Goal: Task Accomplishment & Management: Manage account settings

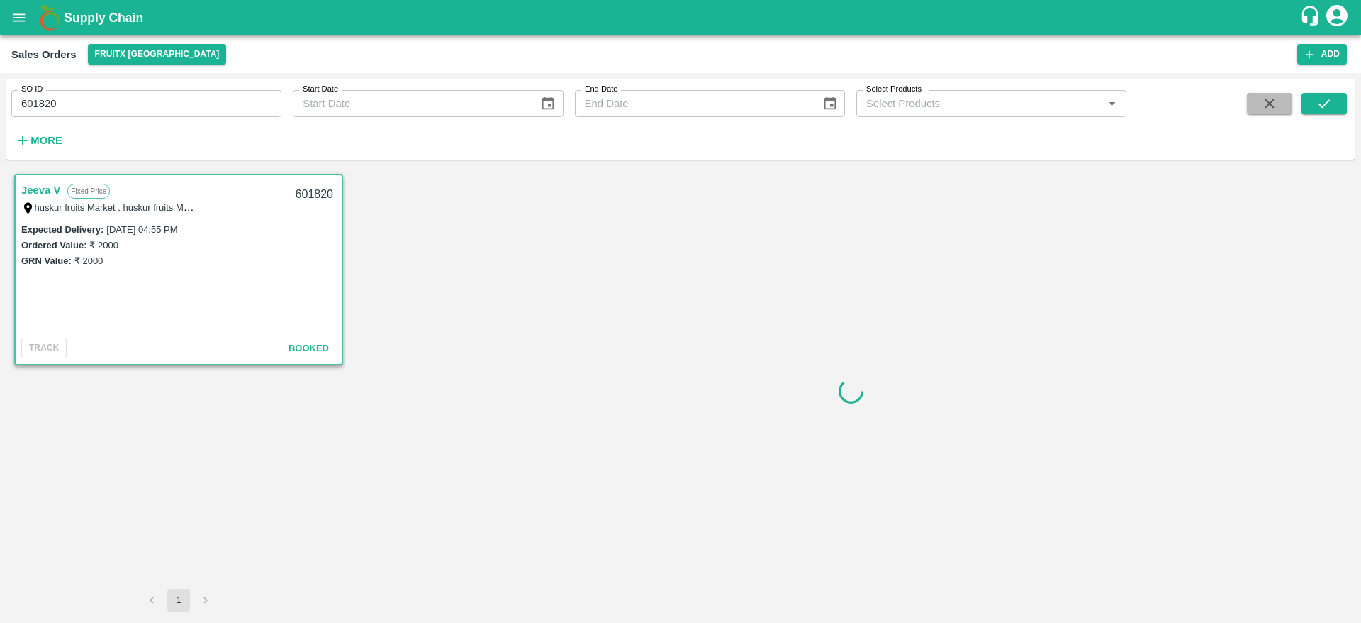
click at [1259, 104] on button "button" at bounding box center [1269, 103] width 45 height 21
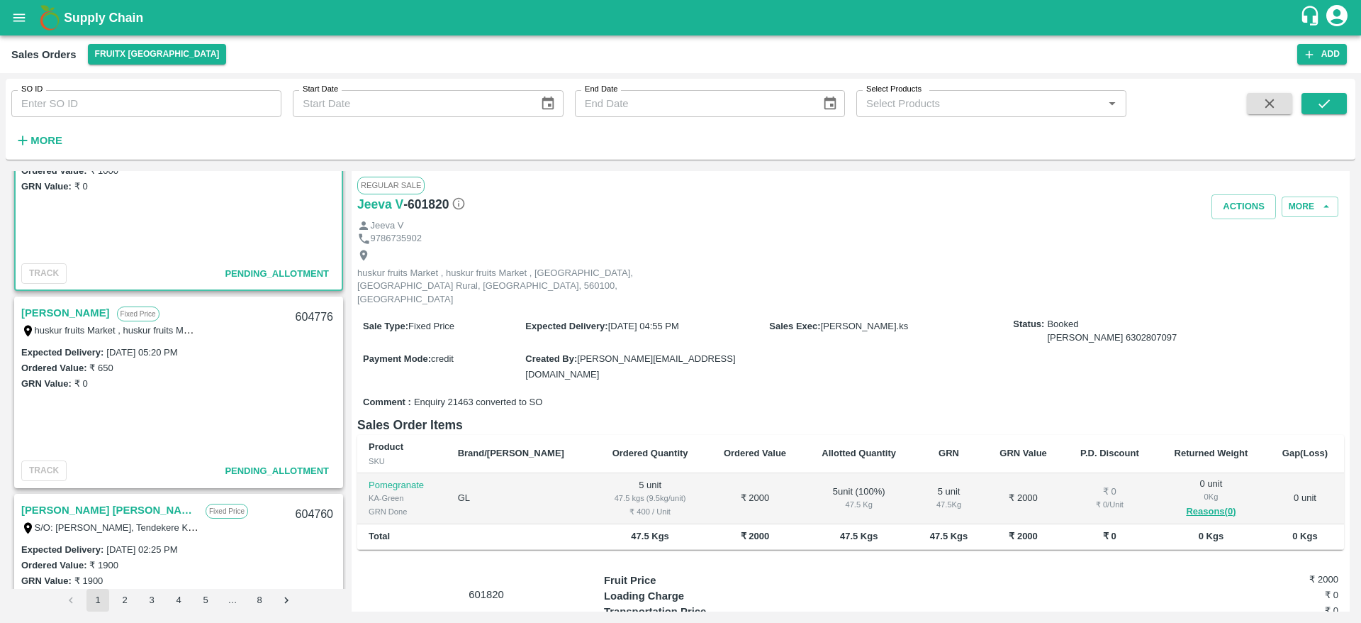
scroll to position [50, 0]
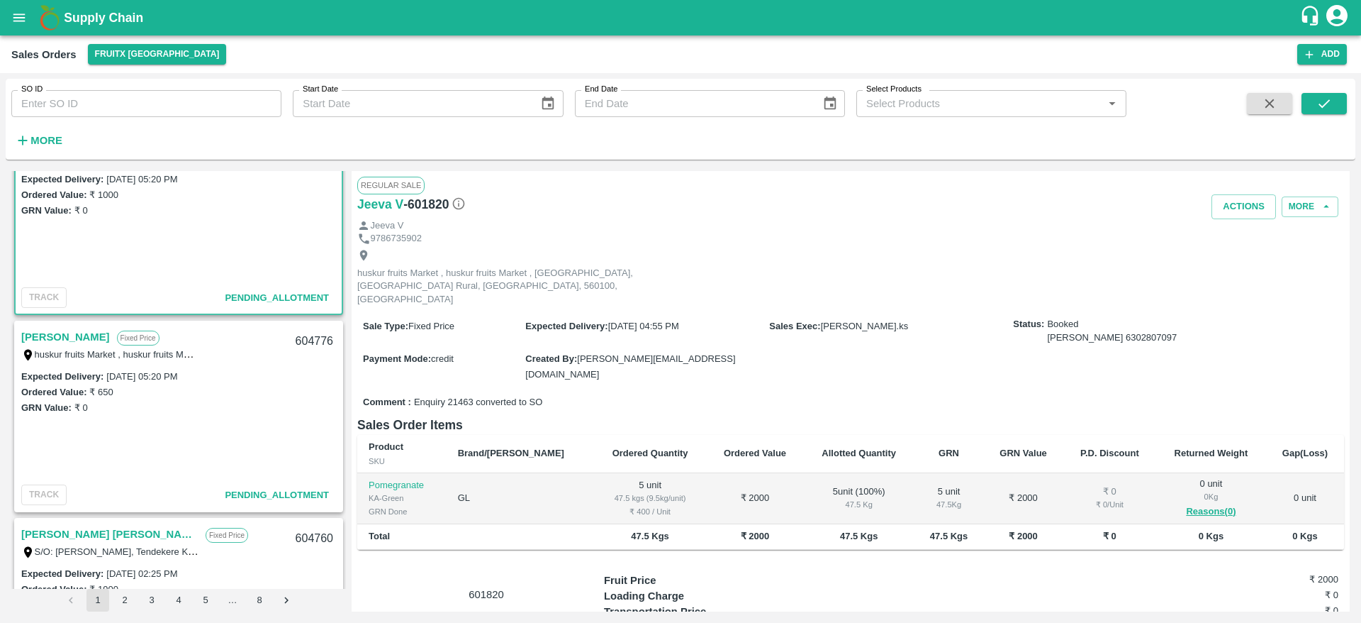
click at [75, 333] on link "[PERSON_NAME]" at bounding box center [65, 337] width 89 height 18
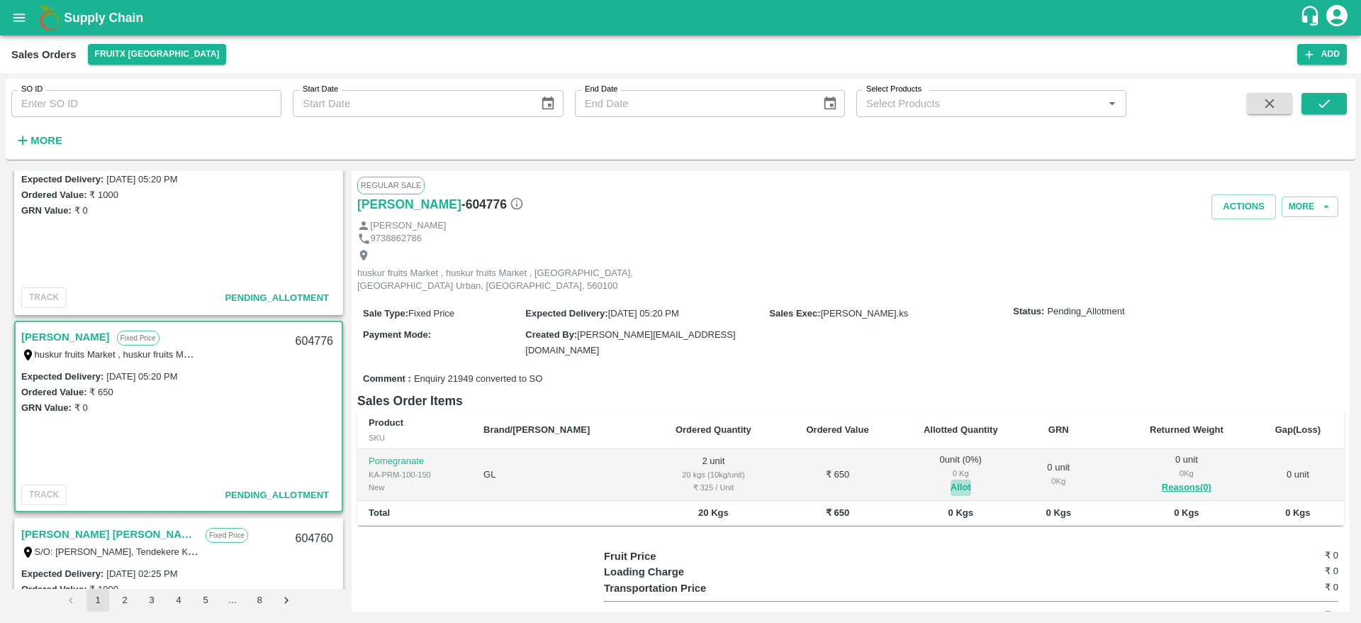
click at [951, 479] on button "Allot" at bounding box center [961, 487] width 21 height 16
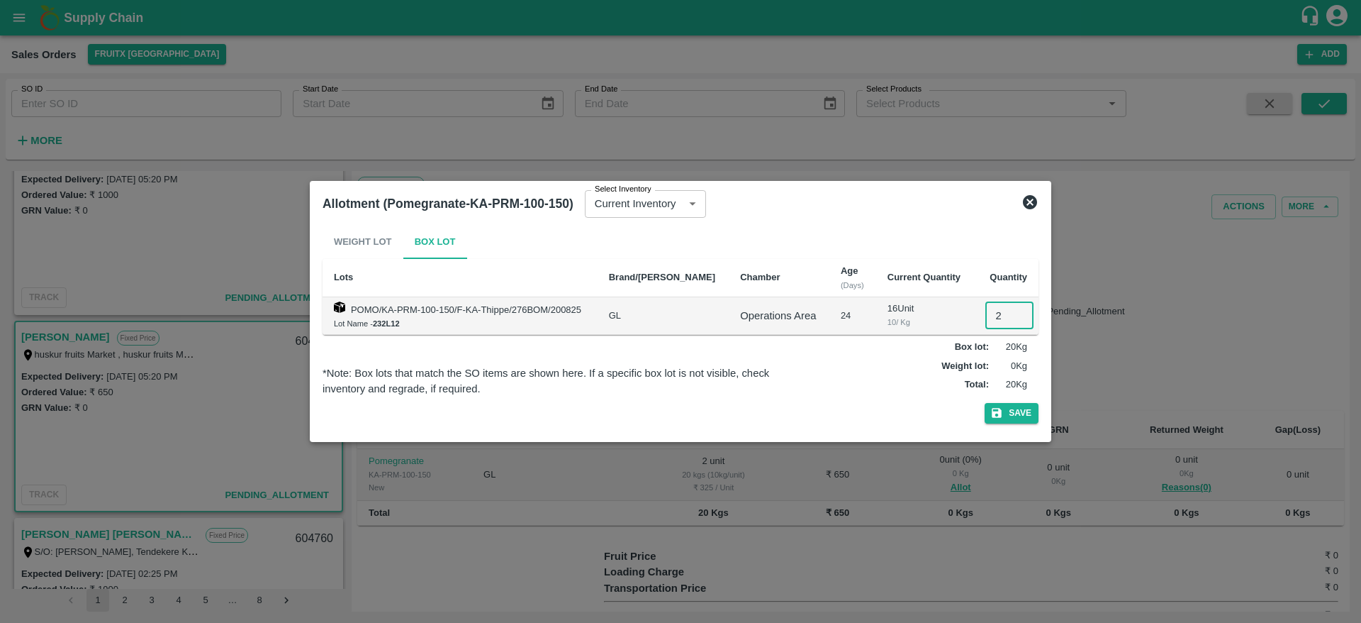
click at [988, 311] on input "2" at bounding box center [1010, 315] width 48 height 27
type input "2"
click at [985, 403] on button "Save" at bounding box center [1012, 413] width 54 height 21
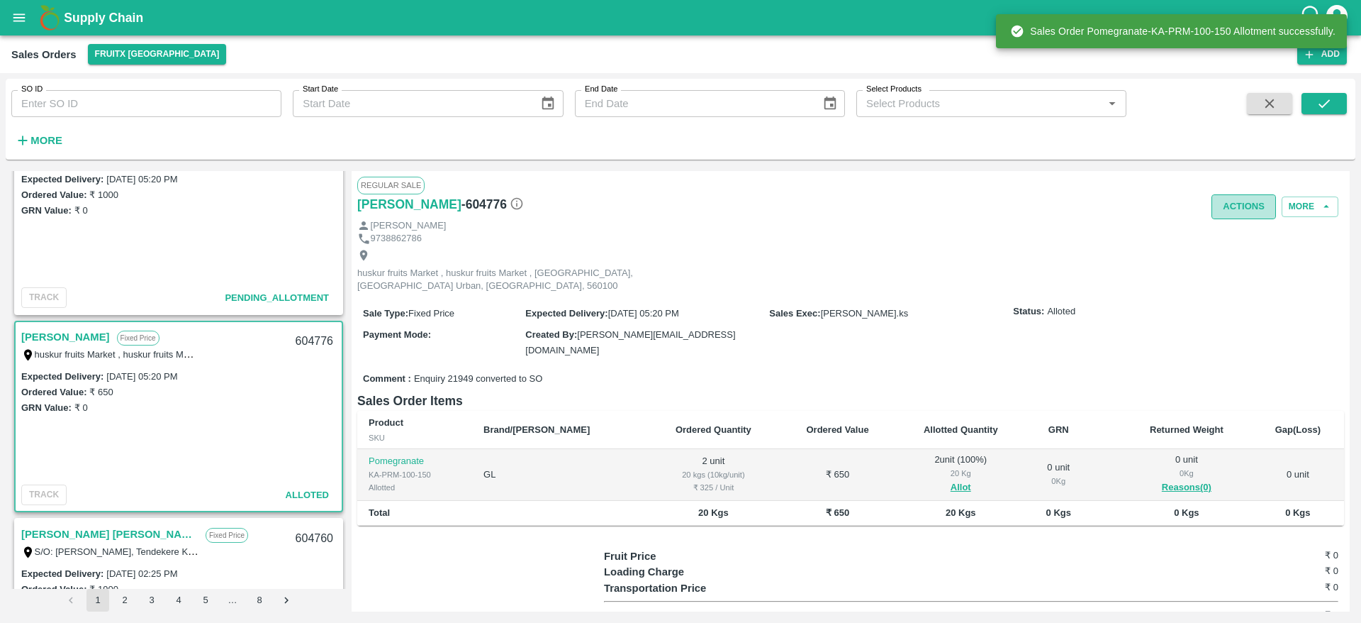
click at [1227, 210] on button "Actions" at bounding box center [1244, 206] width 65 height 25
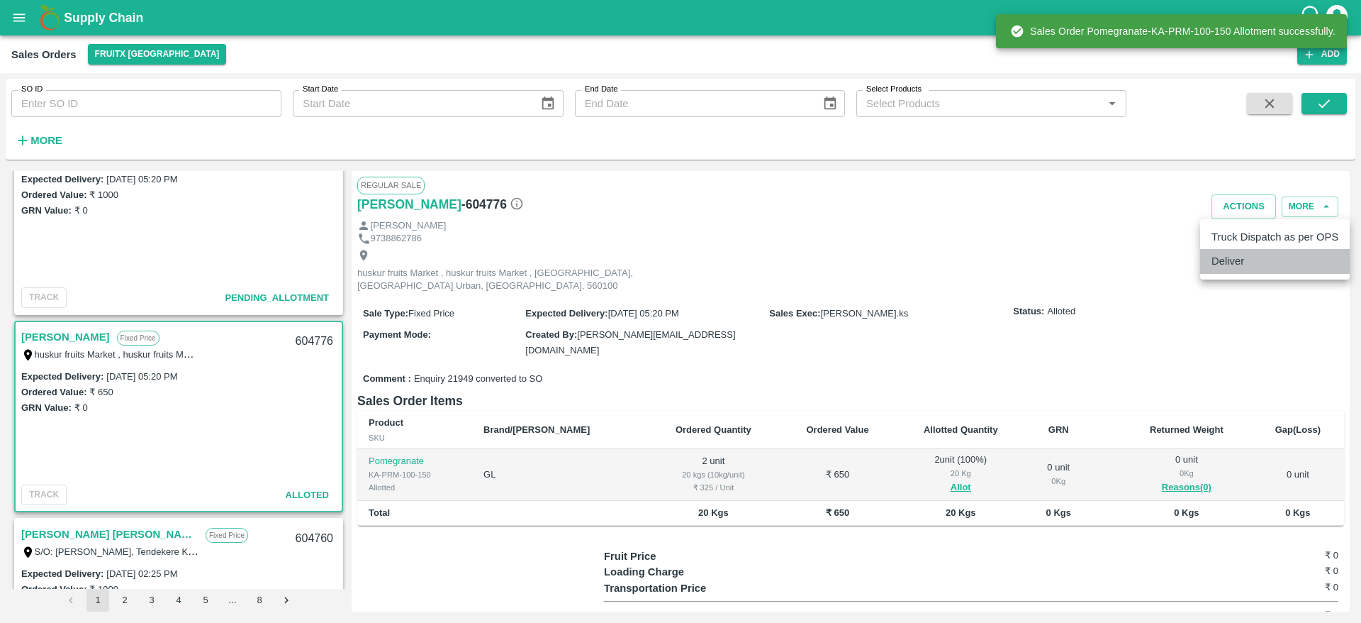
click at [1237, 256] on li "Deliver" at bounding box center [1276, 261] width 150 height 24
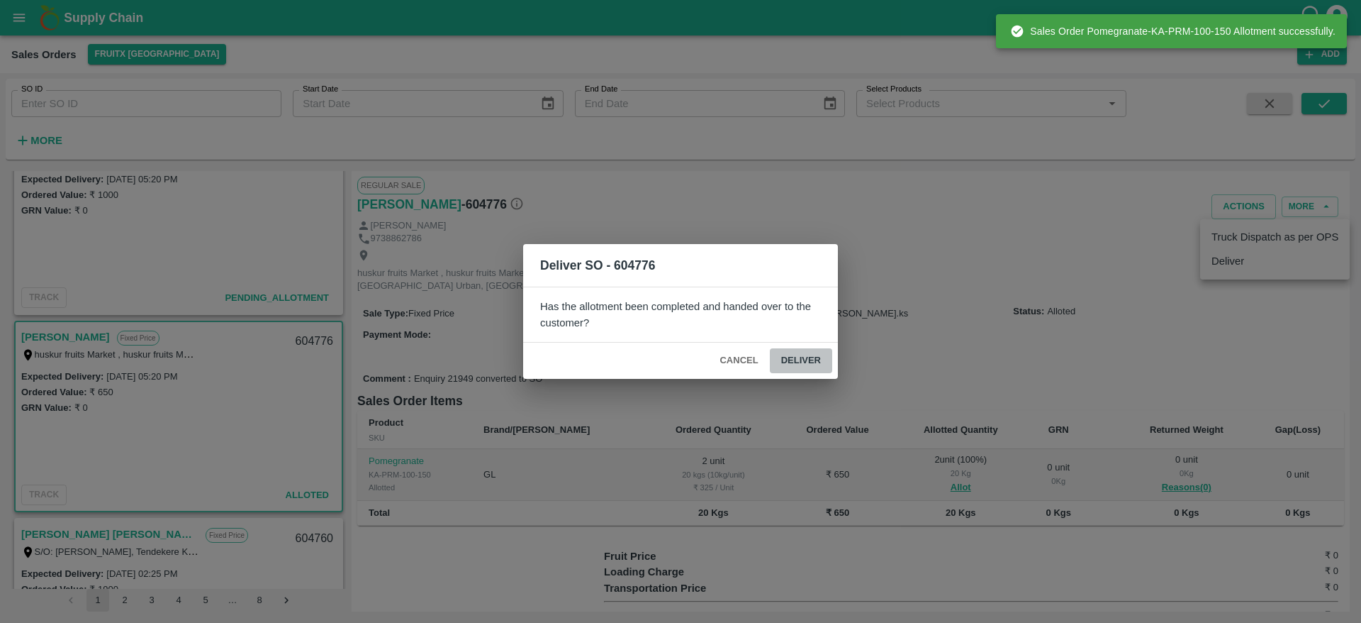
click at [781, 364] on button "Deliver" at bounding box center [801, 360] width 62 height 25
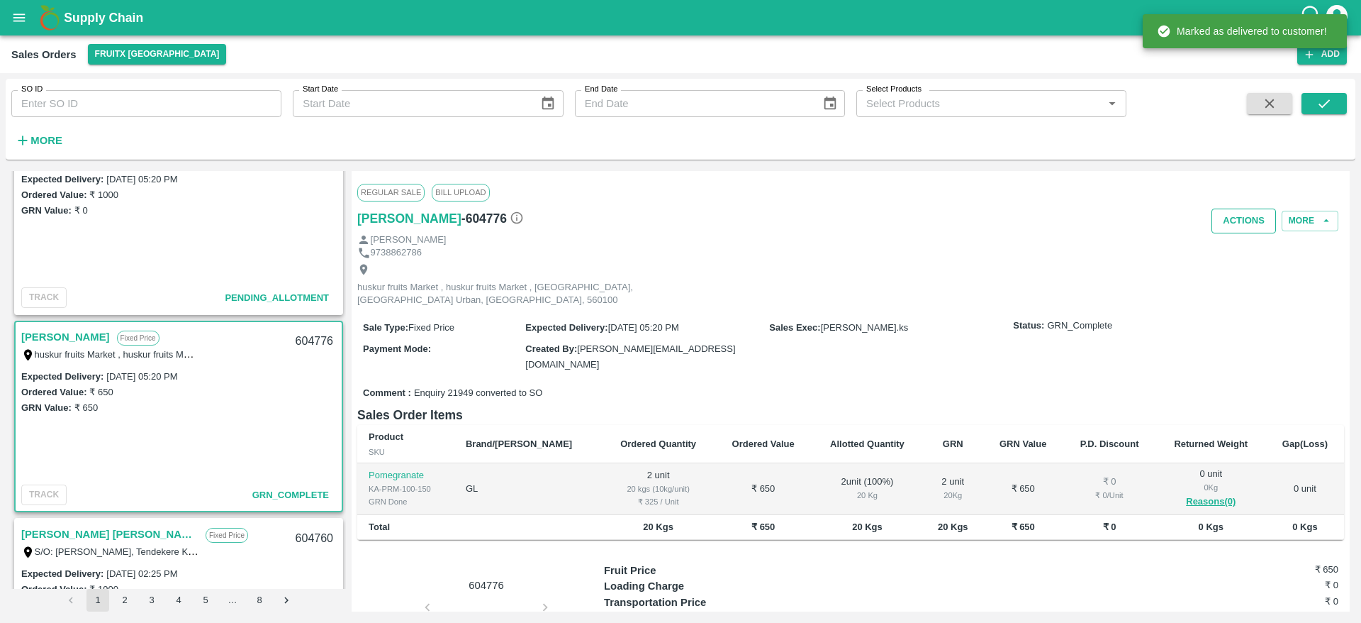
click at [1236, 213] on button "Actions" at bounding box center [1244, 220] width 65 height 25
click at [1230, 243] on li "Truck Dispatch as per OPS" at bounding box center [1276, 251] width 150 height 24
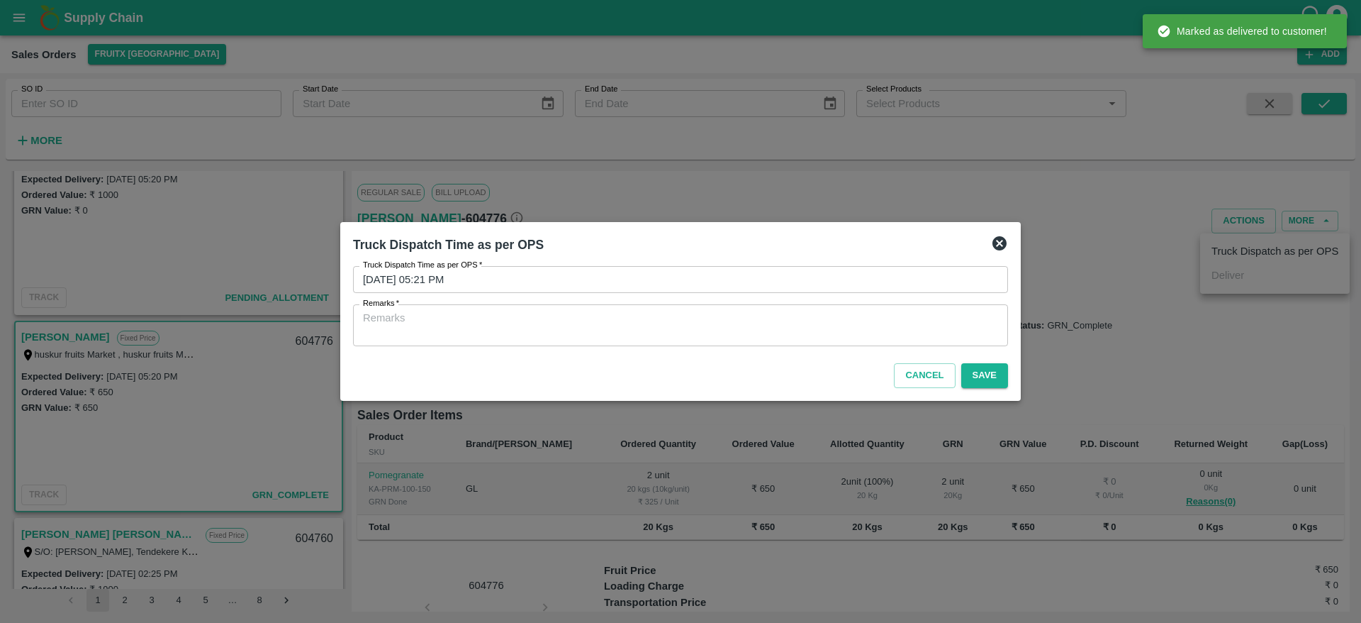
click at [853, 318] on textarea "Remarks   *" at bounding box center [680, 326] width 635 height 30
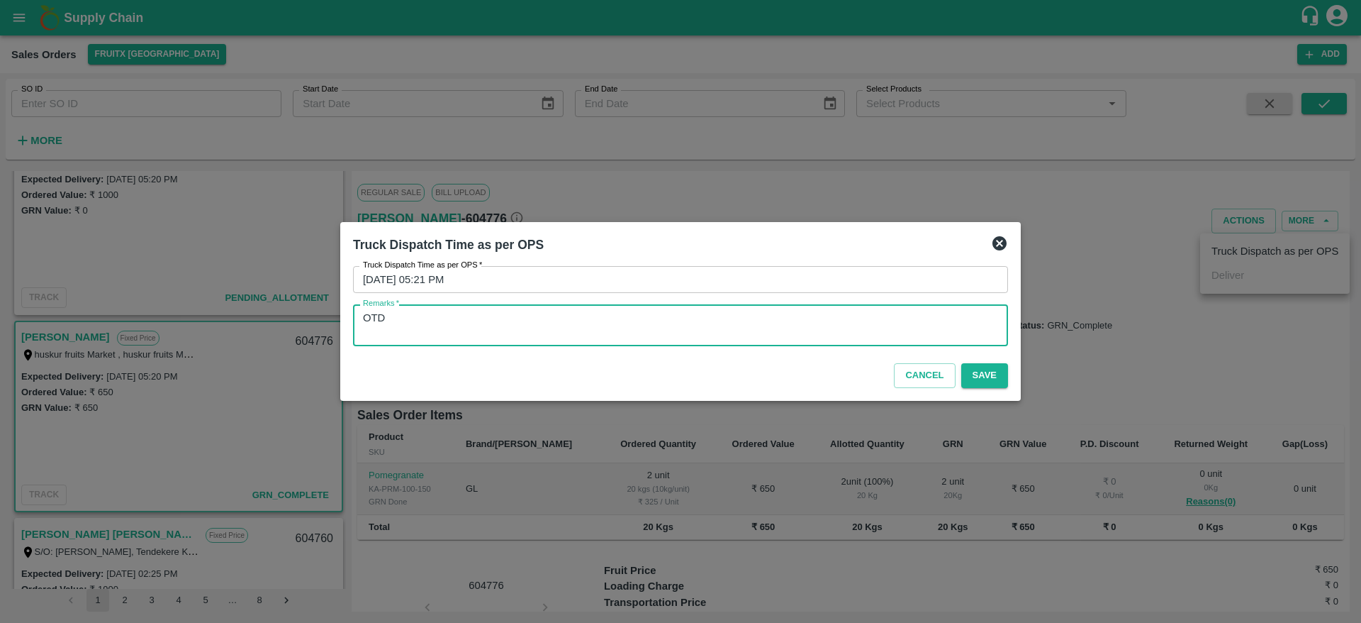
type textarea "OTD"
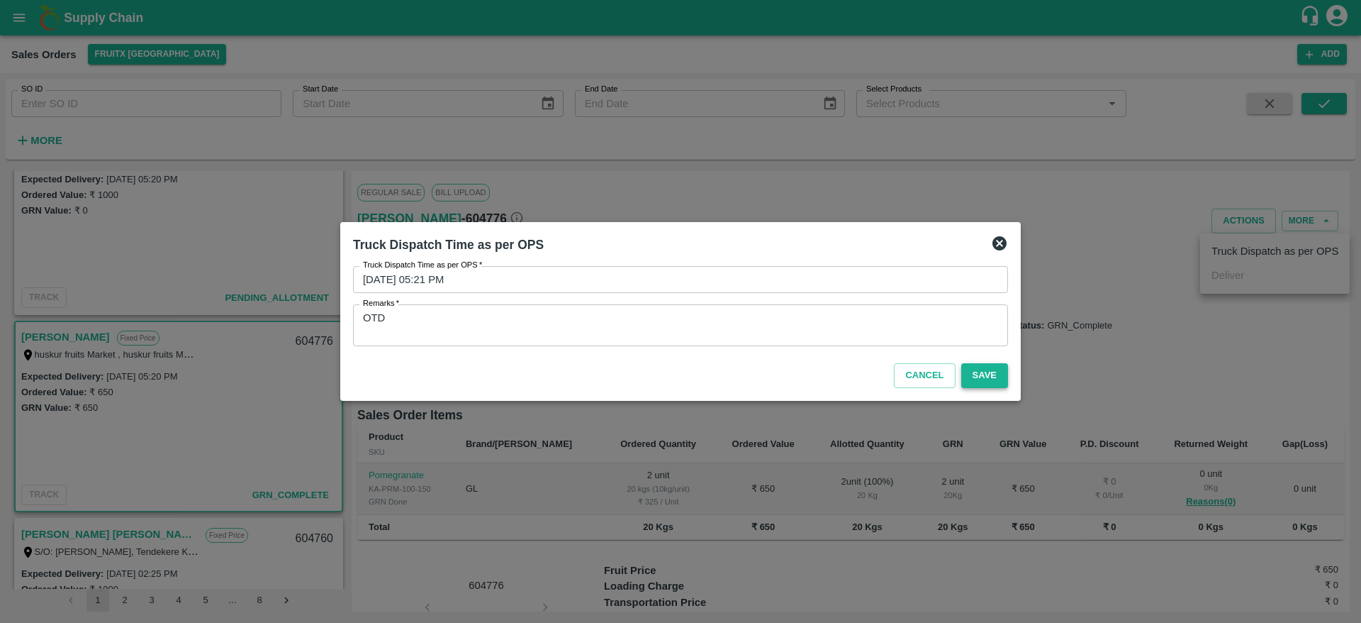
drag, startPoint x: 981, startPoint y: 389, endPoint x: 984, endPoint y: 379, distance: 11.2
click at [984, 379] on div "Cancel Save" at bounding box center [680, 373] width 667 height 42
click at [984, 379] on button "Save" at bounding box center [985, 375] width 47 height 25
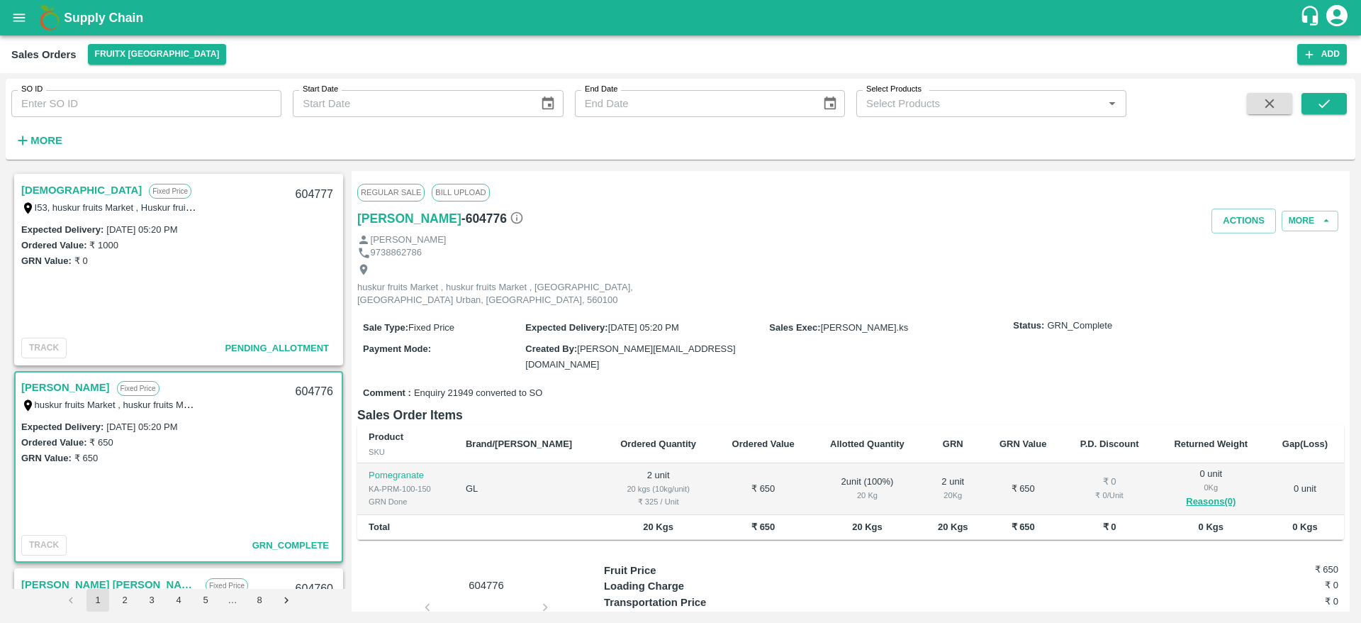
click at [51, 194] on link "[DEMOGRAPHIC_DATA]" at bounding box center [81, 190] width 121 height 18
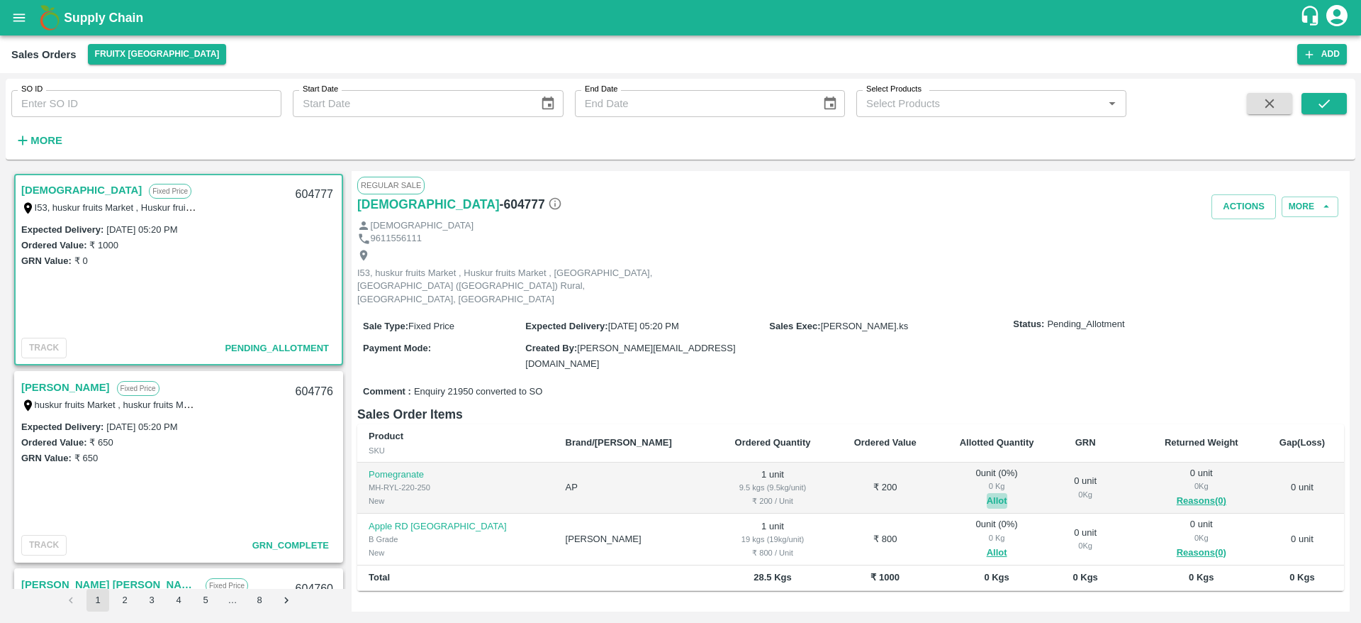
click at [987, 493] on button "Allot" at bounding box center [997, 501] width 21 height 16
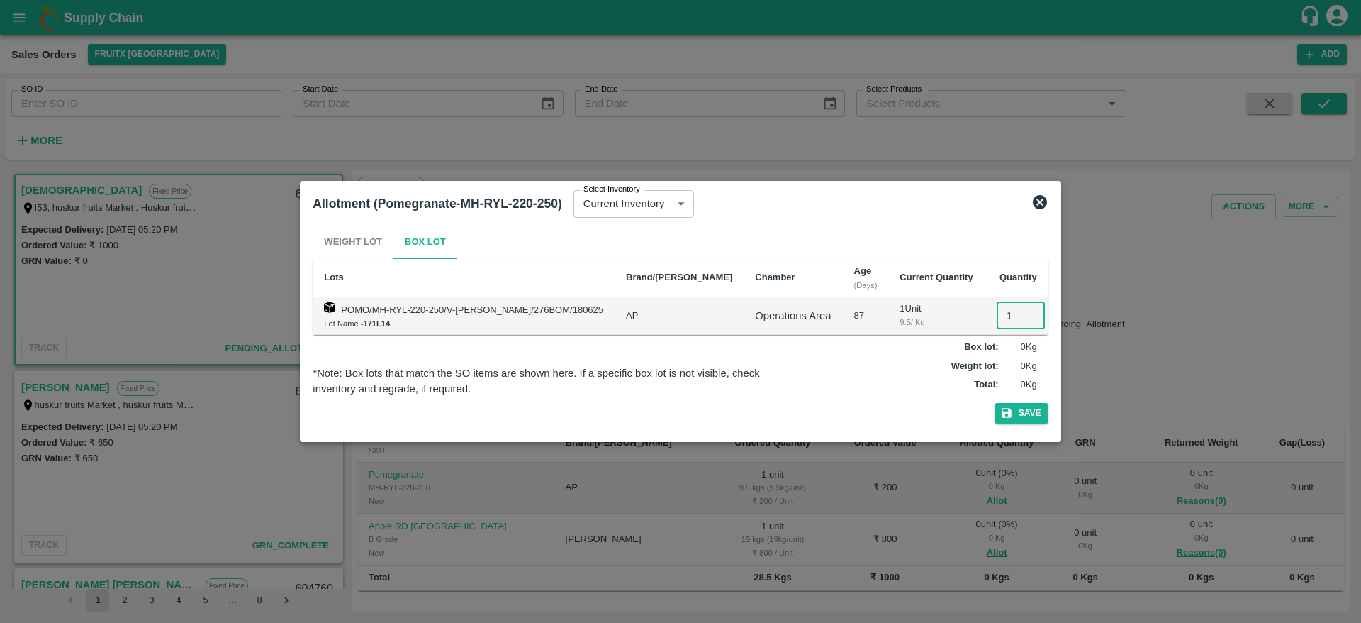
click at [997, 312] on input "1" at bounding box center [1021, 315] width 48 height 27
type input "1"
click at [995, 403] on button "Save" at bounding box center [1022, 413] width 54 height 21
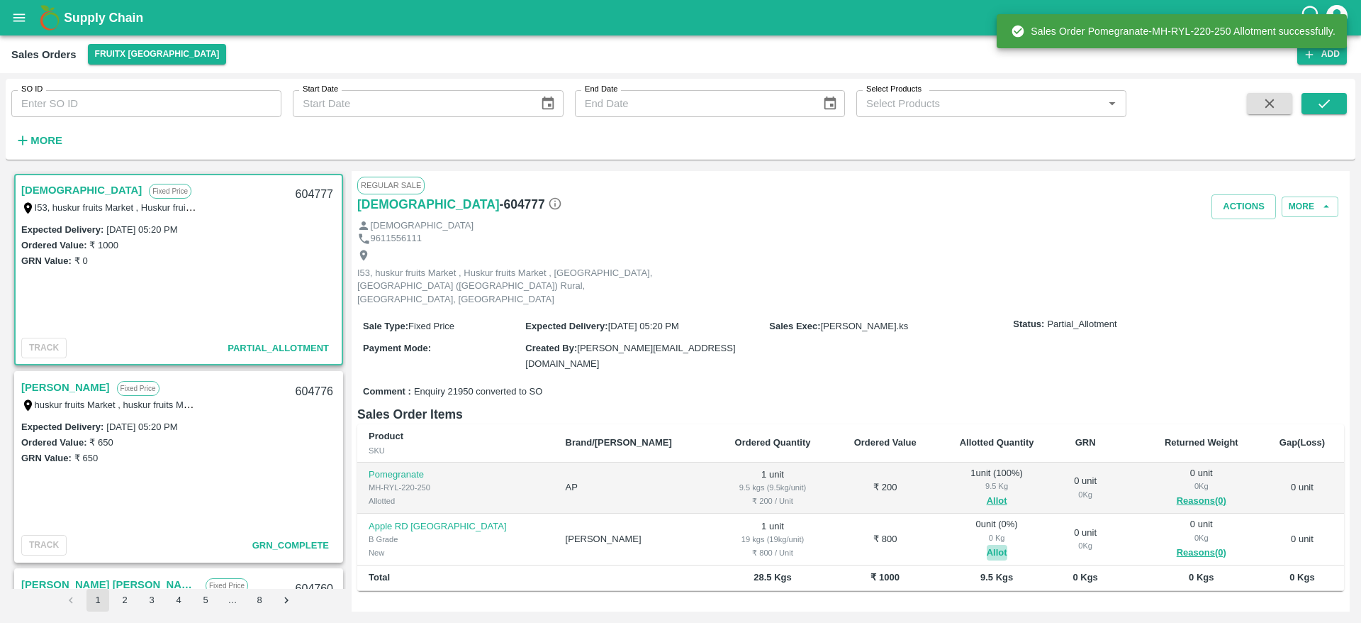
click at [987, 545] on button "Allot" at bounding box center [997, 553] width 21 height 16
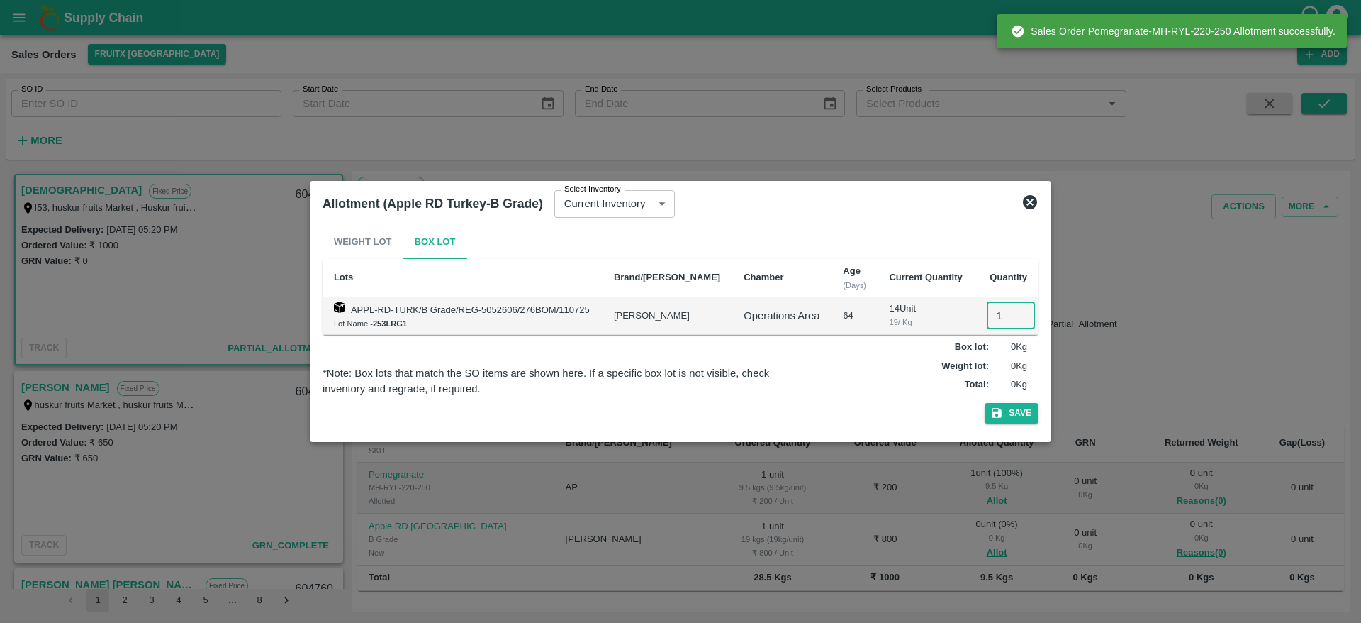
click at [991, 312] on input "1" at bounding box center [1011, 315] width 48 height 27
type input "1"
click at [985, 403] on button "Save" at bounding box center [1012, 413] width 54 height 21
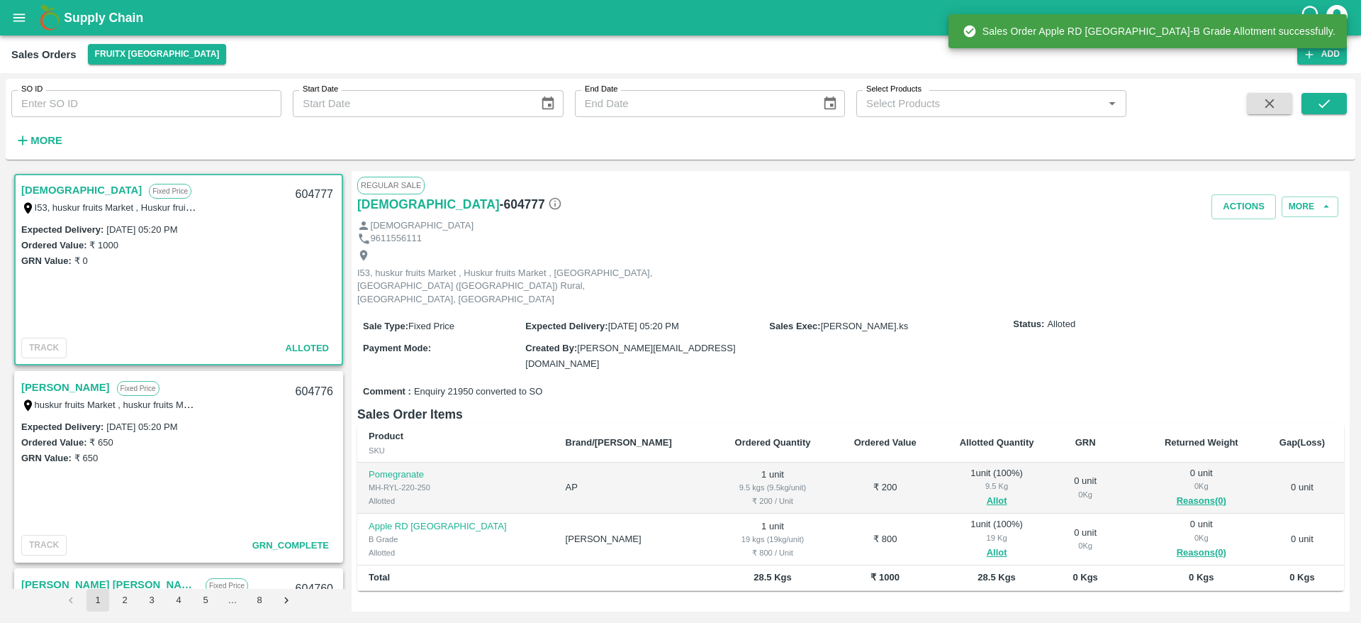
click at [312, 202] on div "604777" at bounding box center [314, 194] width 55 height 33
copy div "604777"
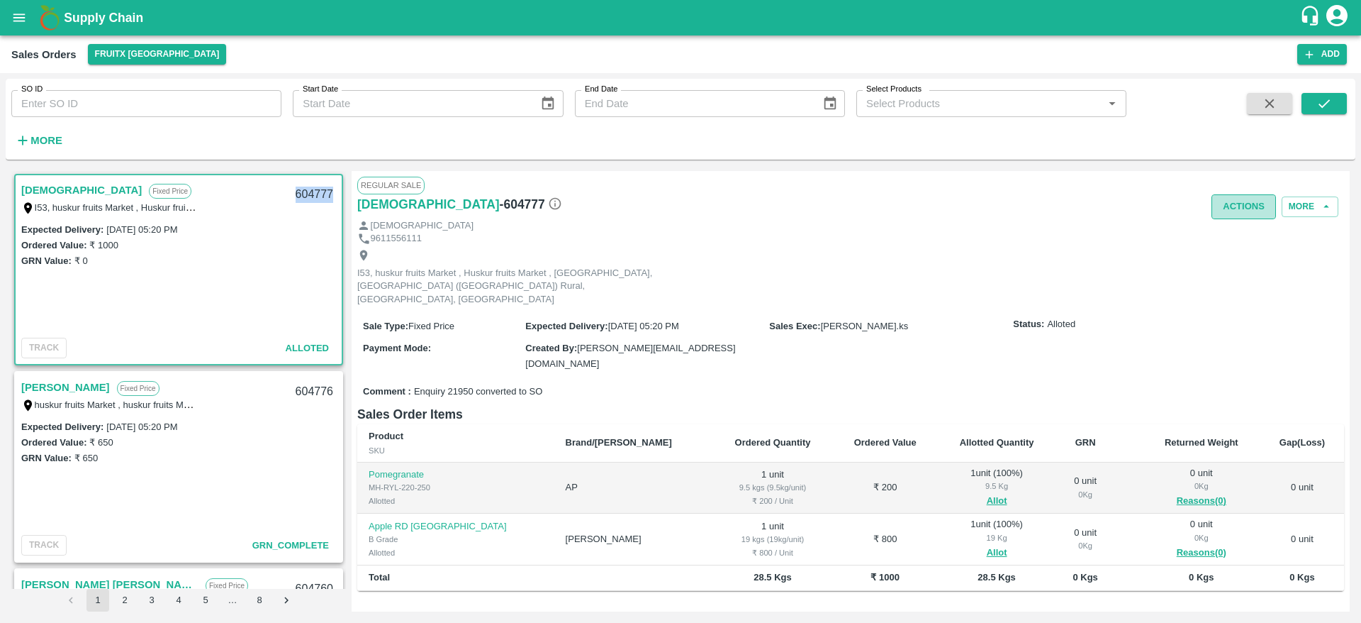
click at [1218, 199] on button "Actions" at bounding box center [1244, 206] width 65 height 25
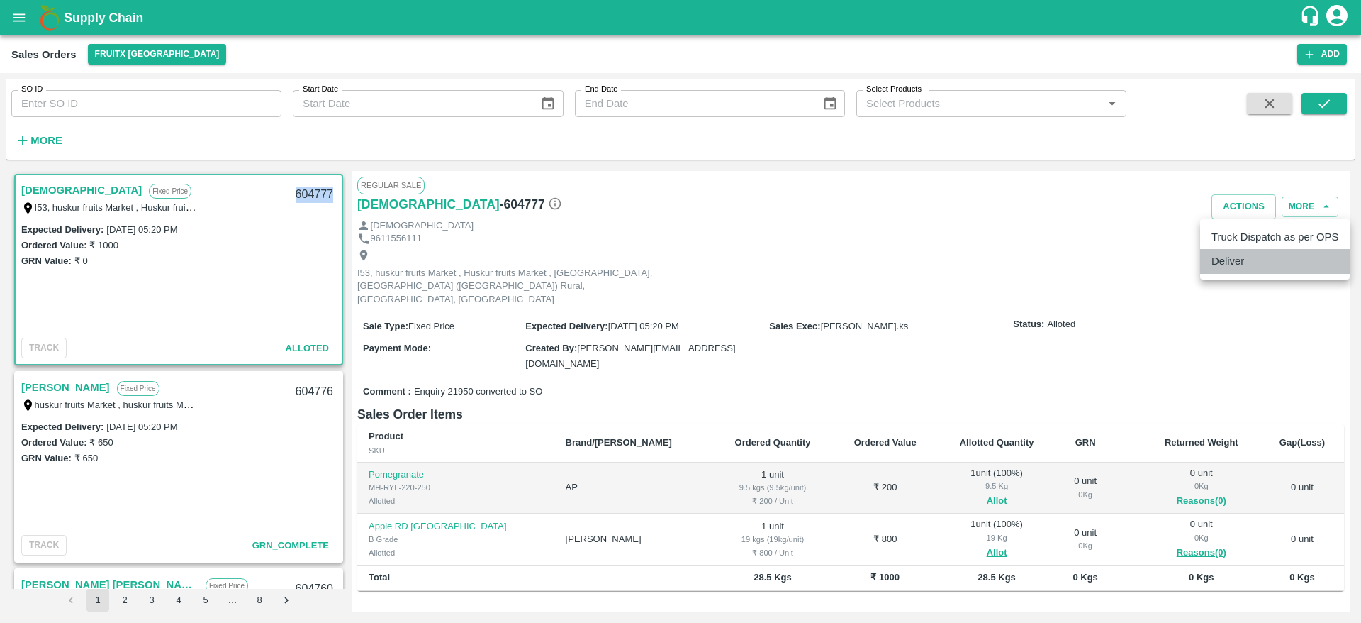
click at [1241, 254] on li "Deliver" at bounding box center [1276, 261] width 150 height 24
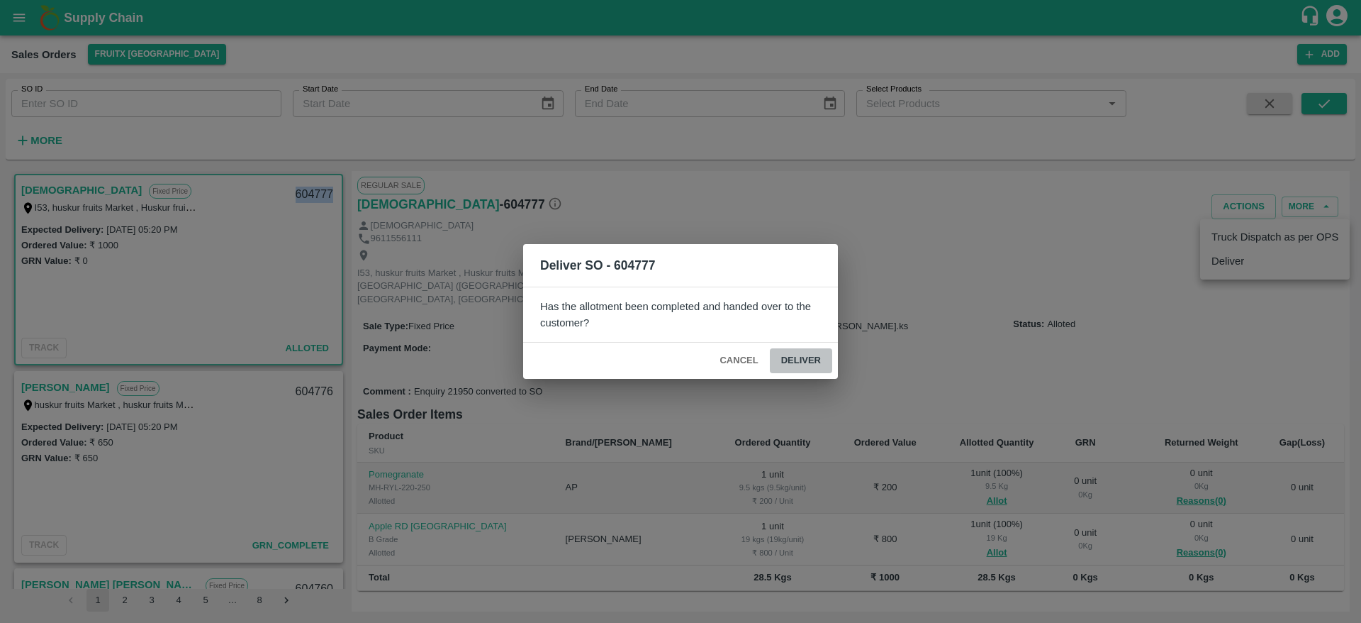
click at [813, 352] on button "Deliver" at bounding box center [801, 360] width 62 height 25
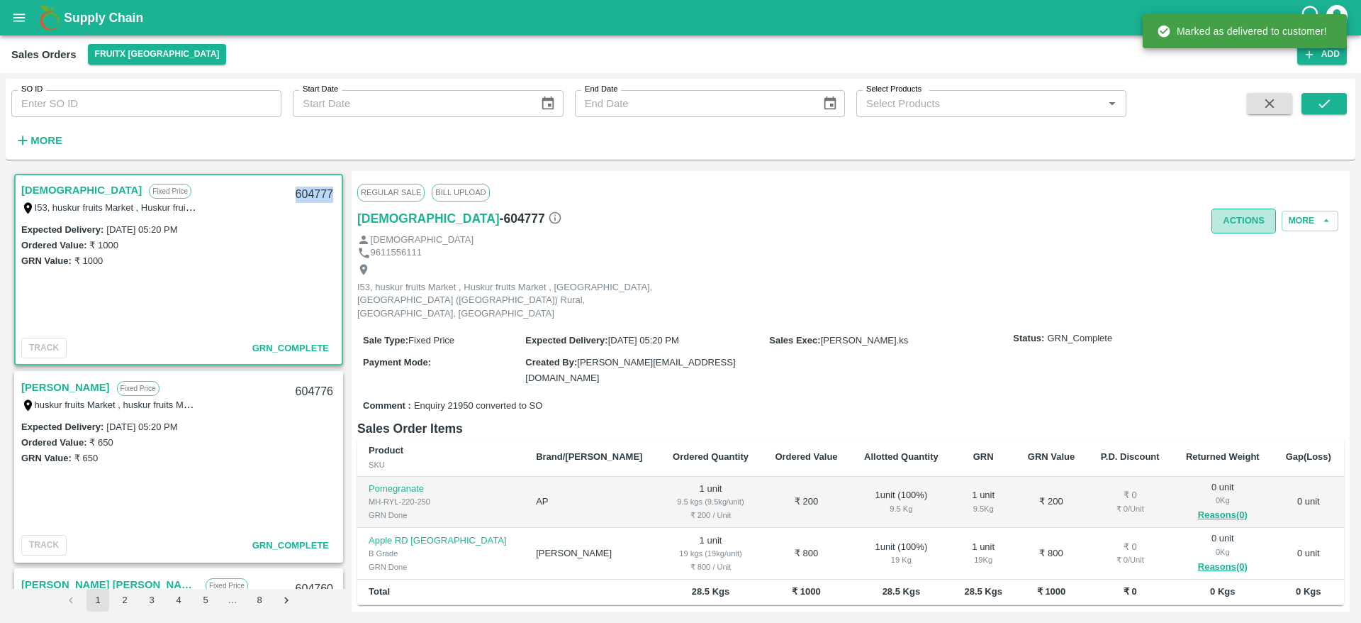
click at [1227, 217] on button "Actions" at bounding box center [1244, 220] width 65 height 25
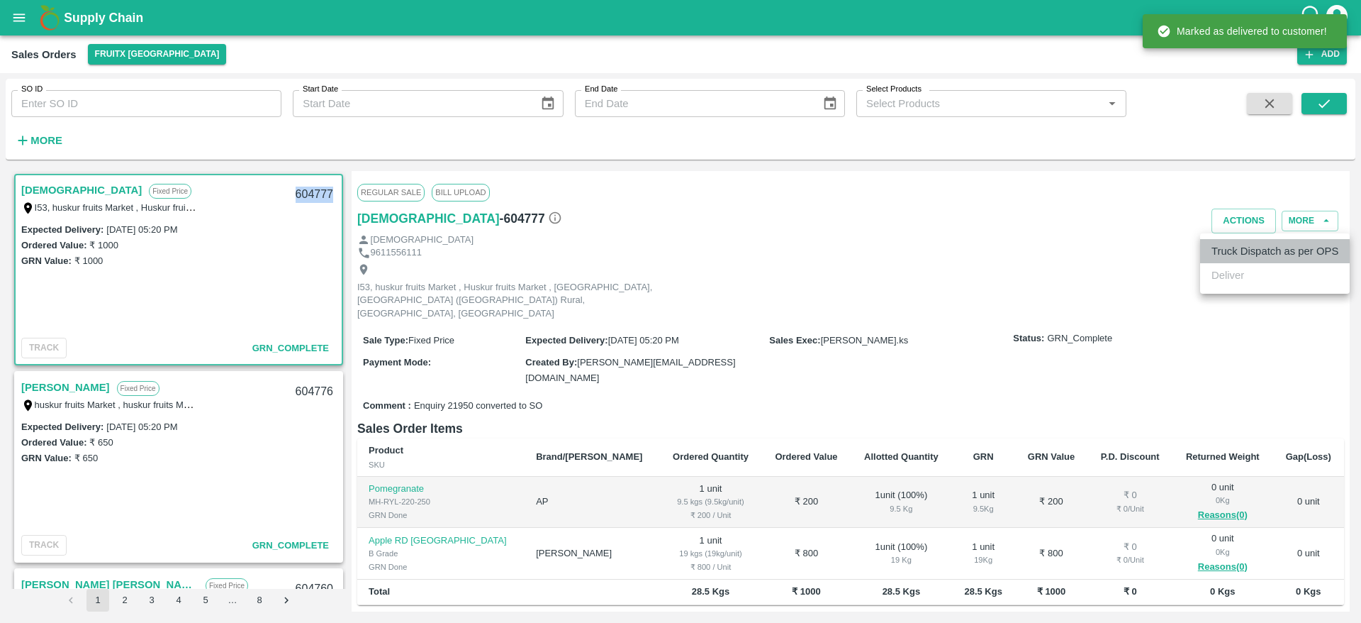
click at [1230, 243] on li "Truck Dispatch as per OPS" at bounding box center [1276, 251] width 150 height 24
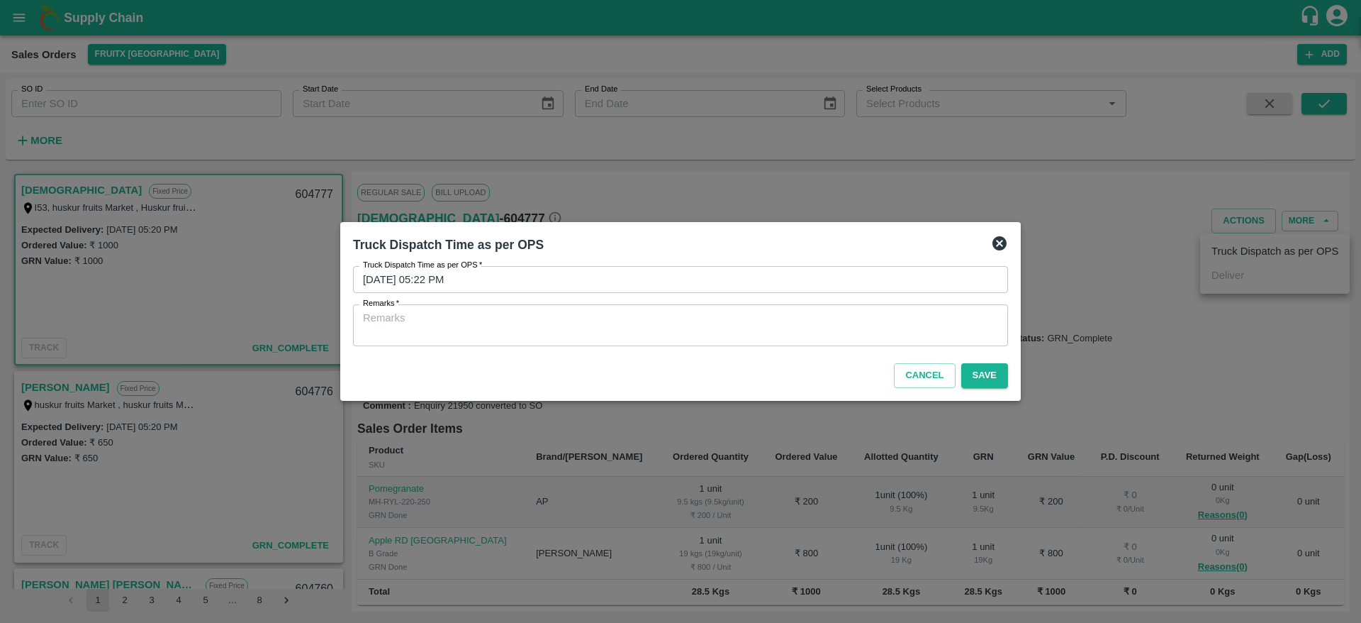
click at [902, 342] on div "x Remarks" at bounding box center [680, 325] width 655 height 42
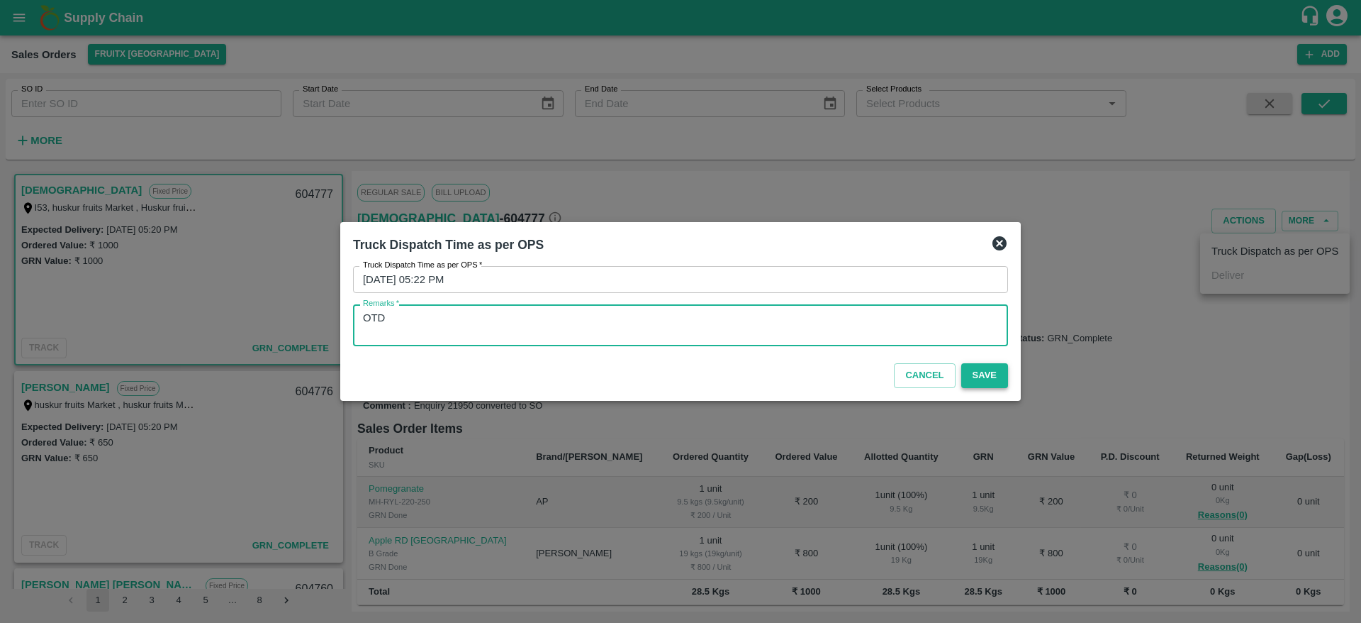
type textarea "OTD"
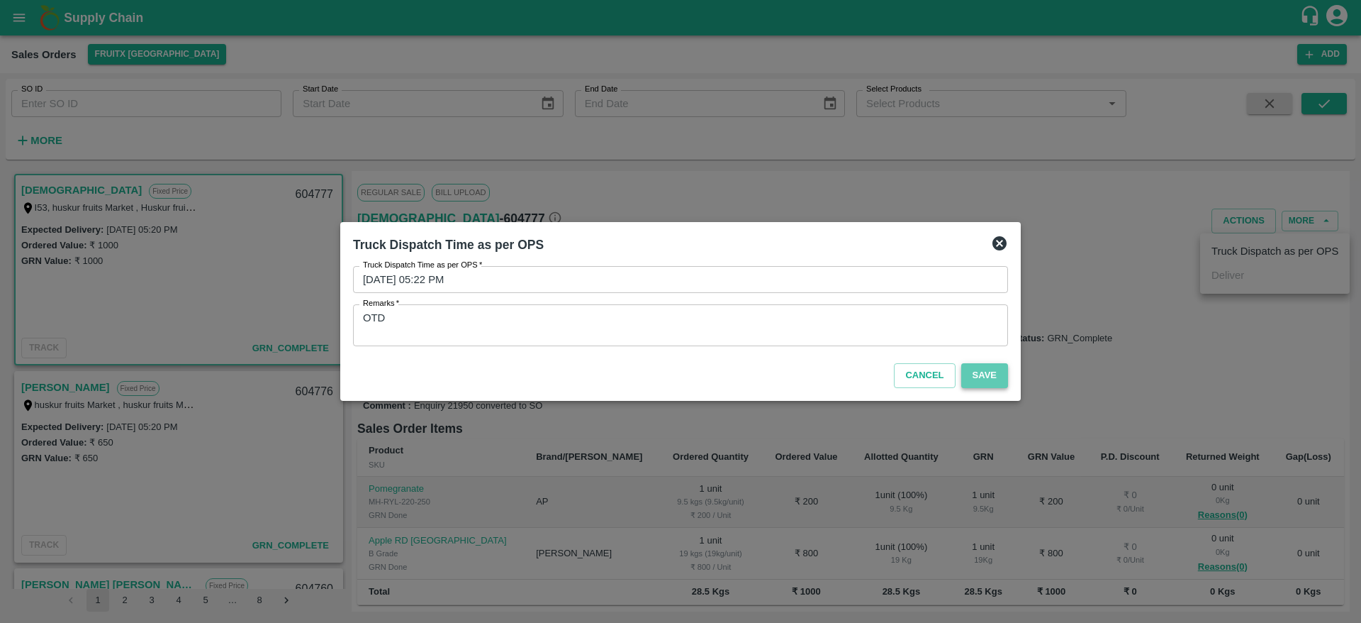
click at [991, 379] on button "Save" at bounding box center [985, 375] width 47 height 25
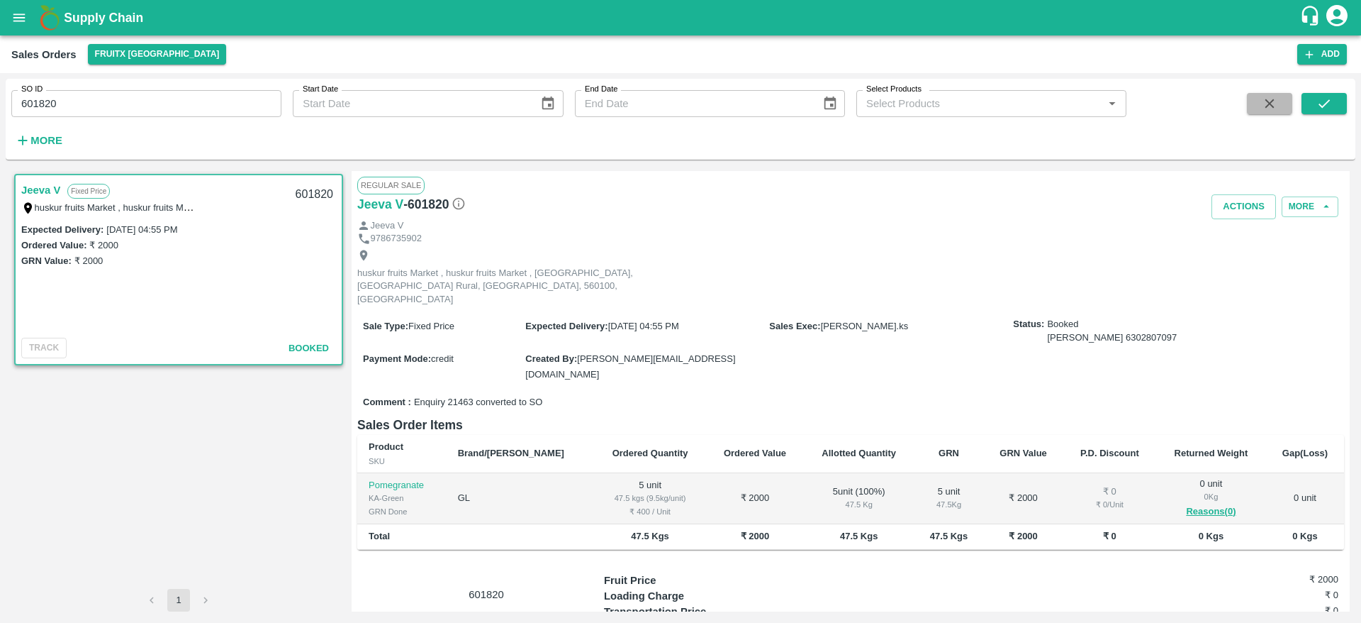
click at [1254, 94] on button "button" at bounding box center [1269, 103] width 45 height 21
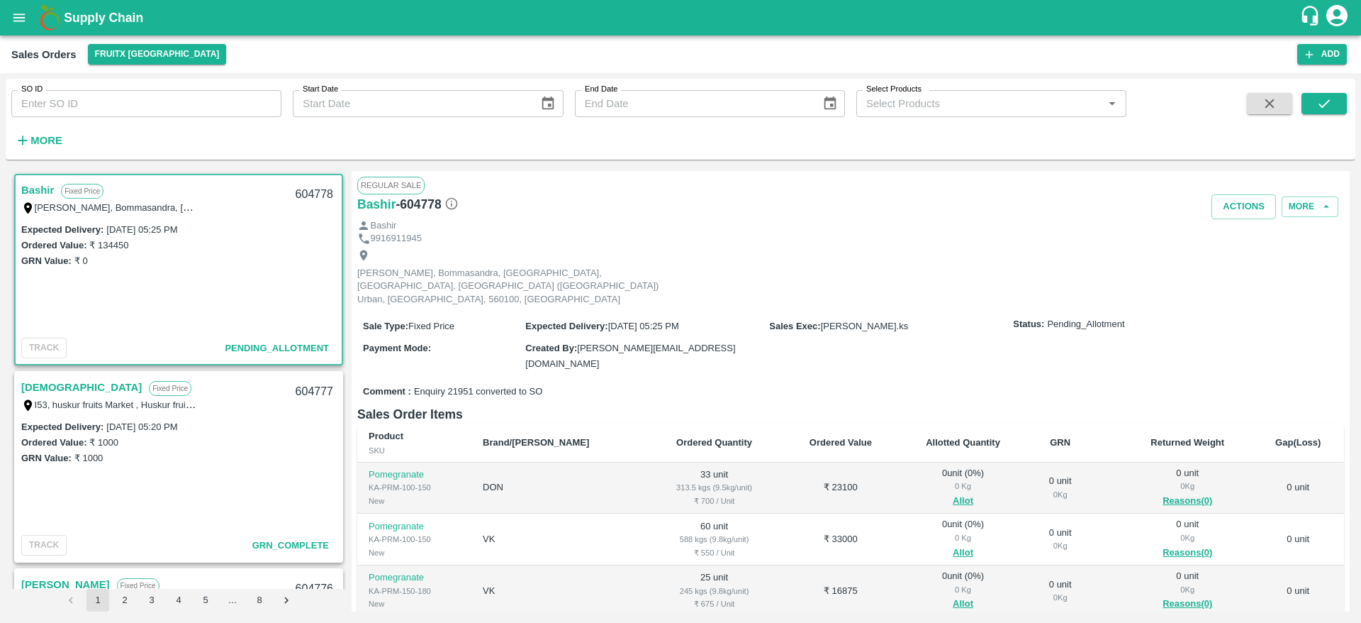
scroll to position [89, 0]
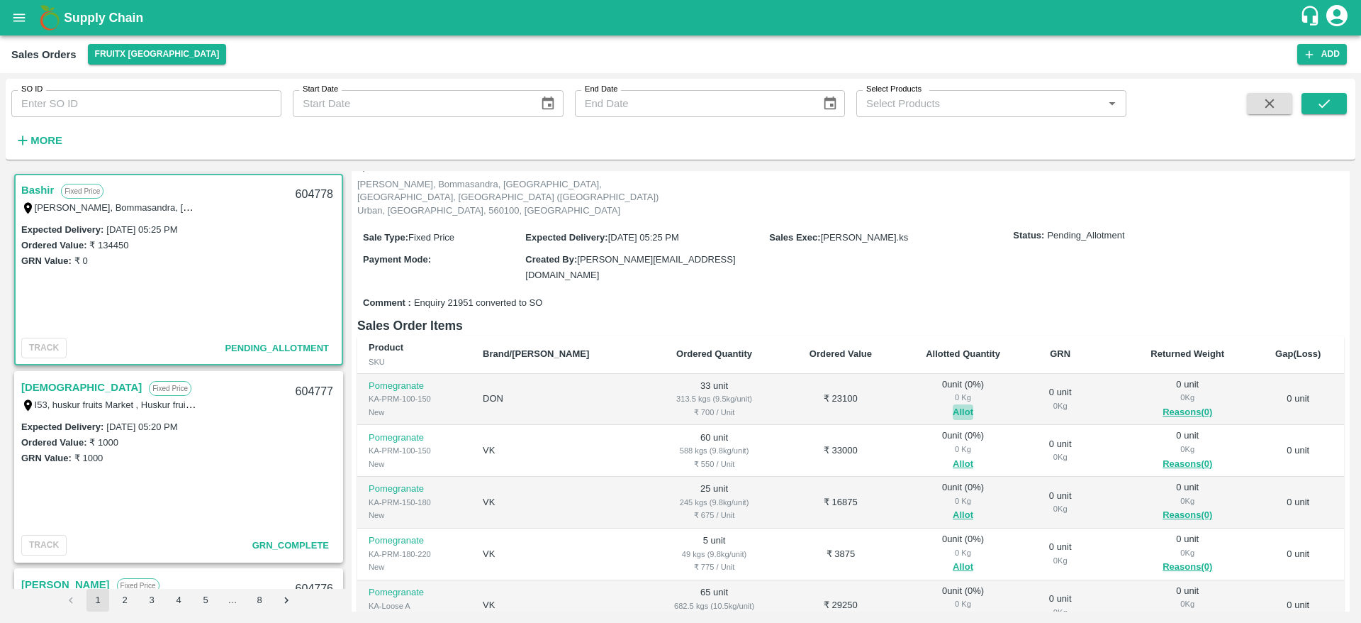
click at [953, 404] on button "Allot" at bounding box center [963, 412] width 21 height 16
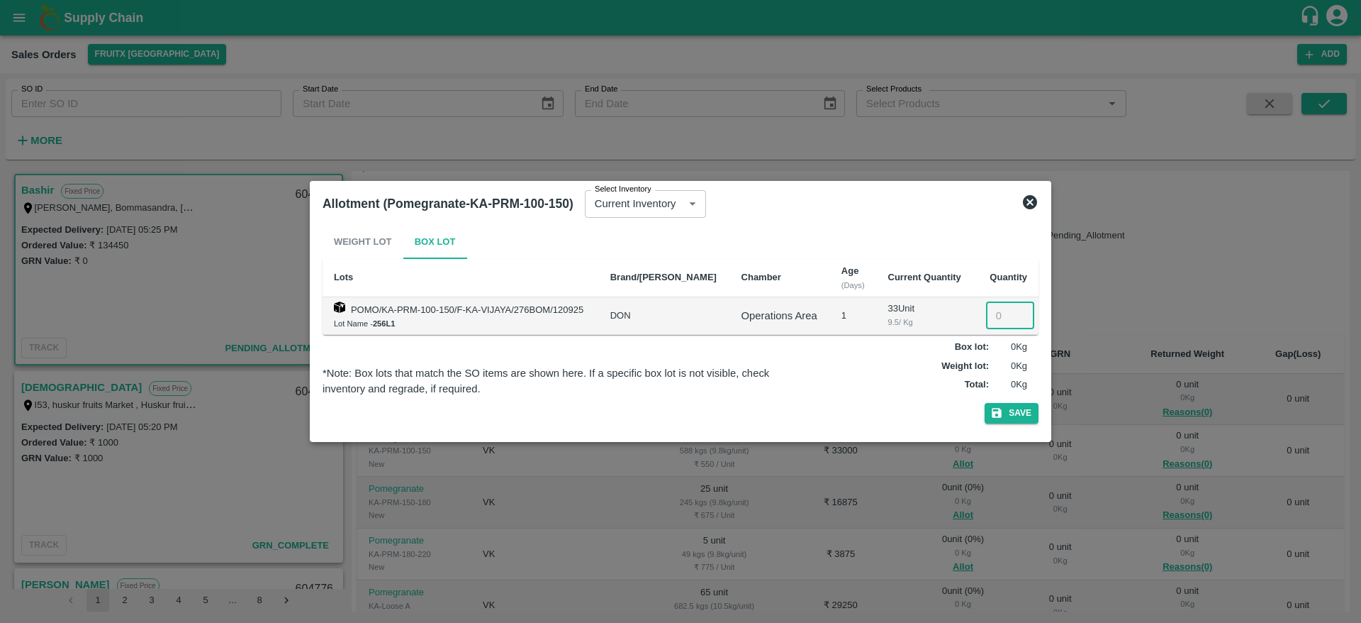
click at [990, 316] on input "number" at bounding box center [1010, 315] width 48 height 27
type input "33"
click at [985, 403] on button "Save" at bounding box center [1012, 413] width 54 height 21
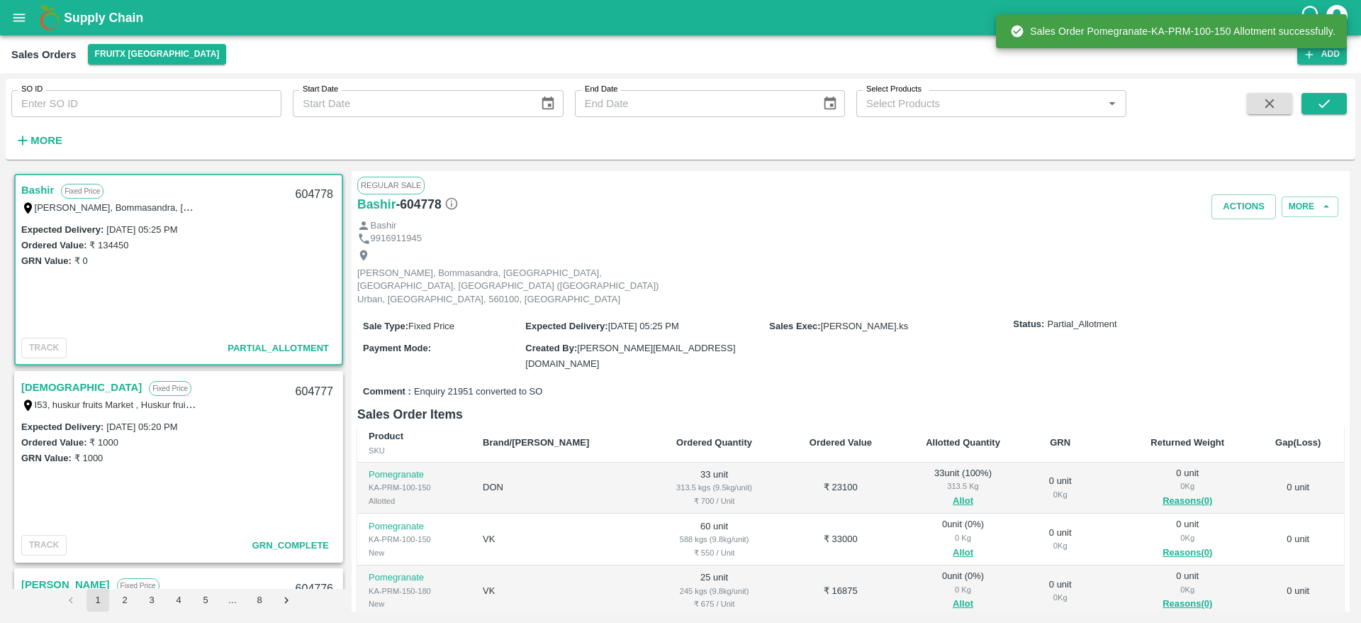
click at [307, 186] on div "604778" at bounding box center [314, 194] width 55 height 33
copy div "604778"
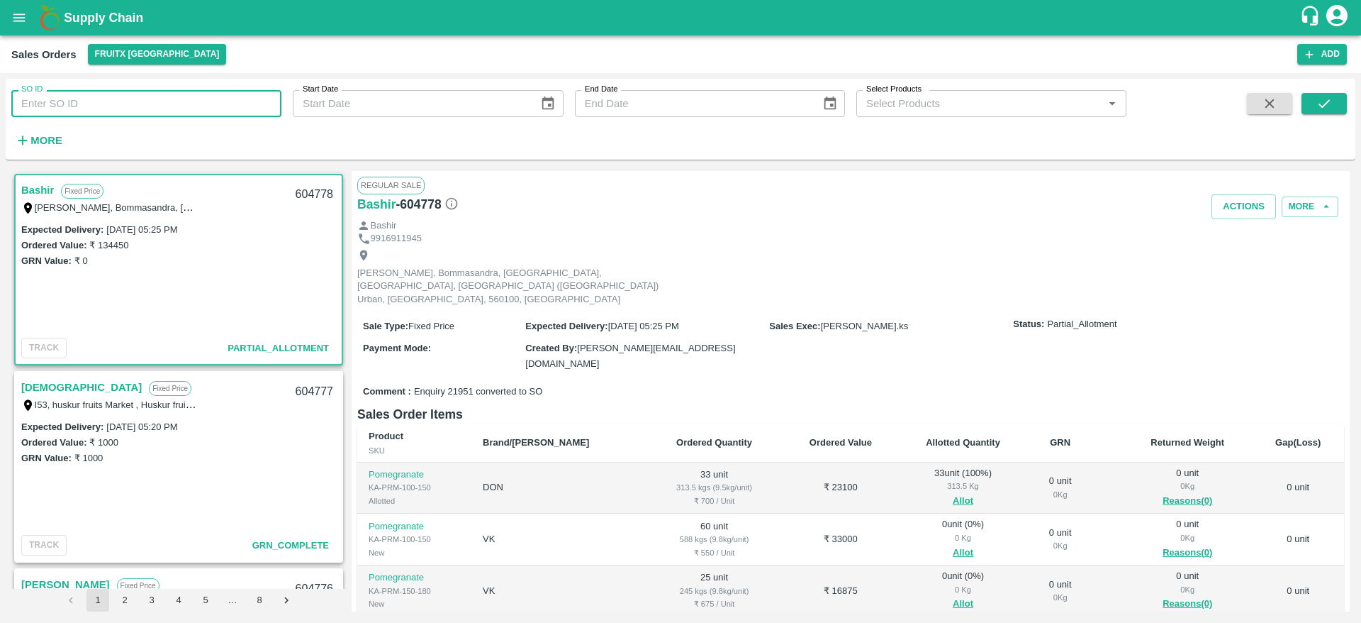
click at [116, 108] on input "SO ID" at bounding box center [146, 103] width 270 height 27
type input "604693"
click at [1320, 110] on icon "submit" at bounding box center [1325, 104] width 16 height 16
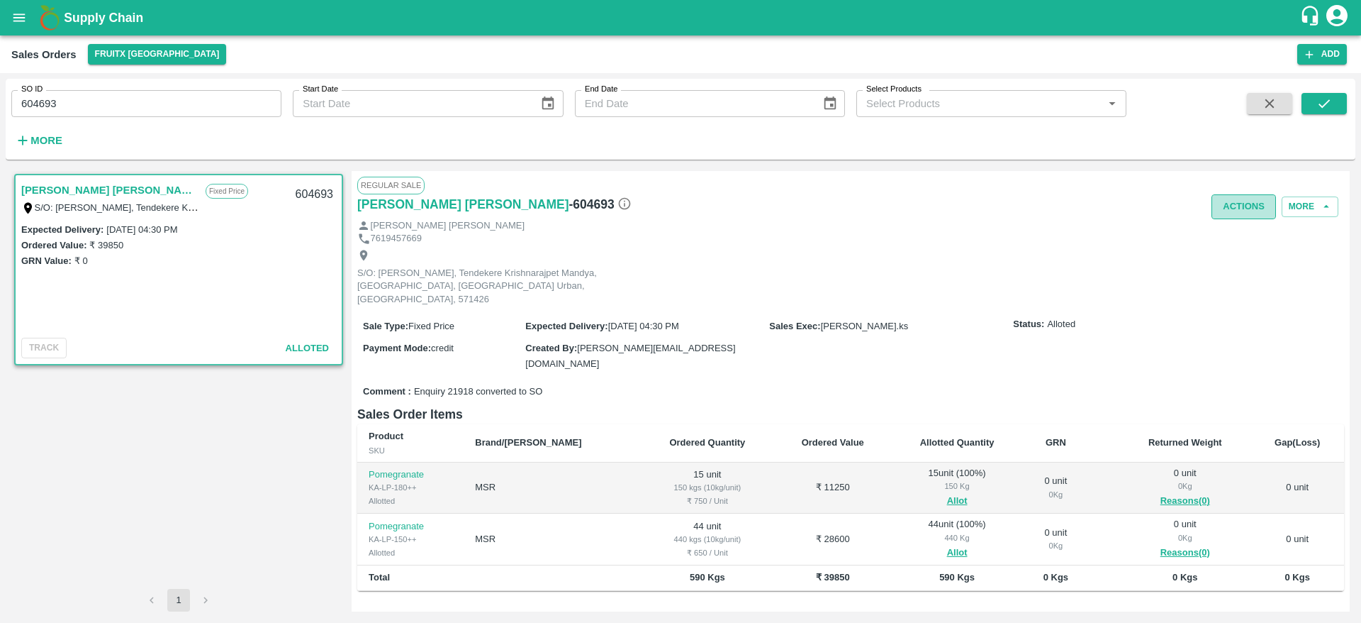
click at [1238, 204] on button "Actions" at bounding box center [1244, 206] width 65 height 25
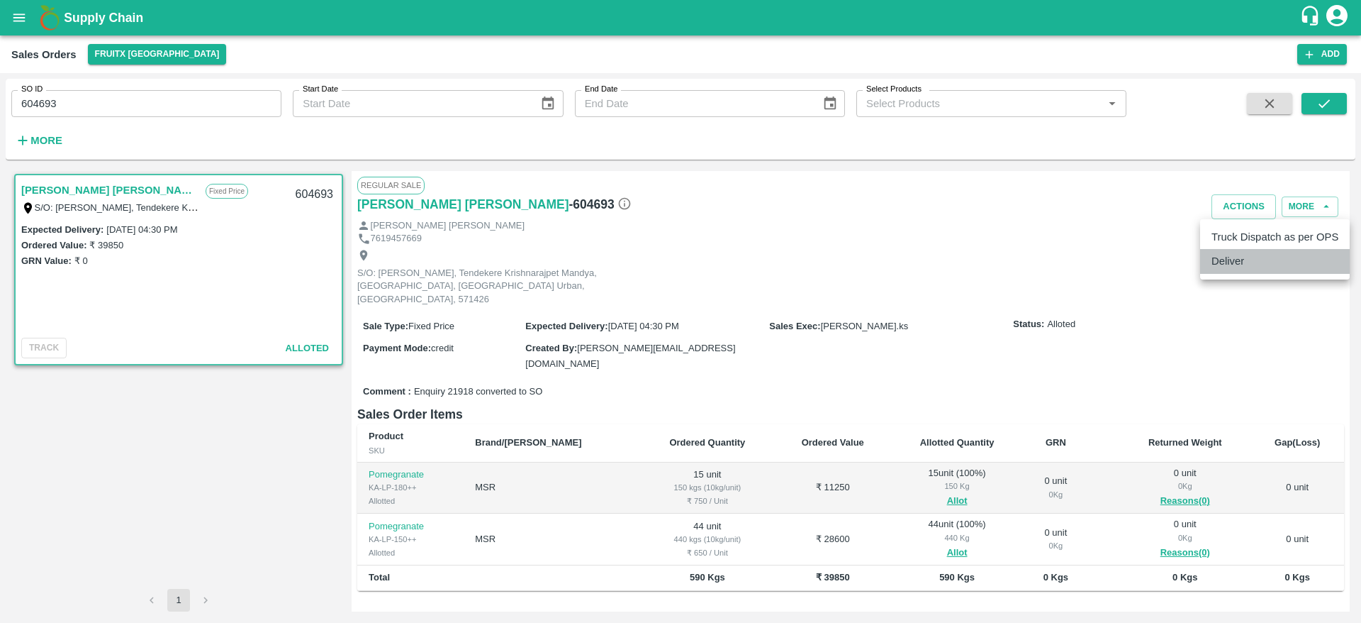
click at [1241, 254] on li "Deliver" at bounding box center [1276, 261] width 150 height 24
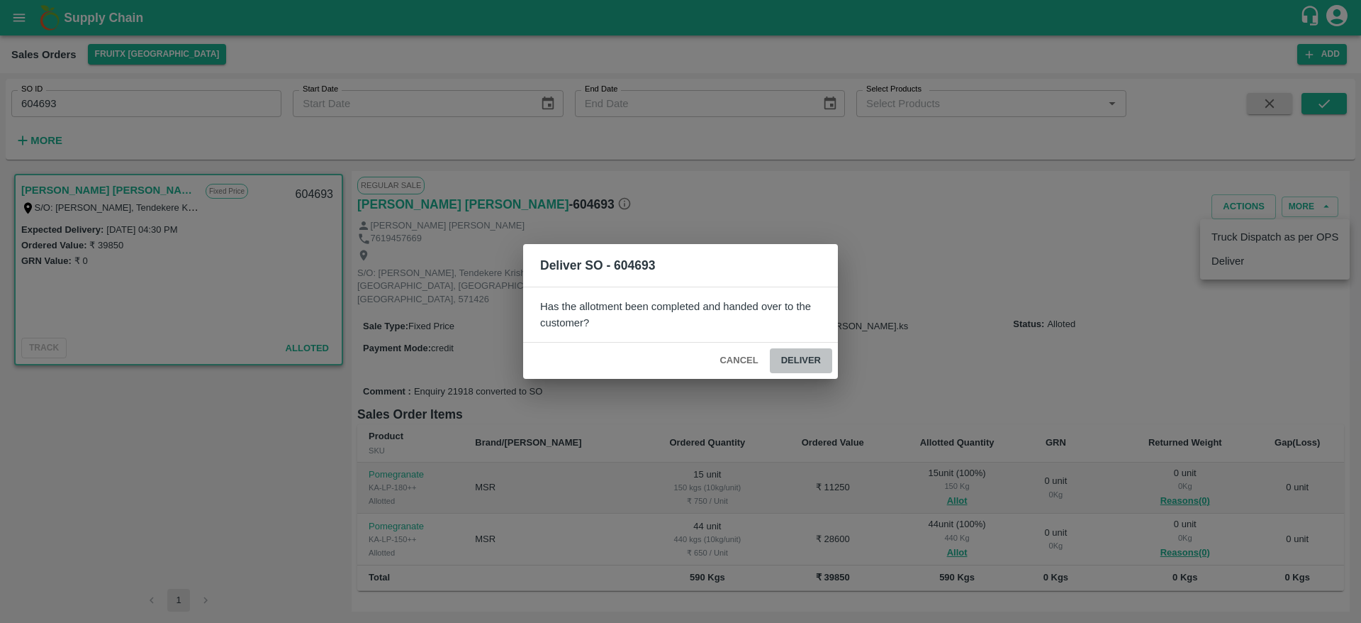
click at [813, 362] on button "Deliver" at bounding box center [801, 360] width 62 height 25
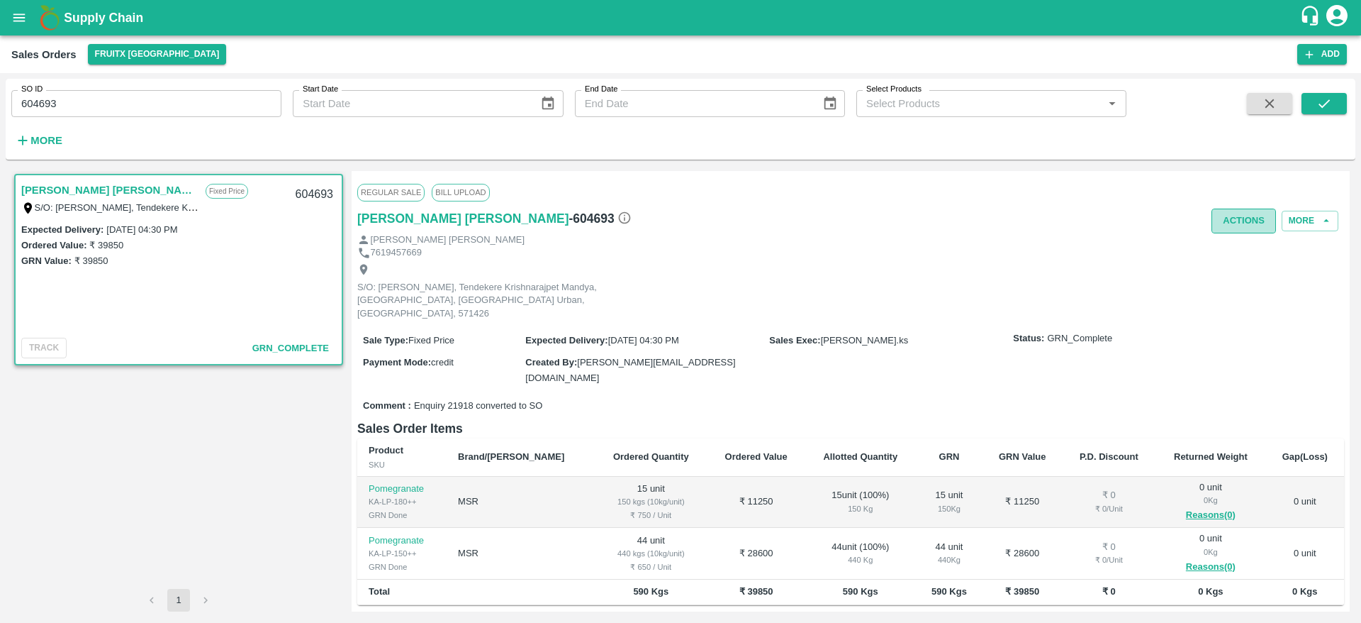
click at [1257, 224] on button "Actions" at bounding box center [1244, 220] width 65 height 25
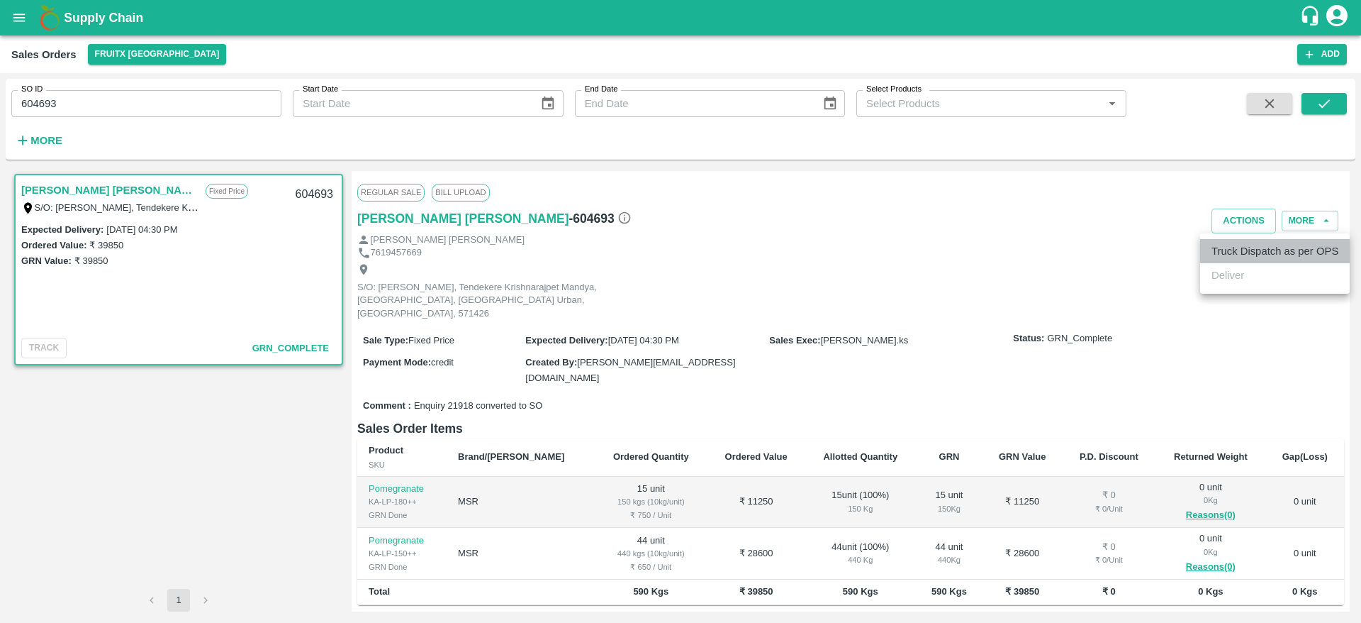
click at [1249, 252] on li "Truck Dispatch as per OPS" at bounding box center [1276, 251] width 150 height 24
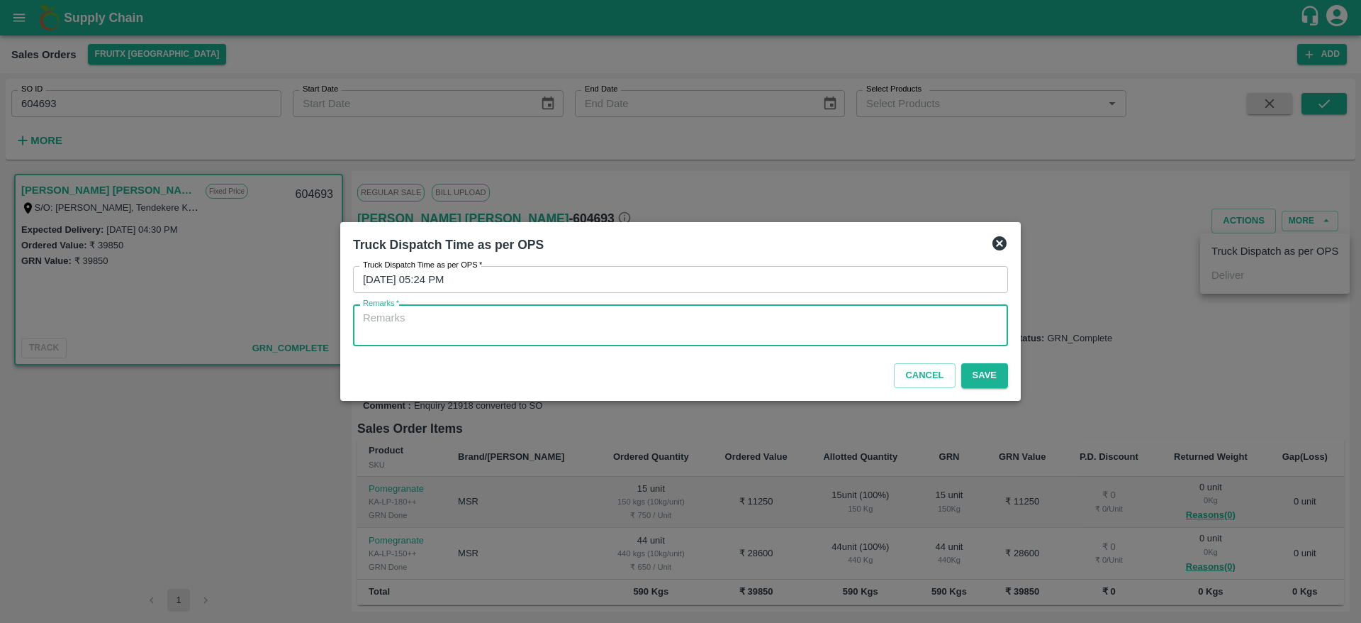
click at [945, 321] on textarea "Remarks   *" at bounding box center [680, 326] width 635 height 30
type textarea "OTD"
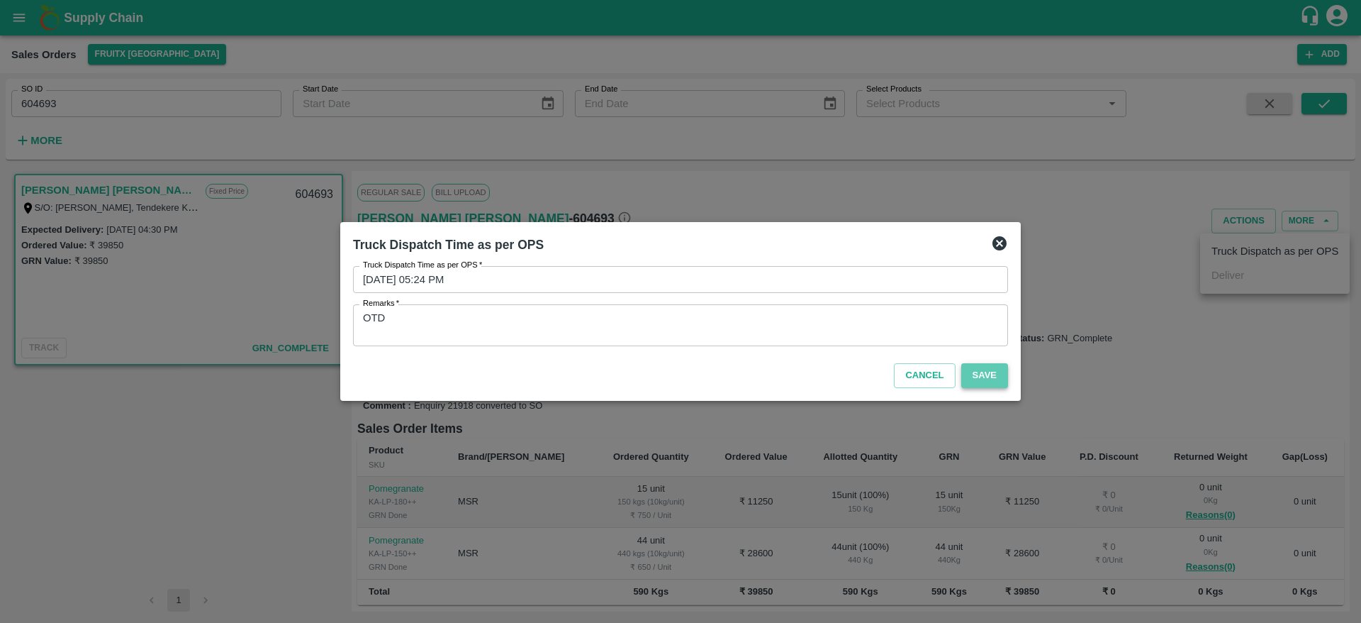
click at [981, 369] on button "Save" at bounding box center [985, 375] width 47 height 25
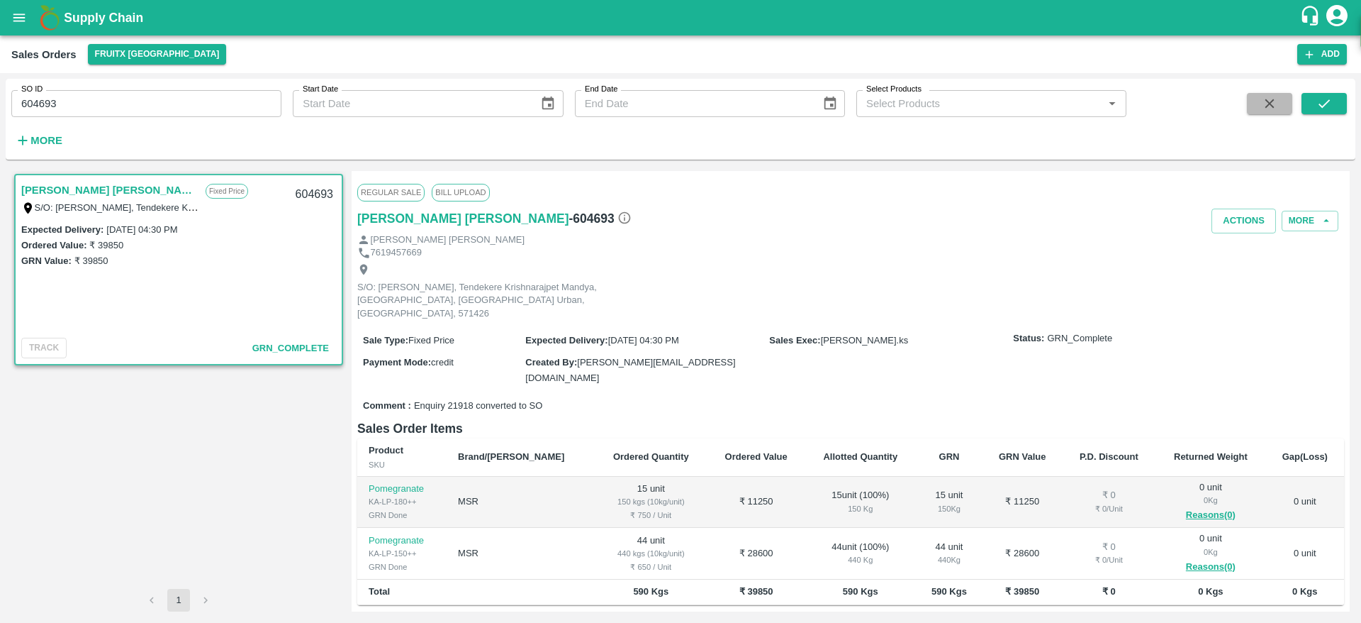
click at [1255, 112] on button "button" at bounding box center [1269, 103] width 45 height 21
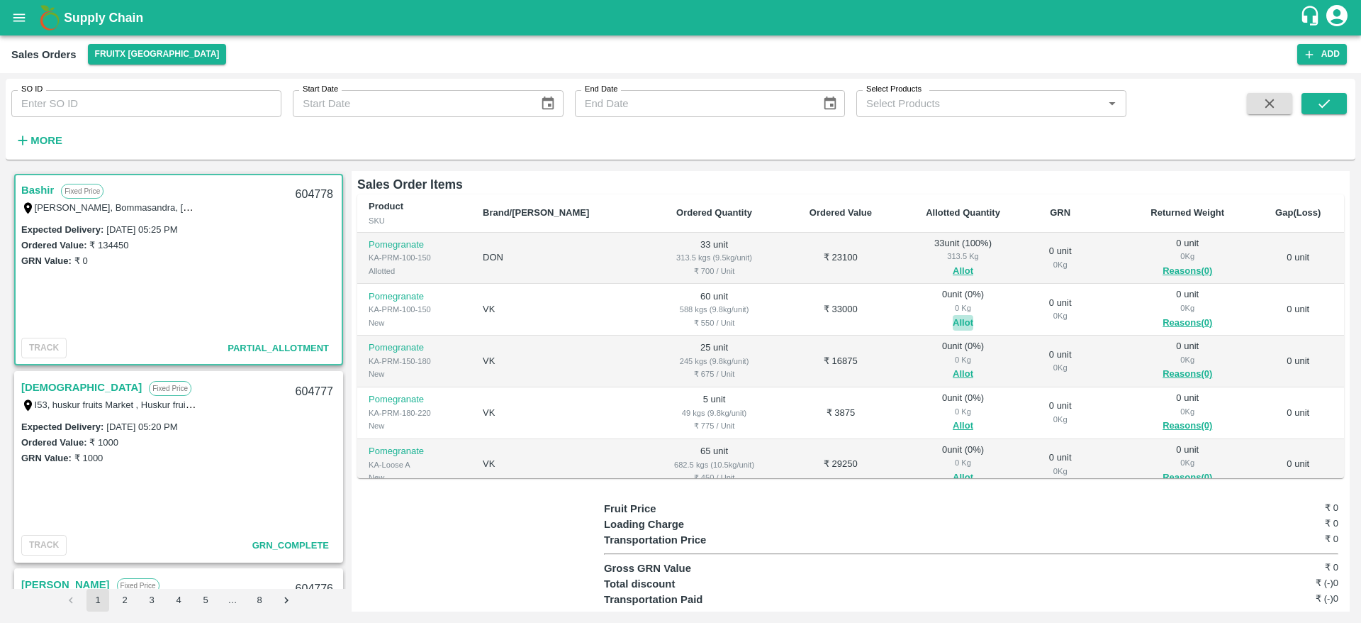
click at [953, 315] on button "Allot" at bounding box center [963, 323] width 21 height 16
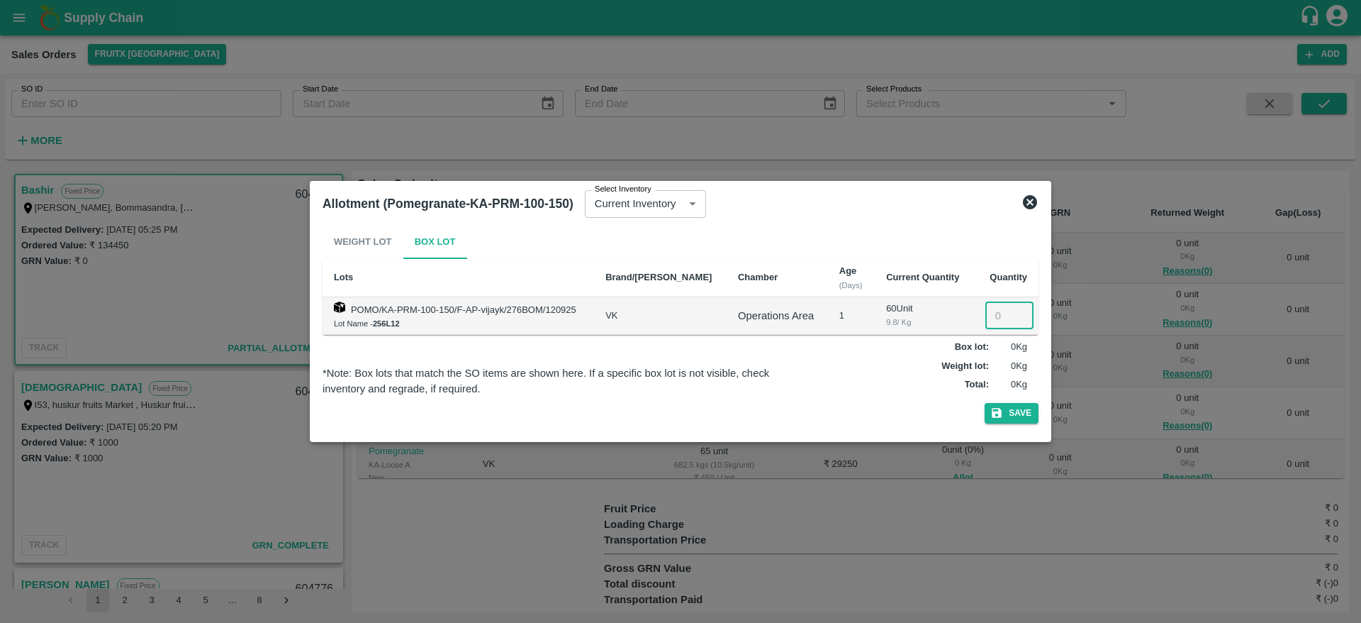
click at [991, 324] on input "number" at bounding box center [1010, 315] width 48 height 27
type input "60"
click at [985, 403] on button "Save" at bounding box center [1012, 413] width 54 height 21
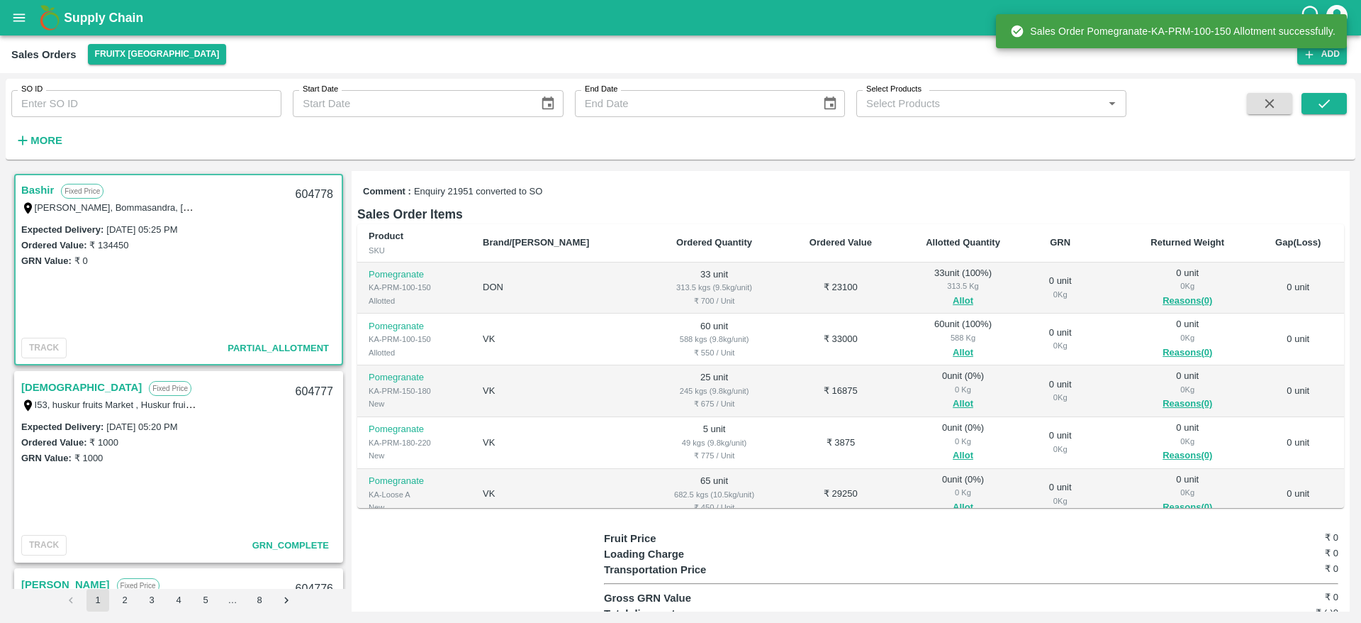
scroll to position [212, 0]
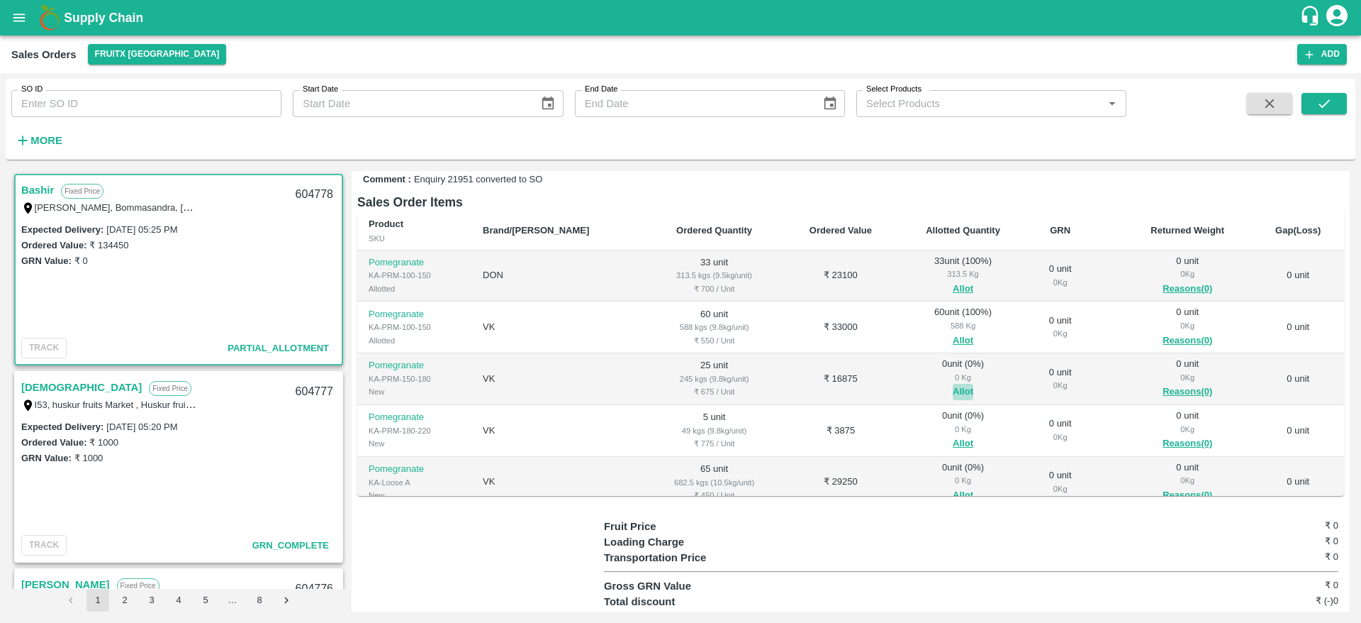
click at [953, 384] on button "Allot" at bounding box center [963, 392] width 21 height 16
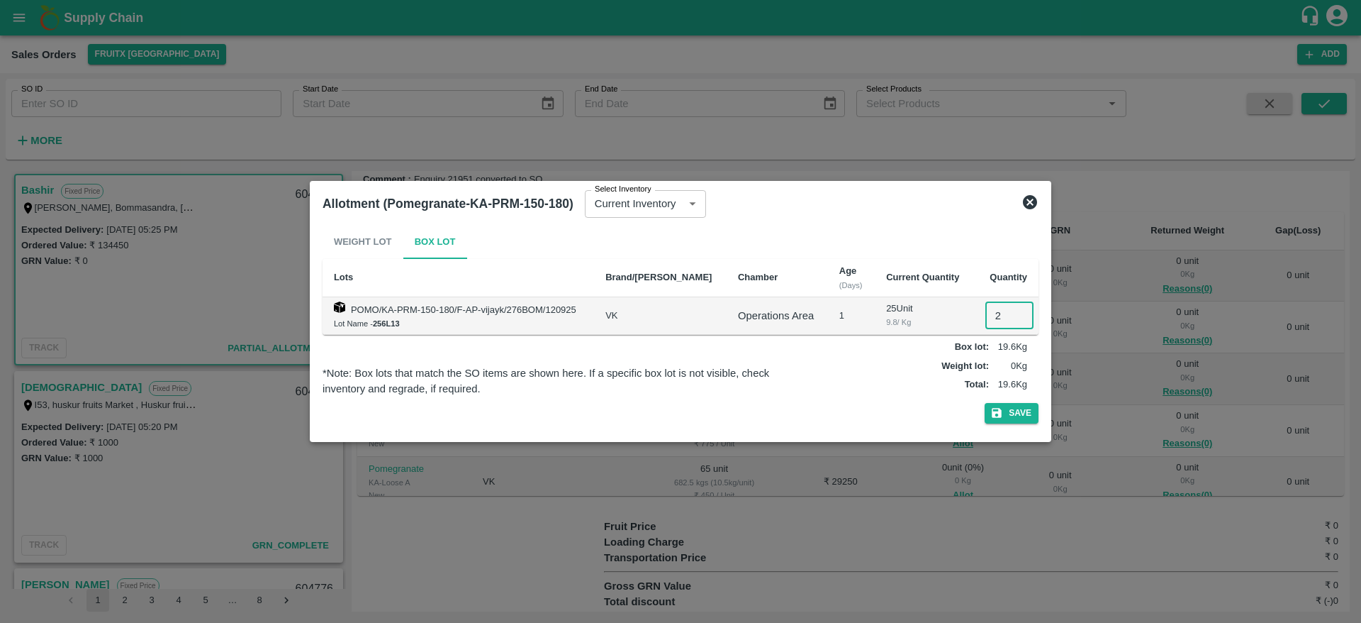
click at [991, 311] on input "2" at bounding box center [1010, 315] width 48 height 27
type input "25"
click at [985, 403] on button "Save" at bounding box center [1012, 413] width 54 height 21
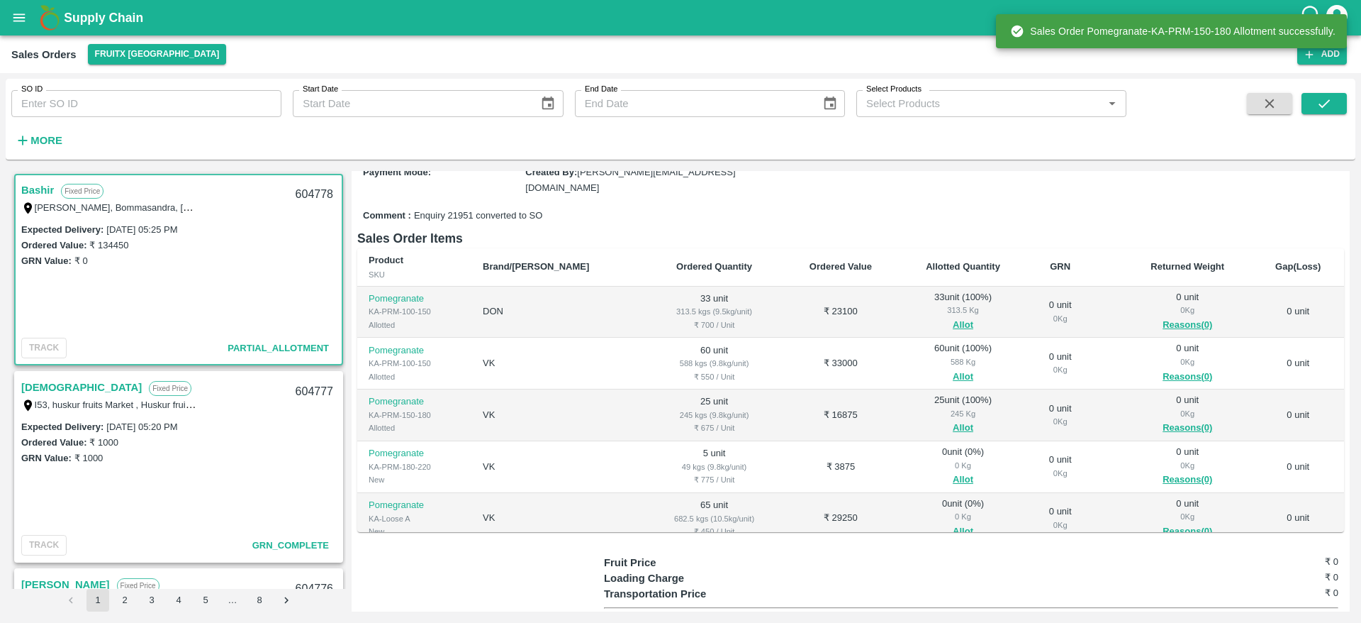
scroll to position [178, 0]
click at [953, 469] on button "Allot" at bounding box center [963, 477] width 21 height 16
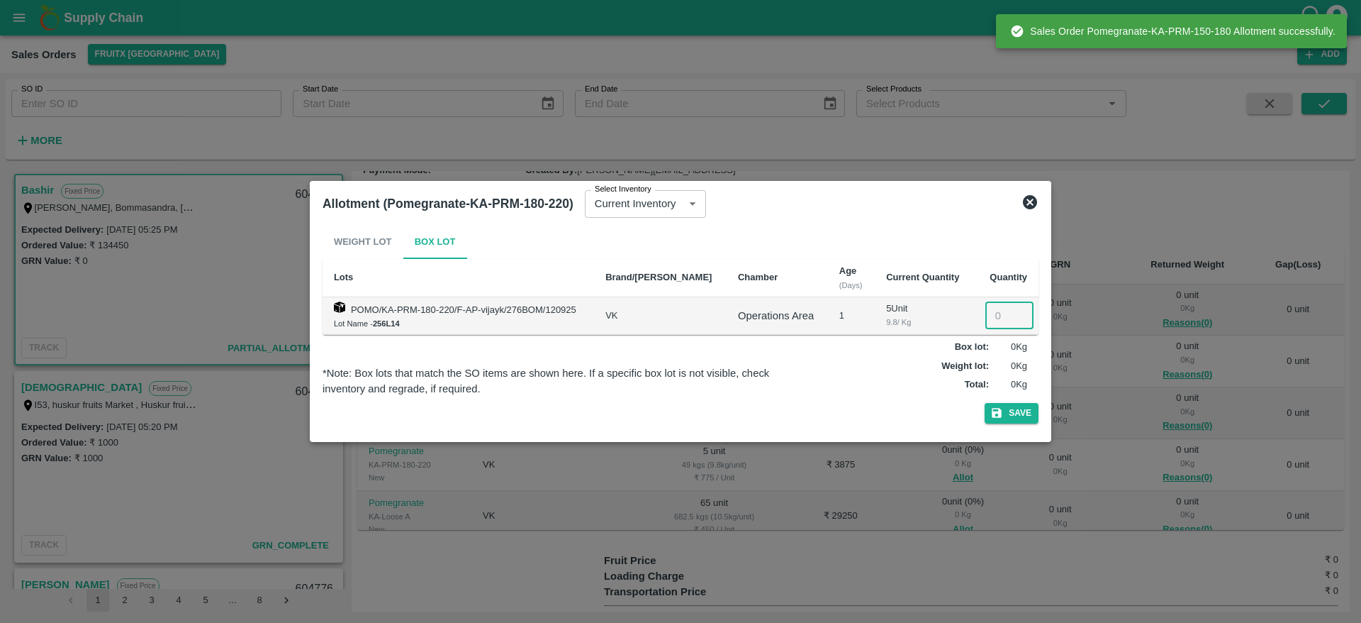
click at [1006, 309] on input "number" at bounding box center [1010, 315] width 48 height 27
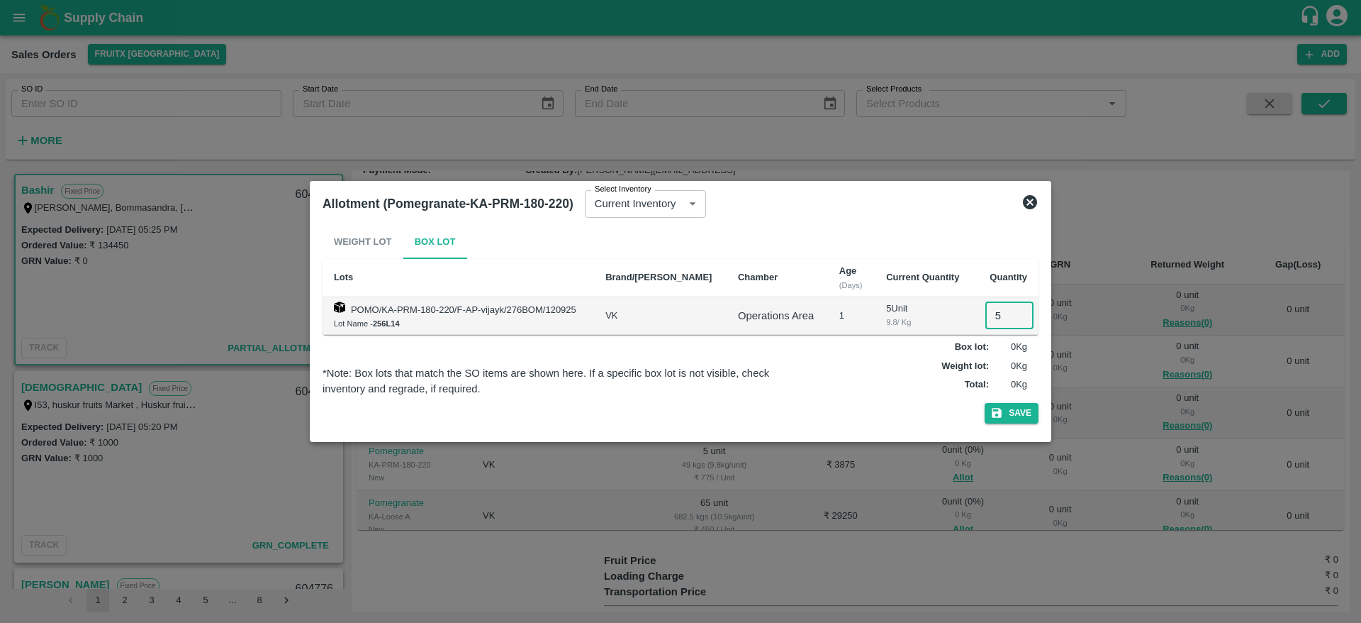
type input "5"
click at [985, 403] on button "Save" at bounding box center [1012, 413] width 54 height 21
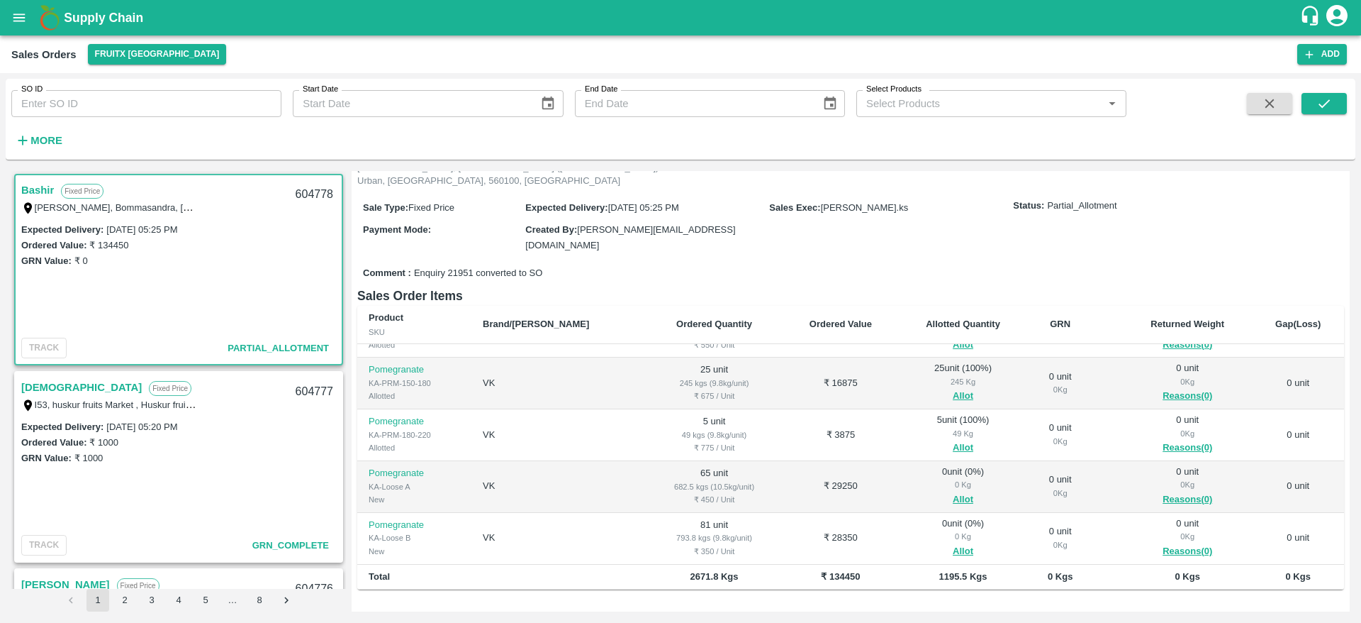
scroll to position [123, 0]
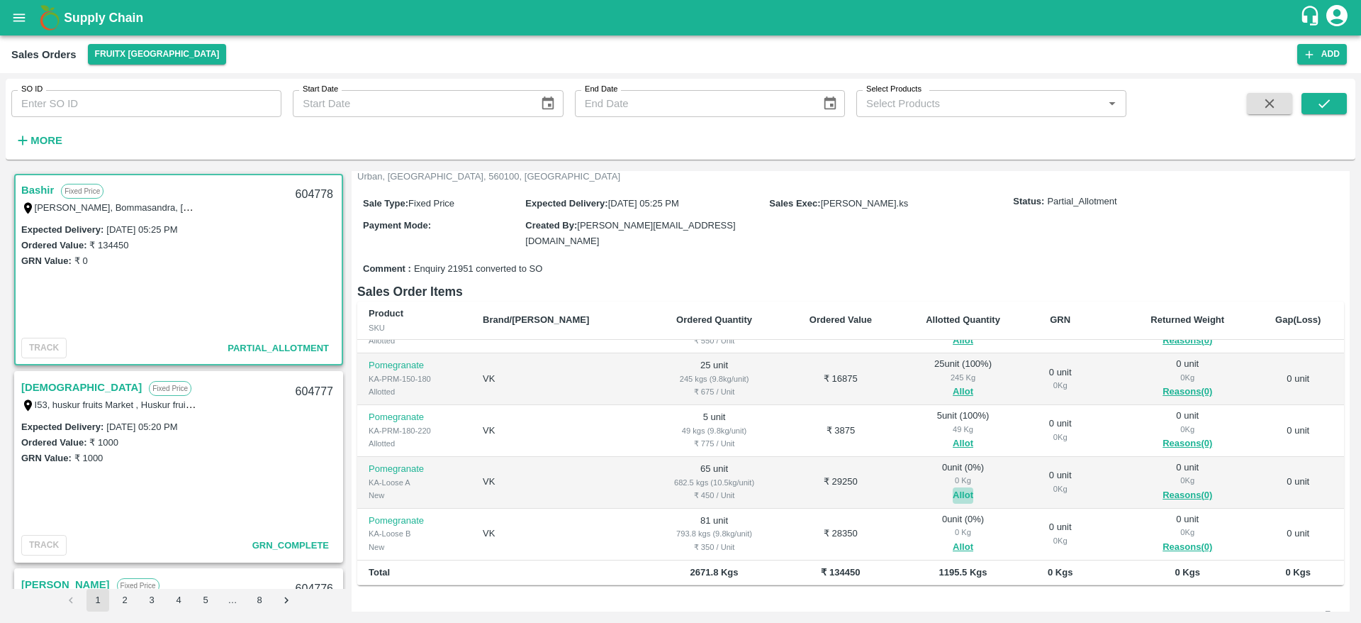
click at [953, 487] on button "Allot" at bounding box center [963, 495] width 21 height 16
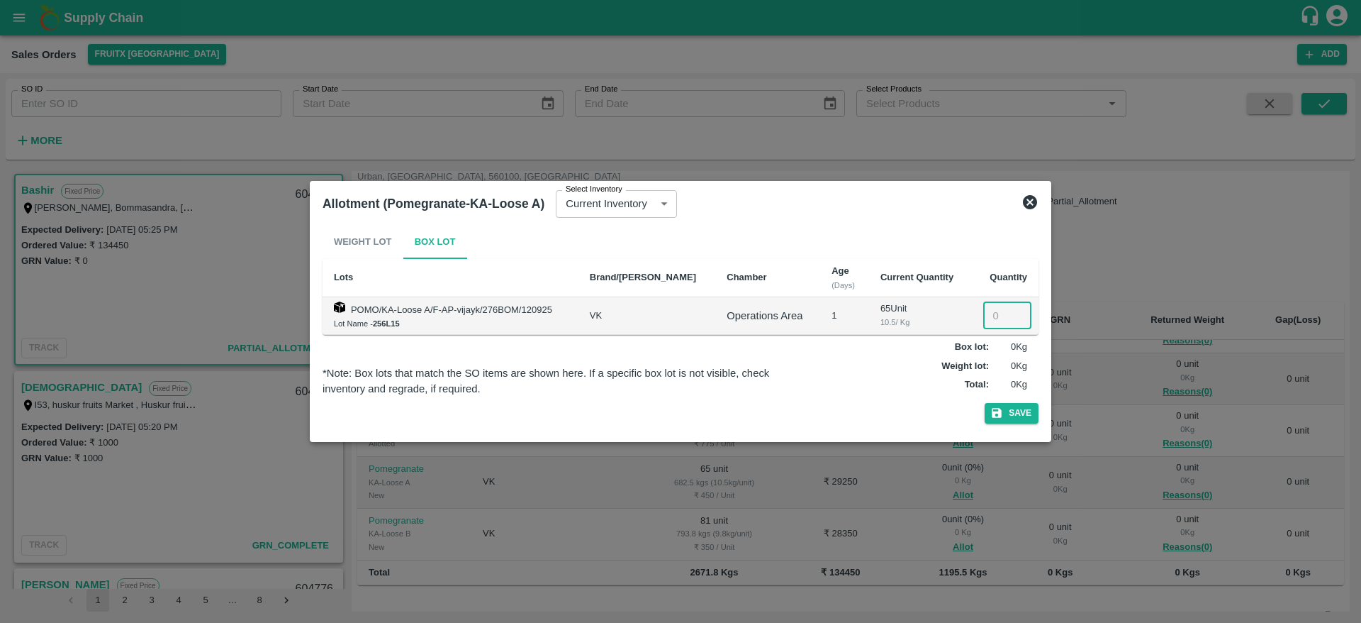
click at [984, 313] on input "number" at bounding box center [1008, 315] width 48 height 27
type input "65"
click at [985, 403] on button "Save" at bounding box center [1012, 413] width 54 height 21
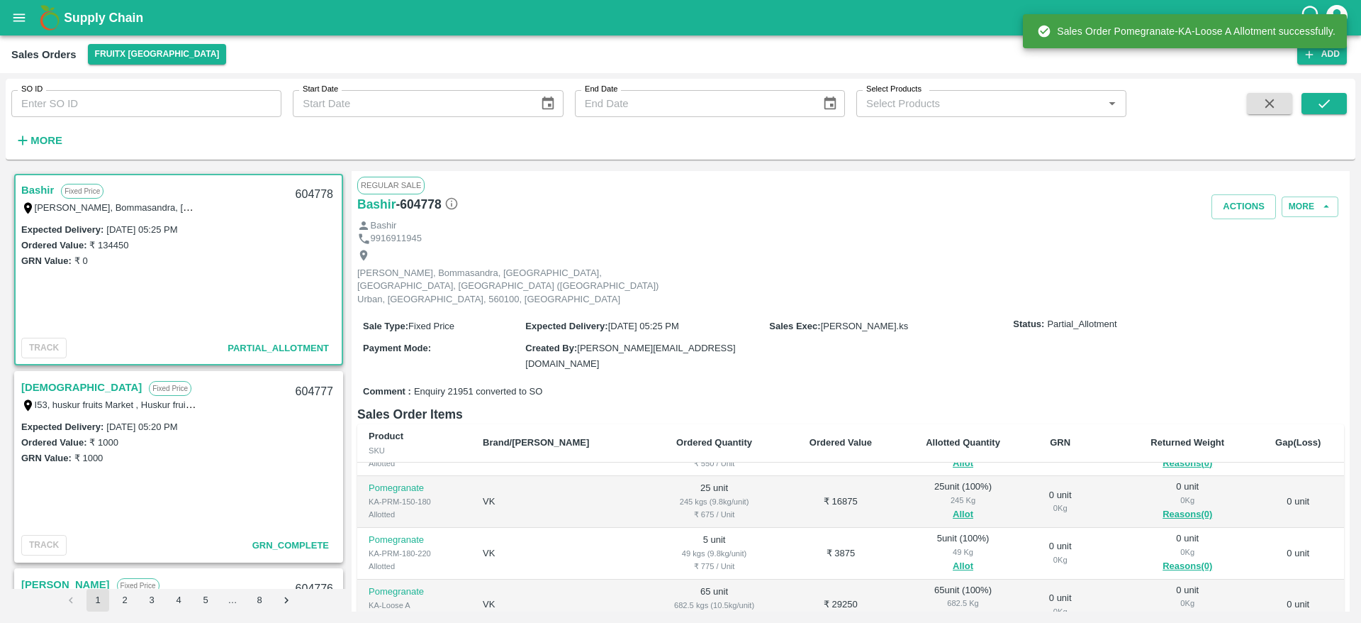
scroll to position [230, 0]
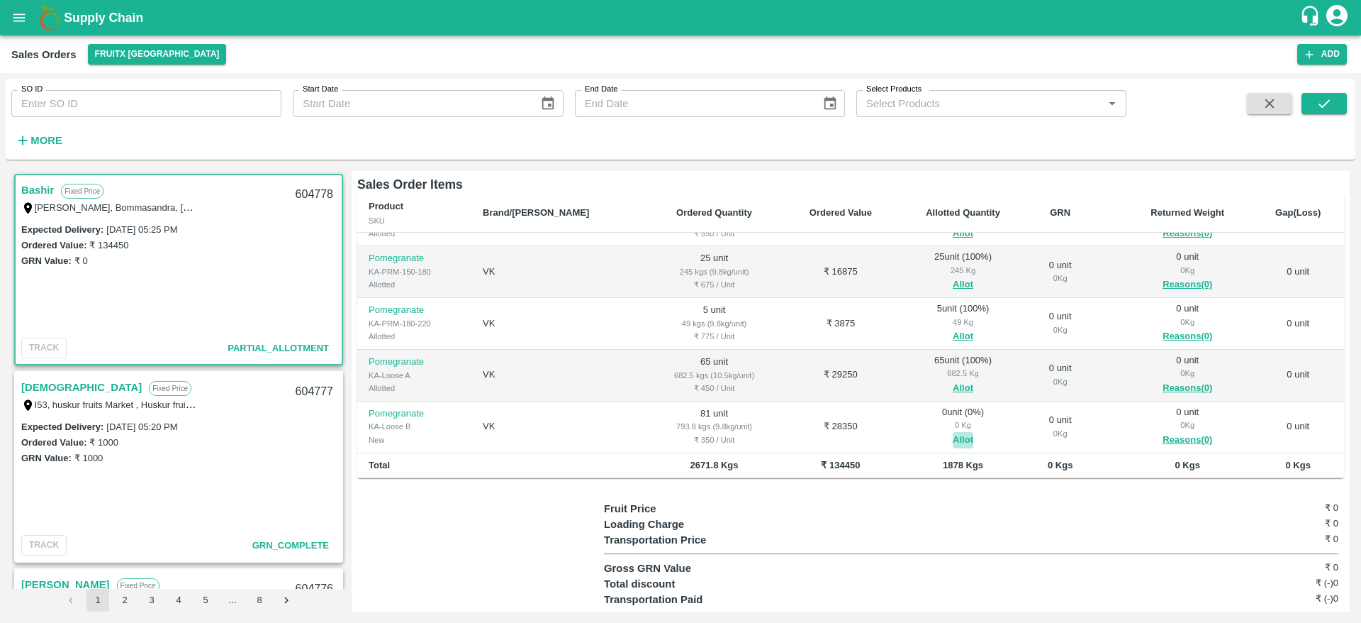
click at [953, 432] on button "Allot" at bounding box center [963, 440] width 21 height 16
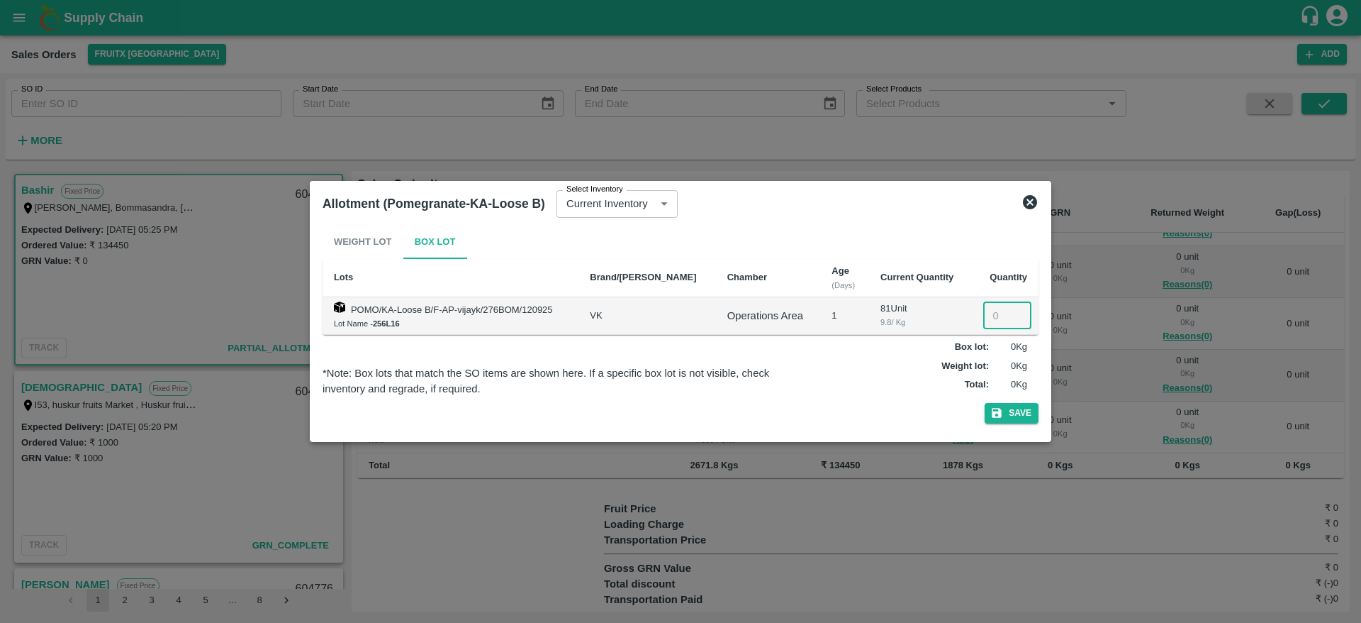
click at [985, 310] on input "number" at bounding box center [1008, 315] width 48 height 27
type input "1"
click at [985, 403] on button "Save" at bounding box center [1012, 413] width 54 height 21
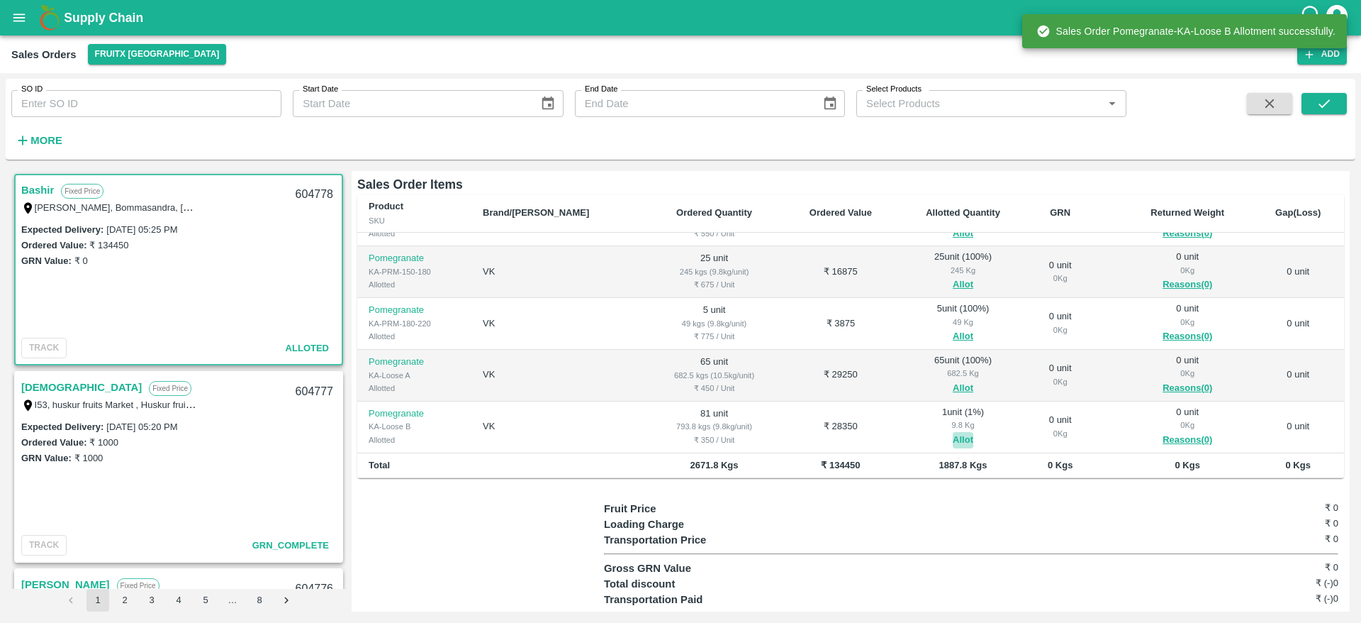
click at [953, 432] on button "Allot" at bounding box center [963, 440] width 21 height 16
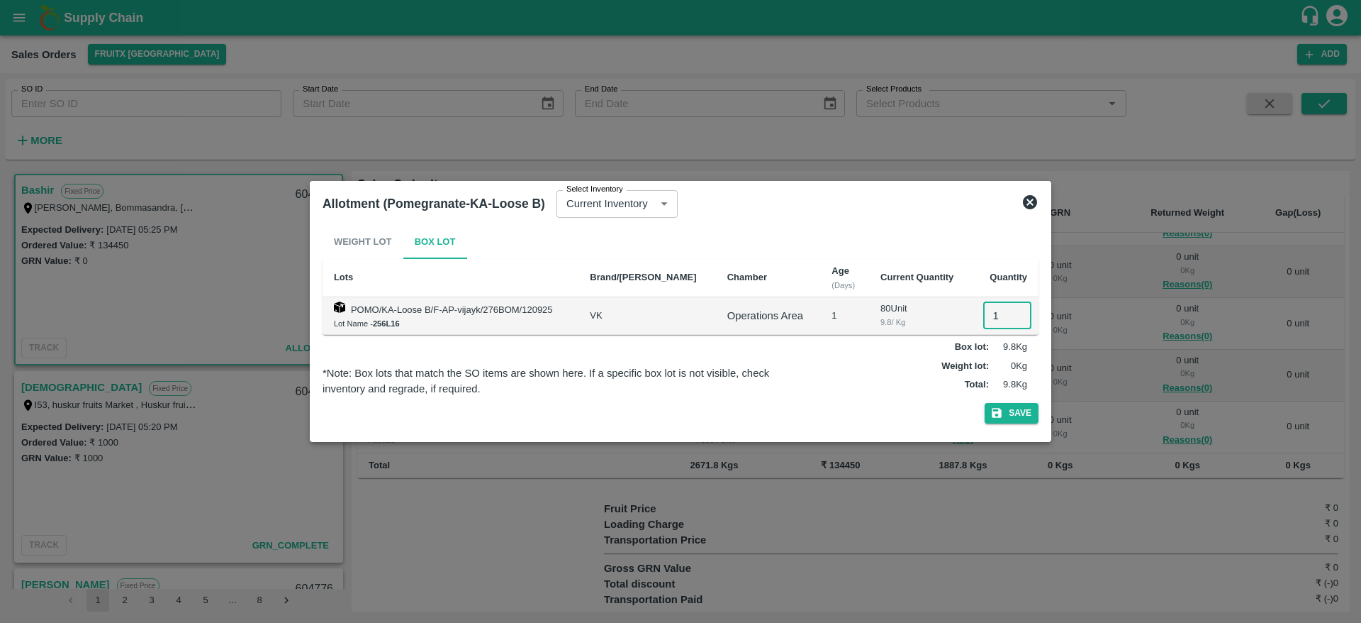
click at [995, 314] on input "1" at bounding box center [1008, 315] width 48 height 27
click at [1013, 403] on button "Save" at bounding box center [1012, 413] width 54 height 21
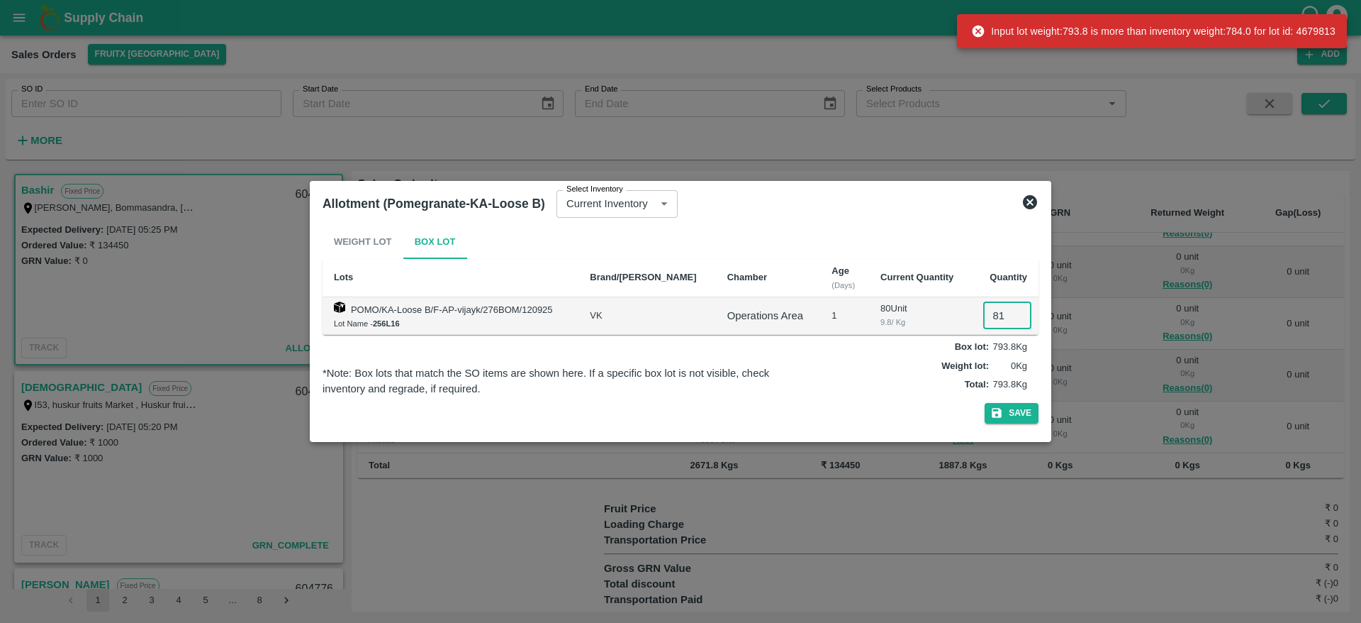
click at [996, 316] on input "81" at bounding box center [1008, 315] width 48 height 27
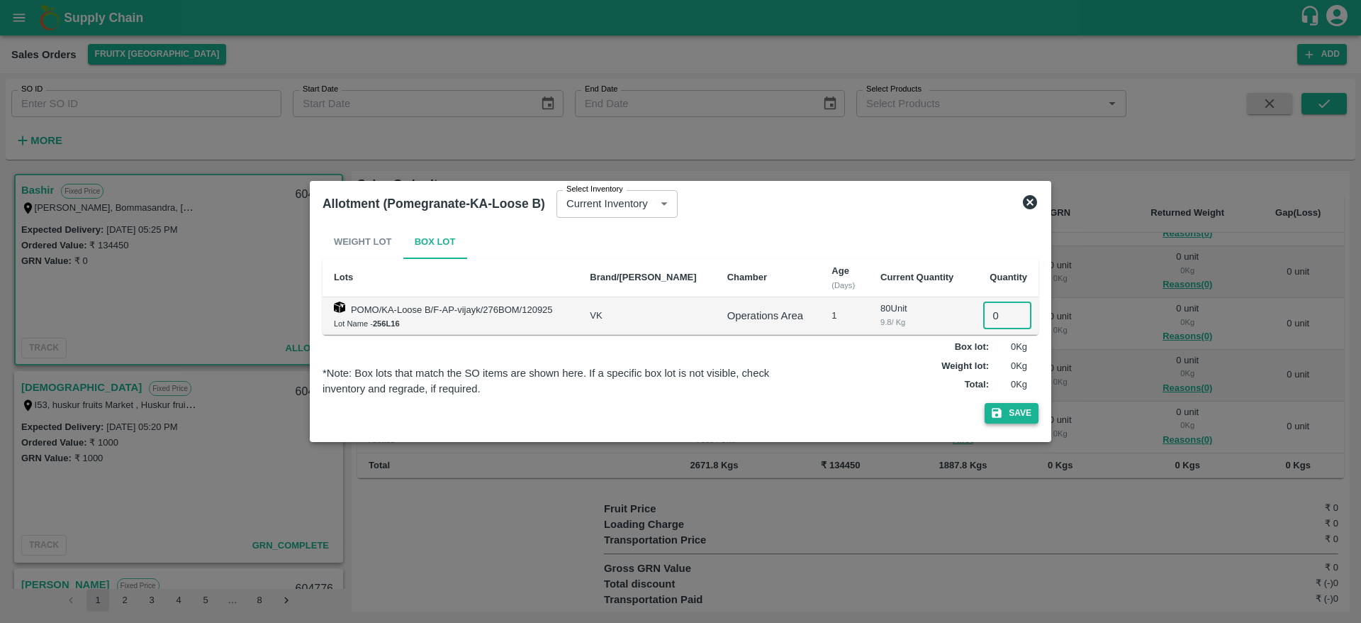
type input "0"
click at [1014, 414] on button "Save" at bounding box center [1012, 413] width 54 height 21
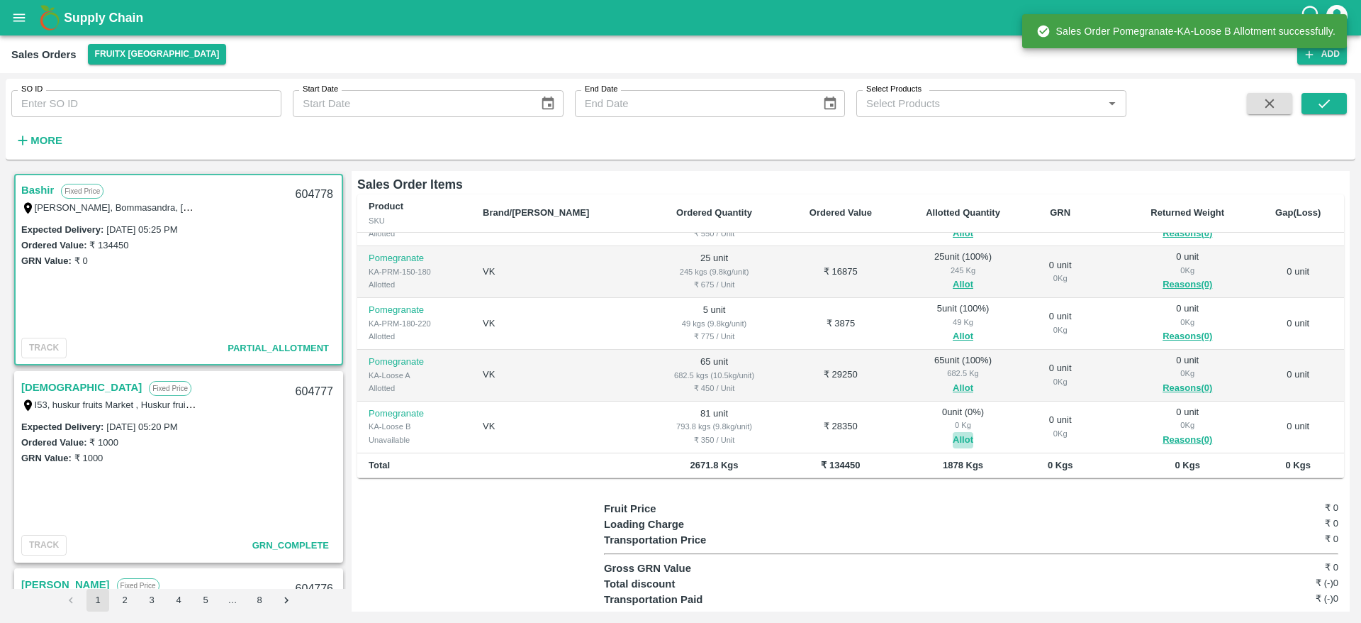
click at [953, 432] on button "Allot" at bounding box center [963, 440] width 21 height 16
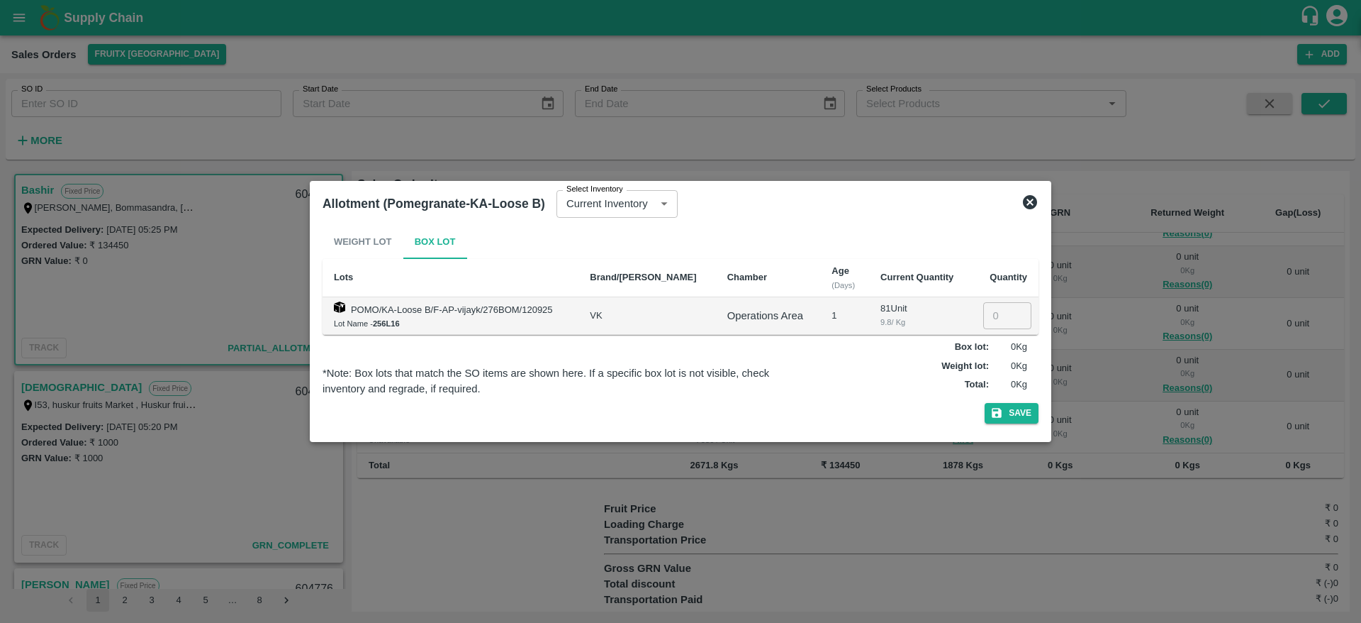
click at [988, 314] on input "number" at bounding box center [1008, 315] width 48 height 27
type input "81"
click at [985, 403] on button "Save" at bounding box center [1012, 413] width 54 height 21
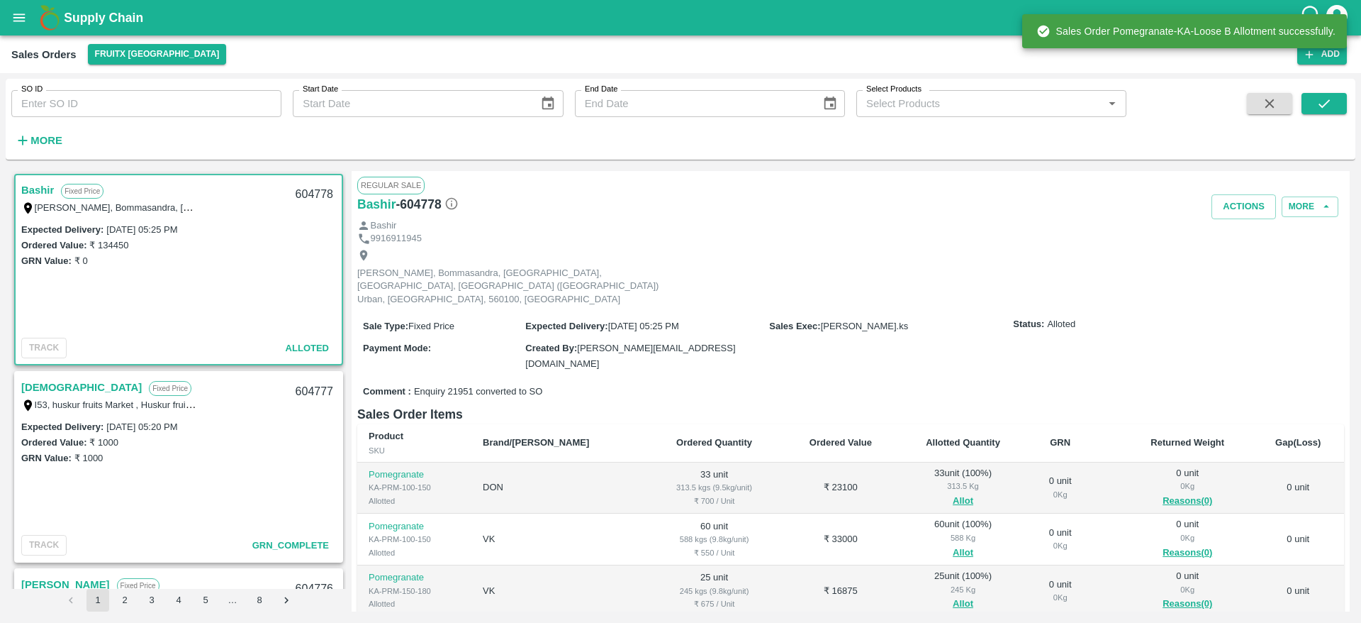
click at [320, 198] on div "604778" at bounding box center [314, 194] width 55 height 33
copy div "604778"
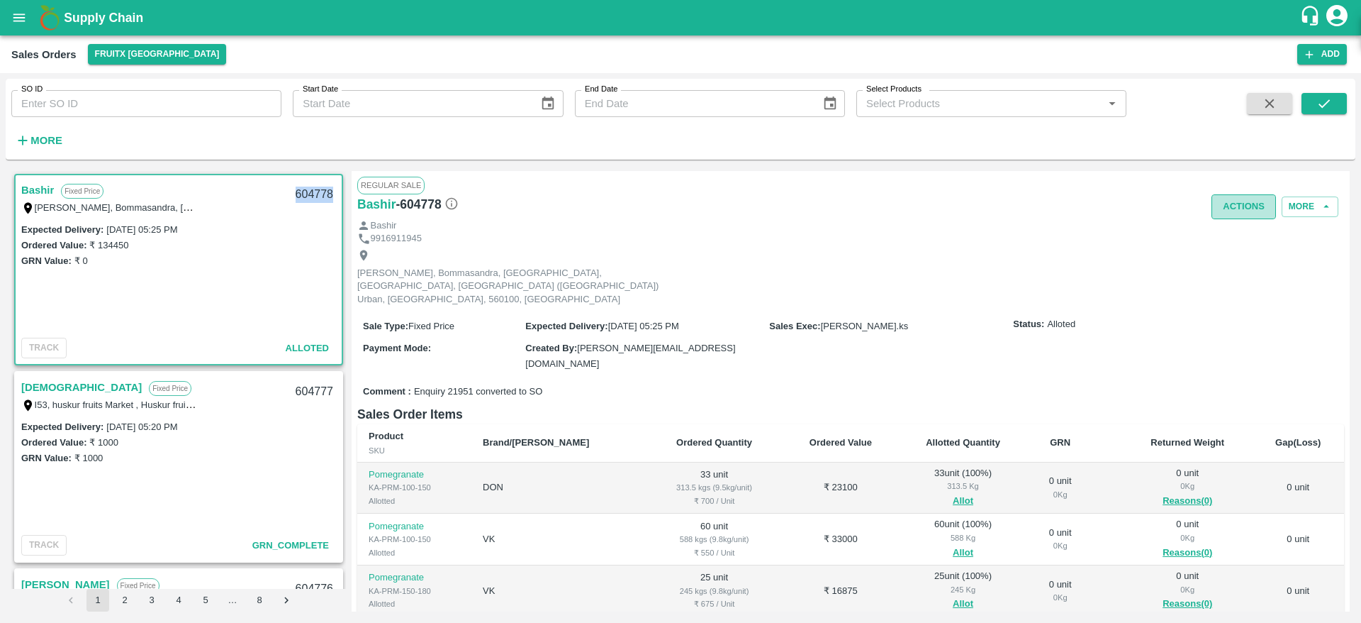
click at [1215, 203] on button "Actions" at bounding box center [1244, 206] width 65 height 25
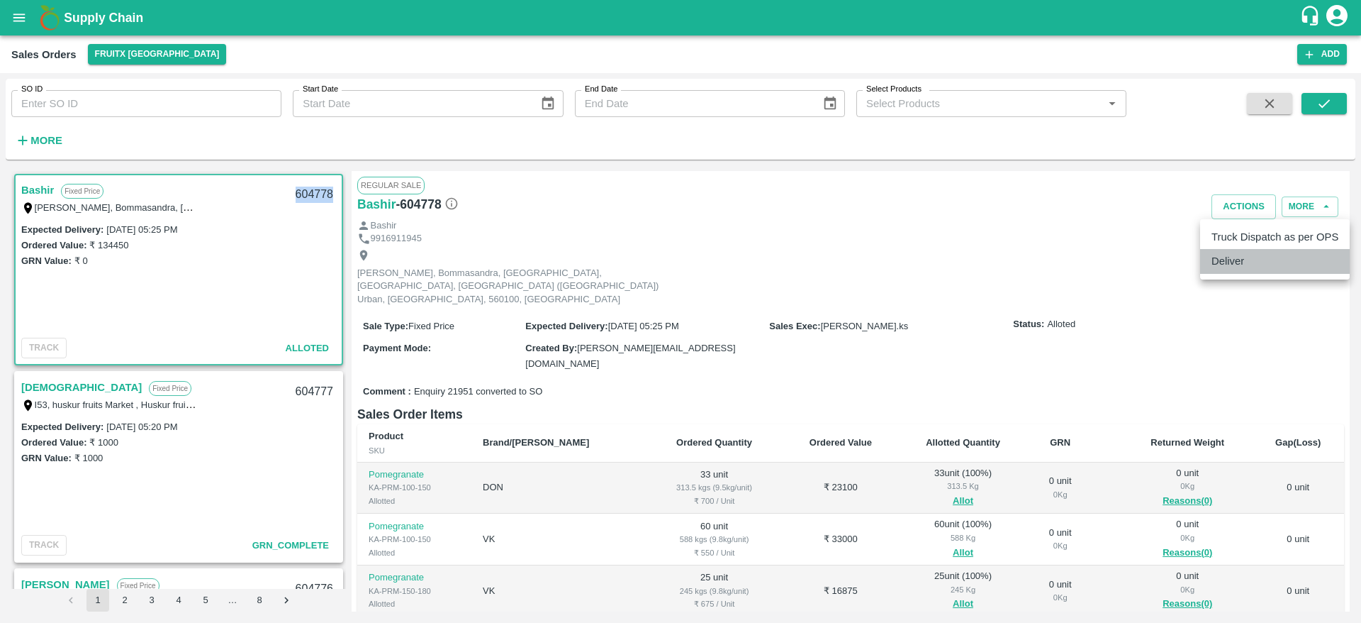
click at [1217, 270] on li "Deliver" at bounding box center [1276, 261] width 150 height 24
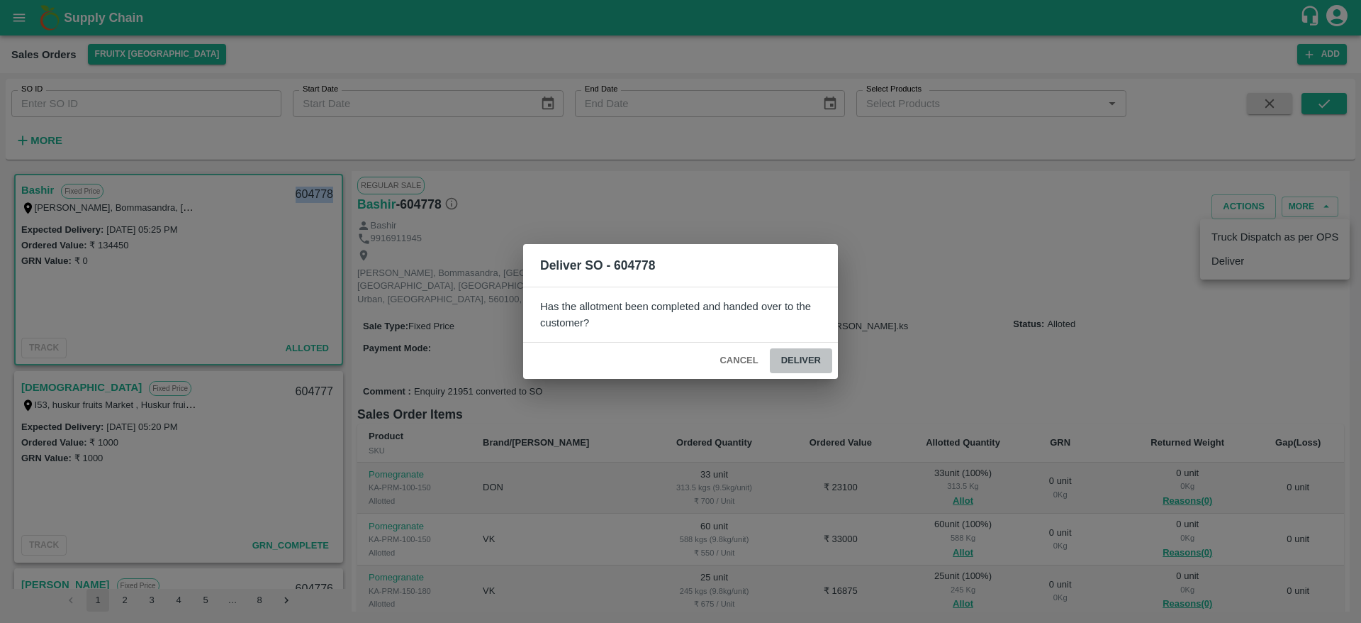
click at [797, 355] on button "Deliver" at bounding box center [801, 360] width 62 height 25
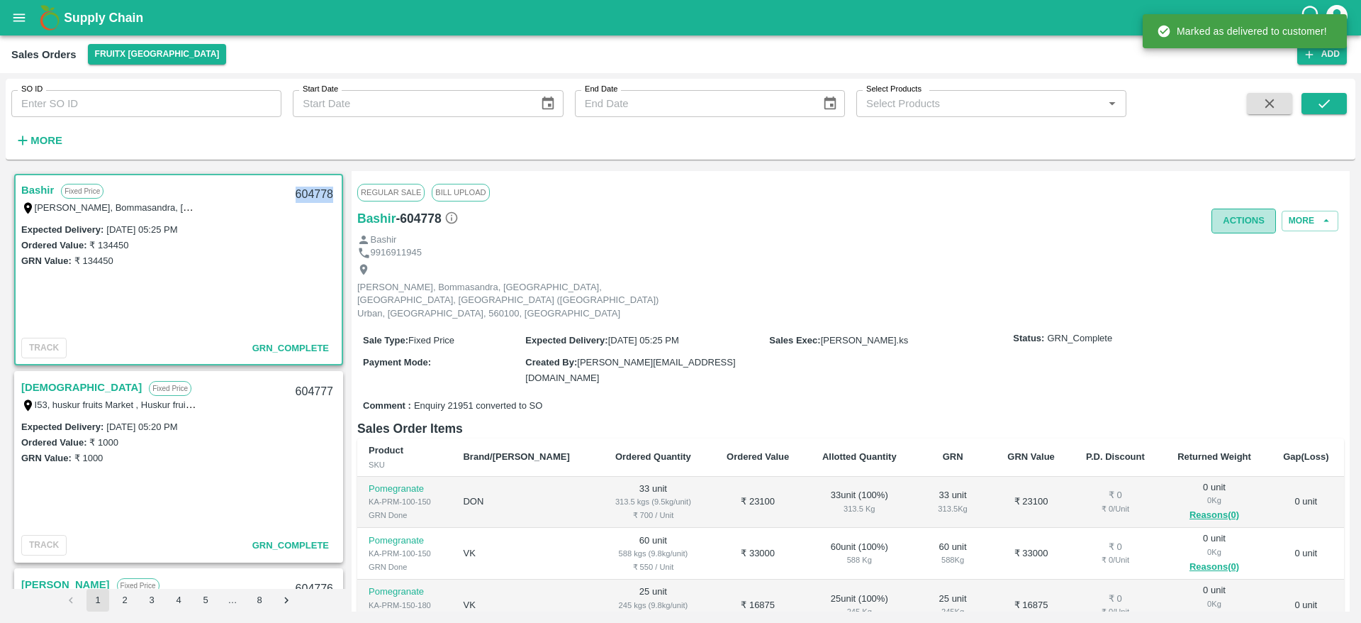
click at [1245, 221] on button "Actions" at bounding box center [1244, 220] width 65 height 25
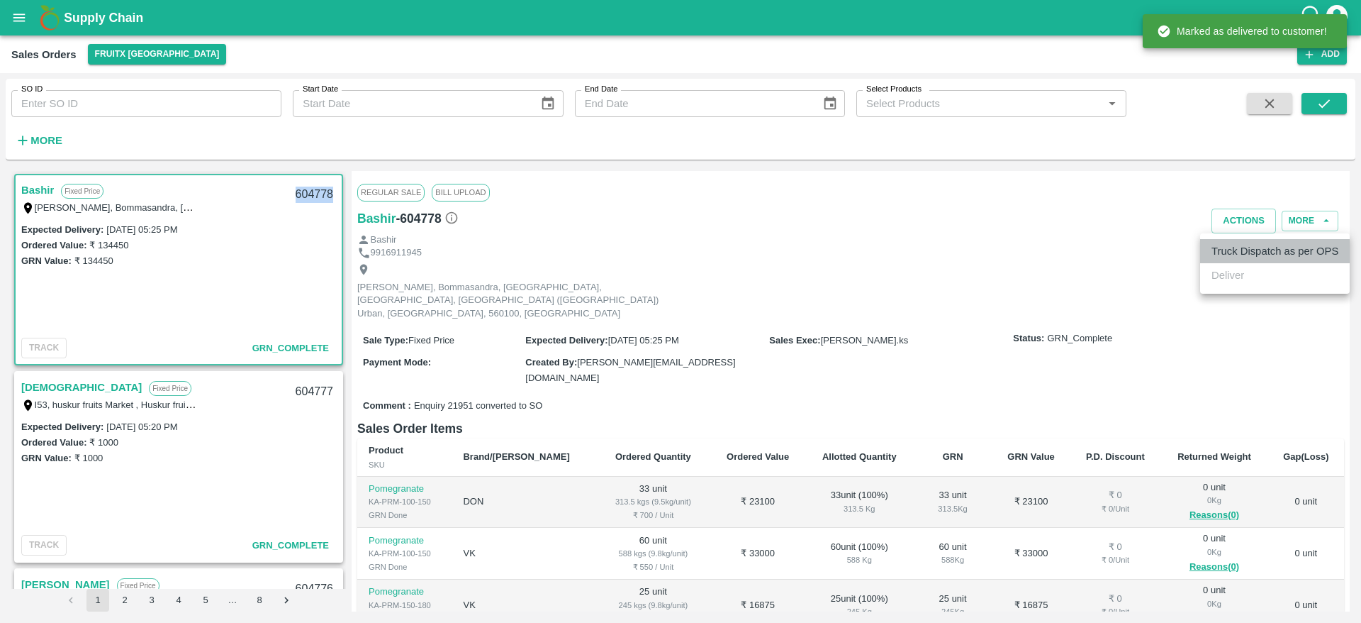
click at [1234, 253] on li "Truck Dispatch as per OPS" at bounding box center [1276, 251] width 150 height 24
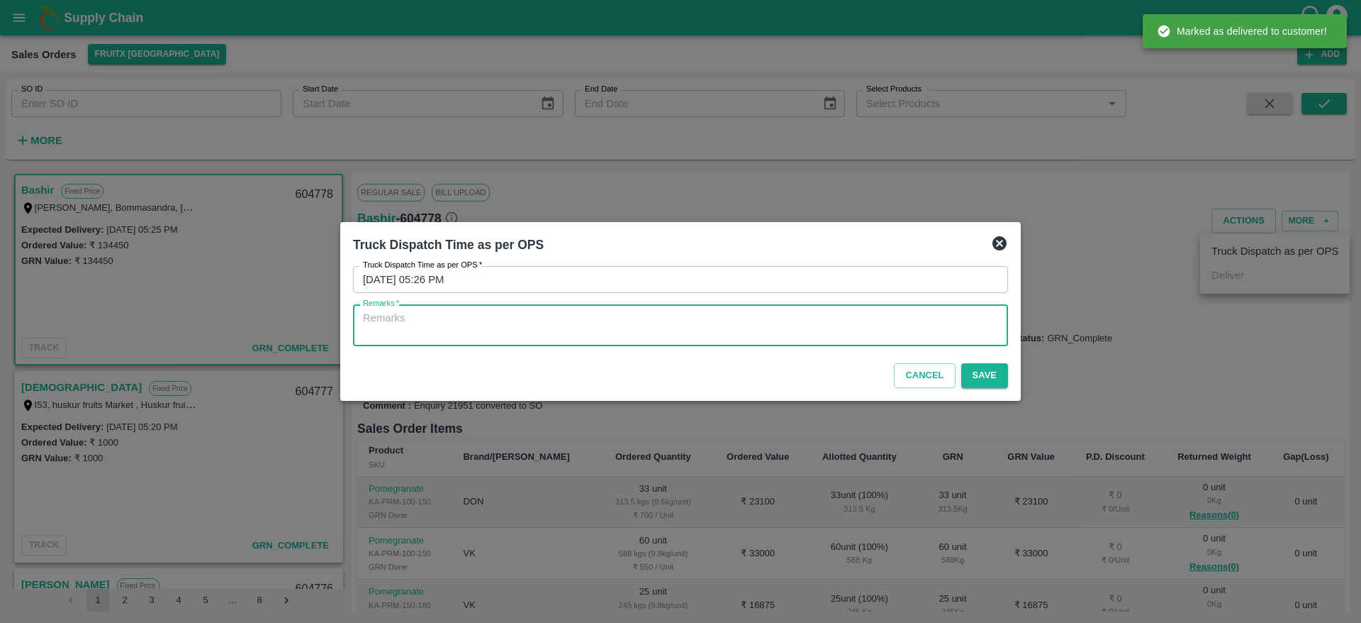
click at [928, 318] on textarea "Remarks   *" at bounding box center [680, 326] width 635 height 30
type textarea "OTD"
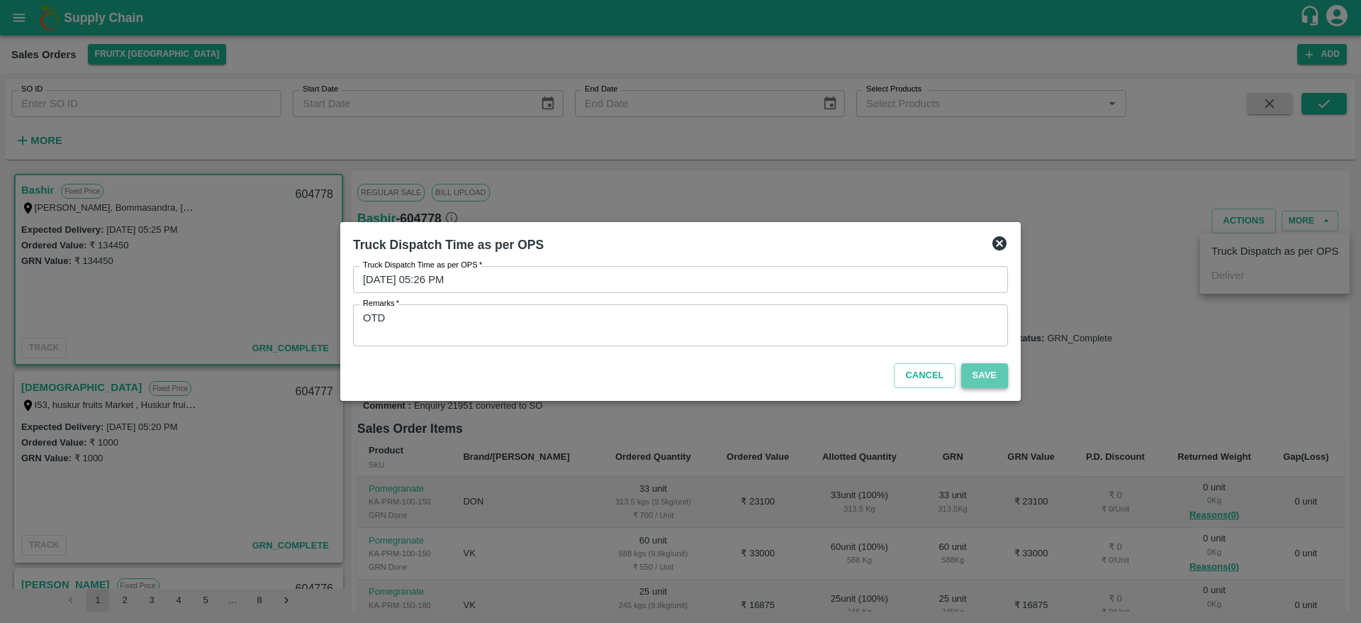
click at [982, 372] on button "Save" at bounding box center [985, 375] width 47 height 25
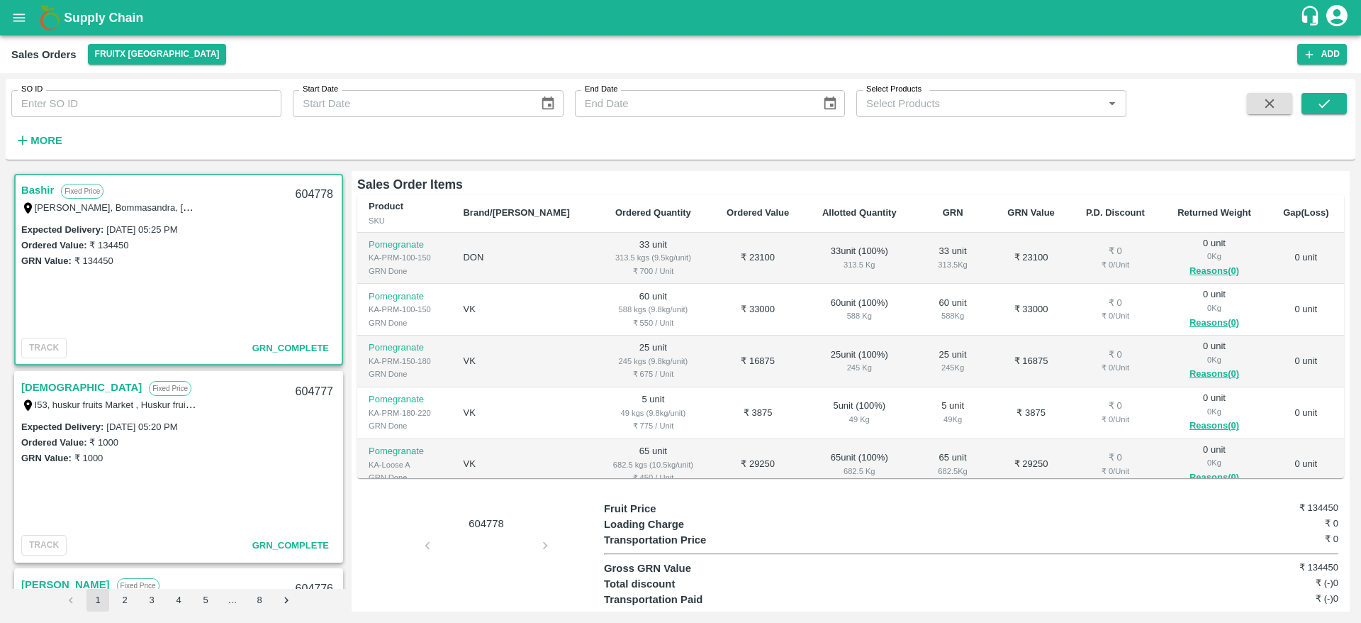
scroll to position [0, 0]
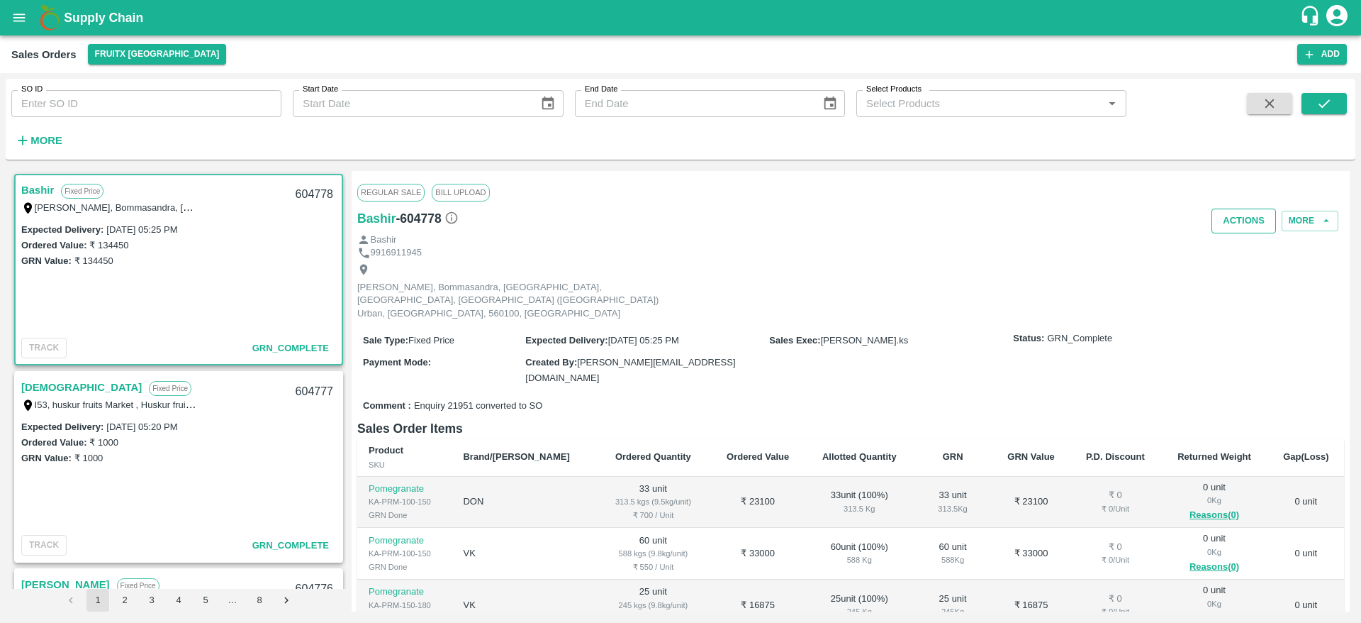
click at [1245, 223] on button "Actions" at bounding box center [1244, 220] width 65 height 25
click at [986, 275] on div at bounding box center [680, 311] width 1361 height 623
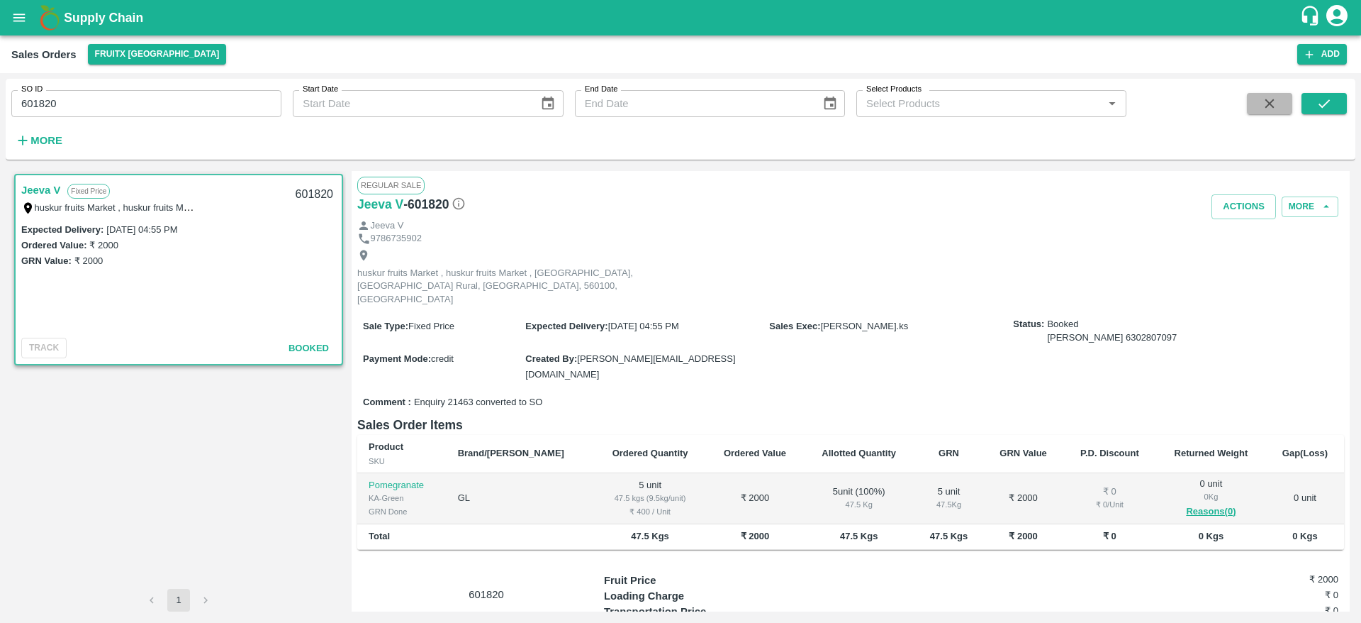
click at [1263, 96] on icon "button" at bounding box center [1270, 104] width 16 height 16
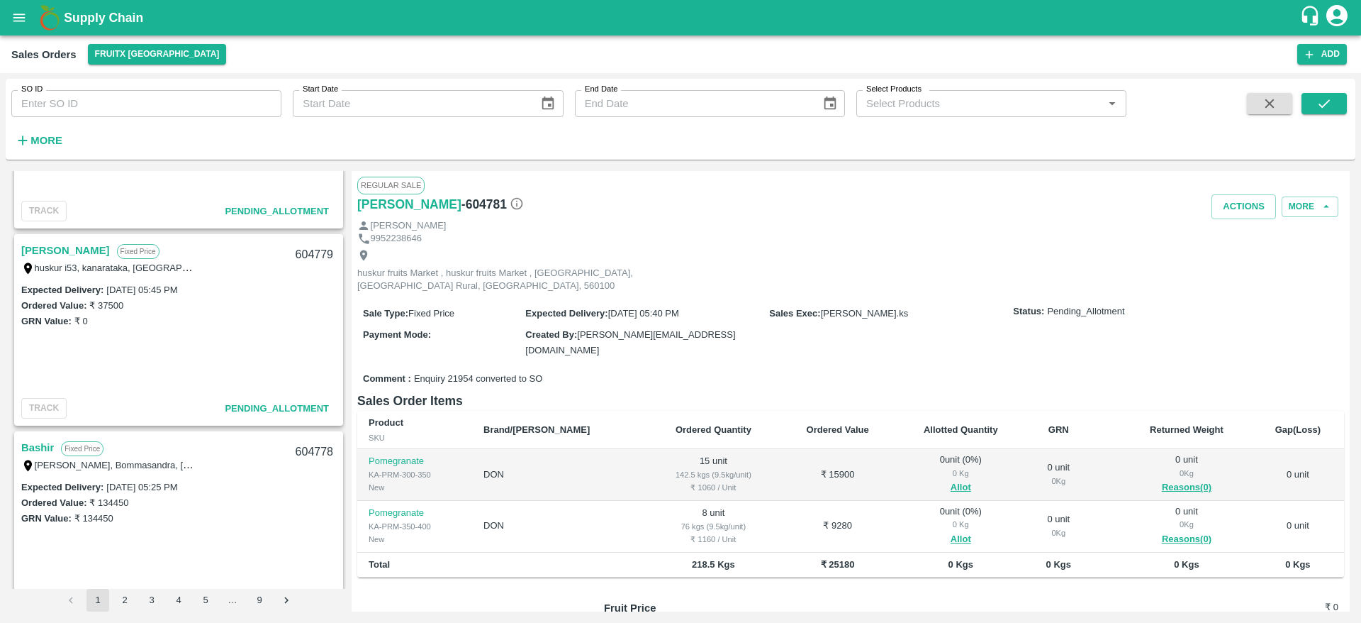
scroll to position [333, 0]
click at [70, 245] on link "[PERSON_NAME]" at bounding box center [65, 251] width 89 height 18
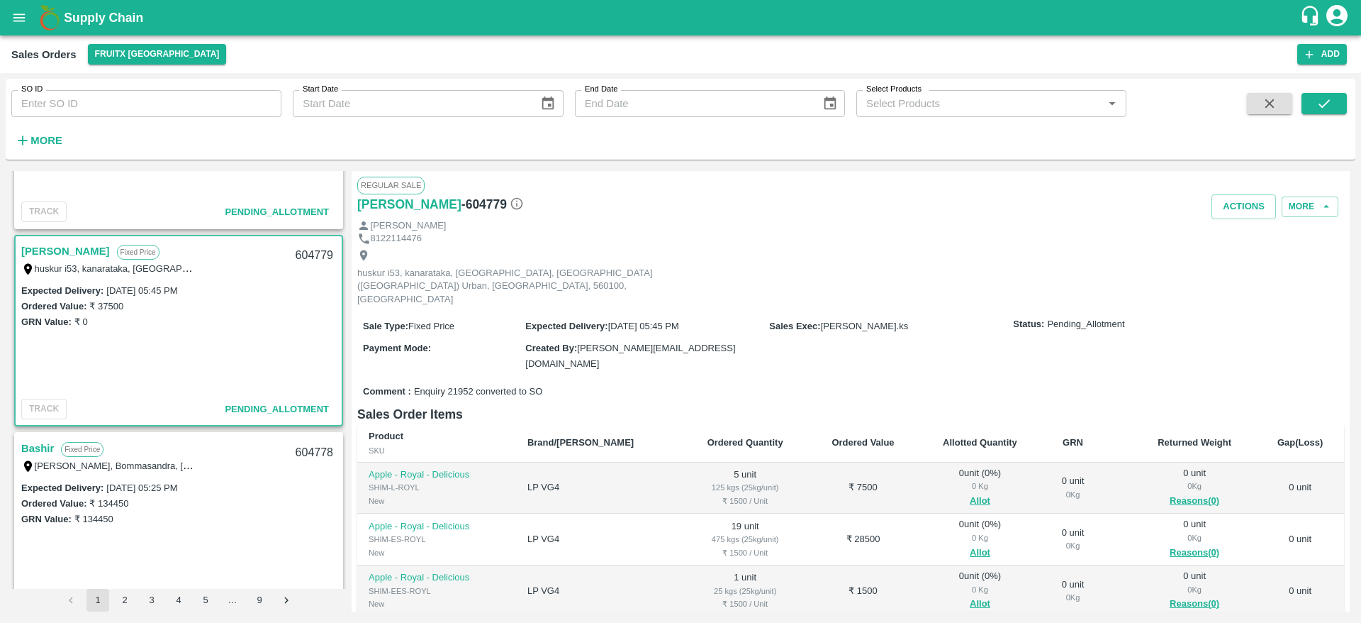
scroll to position [89, 0]
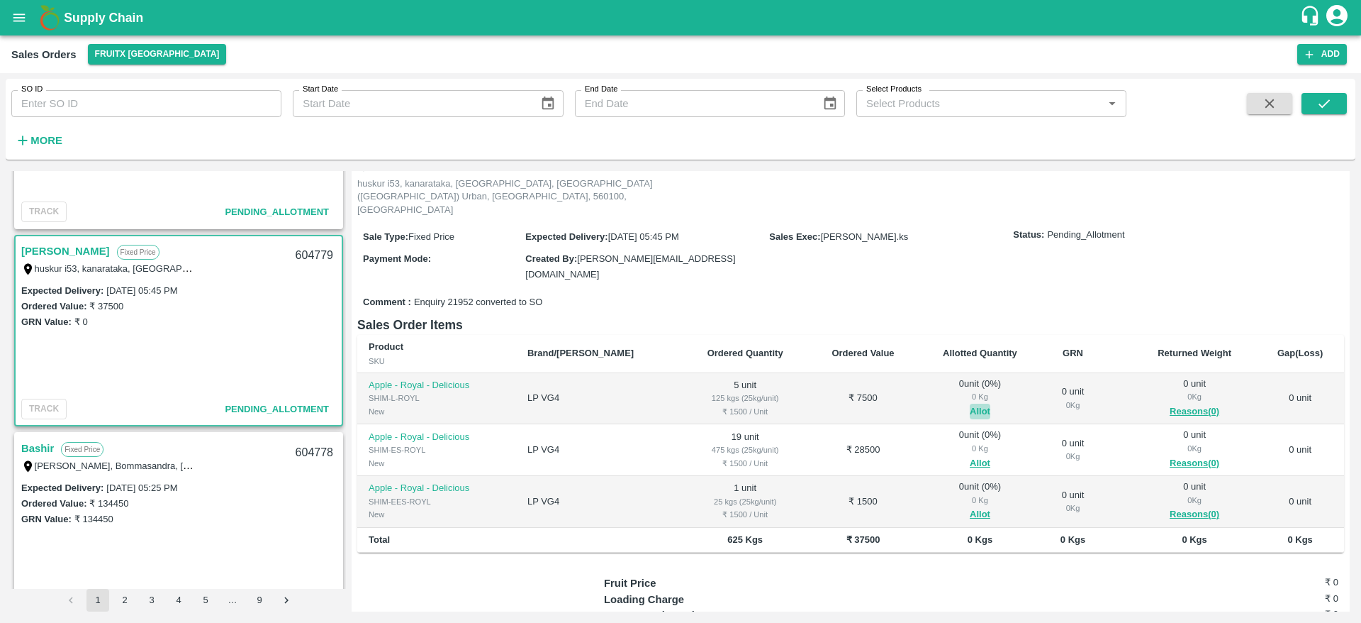
click at [970, 403] on button "Allot" at bounding box center [980, 411] width 21 height 16
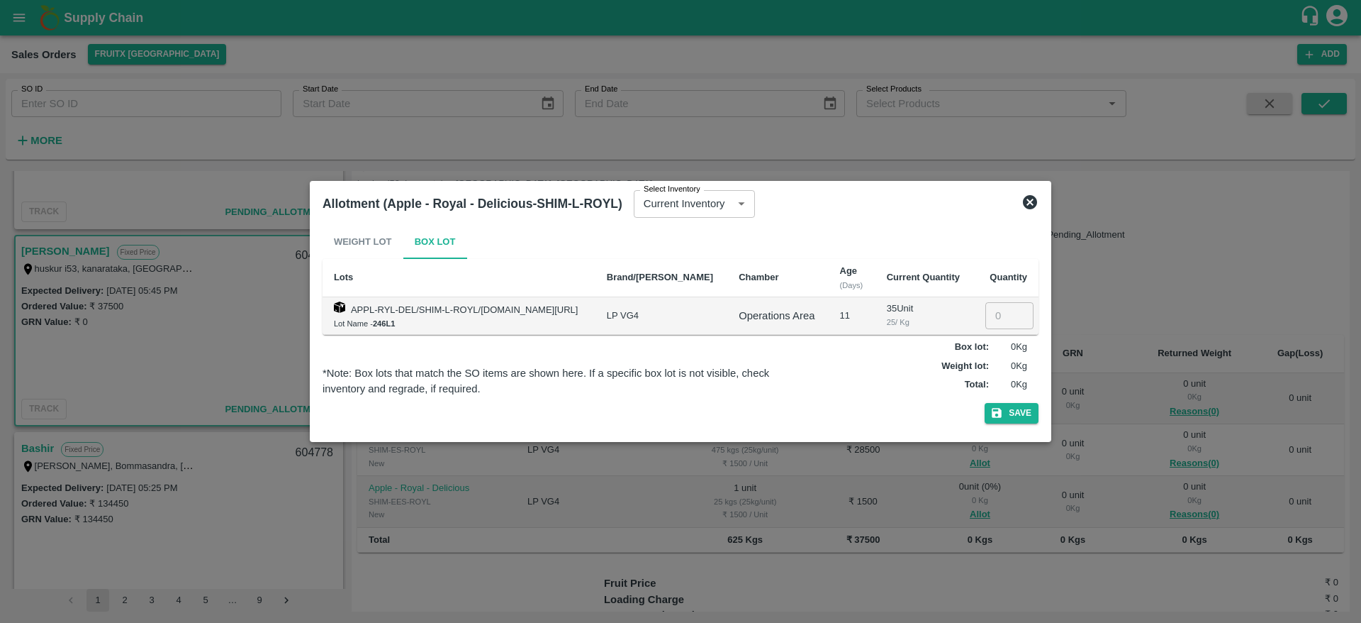
click at [991, 312] on input "number" at bounding box center [1010, 315] width 48 height 27
type input "5"
click at [985, 403] on button "Save" at bounding box center [1012, 413] width 54 height 21
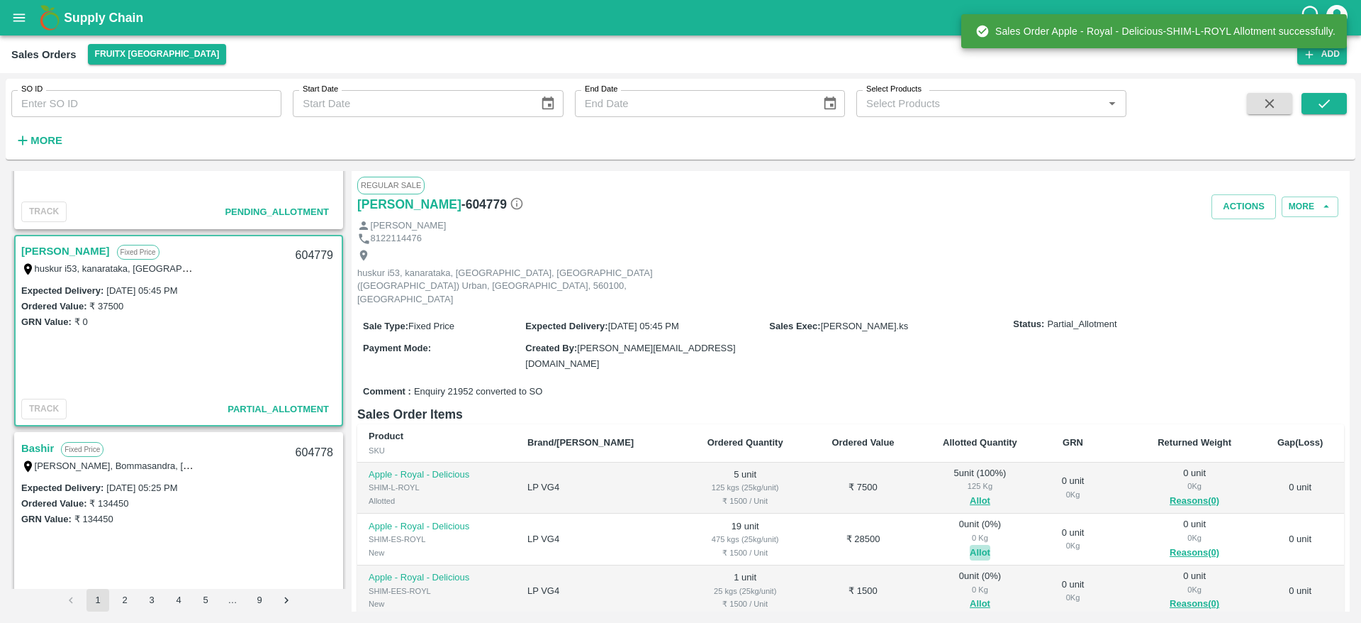
click at [970, 545] on button "Allot" at bounding box center [980, 553] width 21 height 16
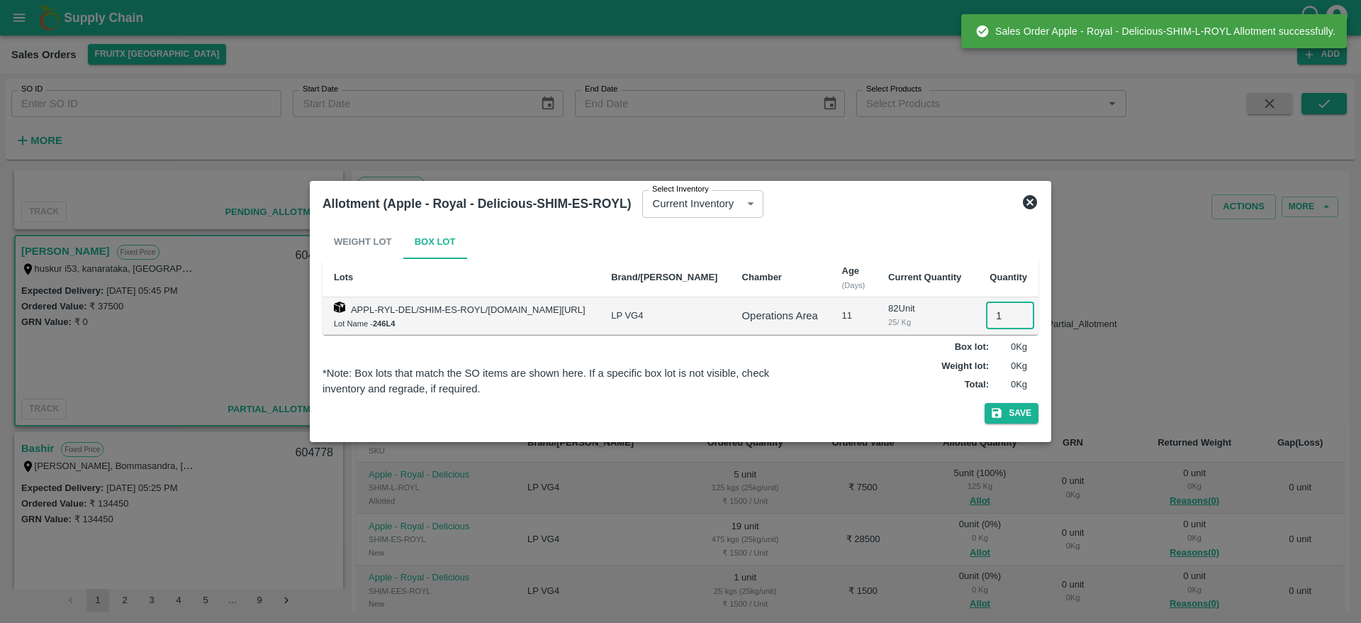
click at [994, 321] on input "1" at bounding box center [1010, 315] width 48 height 27
type input "19"
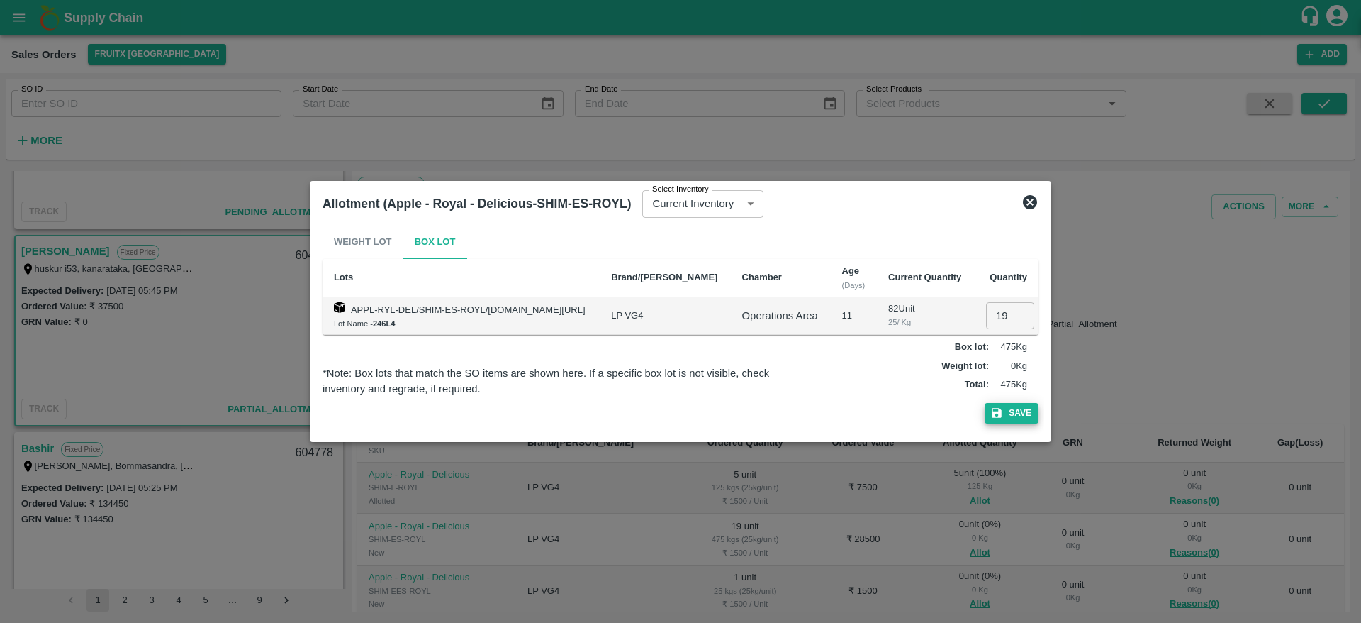
click at [985, 403] on button "Save" at bounding box center [1012, 413] width 54 height 21
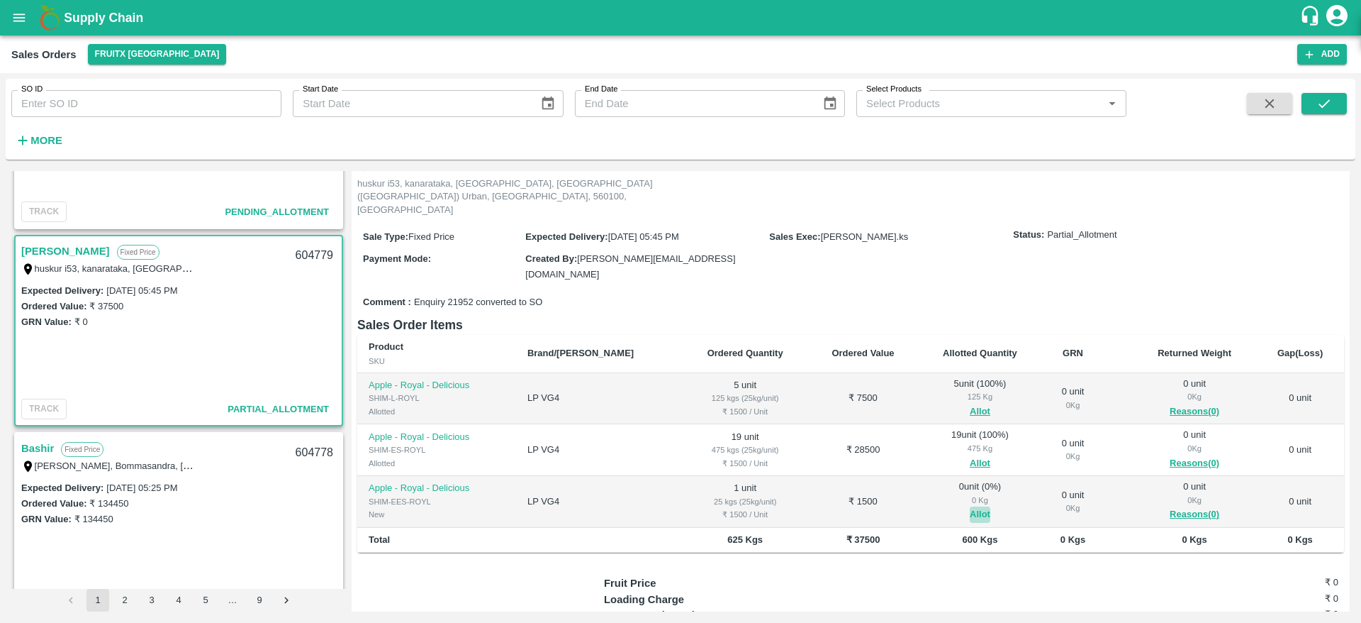
click at [970, 506] on button "Allot" at bounding box center [980, 514] width 21 height 16
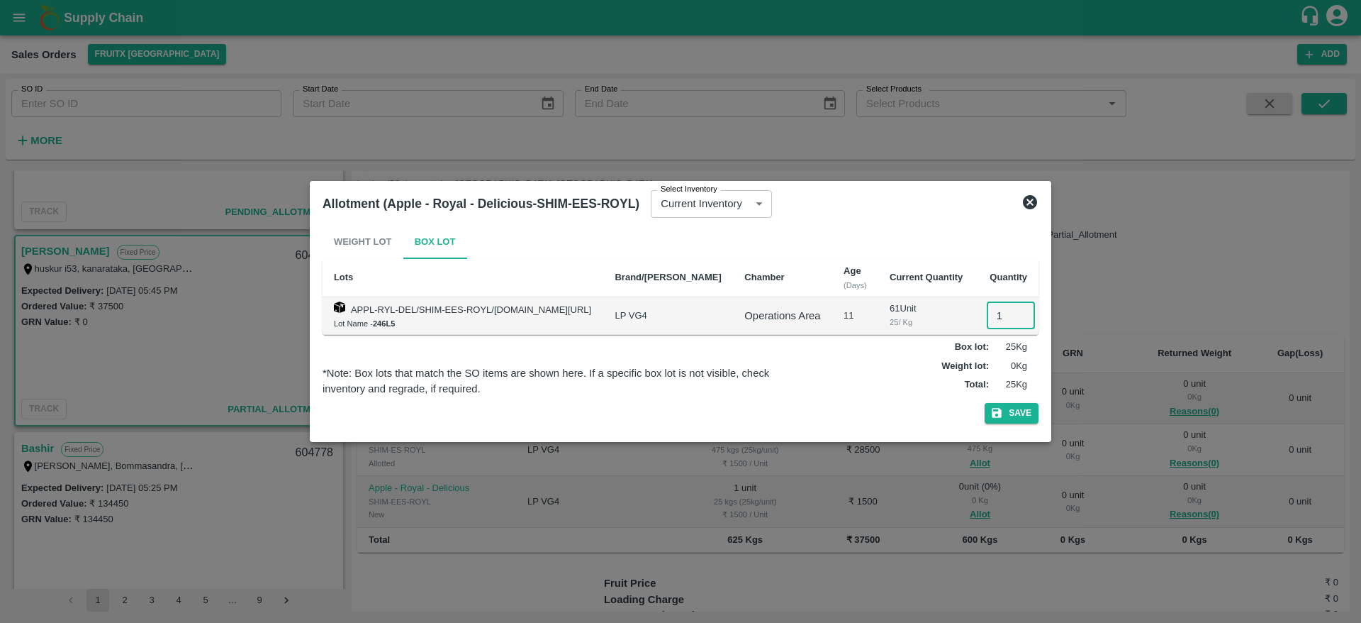
click at [1008, 317] on input "1" at bounding box center [1011, 315] width 48 height 27
type input "1"
click at [985, 403] on button "Save" at bounding box center [1012, 413] width 54 height 21
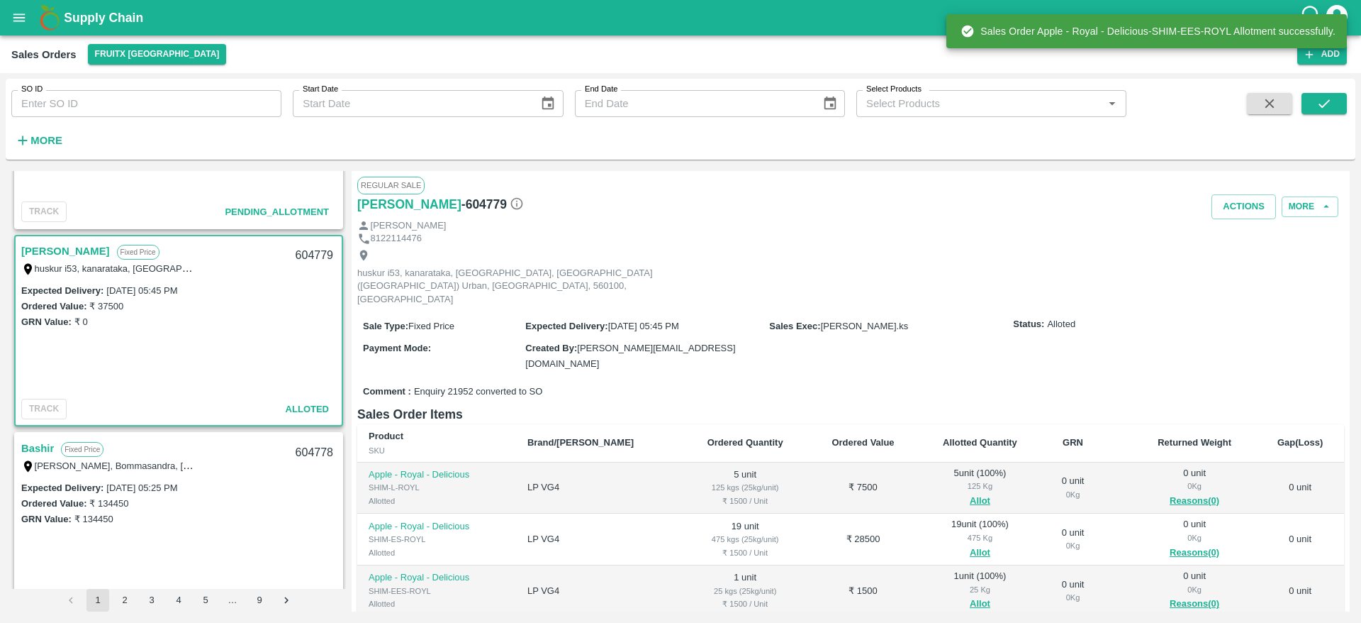
click at [304, 245] on div "604779" at bounding box center [314, 255] width 55 height 33
copy div "604779"
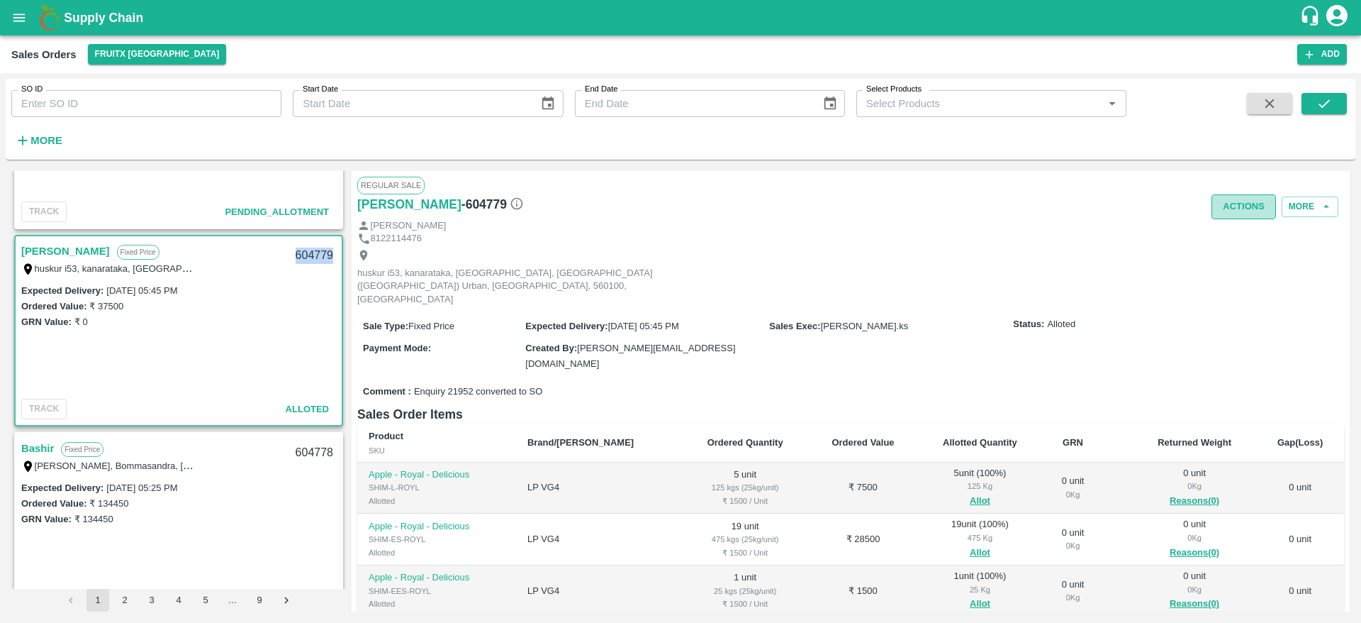
click at [1249, 205] on button "Actions" at bounding box center [1244, 206] width 65 height 25
click at [1241, 255] on li "Deliver" at bounding box center [1276, 261] width 150 height 24
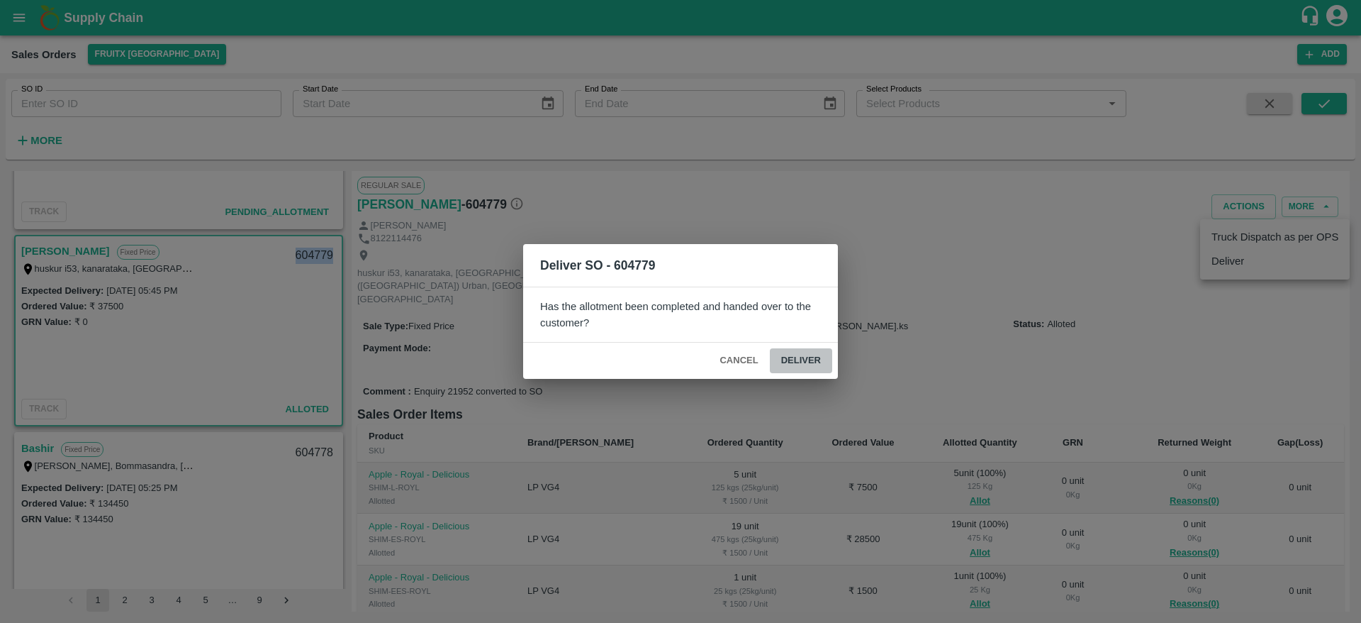
click at [801, 359] on button "Deliver" at bounding box center [801, 360] width 62 height 25
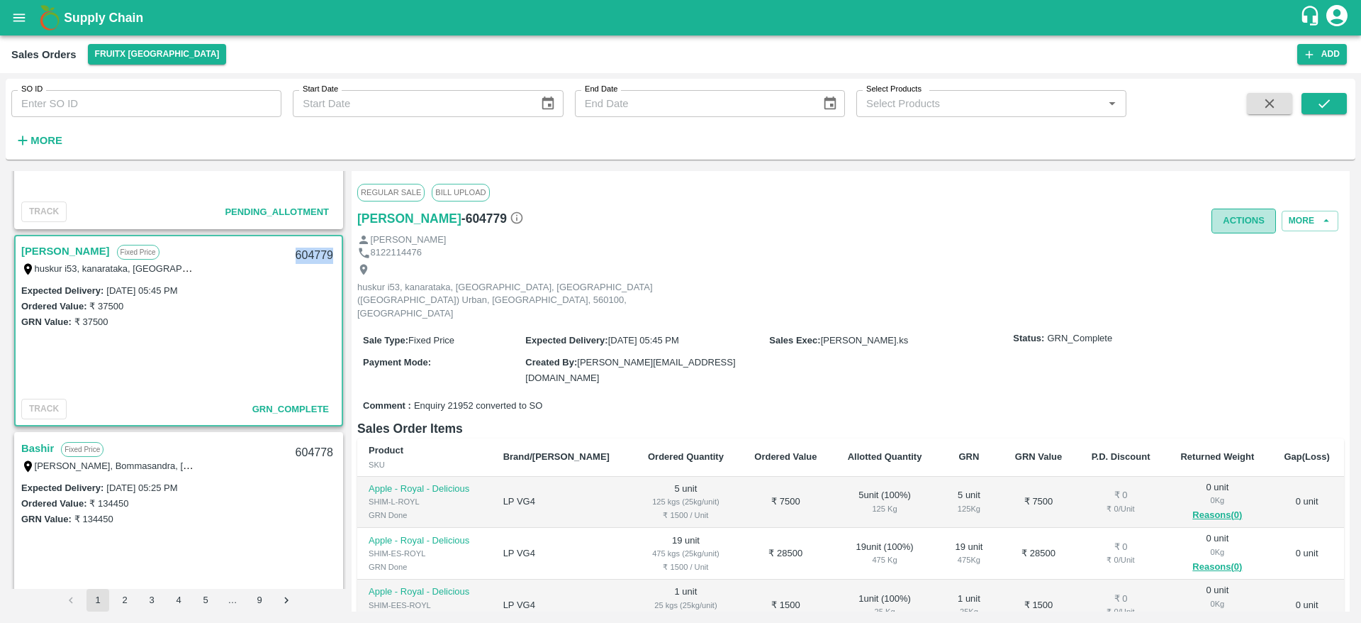
click at [1242, 219] on button "Actions" at bounding box center [1244, 220] width 65 height 25
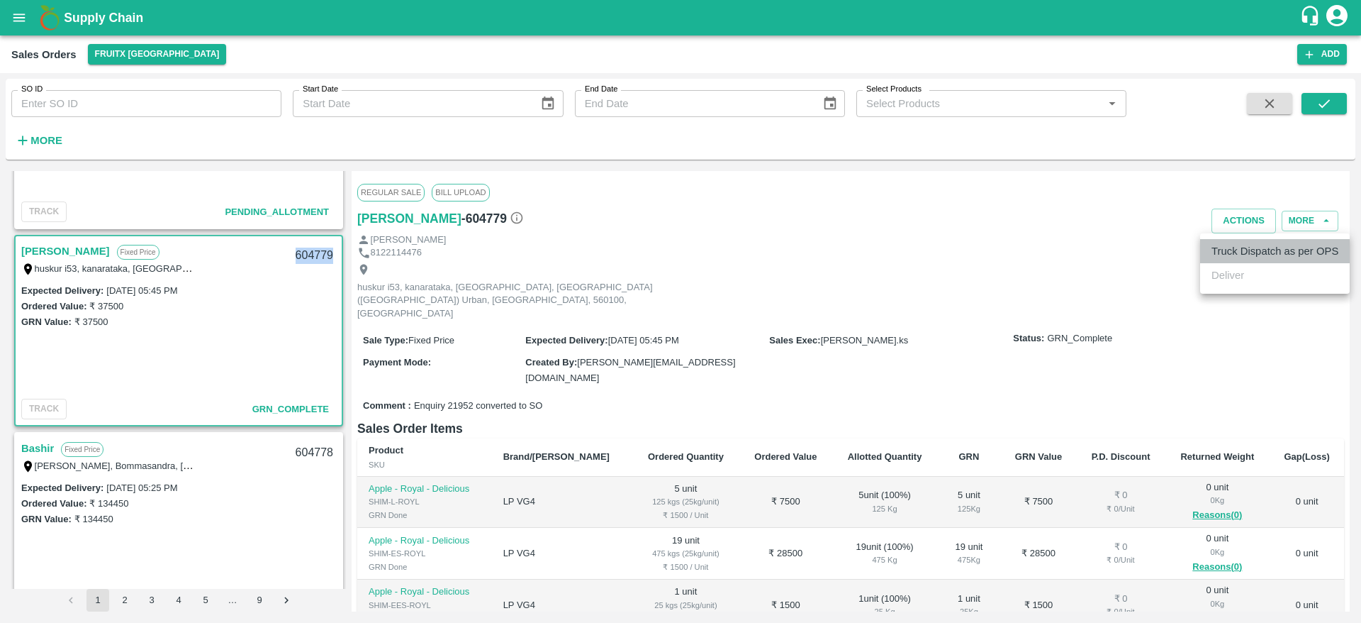
click at [1233, 245] on li "Truck Dispatch as per OPS" at bounding box center [1276, 251] width 150 height 24
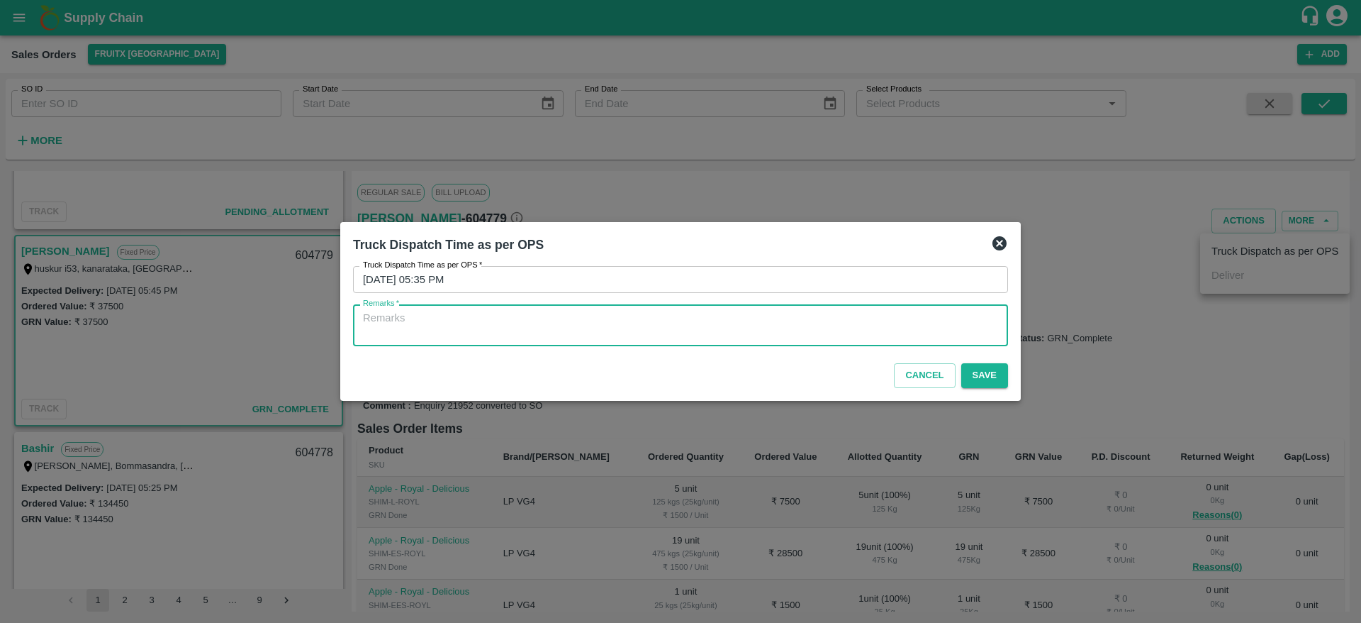
click at [906, 323] on textarea "Remarks   *" at bounding box center [680, 326] width 635 height 30
type textarea "OTD"
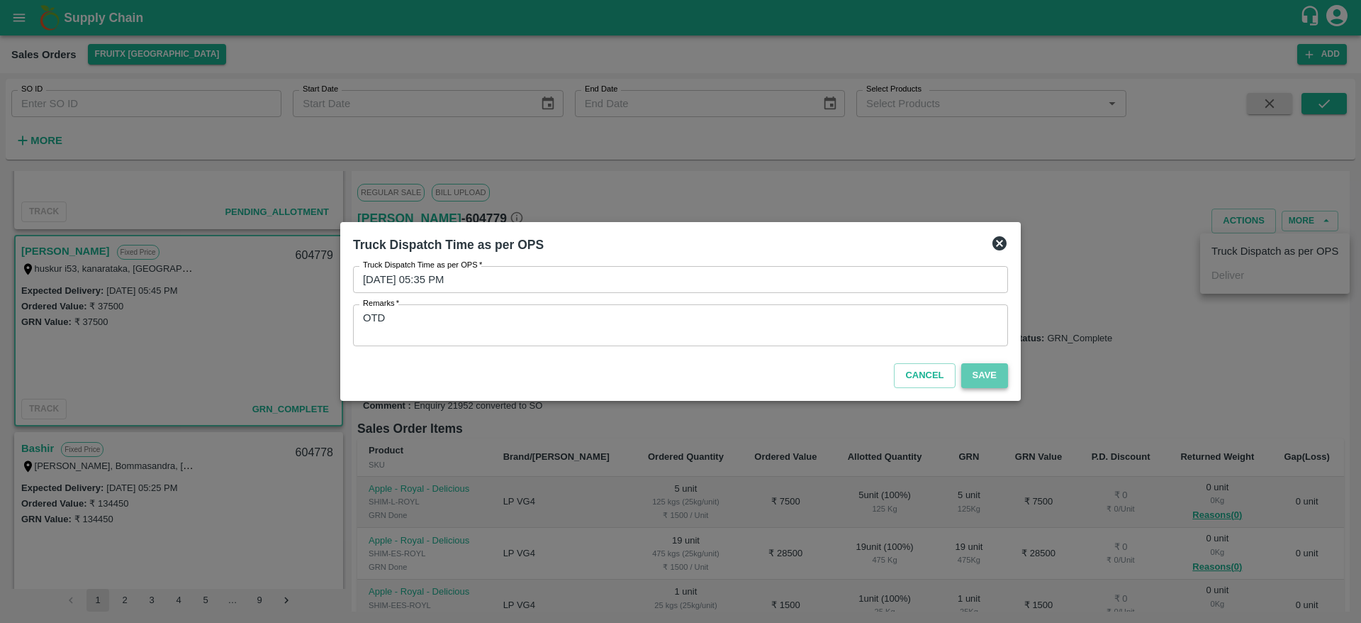
click at [987, 376] on button "Save" at bounding box center [985, 375] width 47 height 25
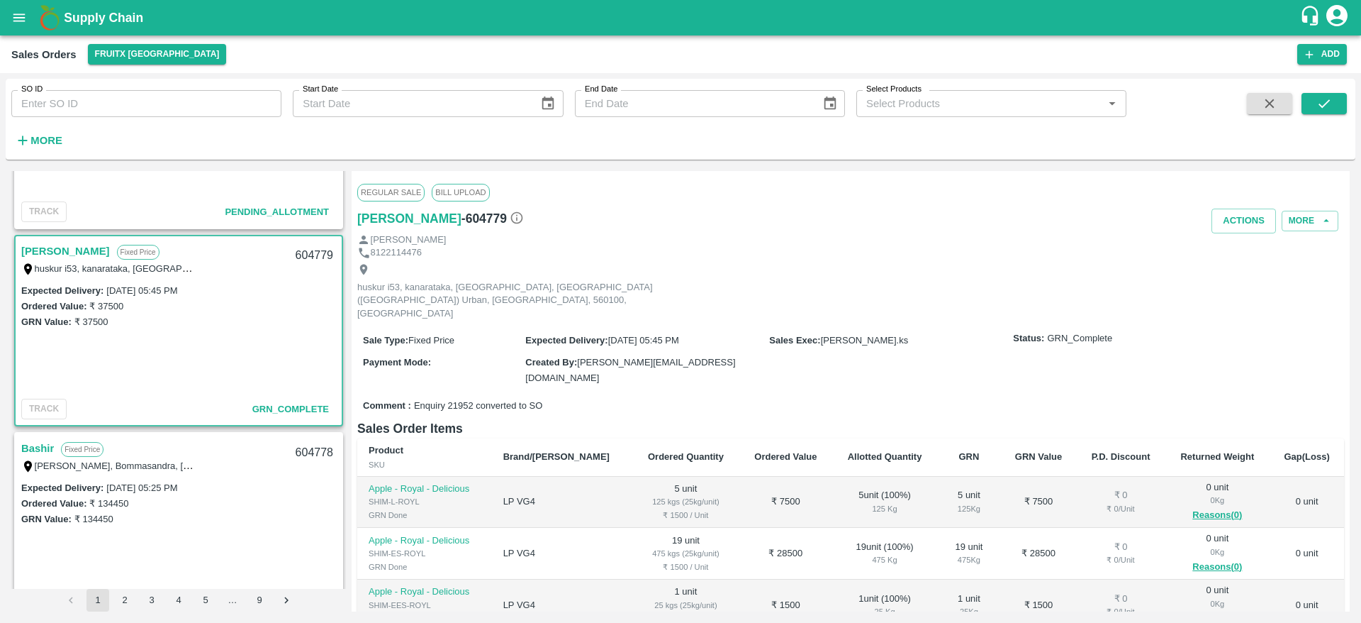
click at [310, 252] on div "604779" at bounding box center [314, 255] width 55 height 33
copy div "604779"
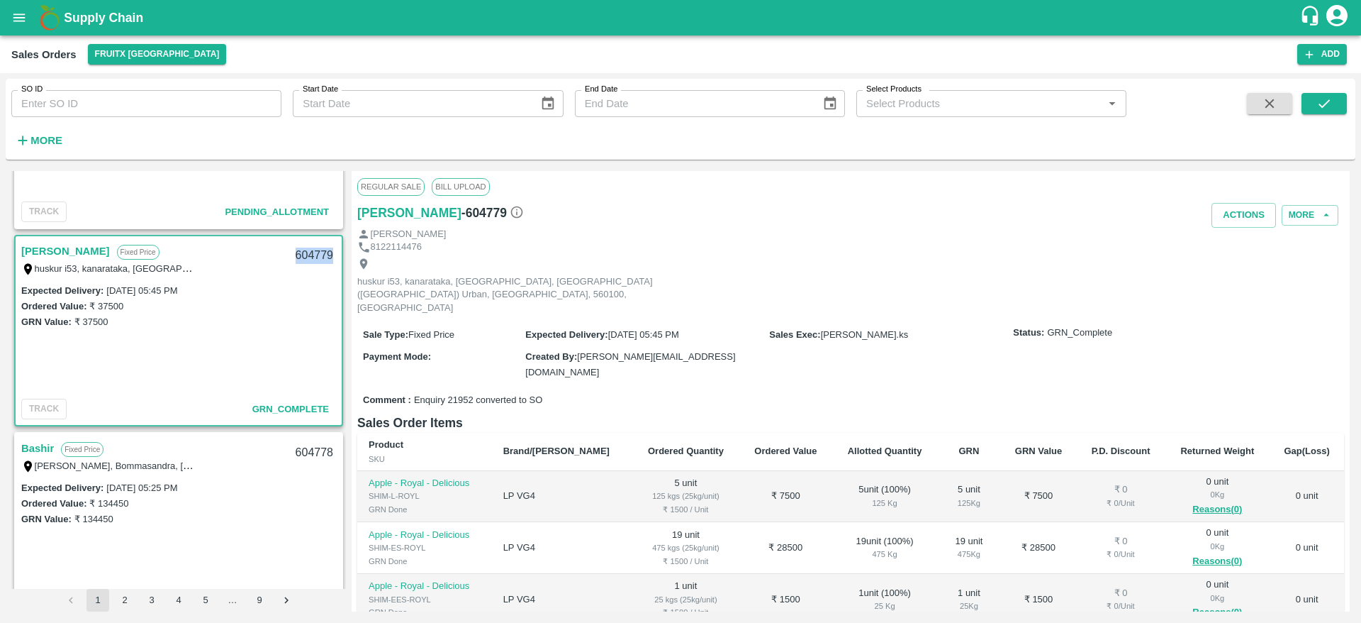
scroll to position [0, 0]
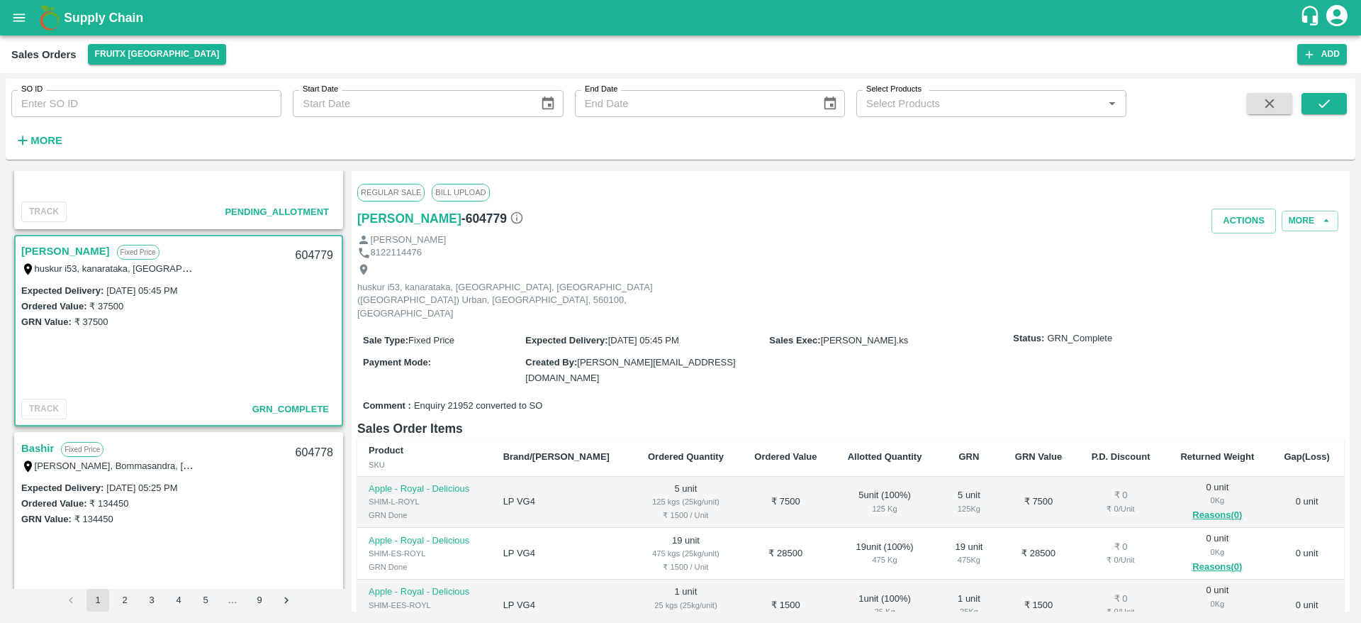
click at [1228, 206] on div "Regular Sale Bill Upload" at bounding box center [850, 192] width 987 height 31
click at [1228, 209] on button "Actions" at bounding box center [1244, 220] width 65 height 25
click at [909, 243] on div at bounding box center [680, 311] width 1361 height 623
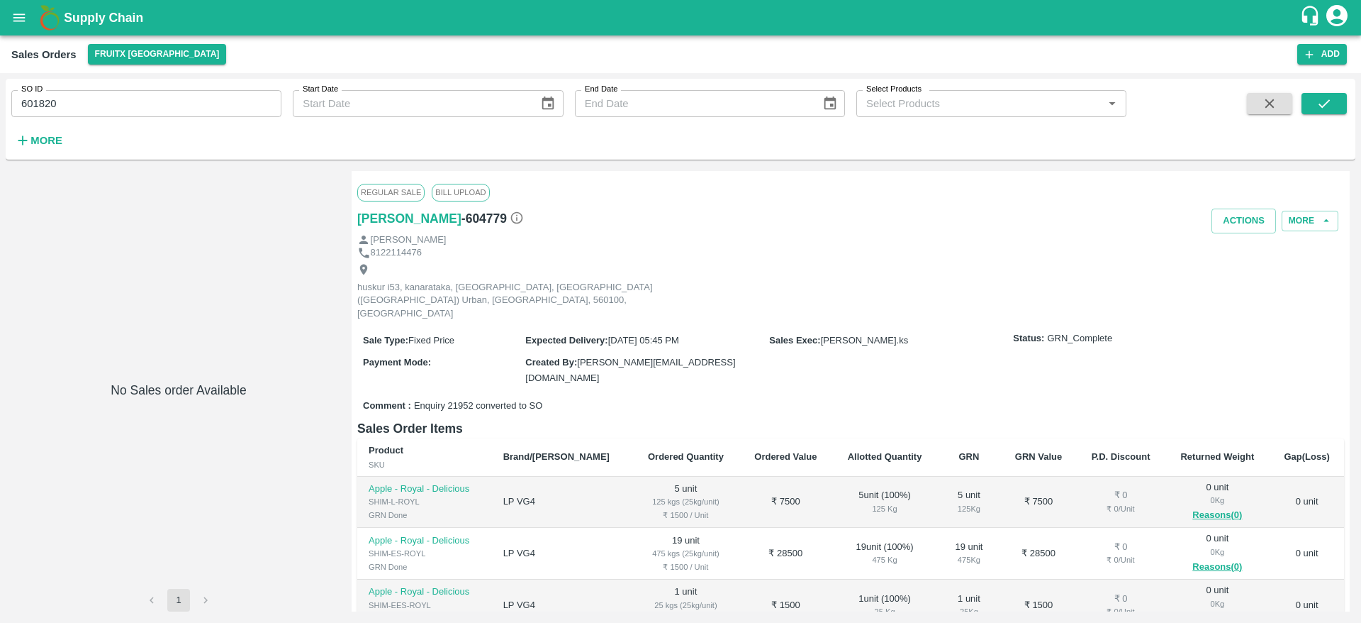
click at [1288, 105] on button "button" at bounding box center [1269, 103] width 45 height 21
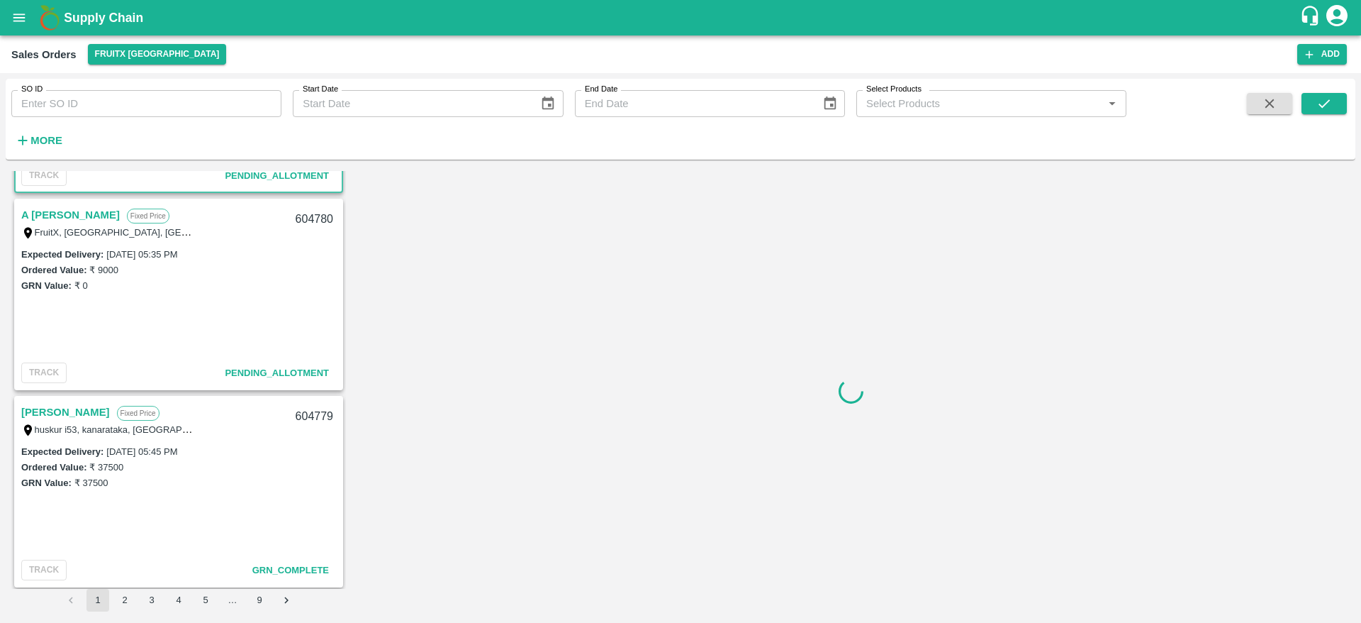
scroll to position [157, 0]
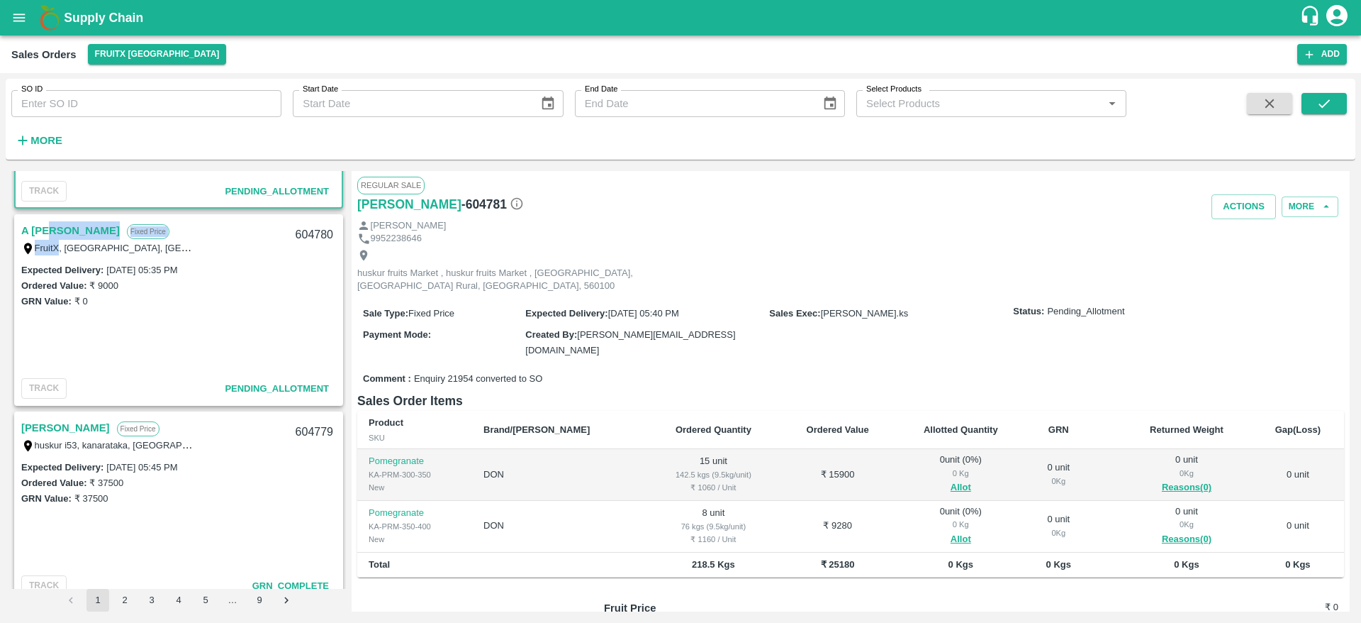
drag, startPoint x: 59, startPoint y: 241, endPoint x: 53, endPoint y: 233, distance: 10.2
click at [53, 233] on div "A Annadurai Fixed Price FruitX, Bangalore, Bangalore Urban, KARNATAKA" at bounding box center [154, 238] width 266 height 34
click at [53, 233] on link "A [PERSON_NAME]" at bounding box center [70, 230] width 99 height 18
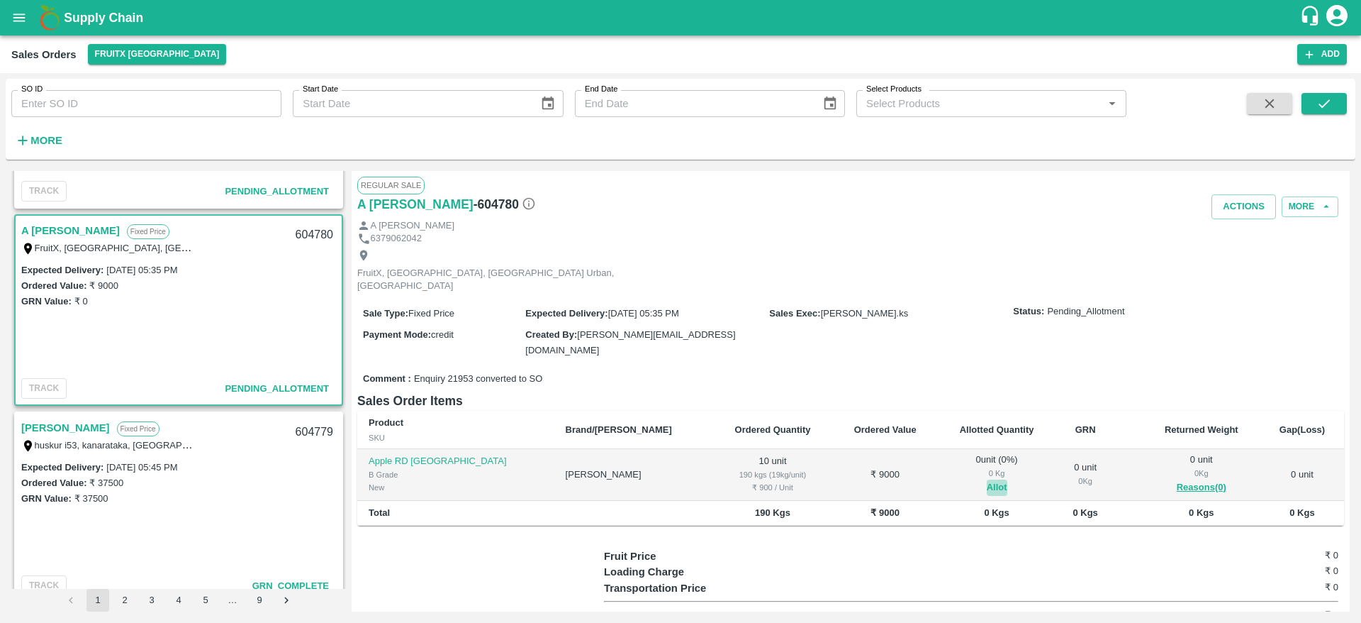
click at [987, 479] on button "Allot" at bounding box center [997, 487] width 21 height 16
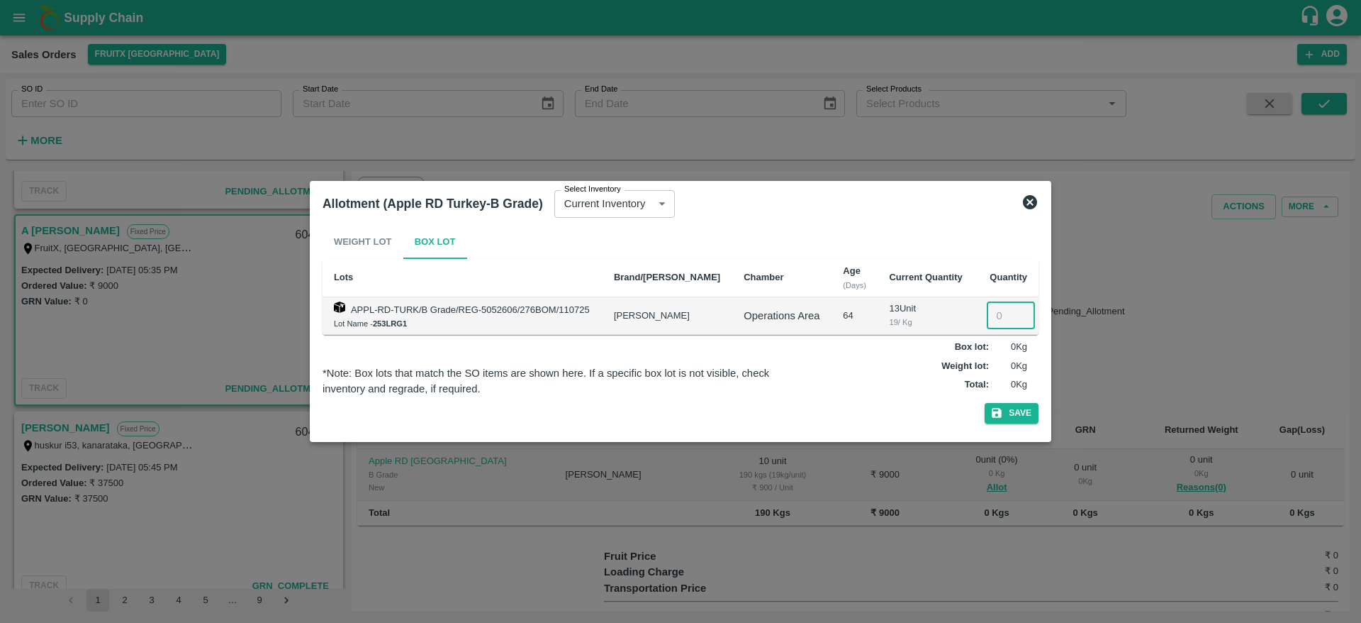
click at [988, 324] on input "number" at bounding box center [1011, 315] width 48 height 27
type input "10"
click at [985, 403] on button "Save" at bounding box center [1012, 413] width 54 height 21
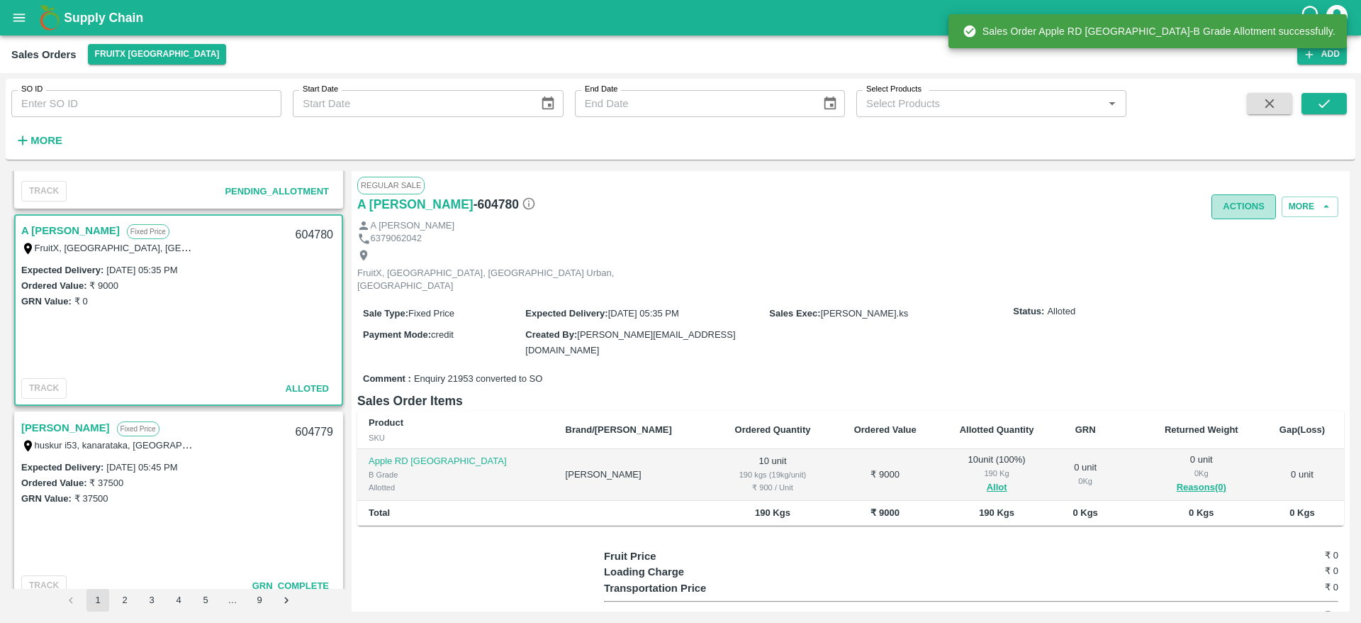
click at [1263, 201] on button "Actions" at bounding box center [1244, 206] width 65 height 25
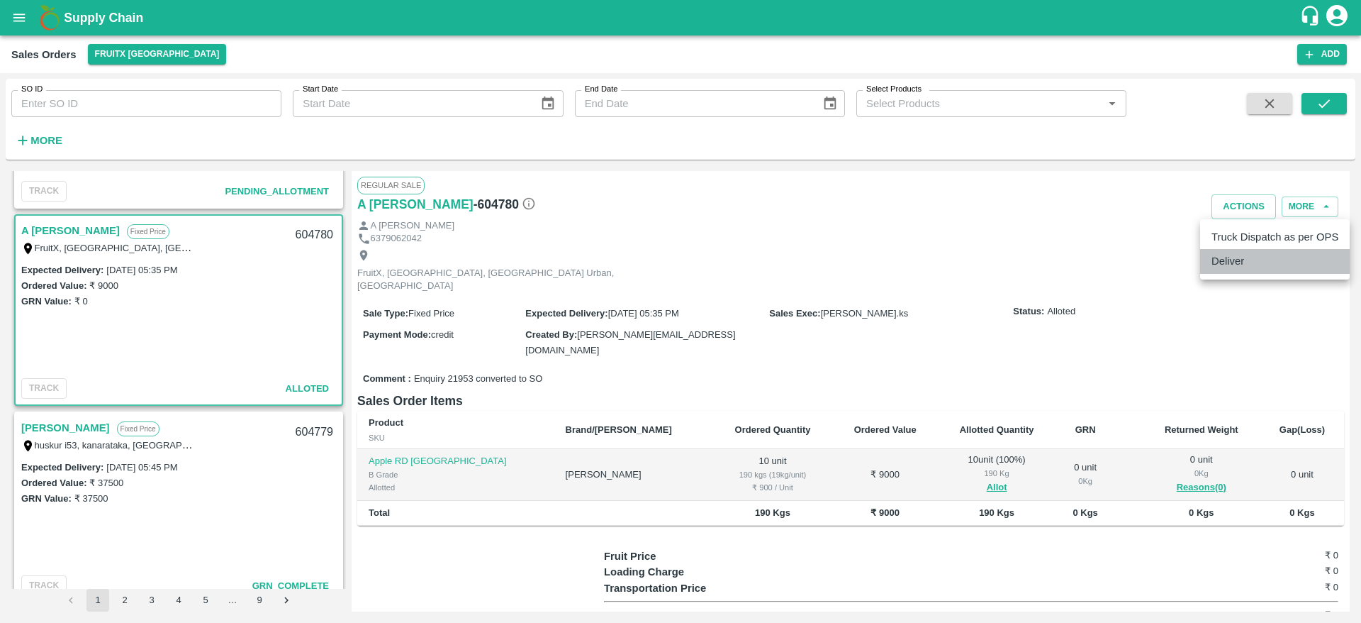
click at [1241, 263] on li "Deliver" at bounding box center [1276, 261] width 150 height 24
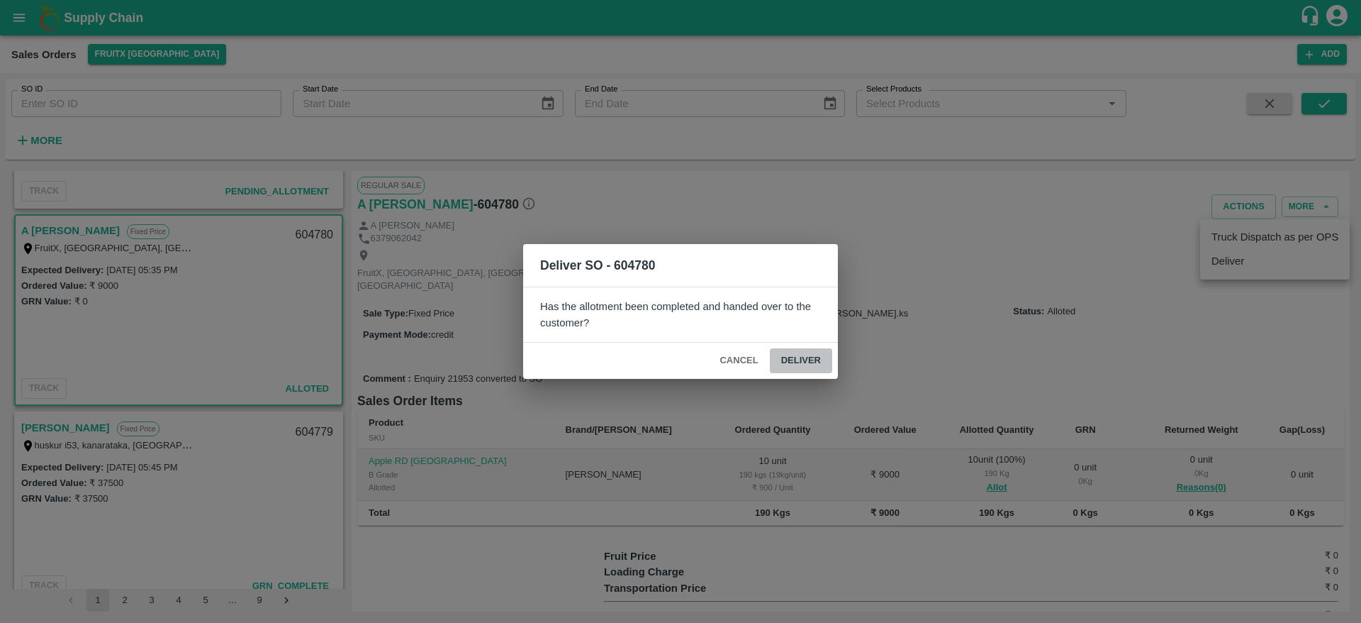
click at [805, 357] on button "Deliver" at bounding box center [801, 360] width 62 height 25
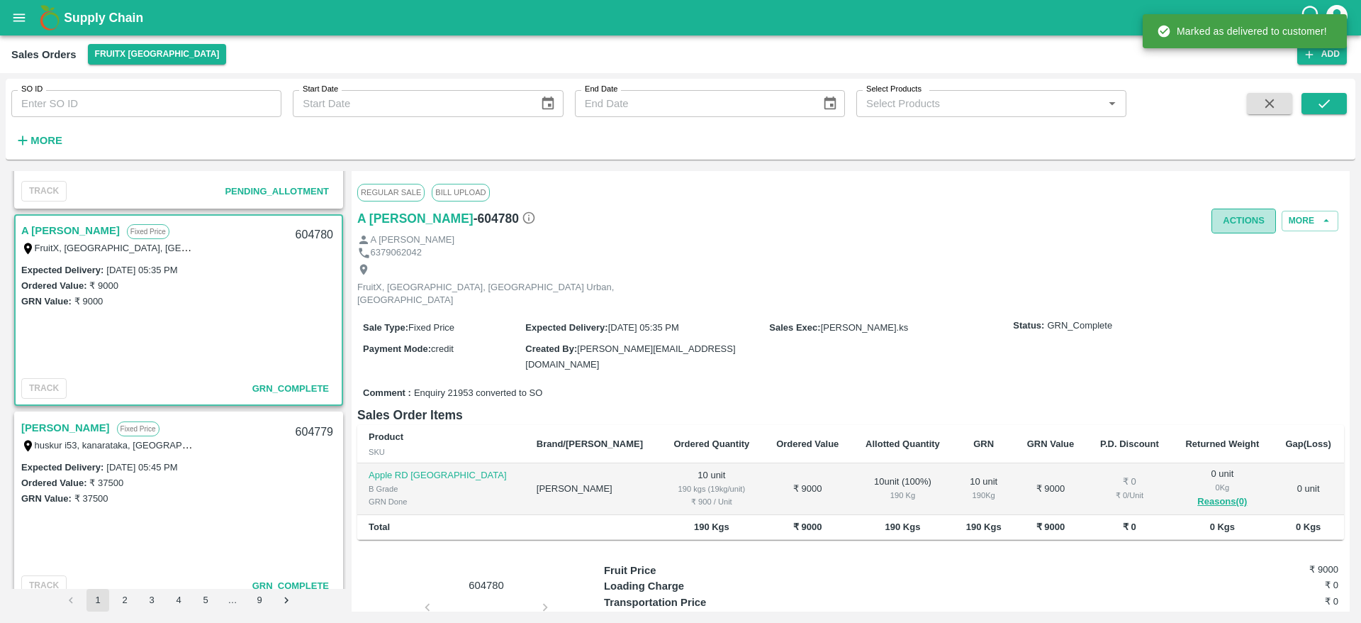
click at [1218, 225] on button "Actions" at bounding box center [1244, 220] width 65 height 25
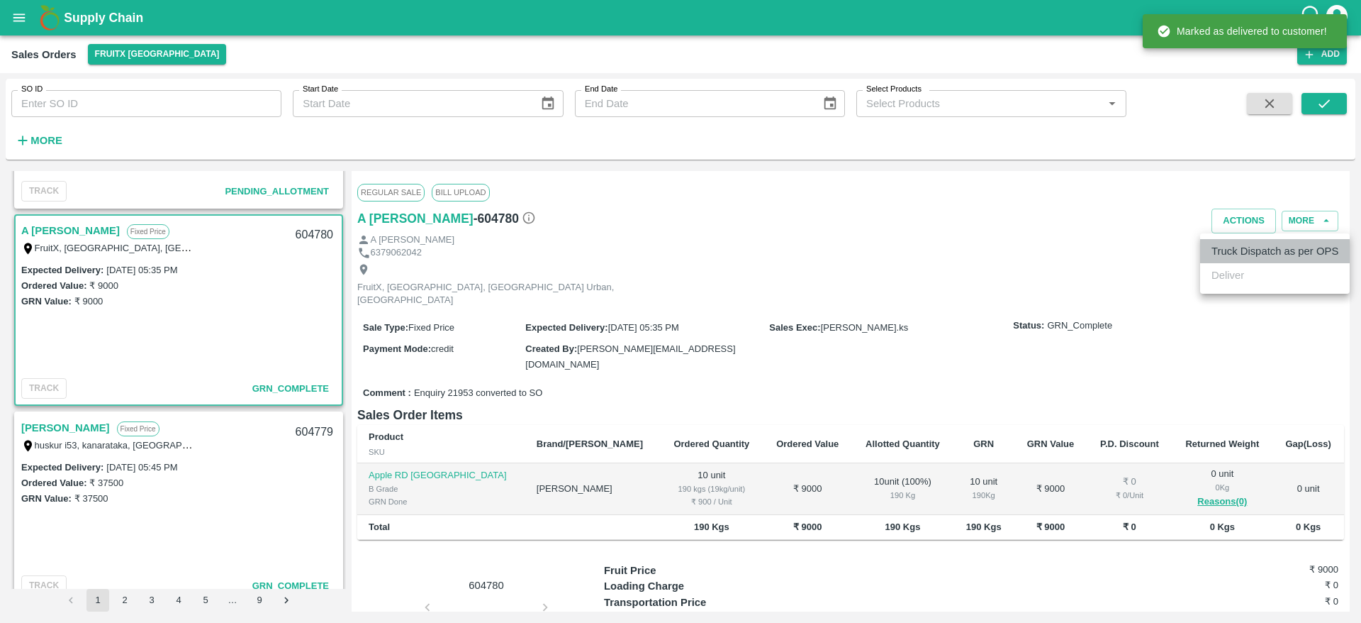
click at [1227, 255] on li "Truck Dispatch as per OPS" at bounding box center [1276, 251] width 150 height 24
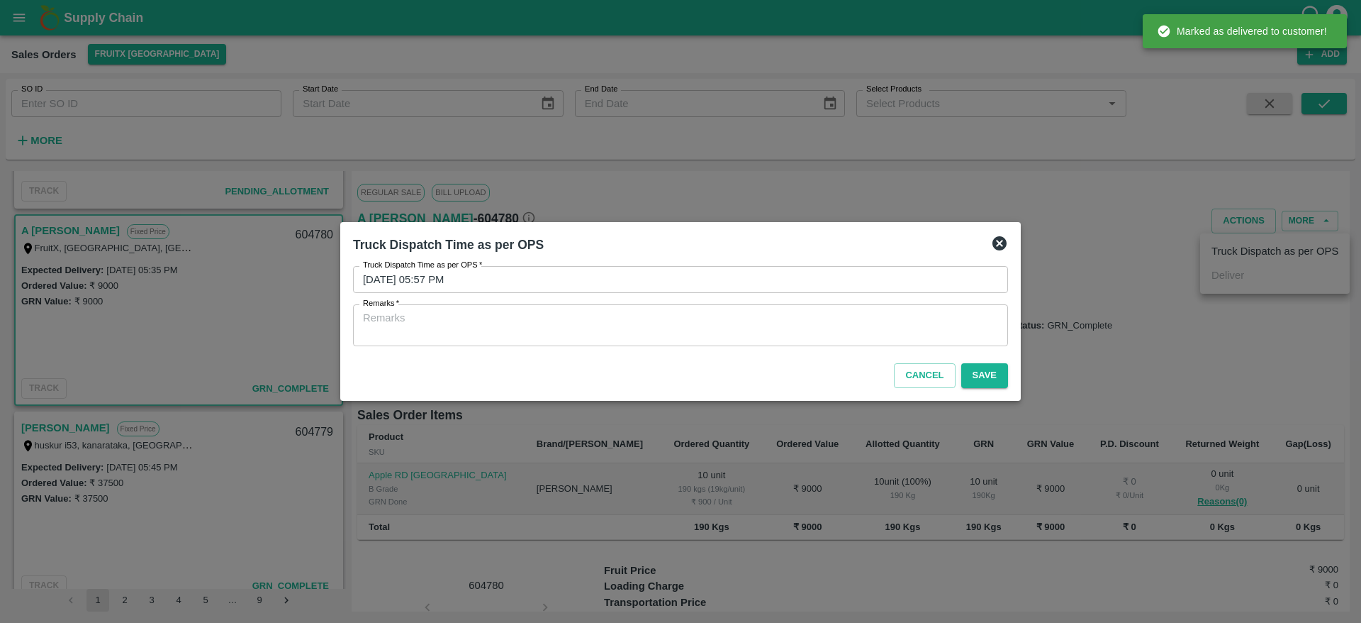
click at [918, 317] on textarea "Remarks   *" at bounding box center [680, 326] width 635 height 30
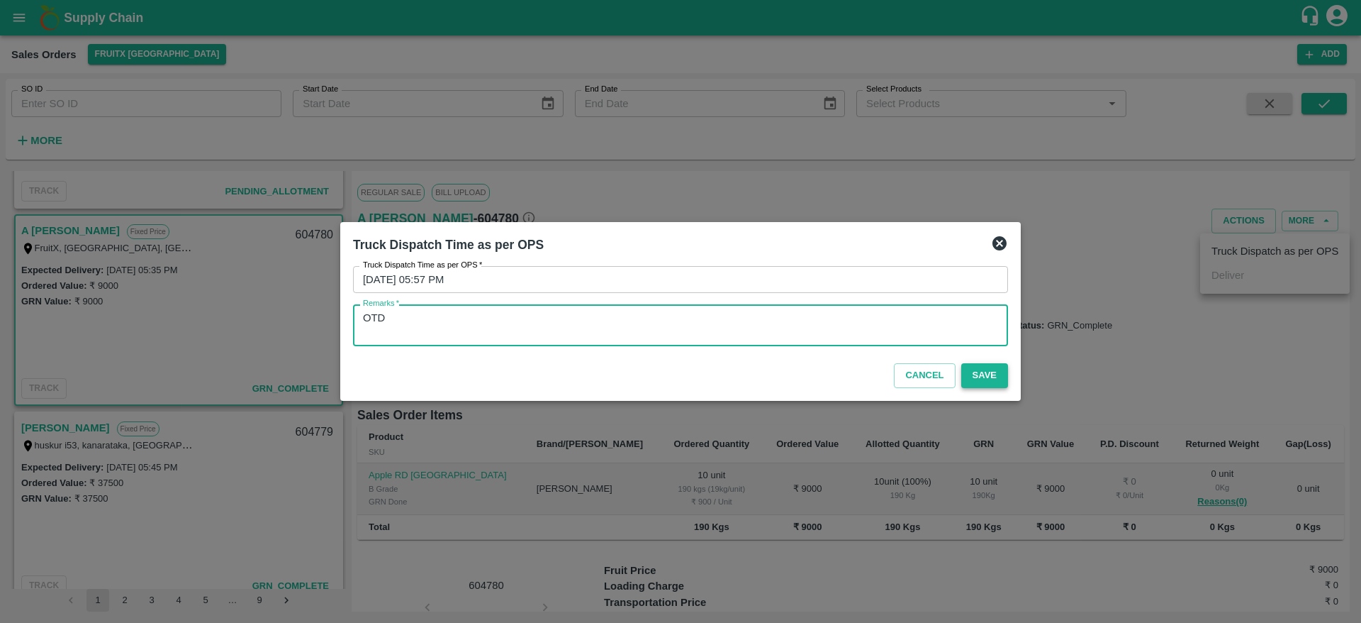
type textarea "OTD"
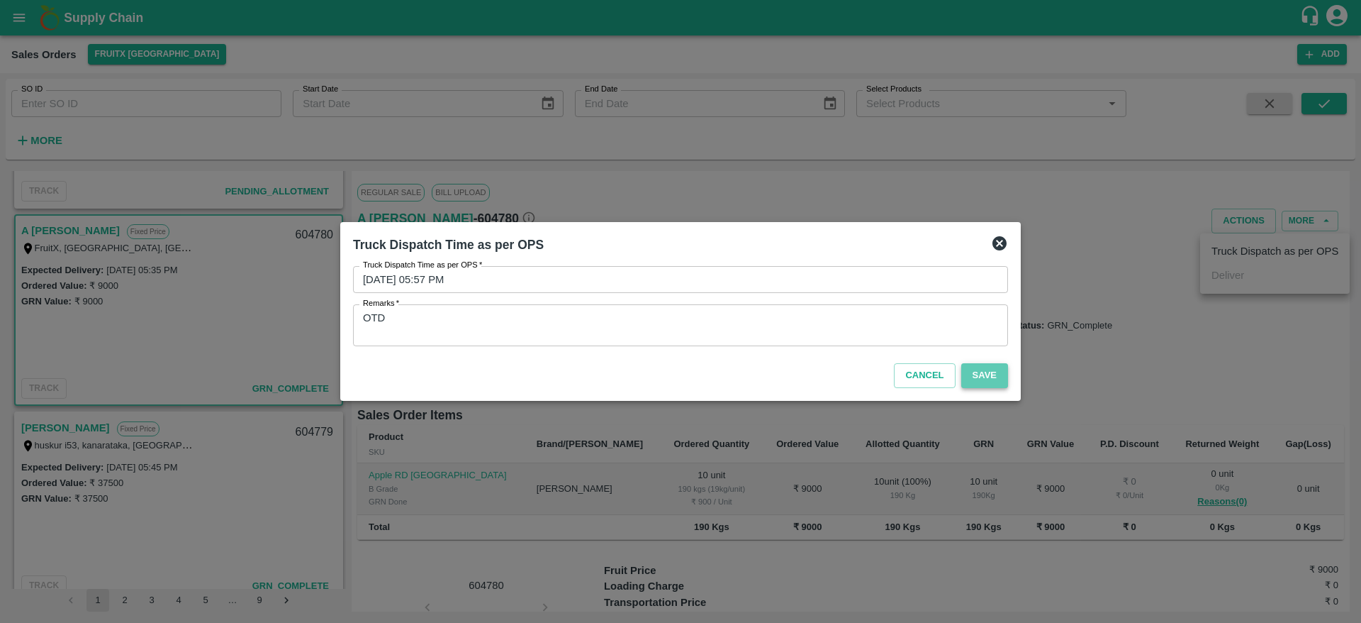
click at [984, 373] on button "Save" at bounding box center [985, 375] width 47 height 25
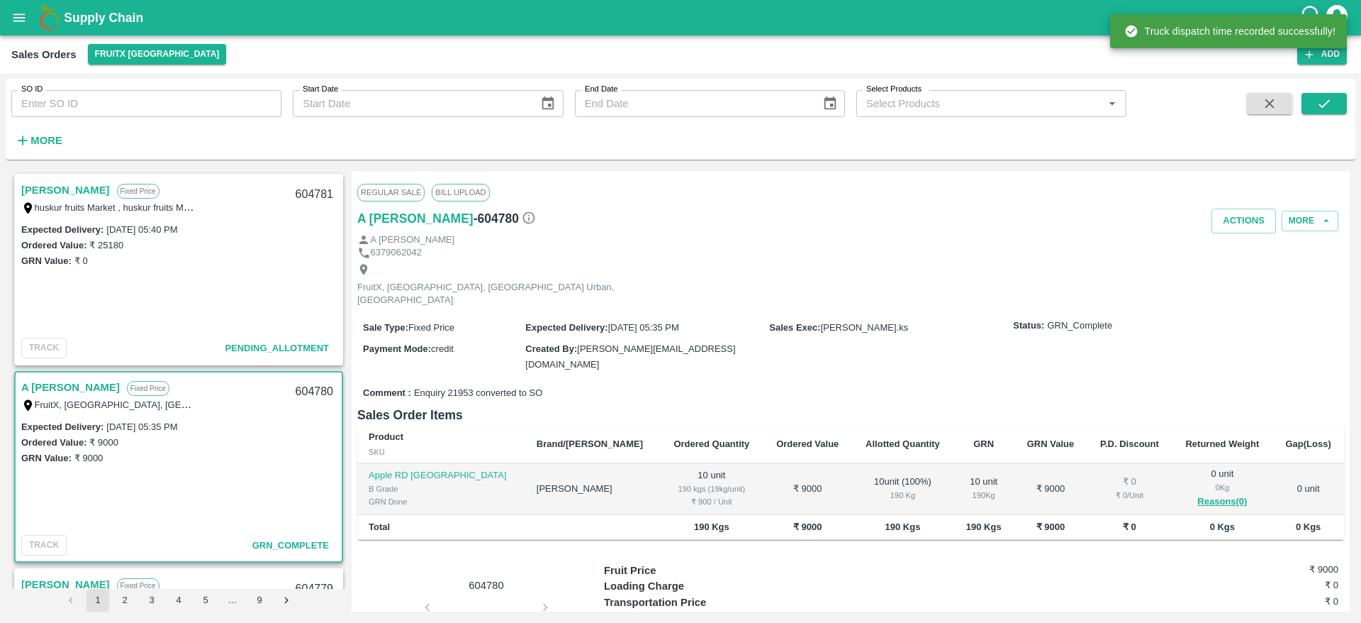
click at [79, 190] on link "[PERSON_NAME]" at bounding box center [65, 190] width 89 height 18
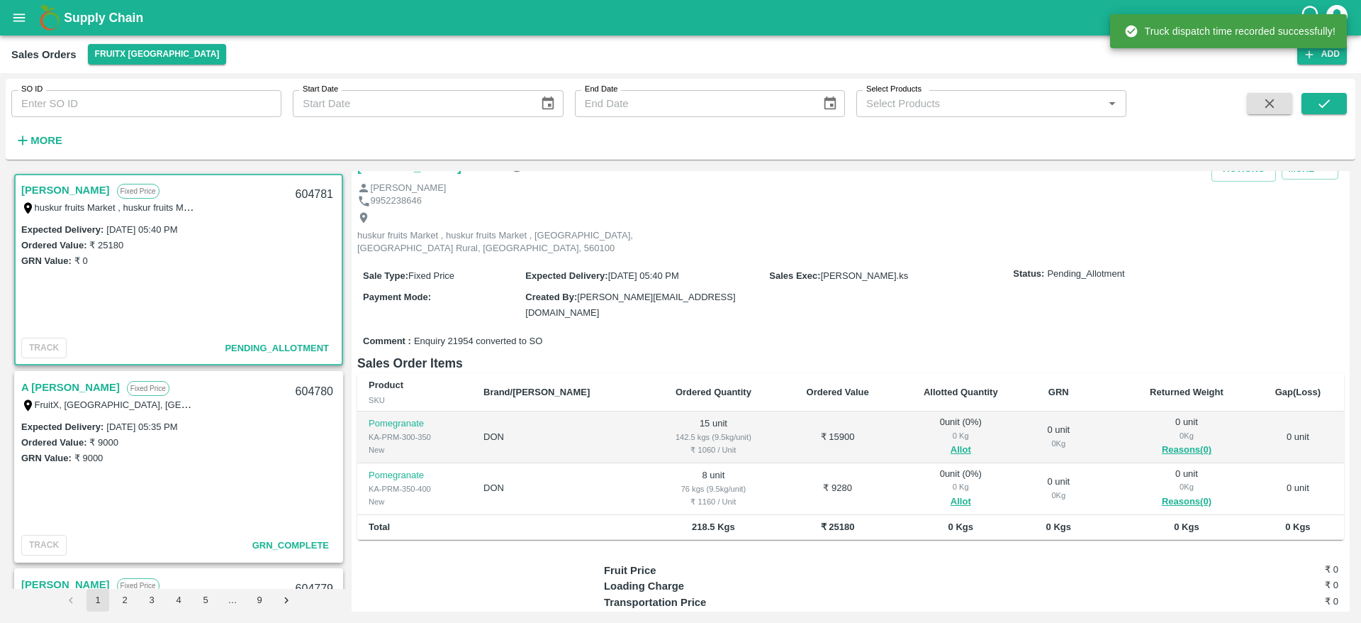
scroll to position [38, 0]
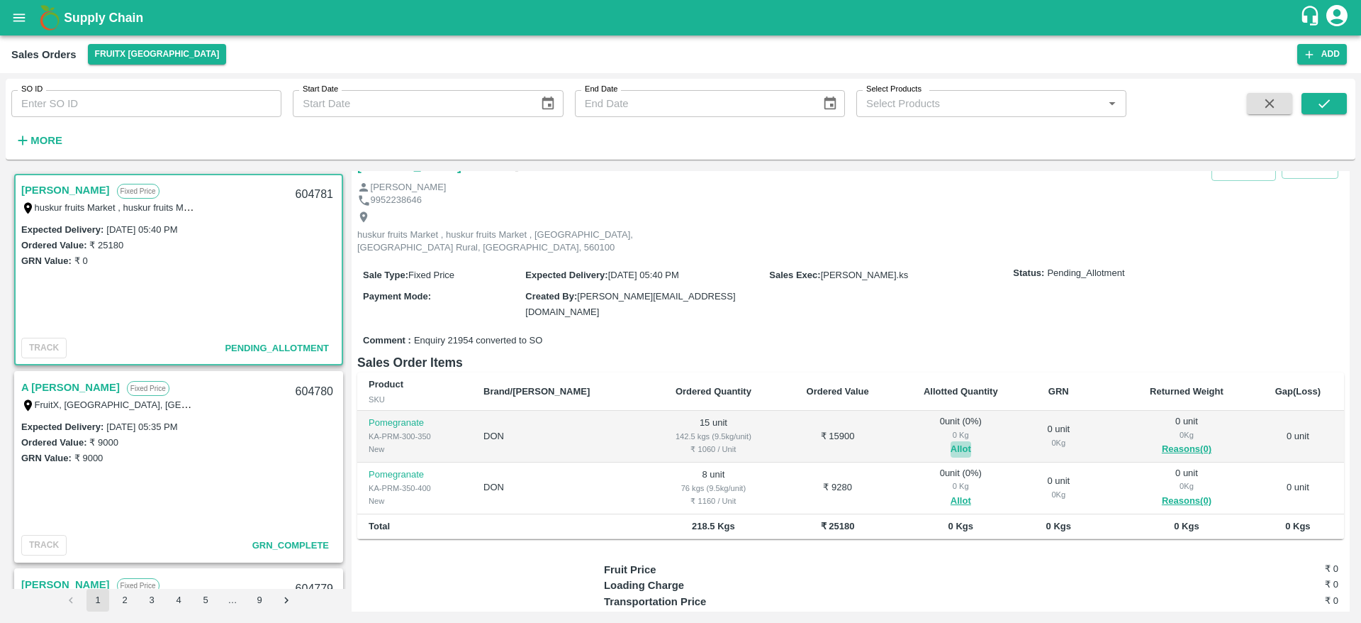
click at [951, 441] on button "Allot" at bounding box center [961, 449] width 21 height 16
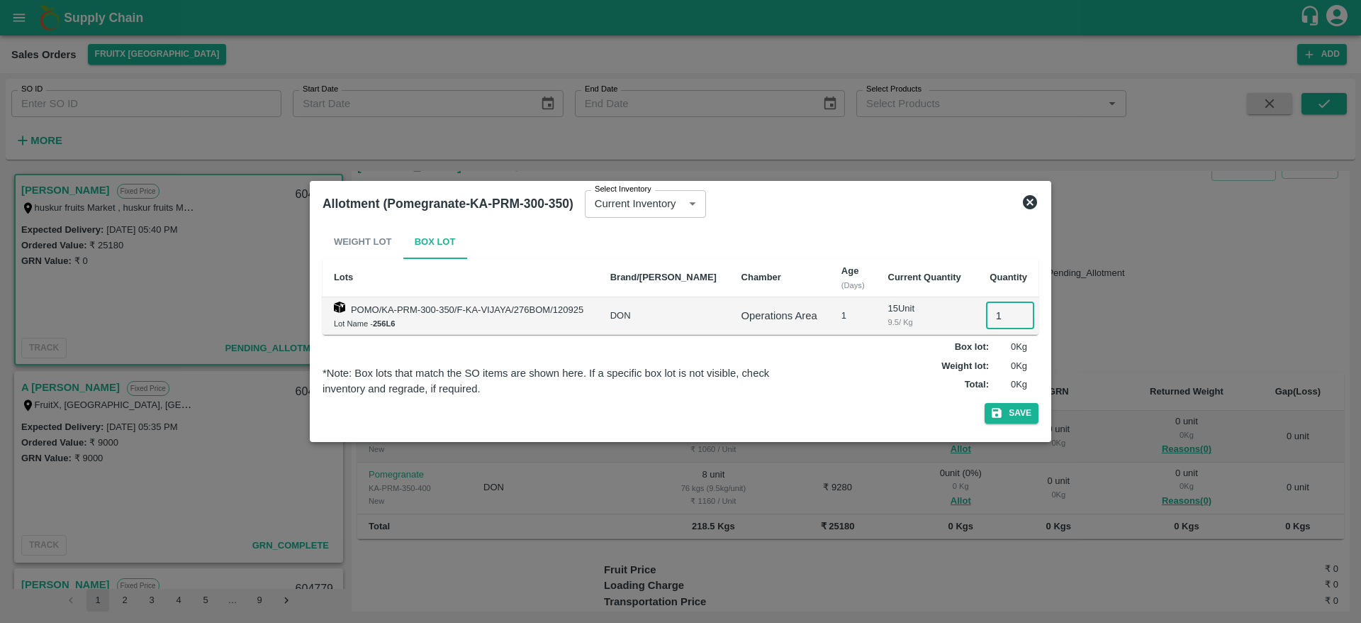
click at [996, 318] on input "1" at bounding box center [1010, 315] width 48 height 27
type input "15"
click at [985, 403] on button "Save" at bounding box center [1012, 413] width 54 height 21
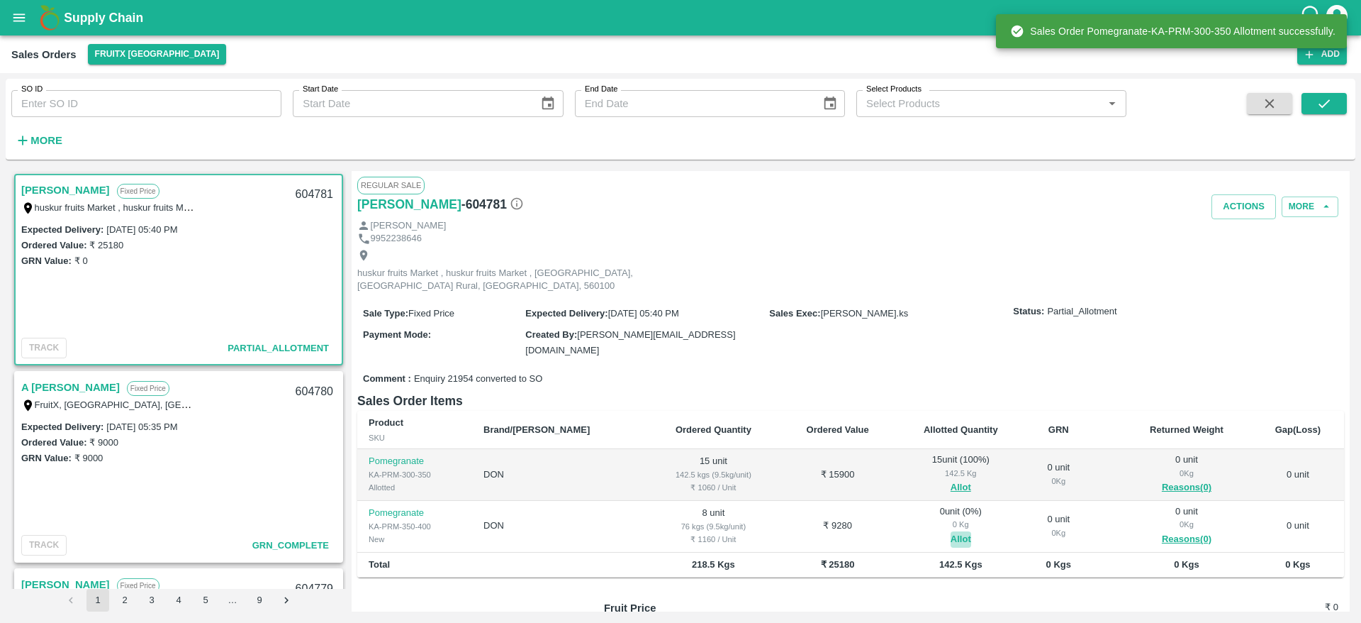
click at [951, 531] on button "Allot" at bounding box center [961, 539] width 21 height 16
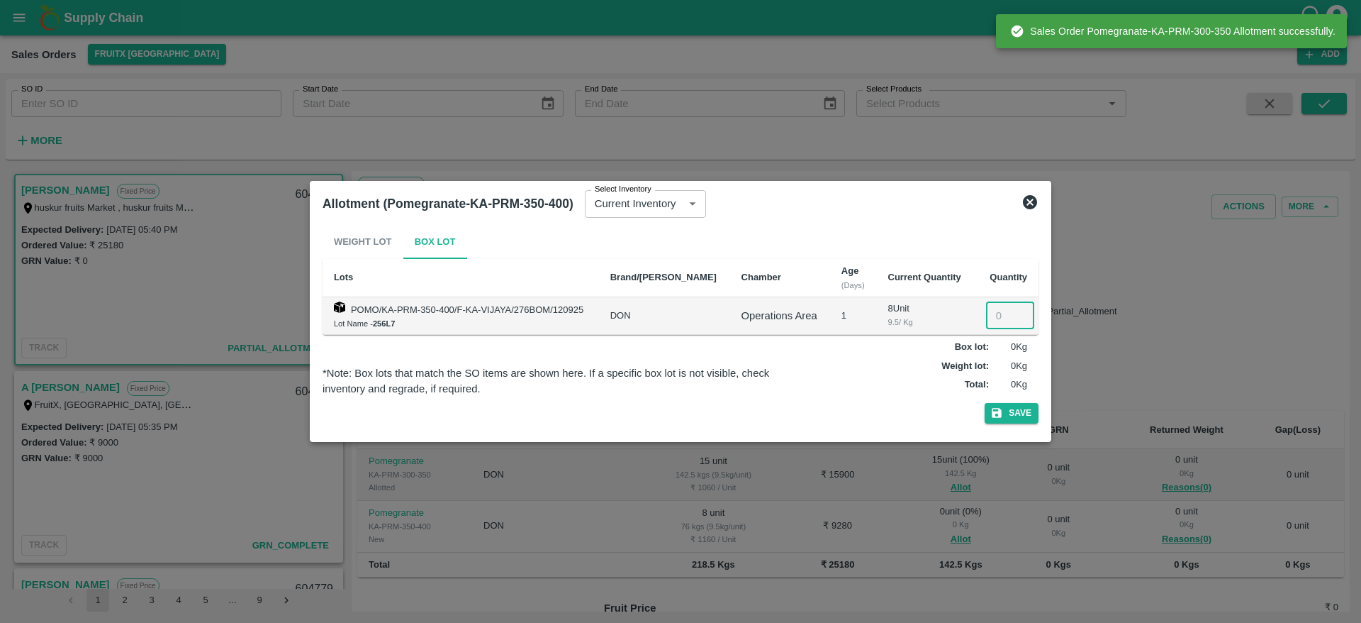
click at [994, 309] on input "number" at bounding box center [1010, 315] width 48 height 27
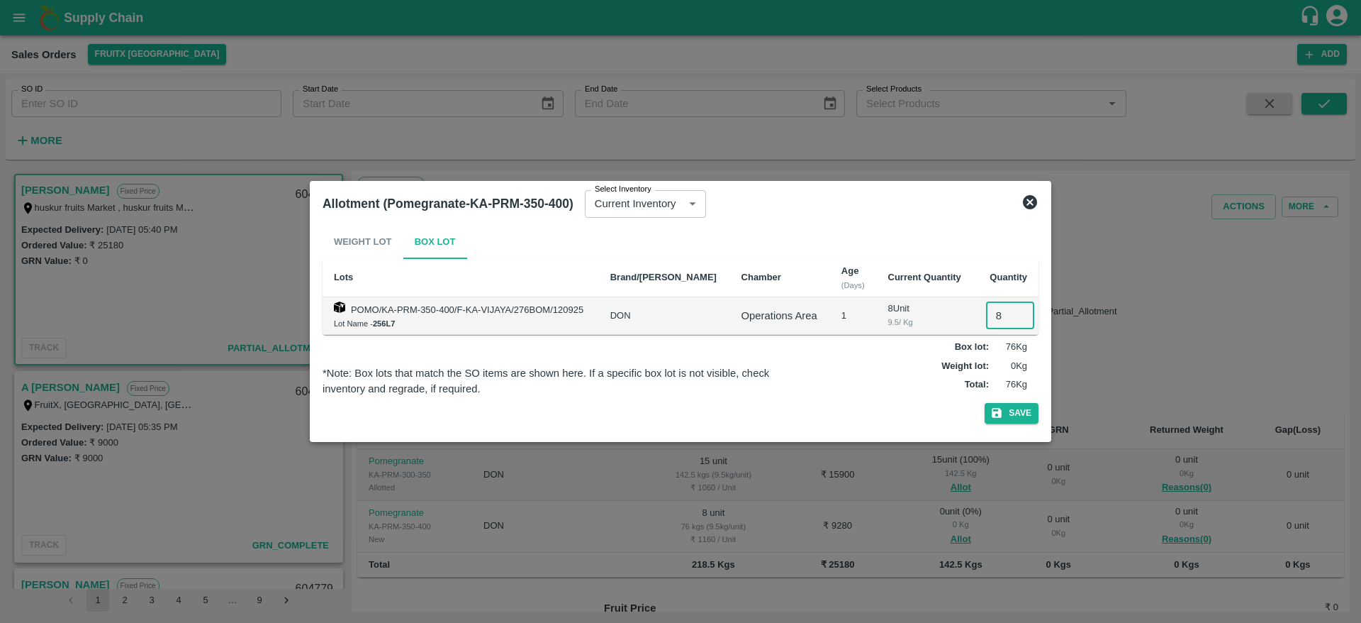
type input "8"
click at [985, 403] on button "Save" at bounding box center [1012, 413] width 54 height 21
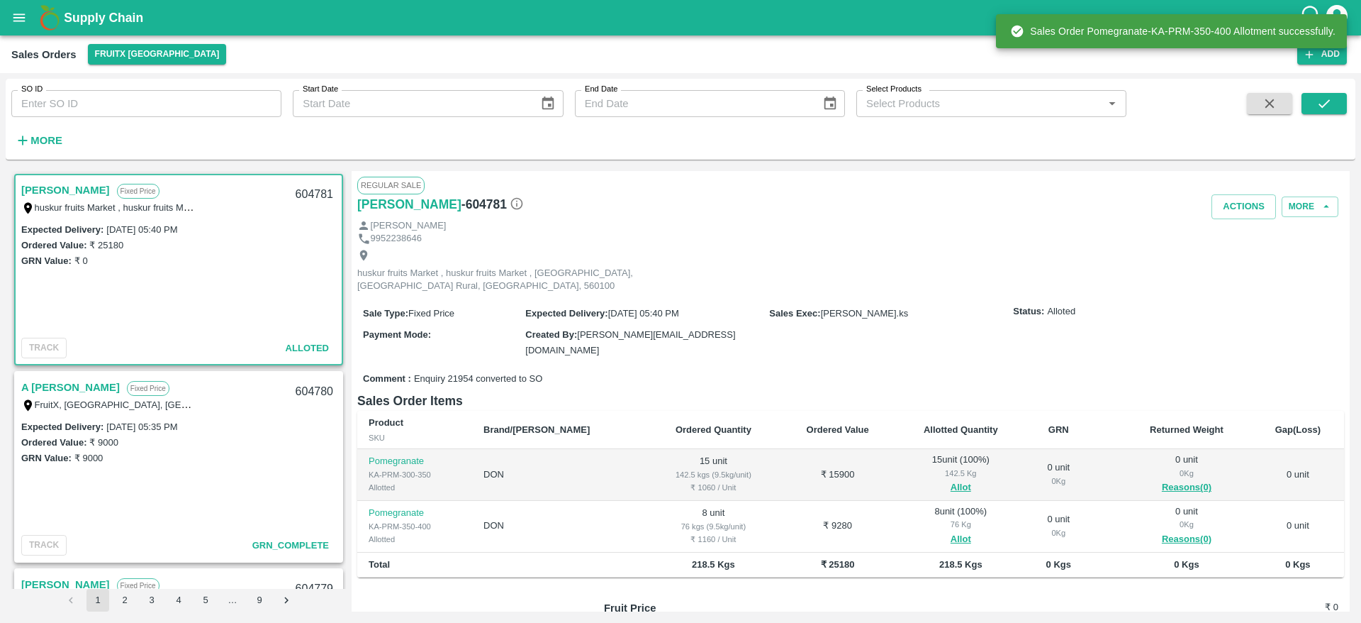
click at [316, 192] on div "604781" at bounding box center [314, 194] width 55 height 33
copy div "604781"
click at [1226, 207] on button "Actions" at bounding box center [1244, 206] width 65 height 25
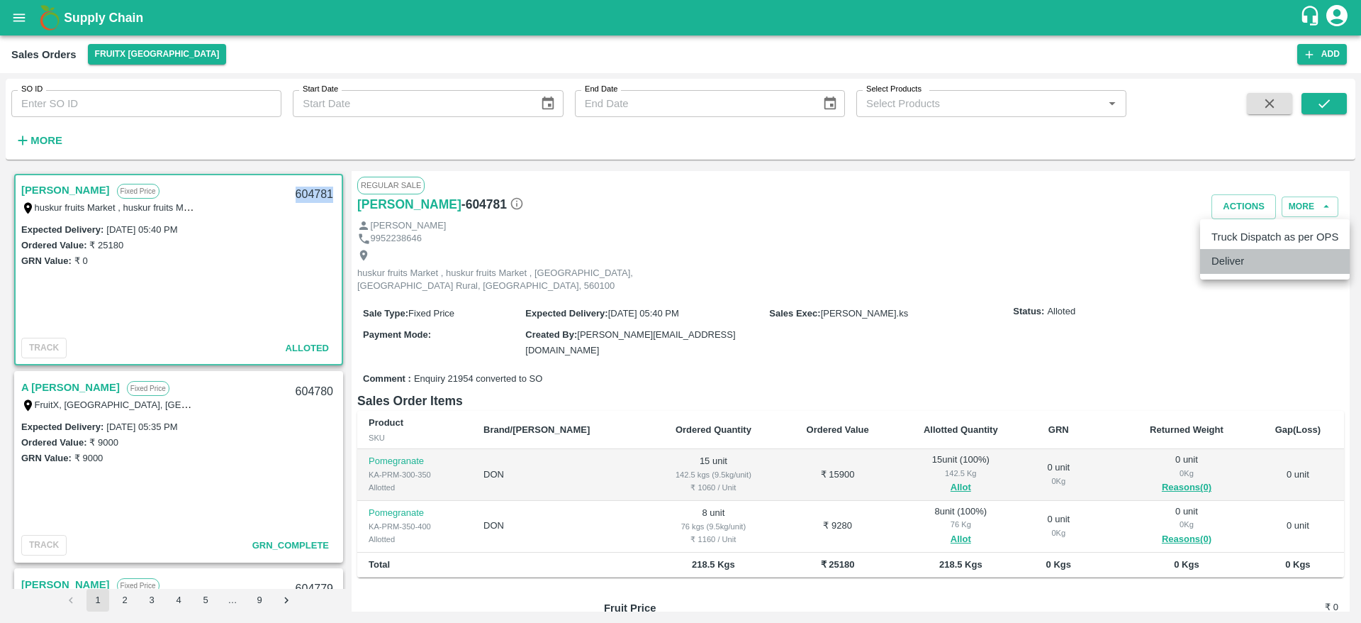
click at [1258, 255] on li "Deliver" at bounding box center [1276, 261] width 150 height 24
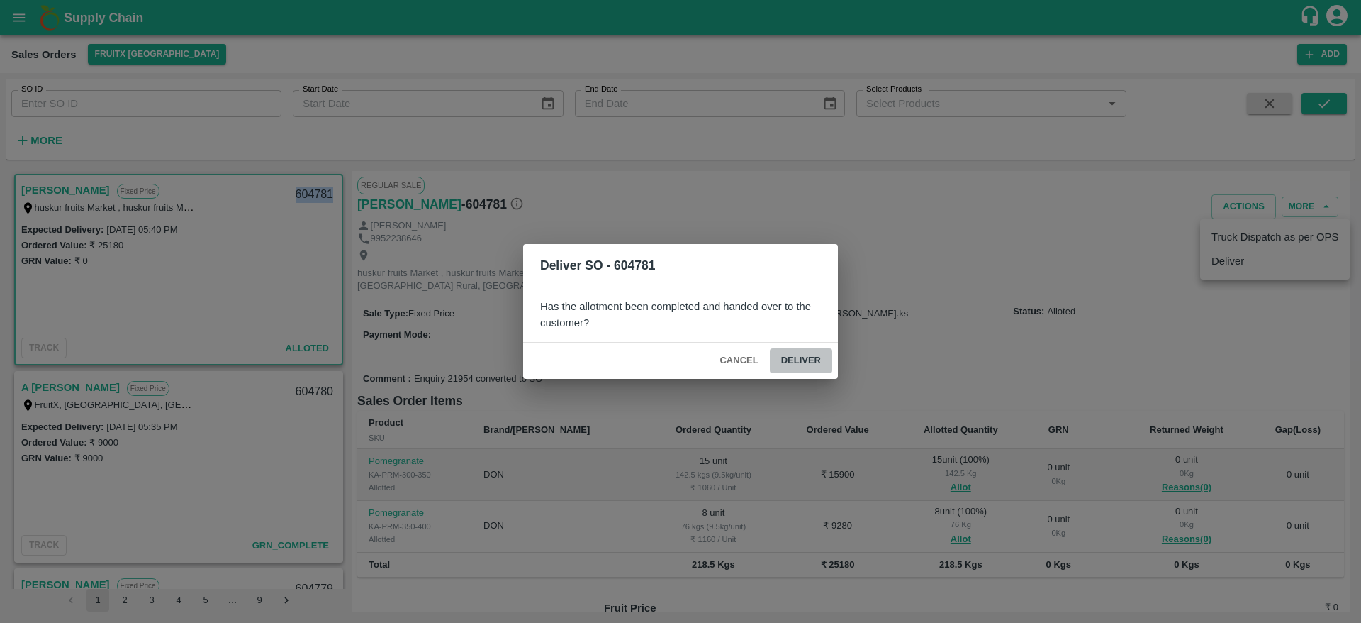
click at [812, 352] on button "Deliver" at bounding box center [801, 360] width 62 height 25
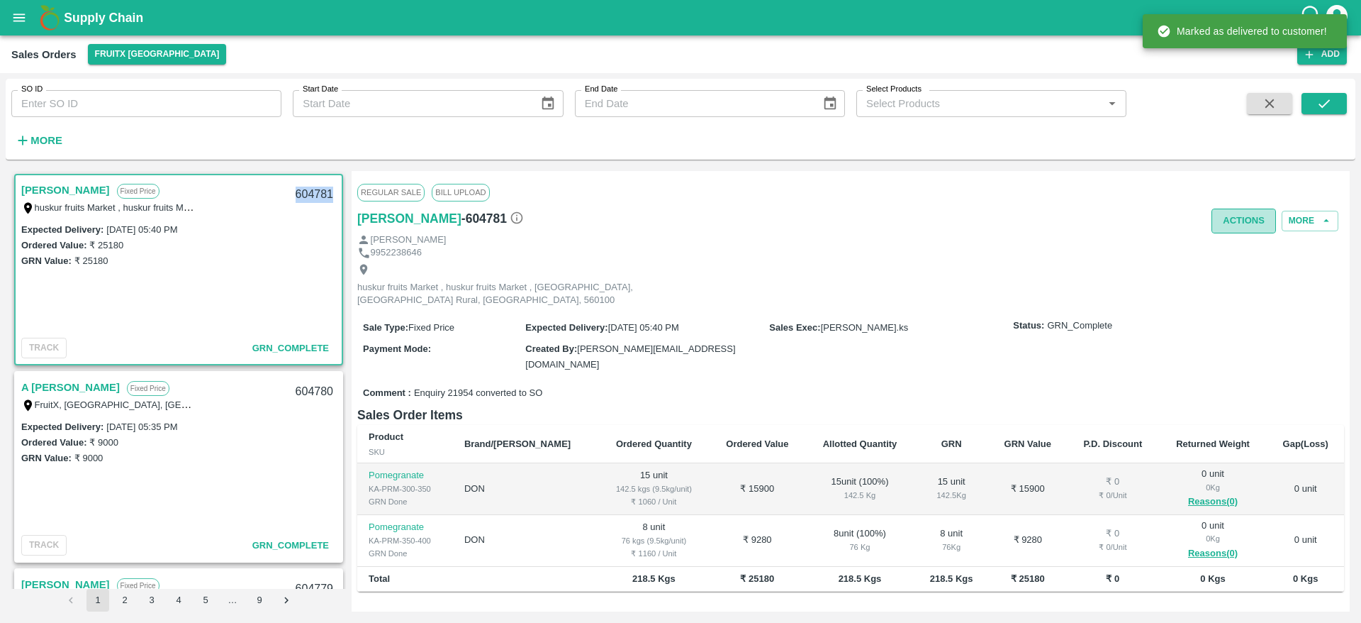
click at [1235, 223] on button "Actions" at bounding box center [1244, 220] width 65 height 25
click at [1237, 247] on li "Truck Dispatch as per OPS" at bounding box center [1276, 251] width 150 height 24
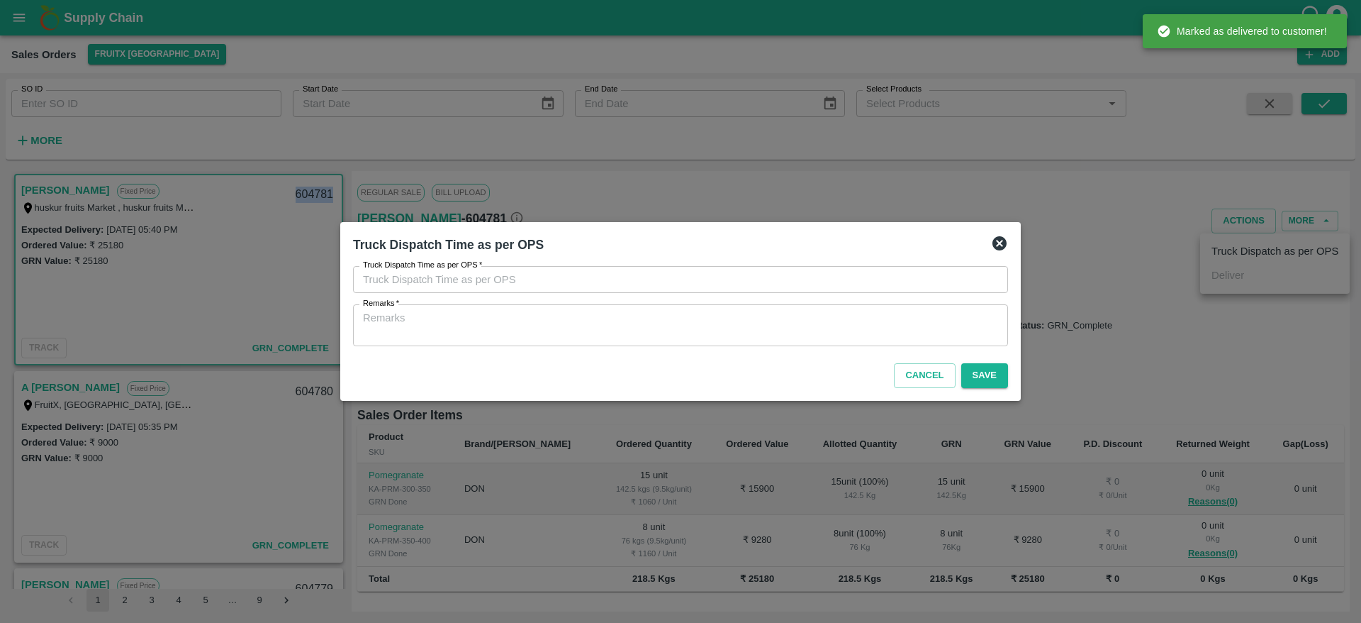
type input "13/09/2025 05:58 PM"
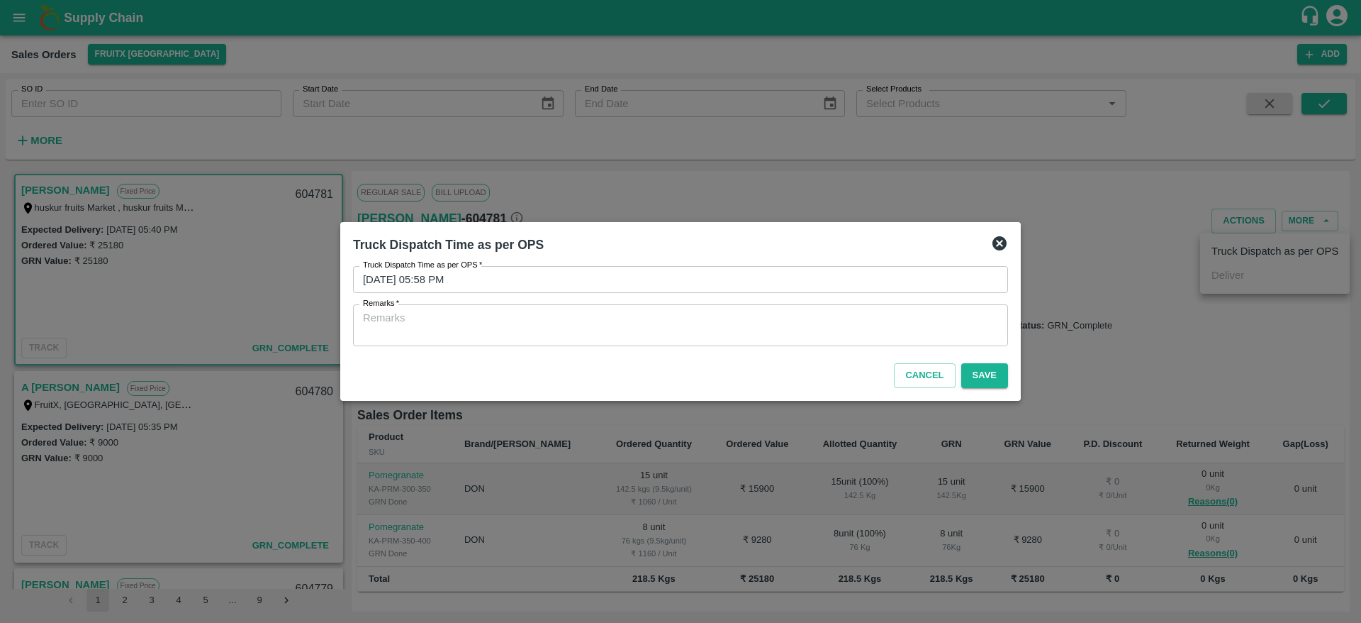
click at [767, 312] on textarea "Remarks   *" at bounding box center [680, 326] width 635 height 30
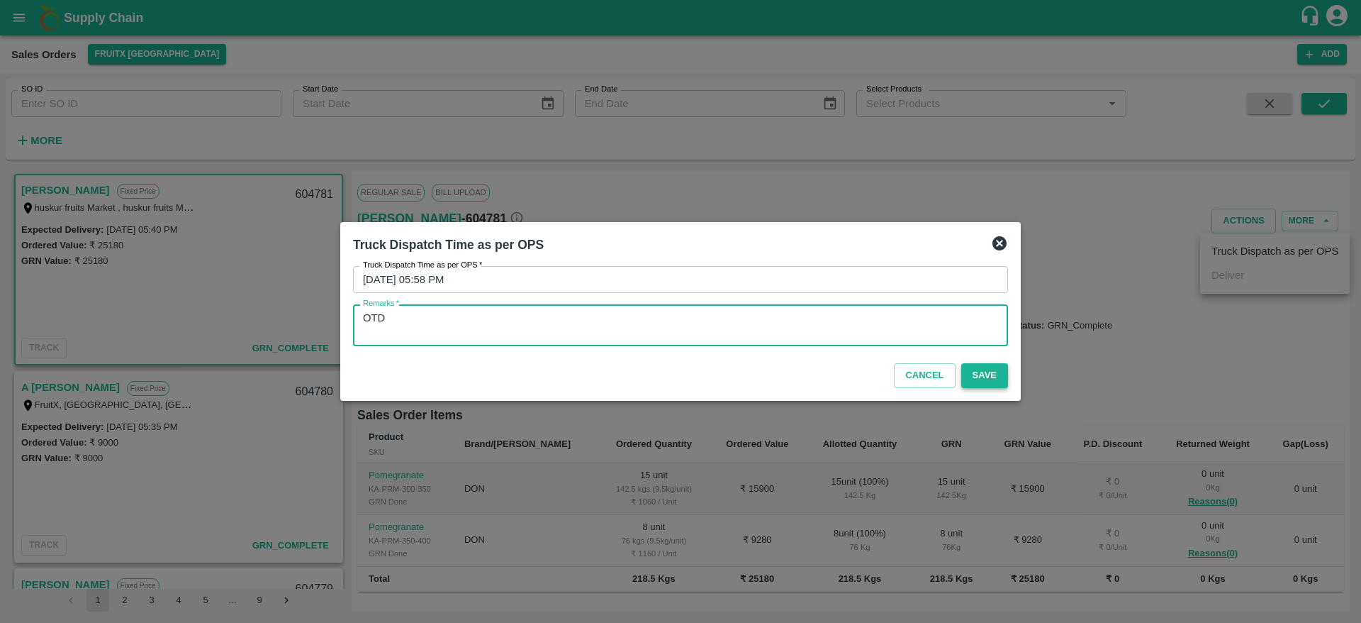
type textarea "OTD"
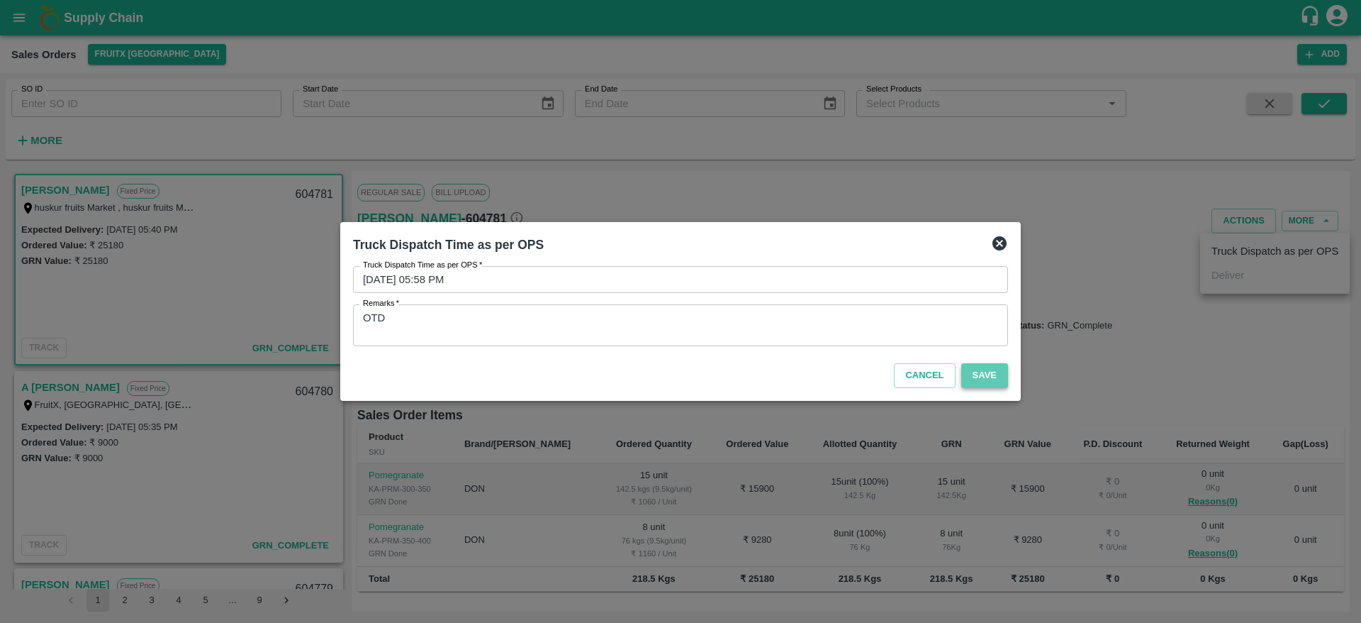
click at [983, 374] on button "Save" at bounding box center [985, 375] width 47 height 25
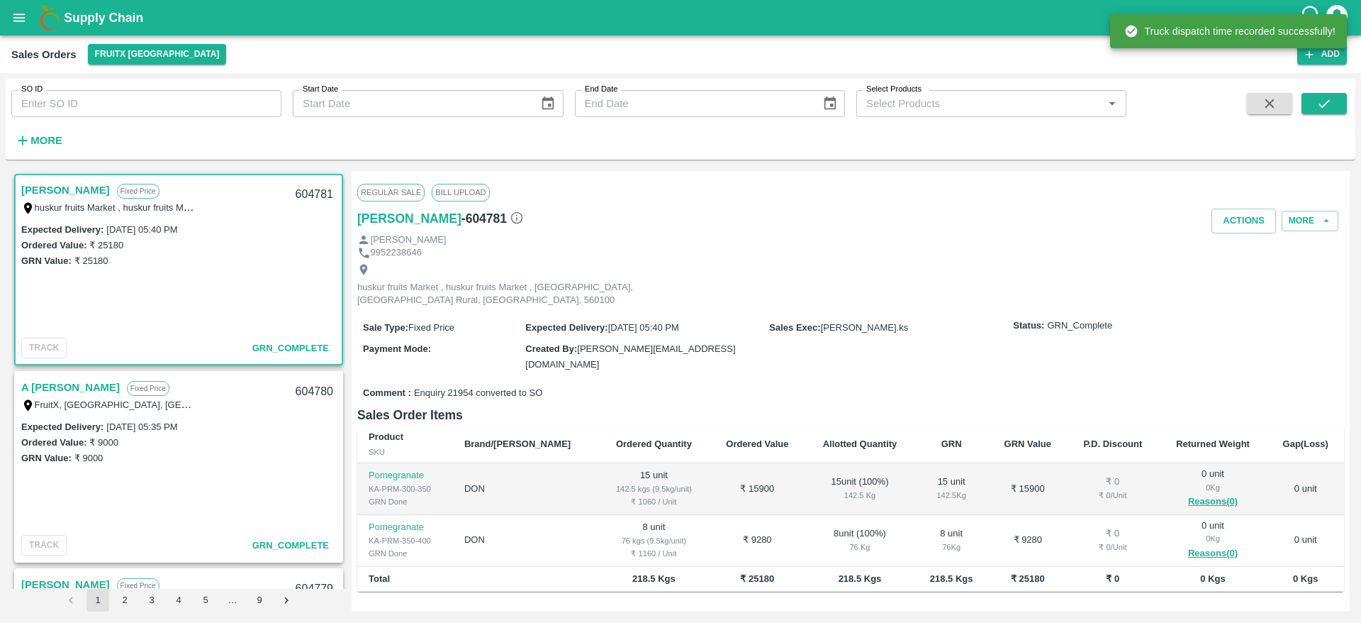
scroll to position [28, 0]
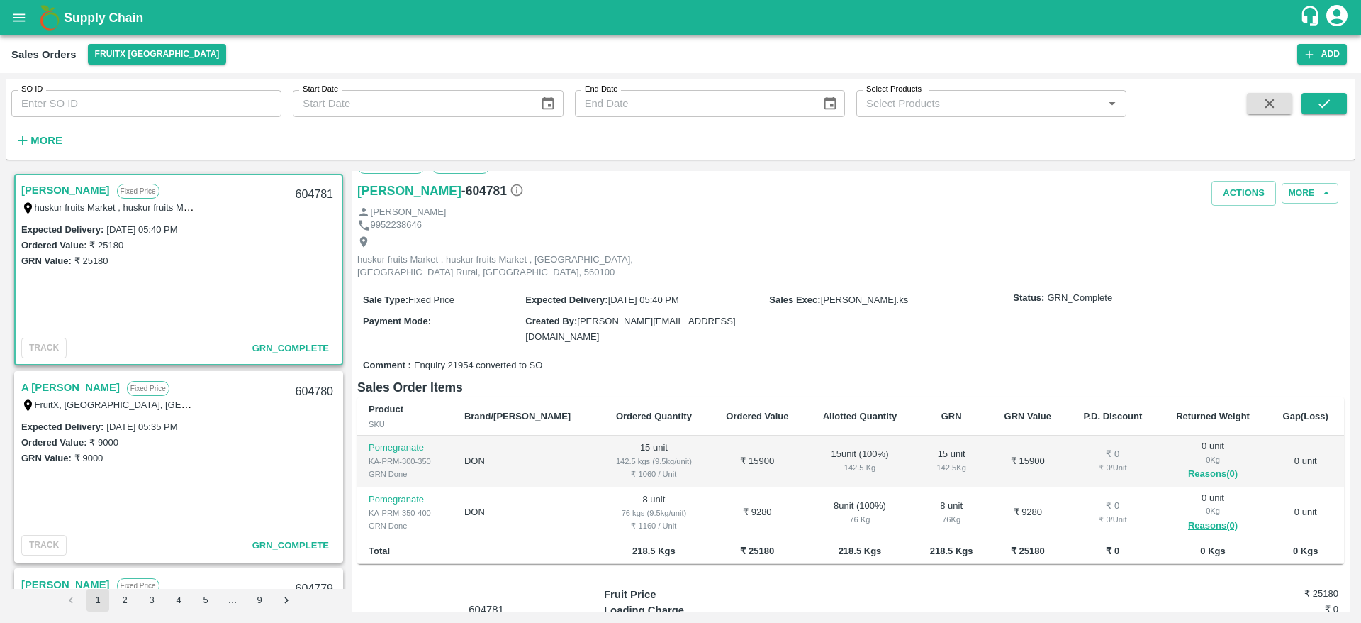
click at [296, 191] on div "604781" at bounding box center [314, 194] width 55 height 33
copy div "604781"
click at [1242, 193] on button "Actions" at bounding box center [1244, 193] width 65 height 25
click at [869, 311] on div at bounding box center [680, 311] width 1361 height 623
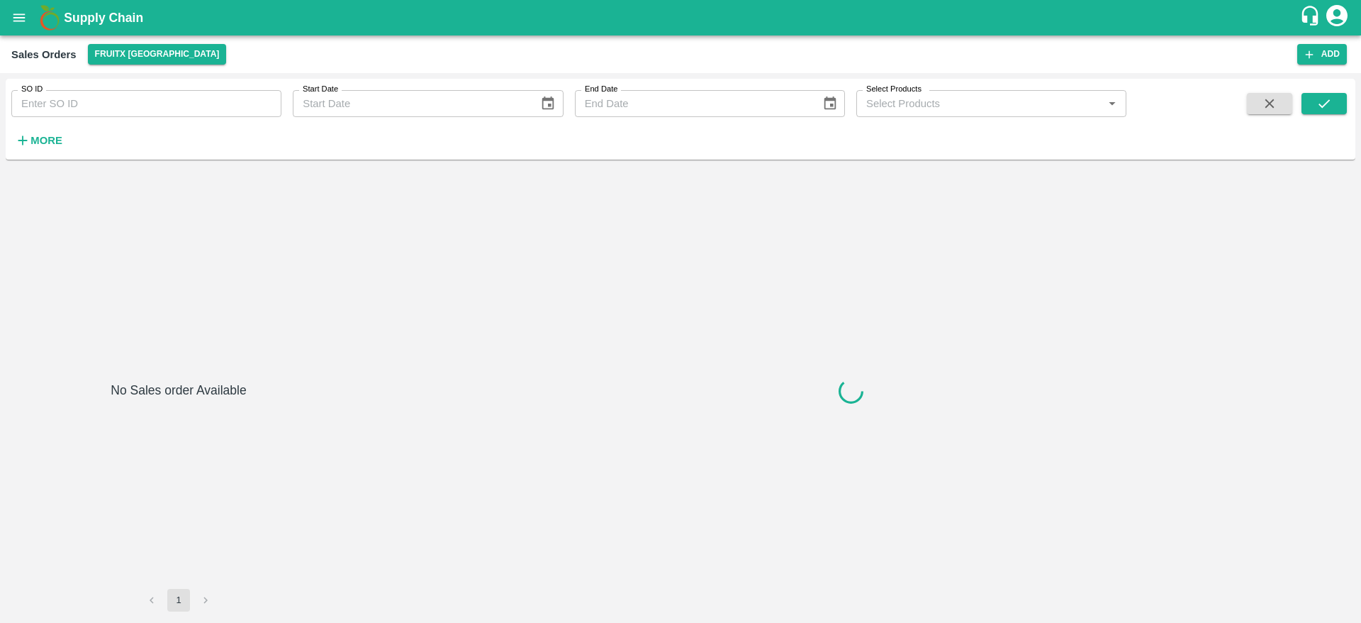
type input "601820"
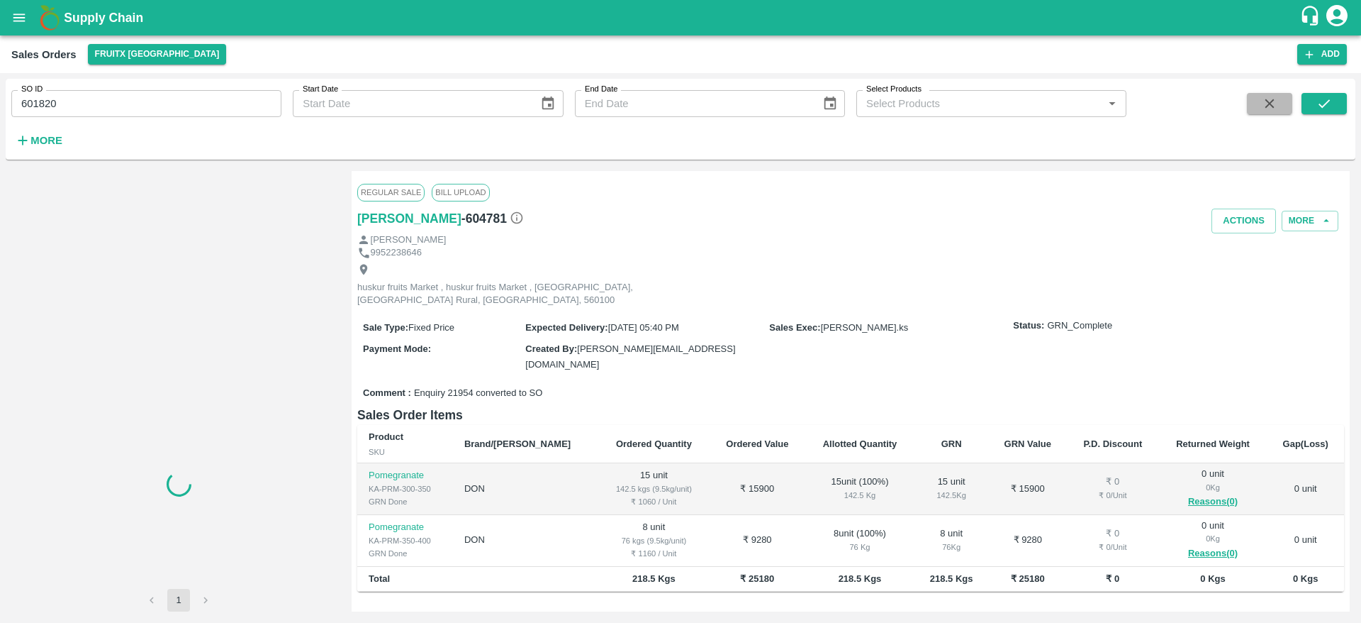
click at [1271, 94] on button "button" at bounding box center [1269, 103] width 45 height 21
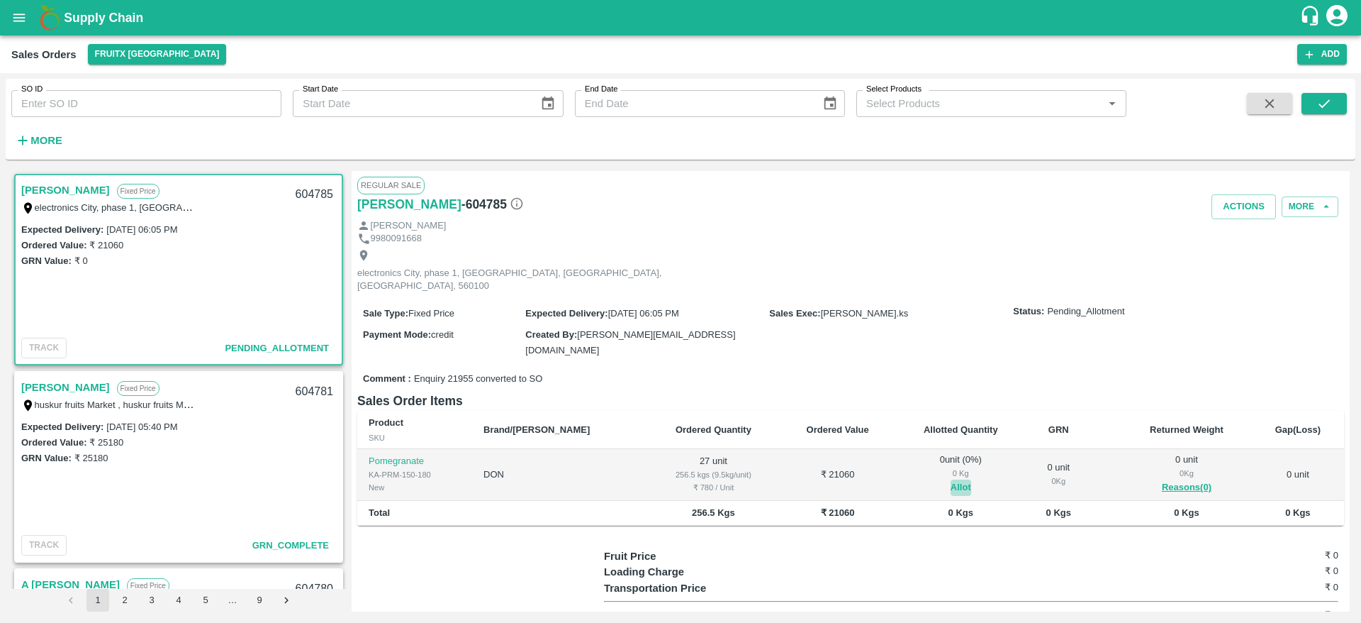
click at [951, 479] on button "Allot" at bounding box center [961, 487] width 21 height 16
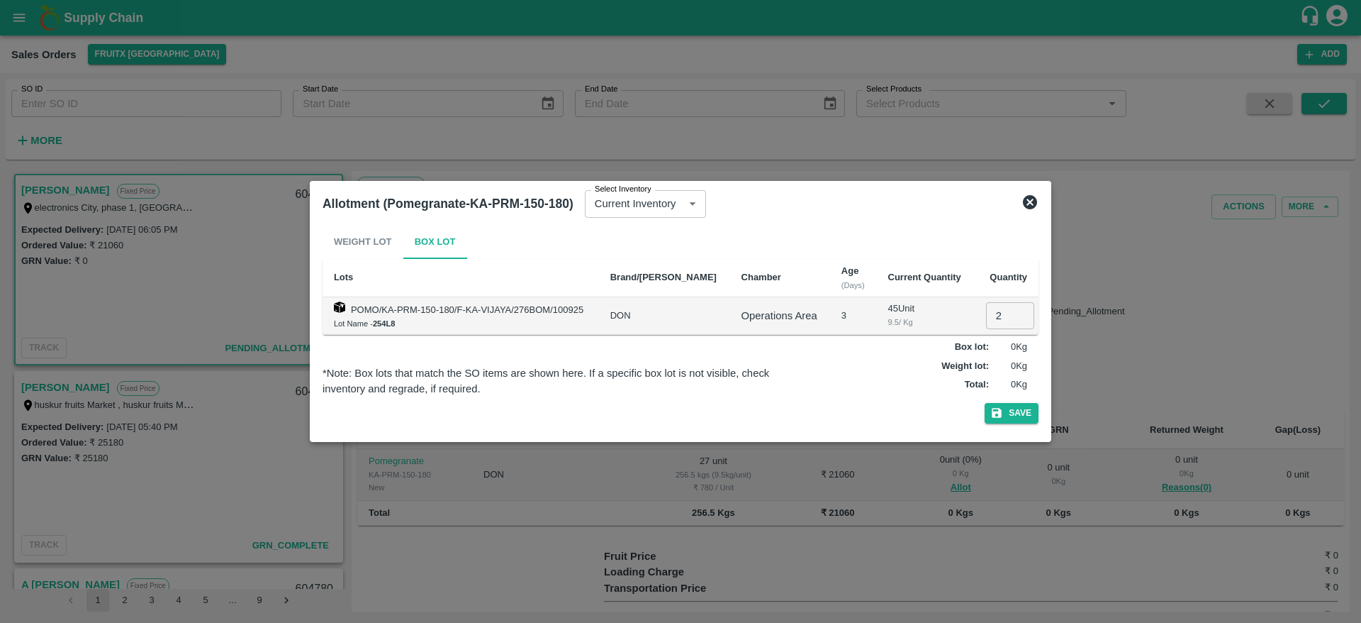
click at [993, 313] on input "2" at bounding box center [1010, 315] width 48 height 27
type input "29"
click at [985, 403] on button "Save" at bounding box center [1012, 413] width 54 height 21
click at [1009, 318] on input "28" at bounding box center [1010, 315] width 48 height 27
type input "27"
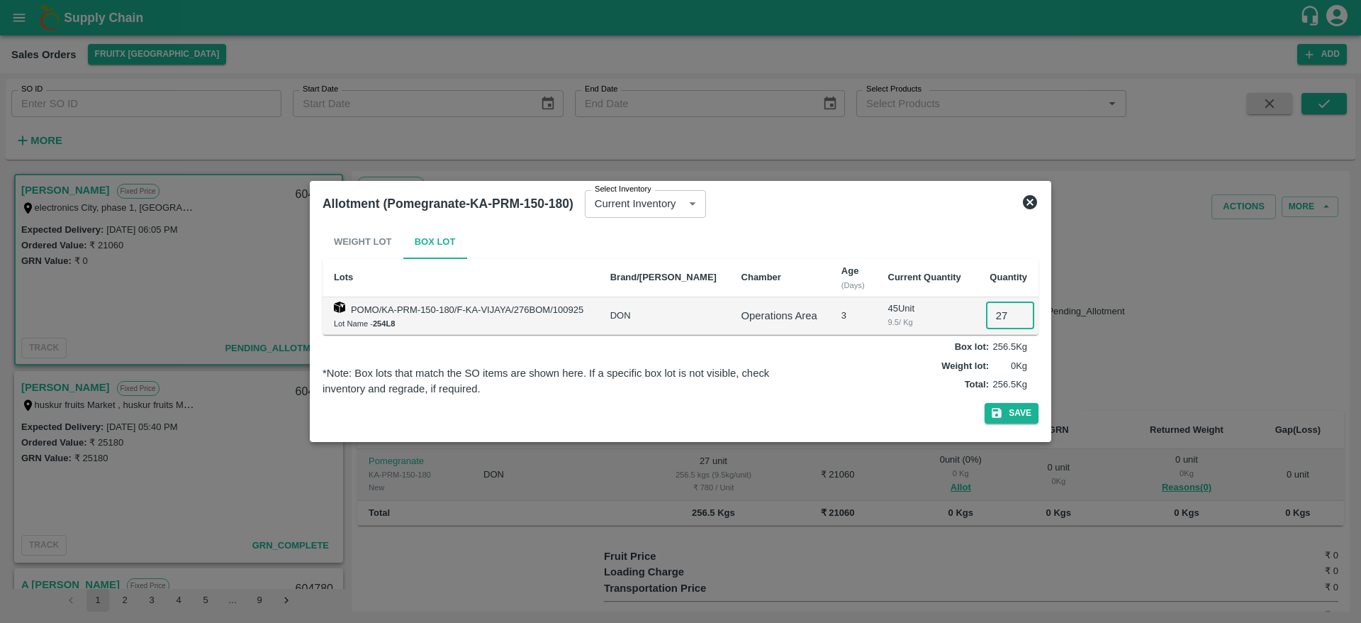
click at [1012, 318] on input "27" at bounding box center [1010, 315] width 48 height 27
click at [1027, 410] on button "Save" at bounding box center [1012, 413] width 54 height 21
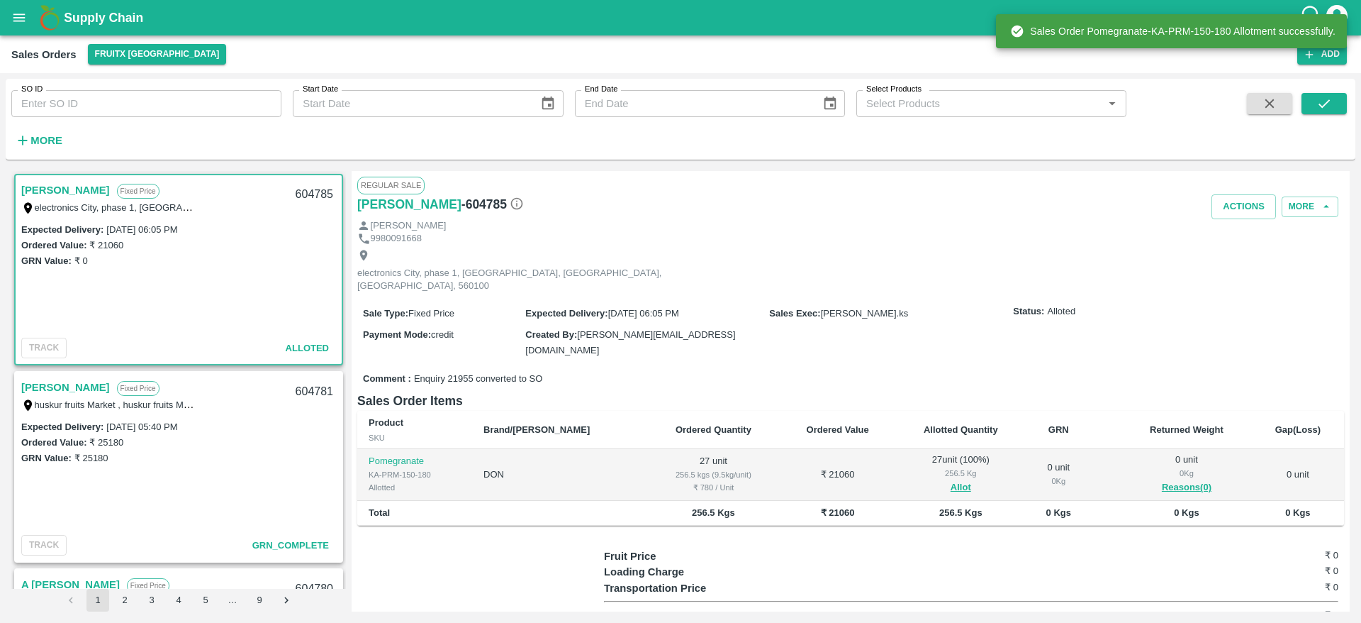
click at [306, 193] on div "604785" at bounding box center [314, 194] width 55 height 33
copy div "604785"
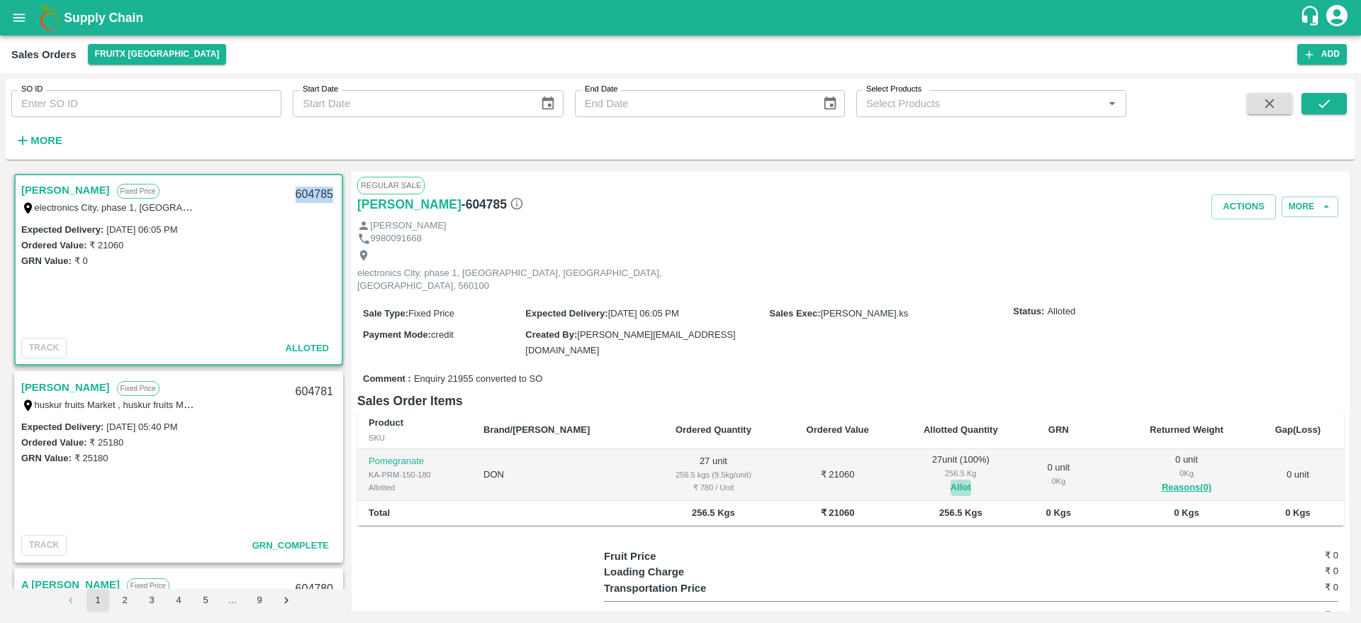
click at [951, 479] on button "Allot" at bounding box center [961, 487] width 21 height 16
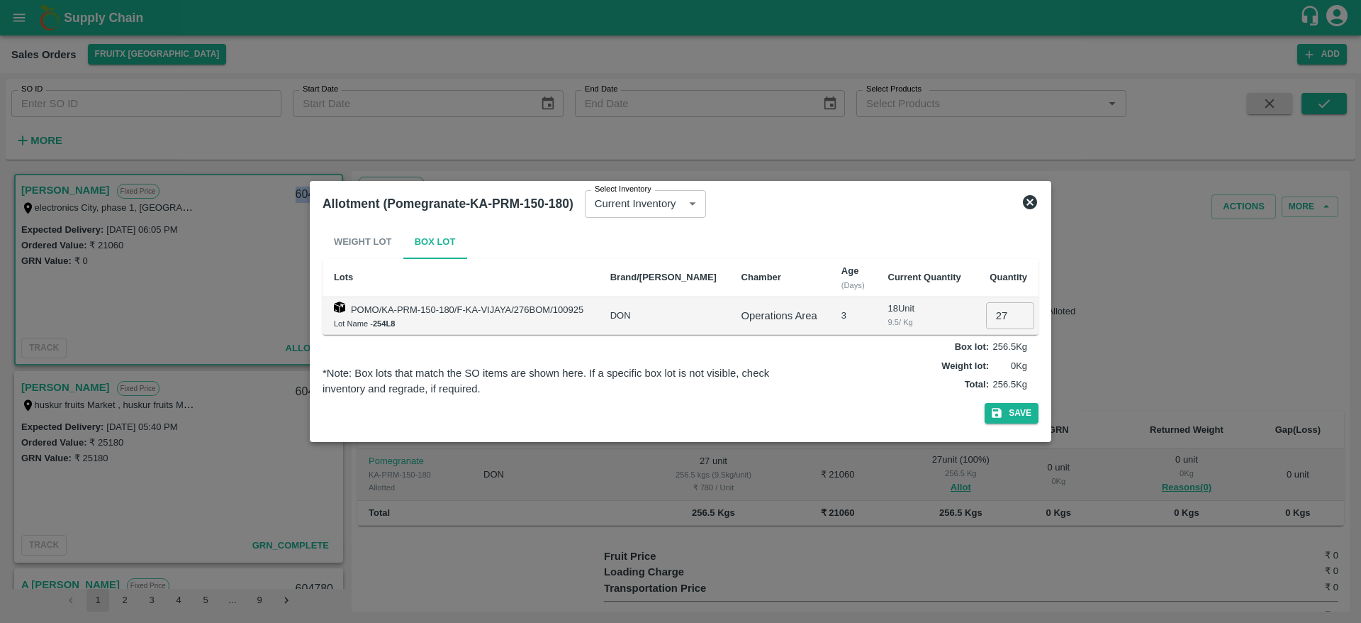
click at [1035, 206] on icon at bounding box center [1030, 202] width 14 height 14
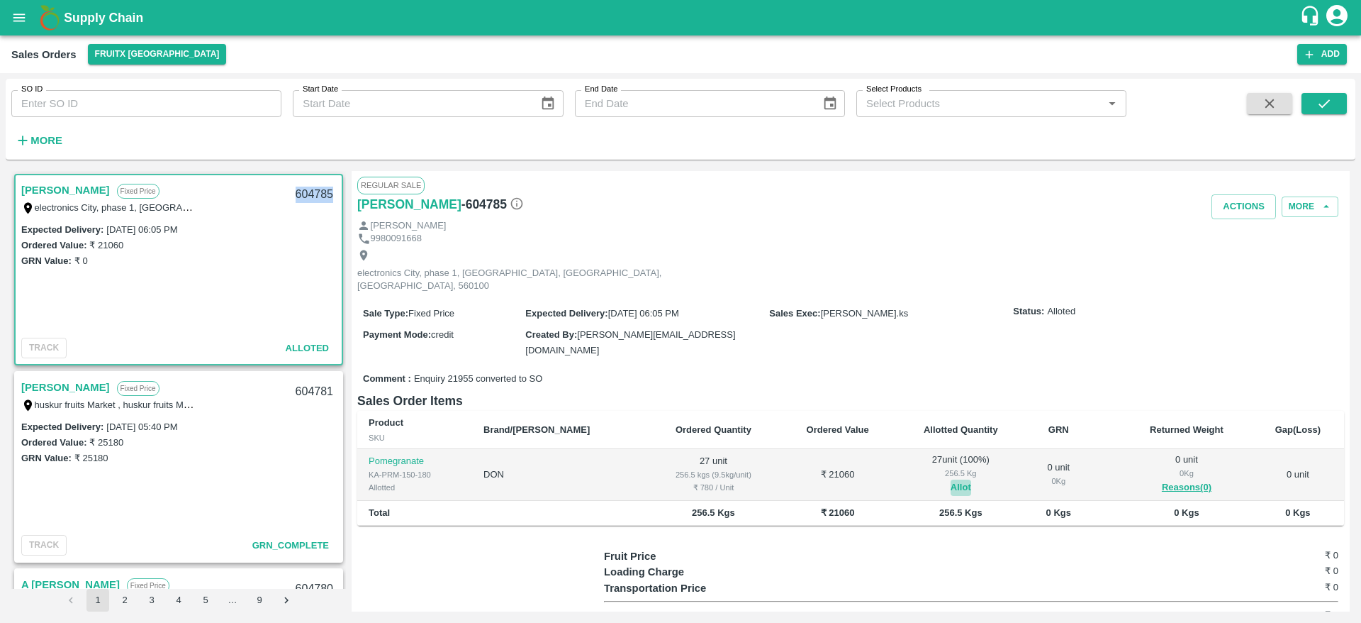
click at [951, 479] on button "Allot" at bounding box center [961, 487] width 21 height 16
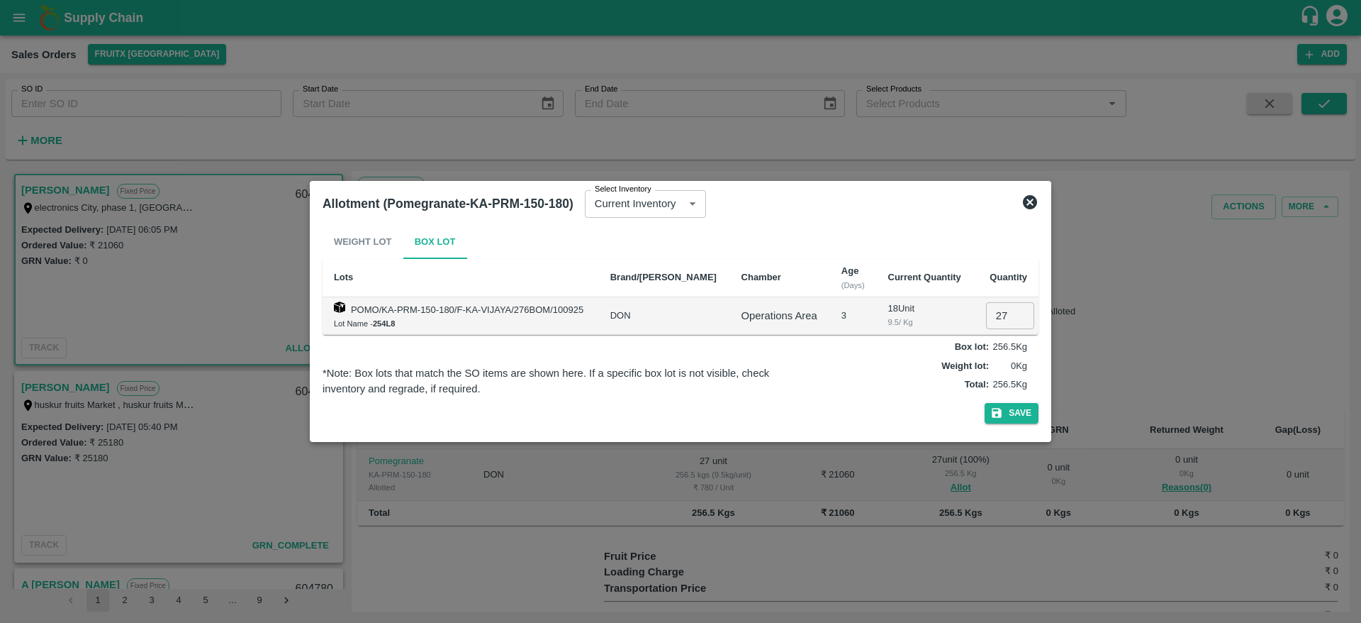
click at [993, 306] on input "27" at bounding box center [1010, 315] width 48 height 27
type input "0"
click at [1005, 412] on button "Save" at bounding box center [1012, 413] width 54 height 21
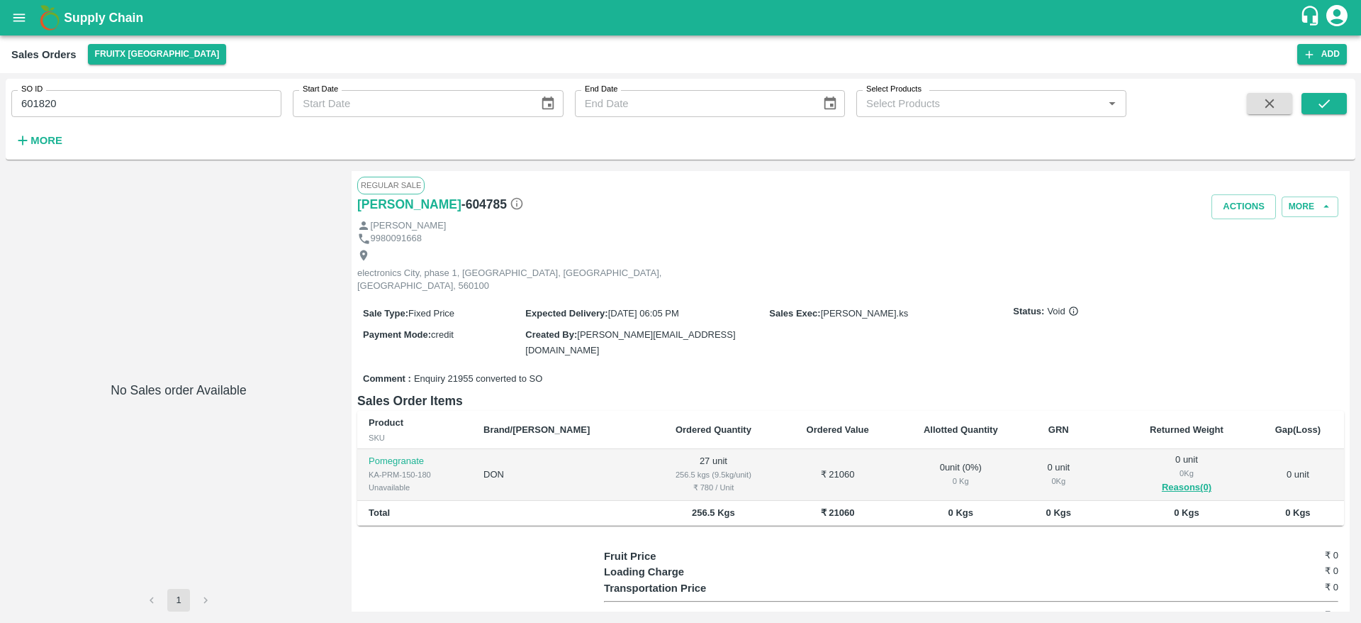
drag, startPoint x: 1257, startPoint y: 116, endPoint x: 1264, endPoint y: 103, distance: 15.6
click at [1264, 103] on span at bounding box center [1270, 122] width 57 height 58
click at [1264, 103] on icon "button" at bounding box center [1270, 104] width 16 height 16
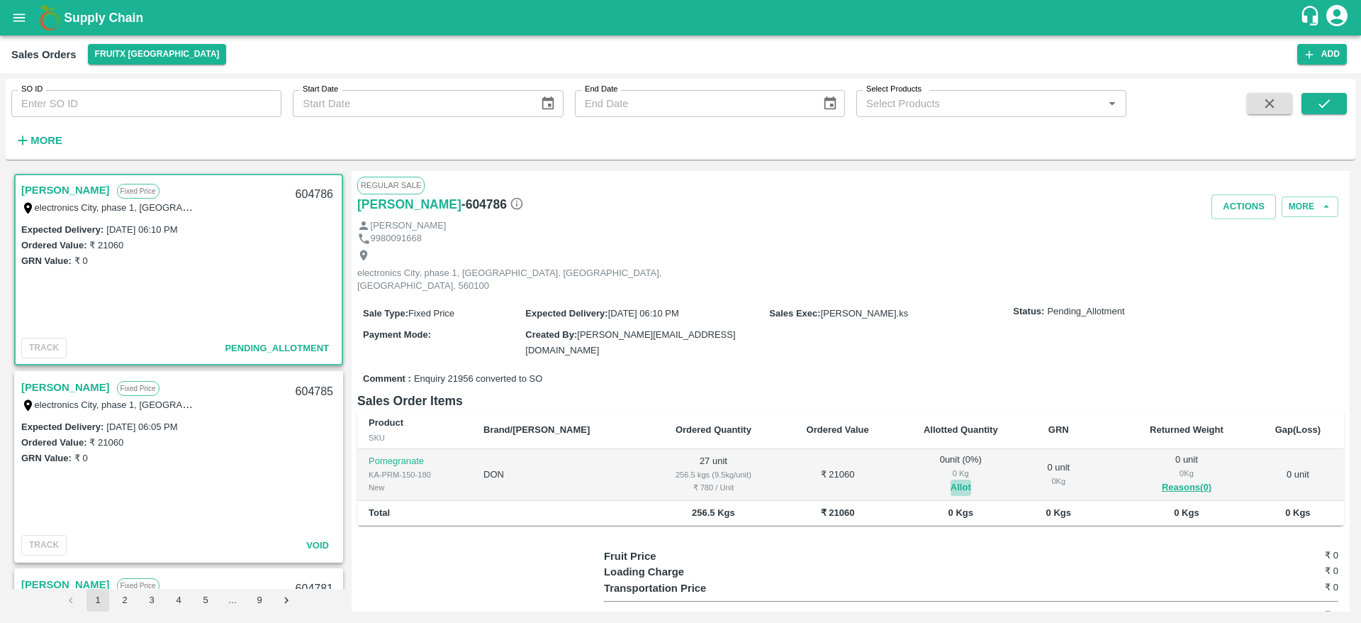
click at [951, 479] on button "Allot" at bounding box center [961, 487] width 21 height 16
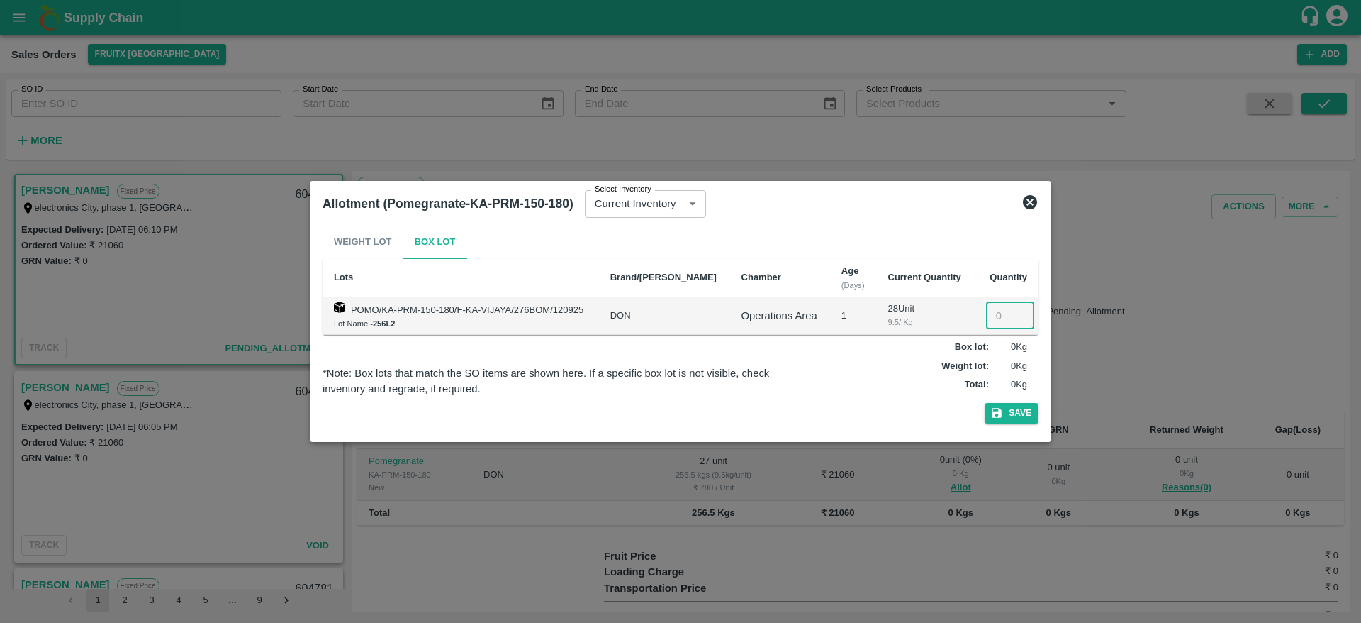
click at [993, 307] on input "number" at bounding box center [1010, 315] width 48 height 27
type input "27"
click at [985, 403] on button "Save" at bounding box center [1012, 413] width 54 height 21
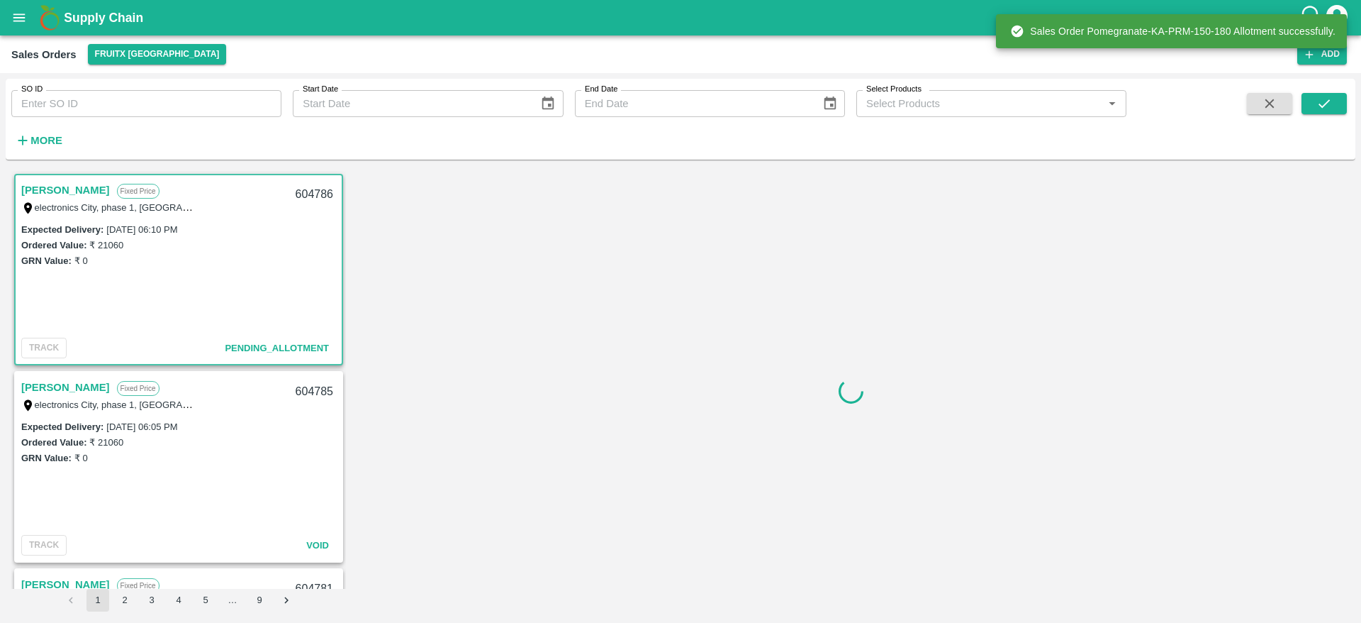
click at [308, 191] on div "604786" at bounding box center [314, 194] width 55 height 33
copy div "604786"
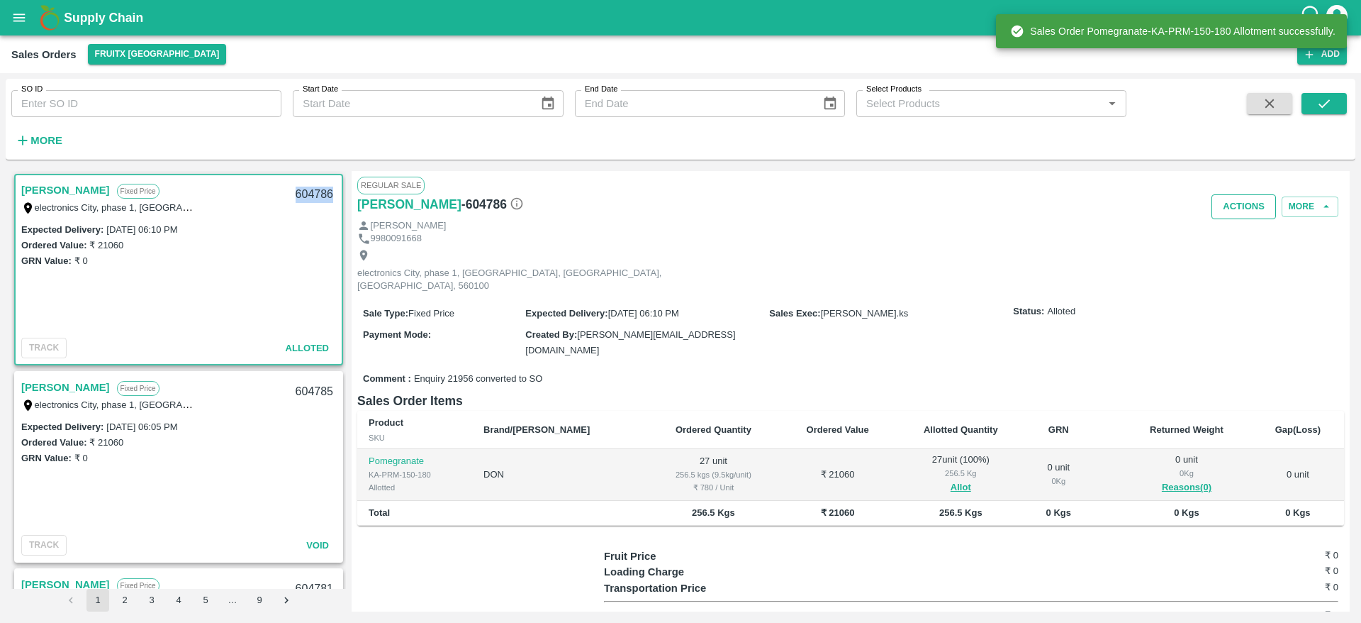
click at [1255, 198] on button "Actions" at bounding box center [1244, 206] width 65 height 25
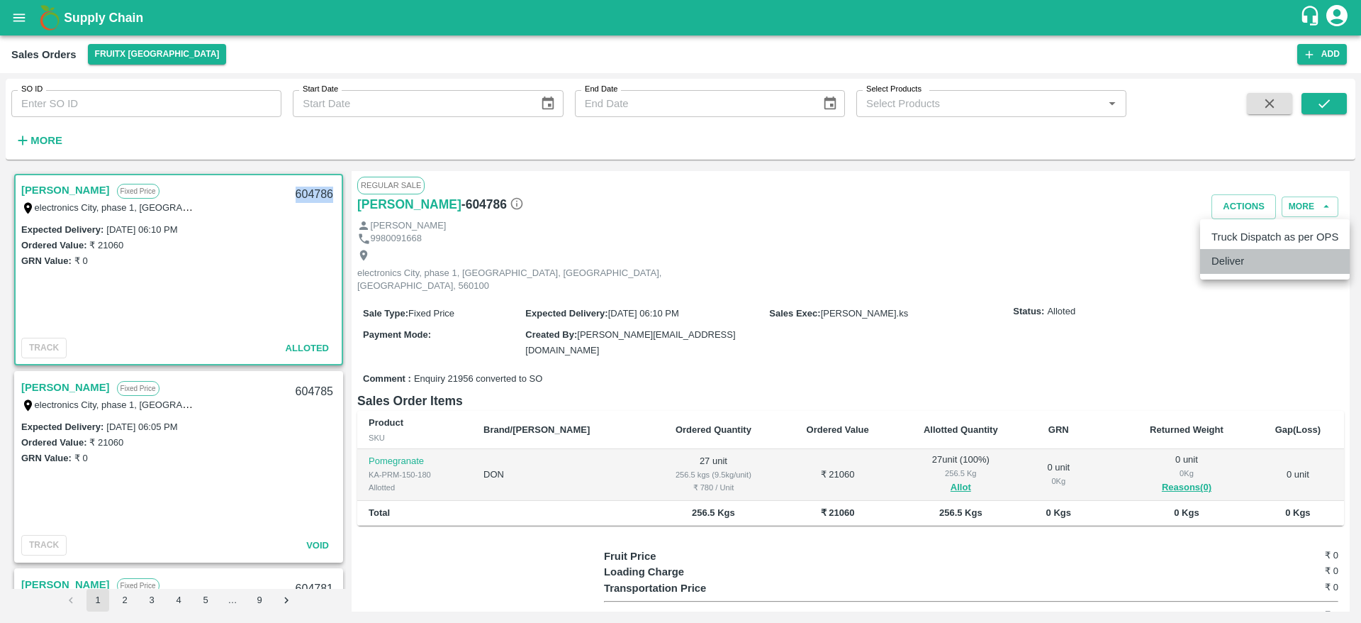
click at [1254, 249] on li "Deliver" at bounding box center [1276, 261] width 150 height 24
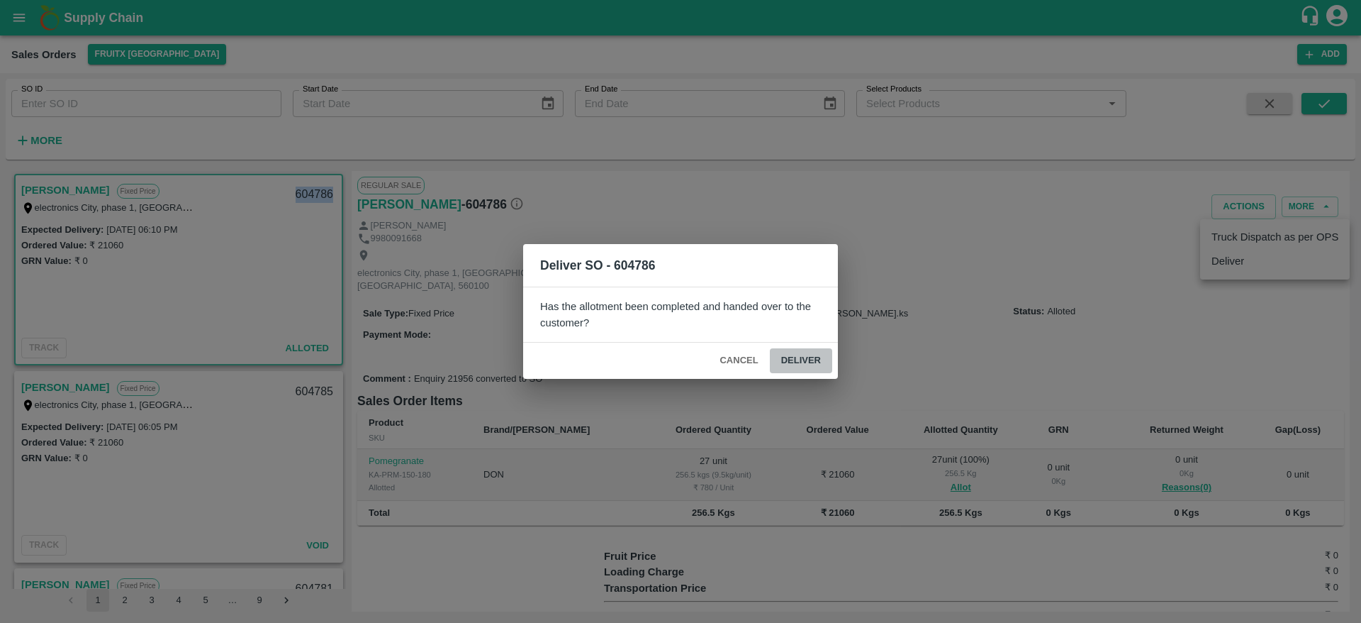
click at [799, 364] on button "Deliver" at bounding box center [801, 360] width 62 height 25
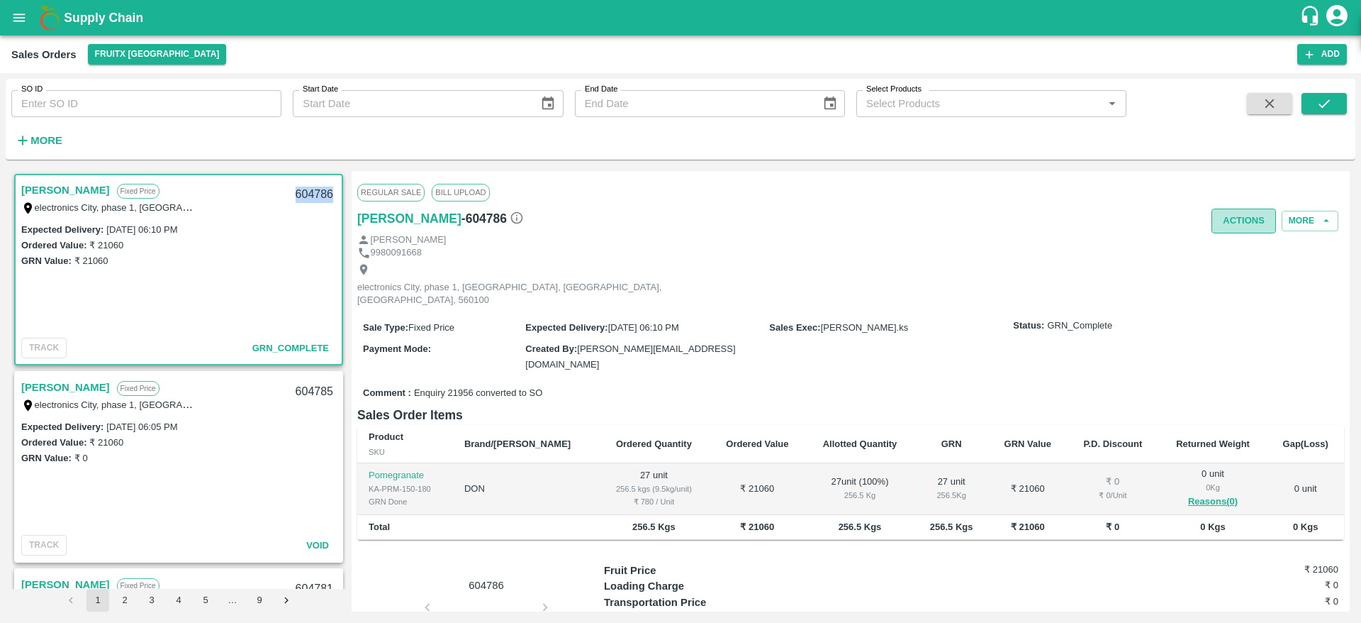
click at [1224, 222] on button "Actions" at bounding box center [1244, 220] width 65 height 25
click at [1244, 262] on li "Truck Dispatch as per OPS" at bounding box center [1276, 251] width 150 height 24
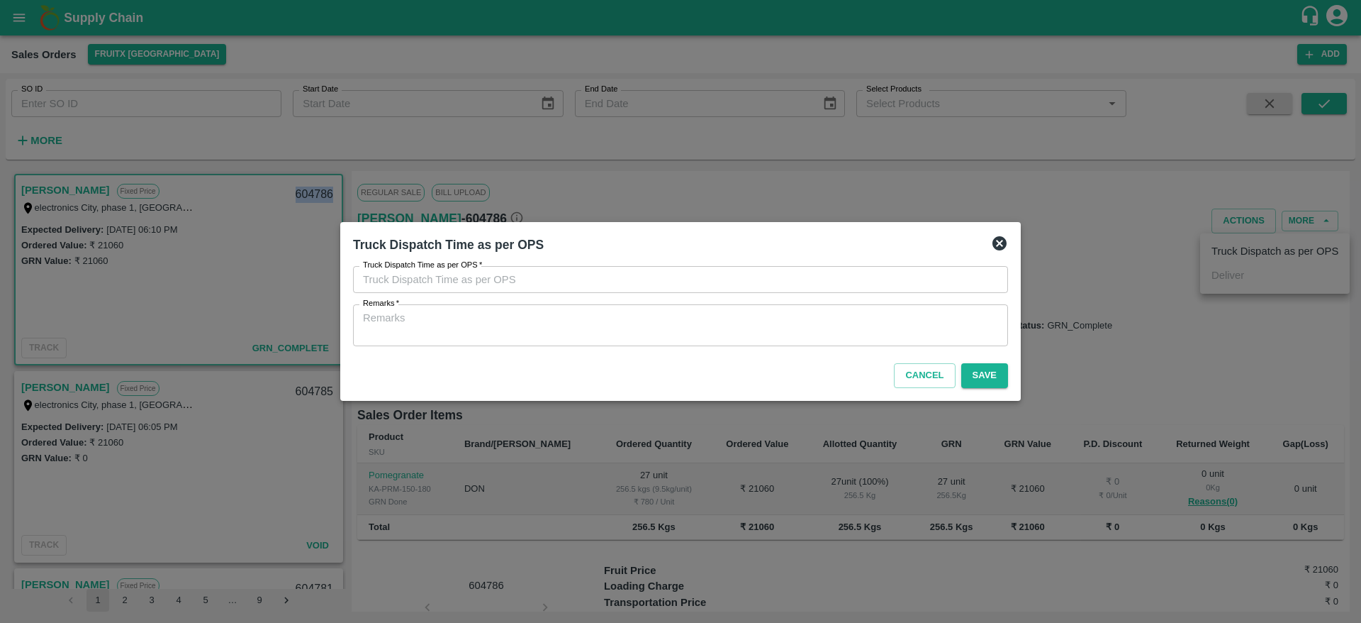
type input "[DATE] 06:03 PM"
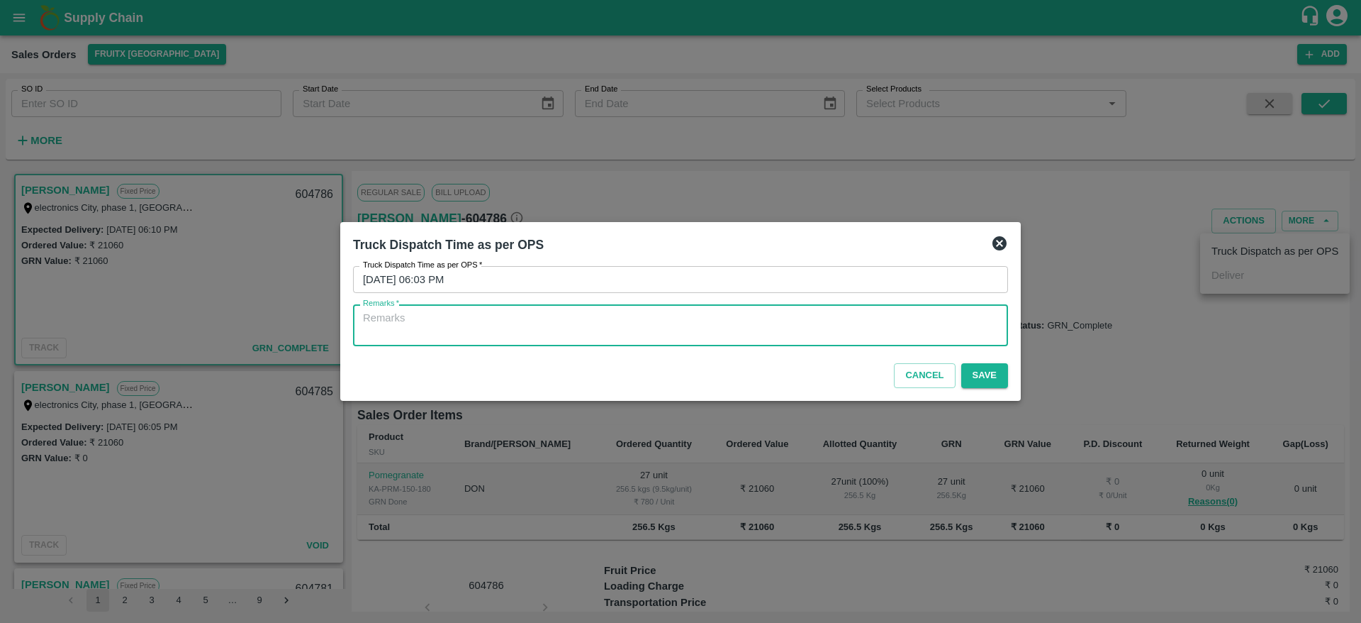
click at [925, 318] on textarea "Remarks   *" at bounding box center [680, 326] width 635 height 30
type textarea "OTD"
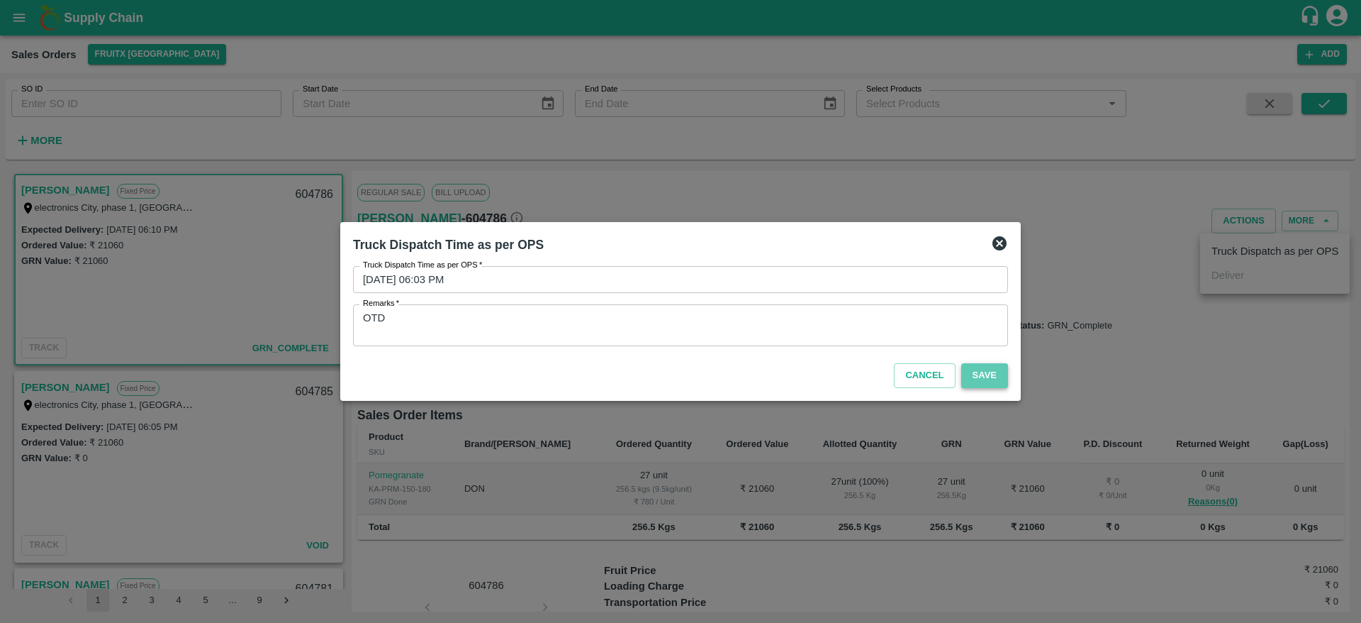
click at [982, 374] on button "Save" at bounding box center [985, 375] width 47 height 25
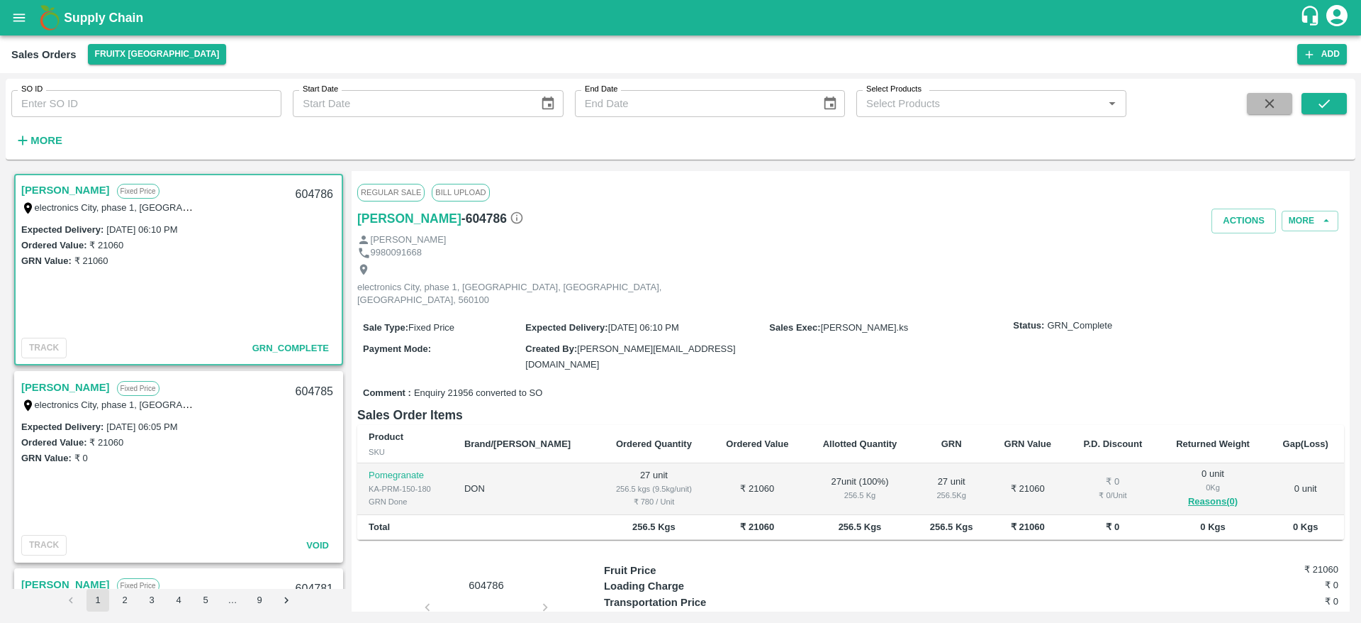
click at [1269, 111] on icon "button" at bounding box center [1270, 104] width 16 height 16
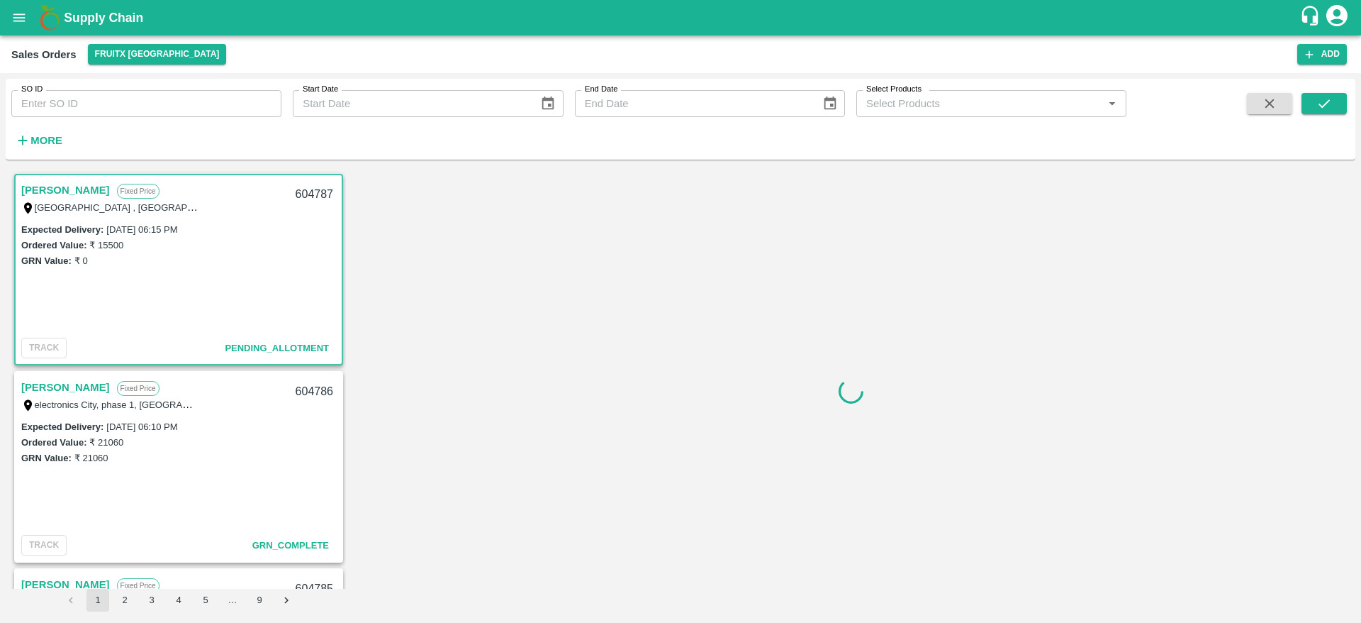
scroll to position [3, 0]
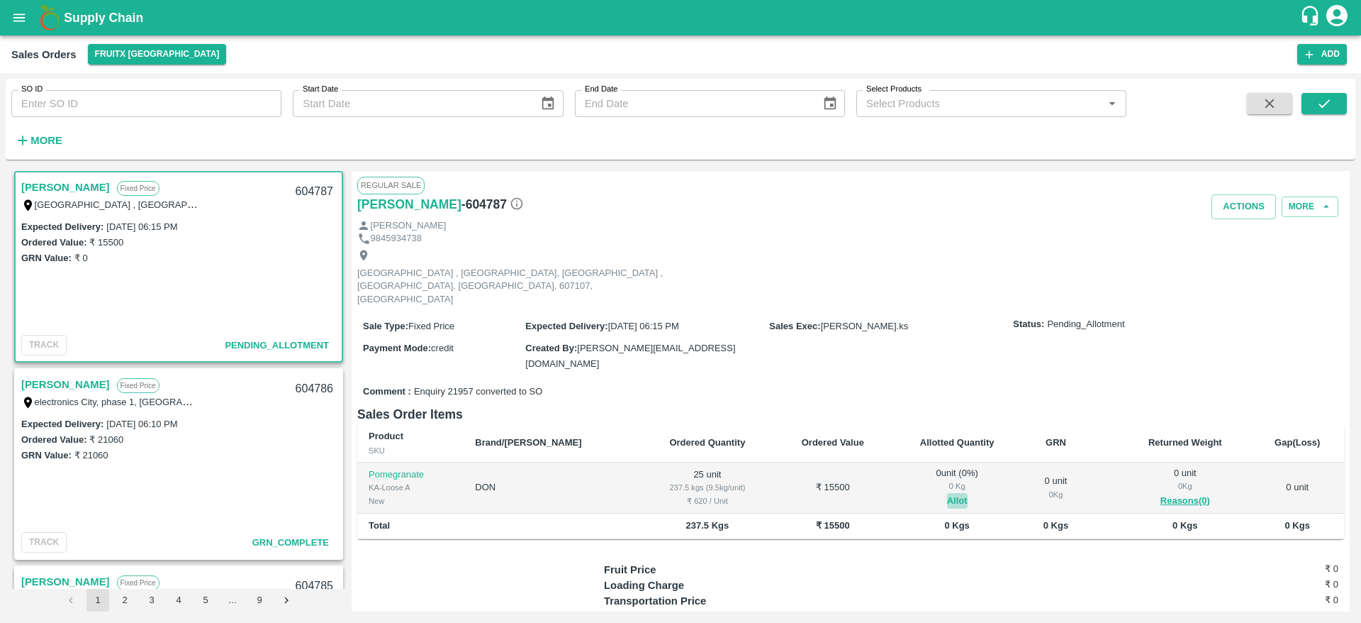
click at [947, 493] on button "Allot" at bounding box center [957, 501] width 21 height 16
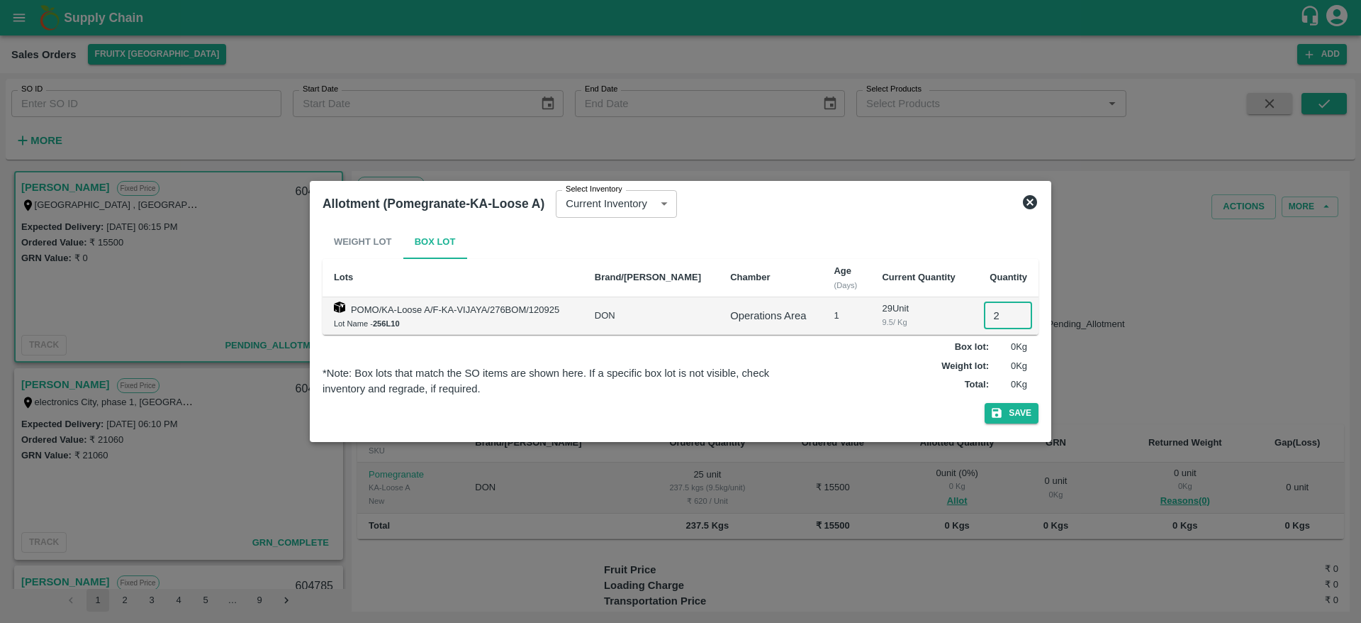
click at [992, 316] on input "2" at bounding box center [1008, 315] width 48 height 27
type input "25"
click at [985, 403] on button "Save" at bounding box center [1012, 413] width 54 height 21
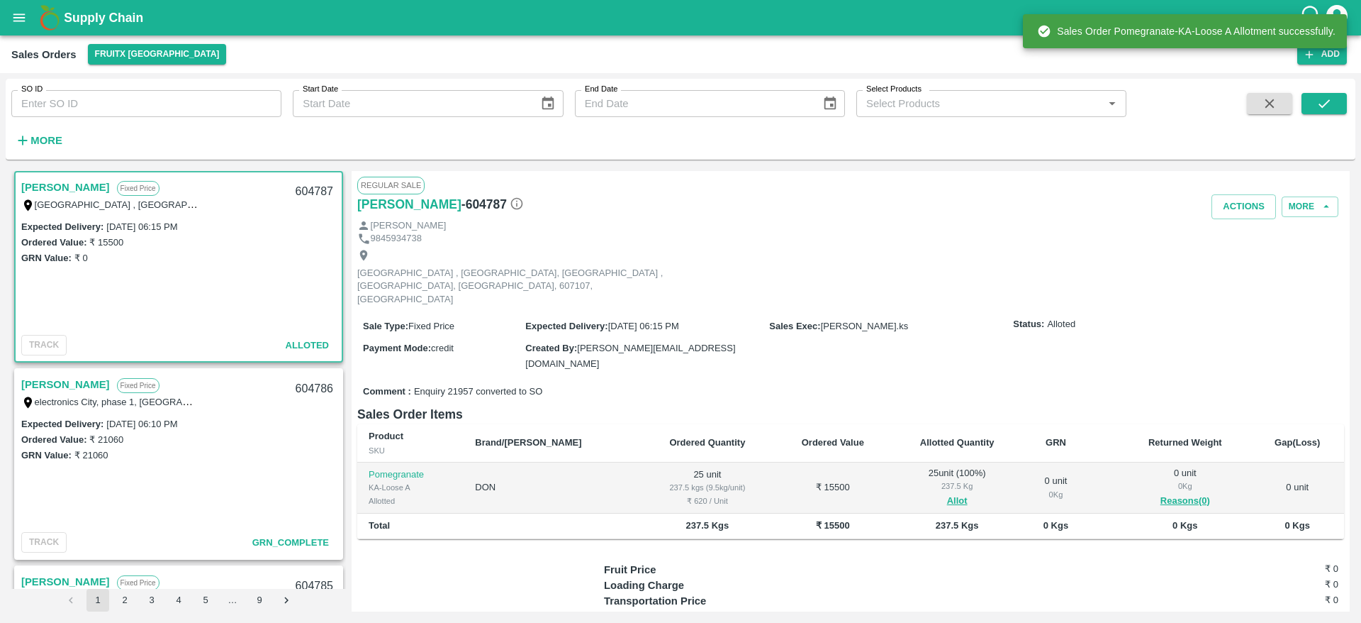
click at [302, 193] on div "604787" at bounding box center [314, 191] width 55 height 33
copy div "604787"
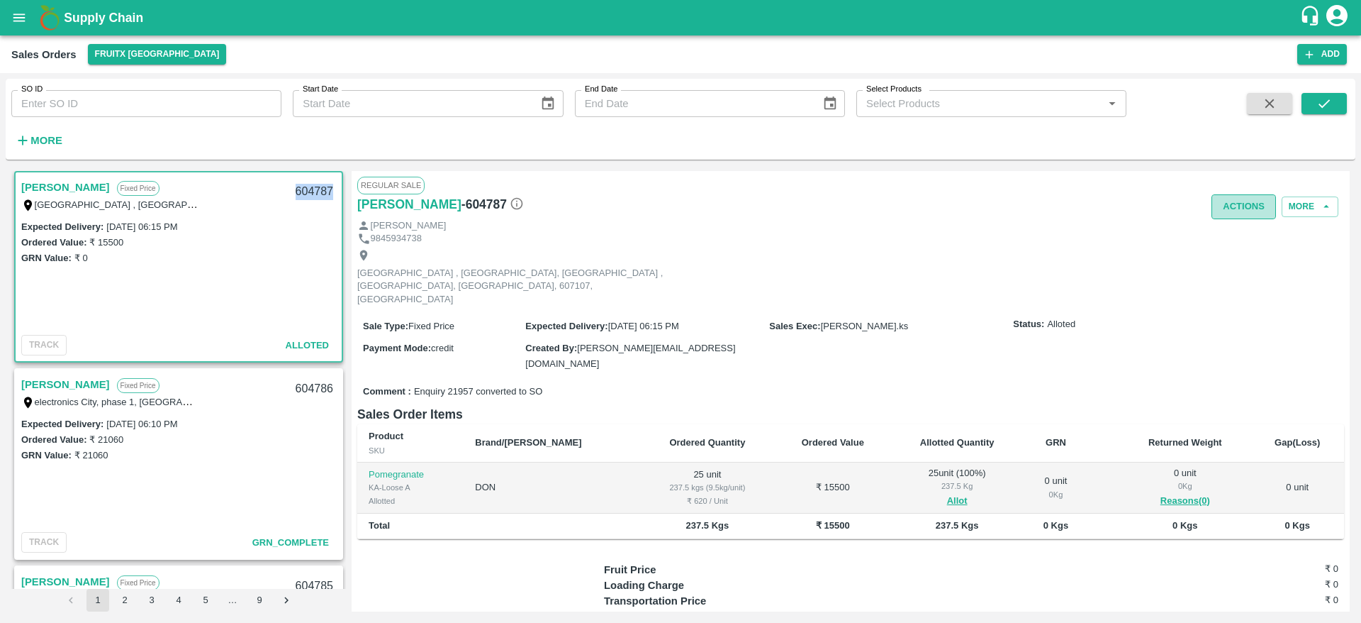
click at [1242, 209] on button "Actions" at bounding box center [1244, 206] width 65 height 25
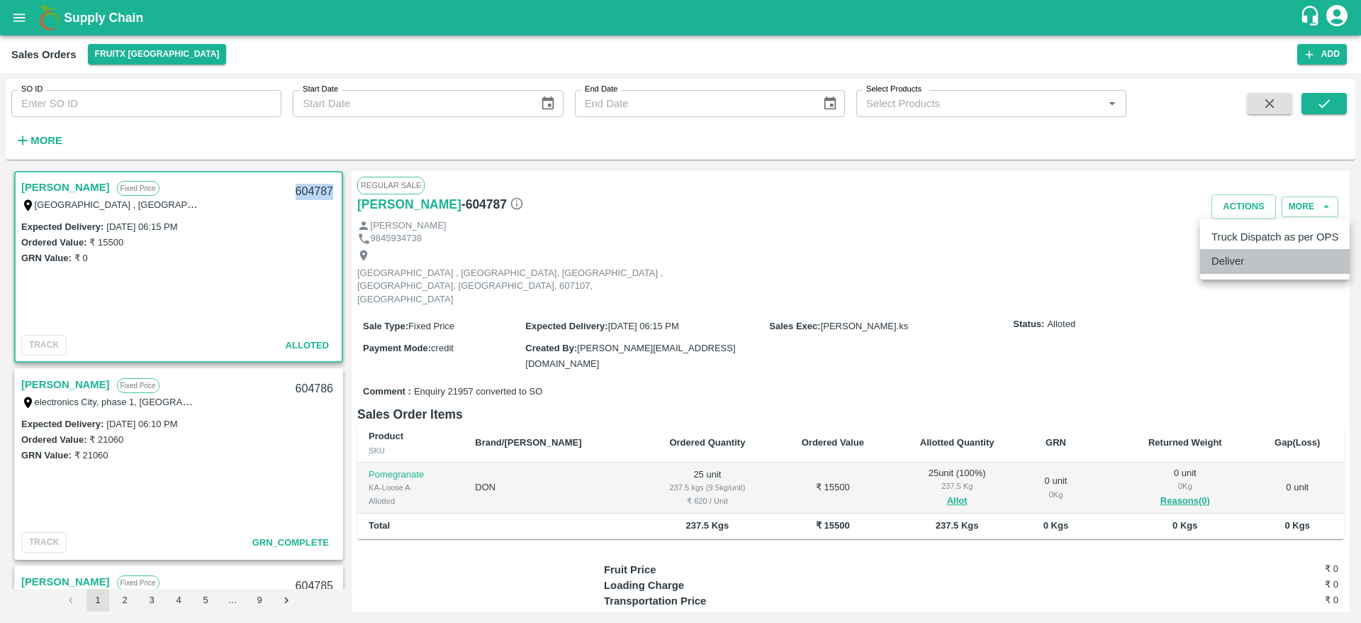
click at [1253, 272] on li "Deliver" at bounding box center [1276, 261] width 150 height 24
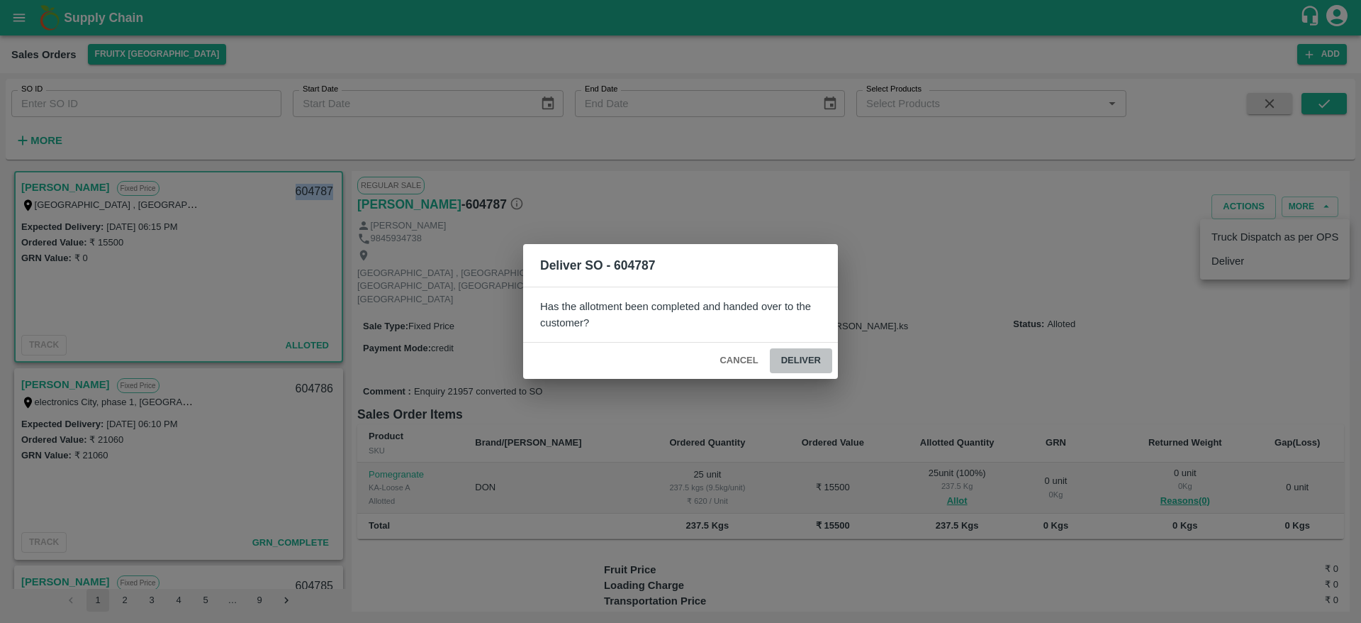
click at [821, 352] on button "Deliver" at bounding box center [801, 360] width 62 height 25
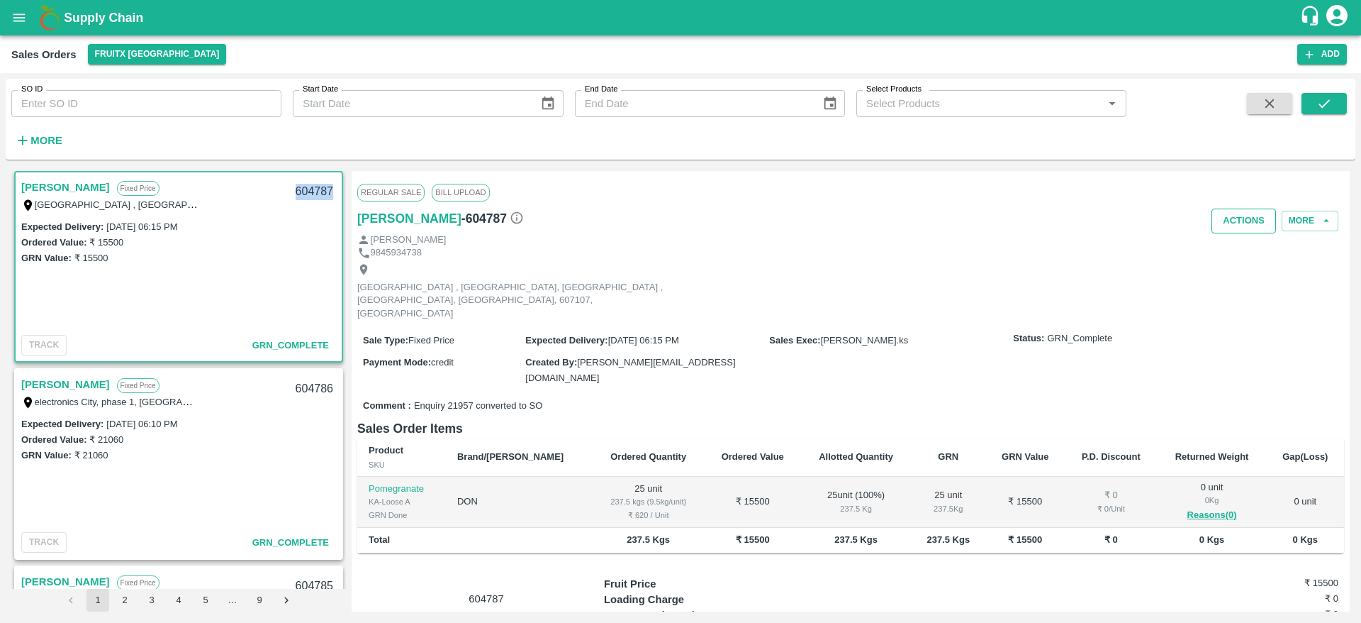
click at [1244, 223] on button "Actions" at bounding box center [1244, 220] width 65 height 25
click at [1248, 242] on li "Truck Dispatch as per OPS" at bounding box center [1276, 251] width 150 height 24
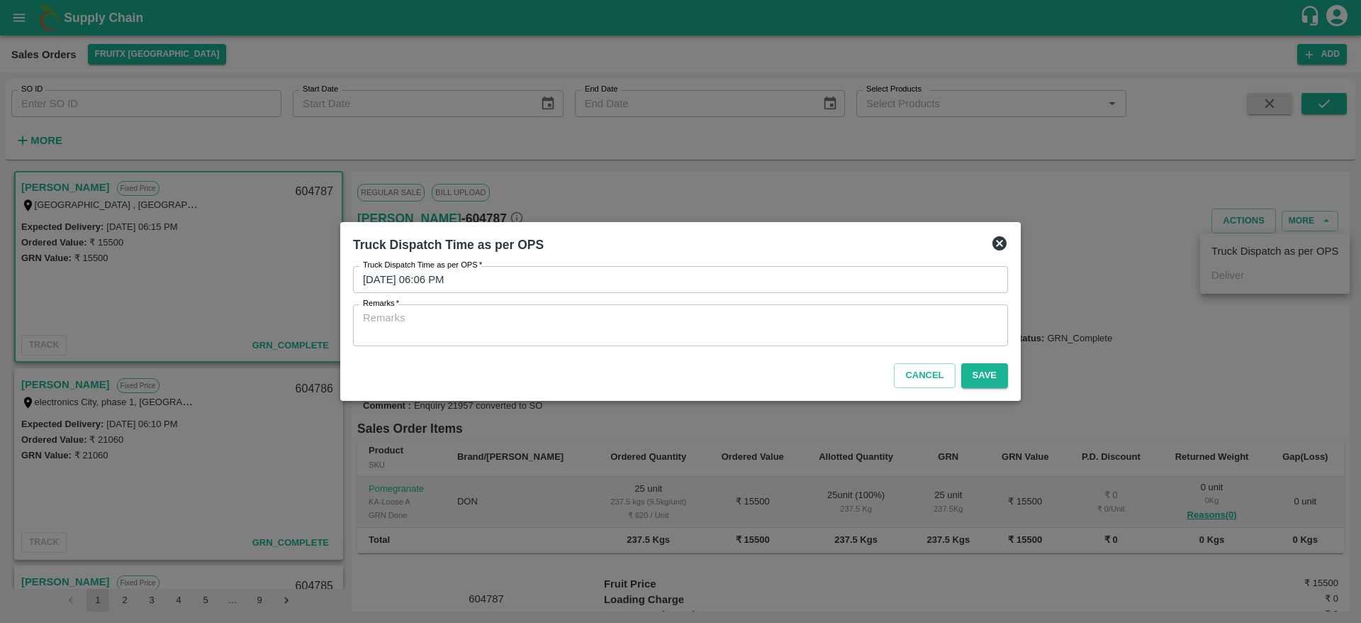
click at [962, 341] on div "x Remarks" at bounding box center [680, 325] width 655 height 42
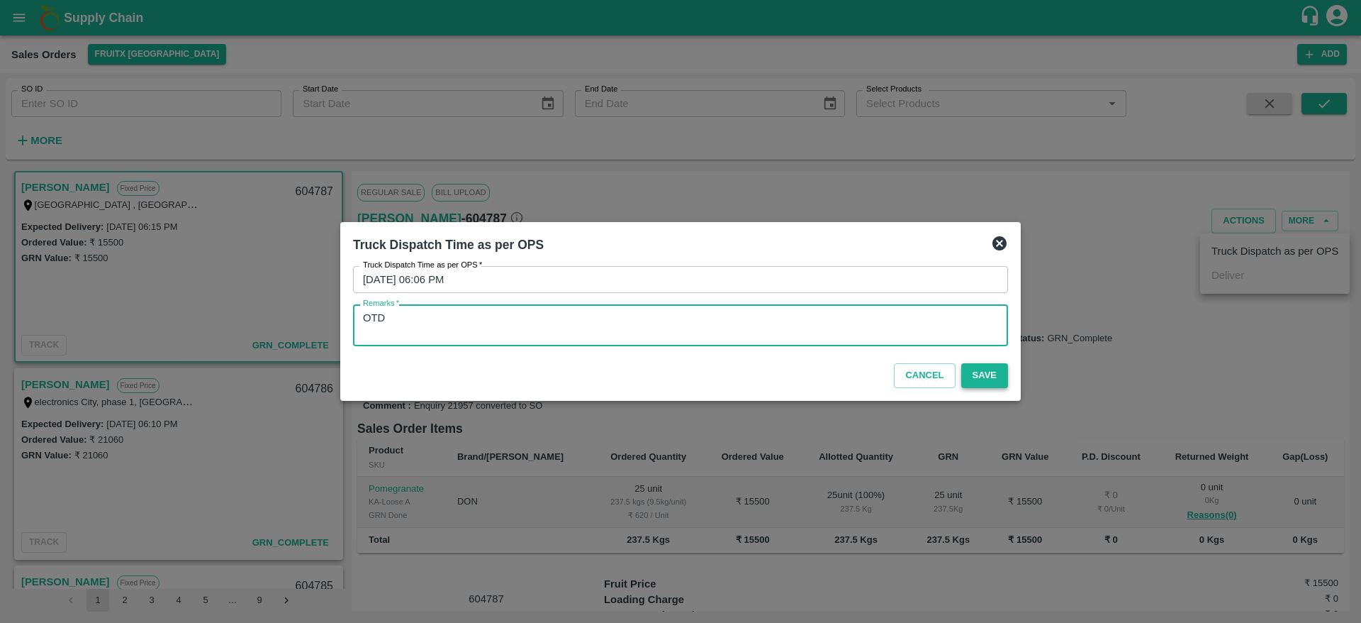
type textarea "OTD"
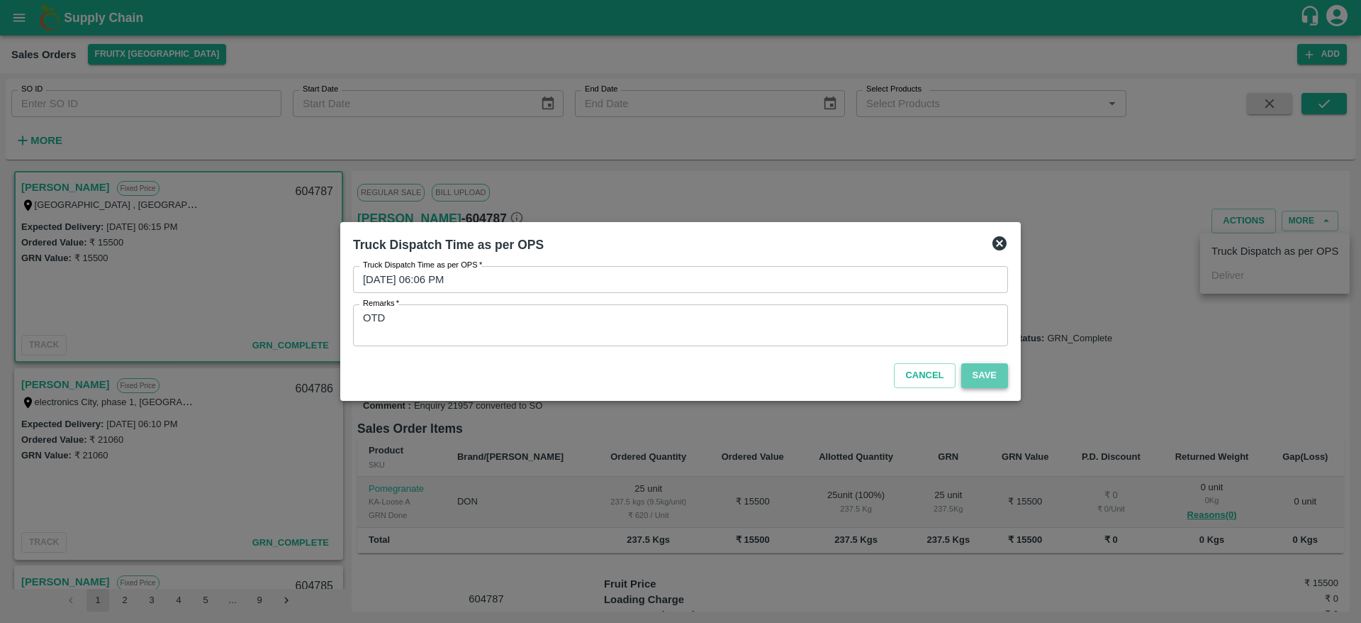
click at [986, 380] on button "Save" at bounding box center [985, 375] width 47 height 25
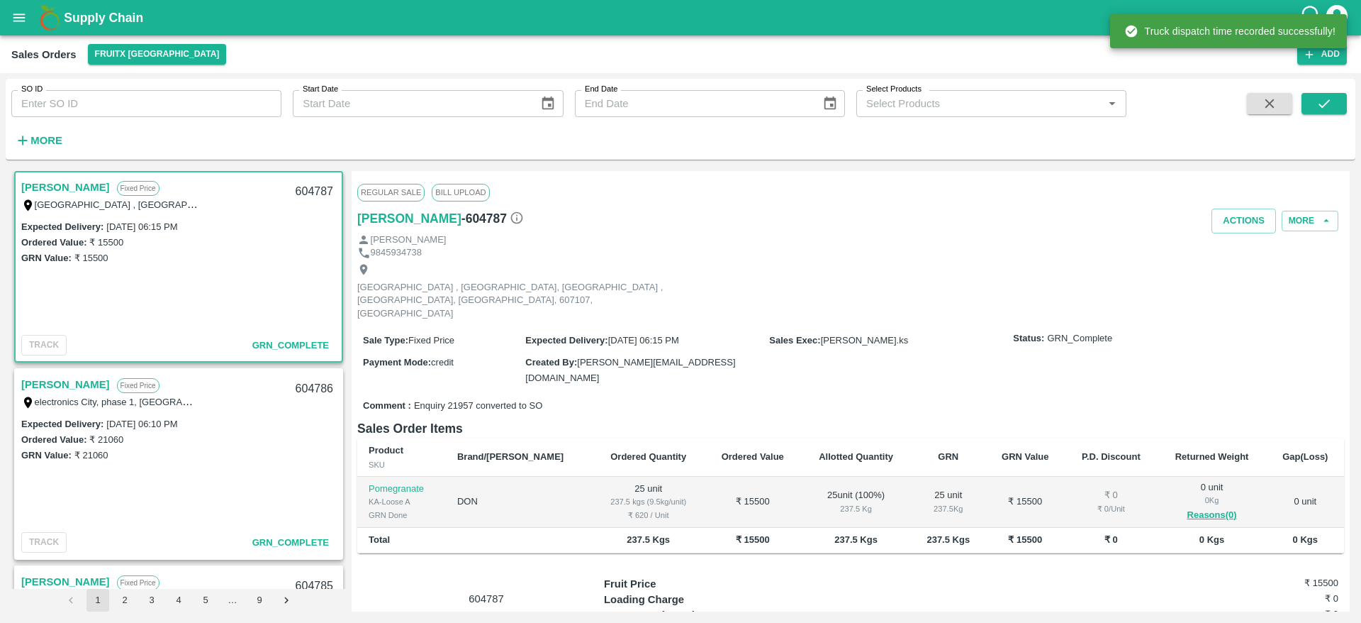
click at [314, 185] on div "604787" at bounding box center [314, 191] width 55 height 33
copy div "604787"
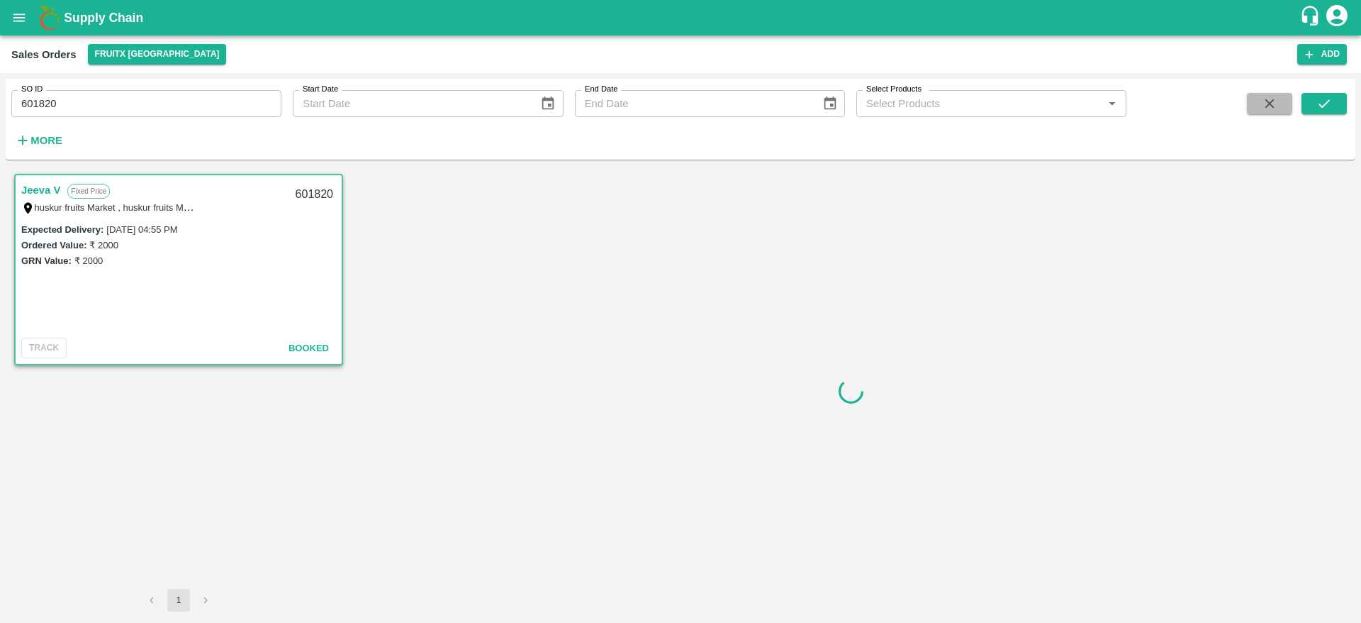
click at [1274, 105] on icon "button" at bounding box center [1270, 104] width 16 height 16
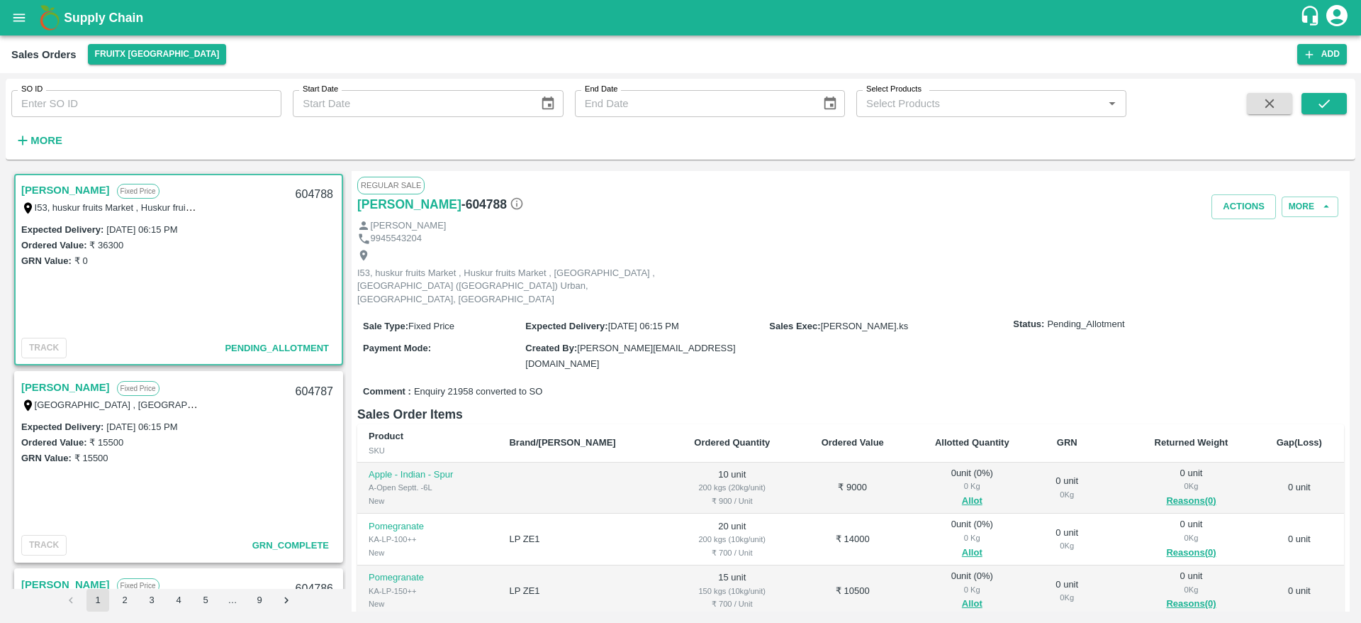
scroll to position [94, 0]
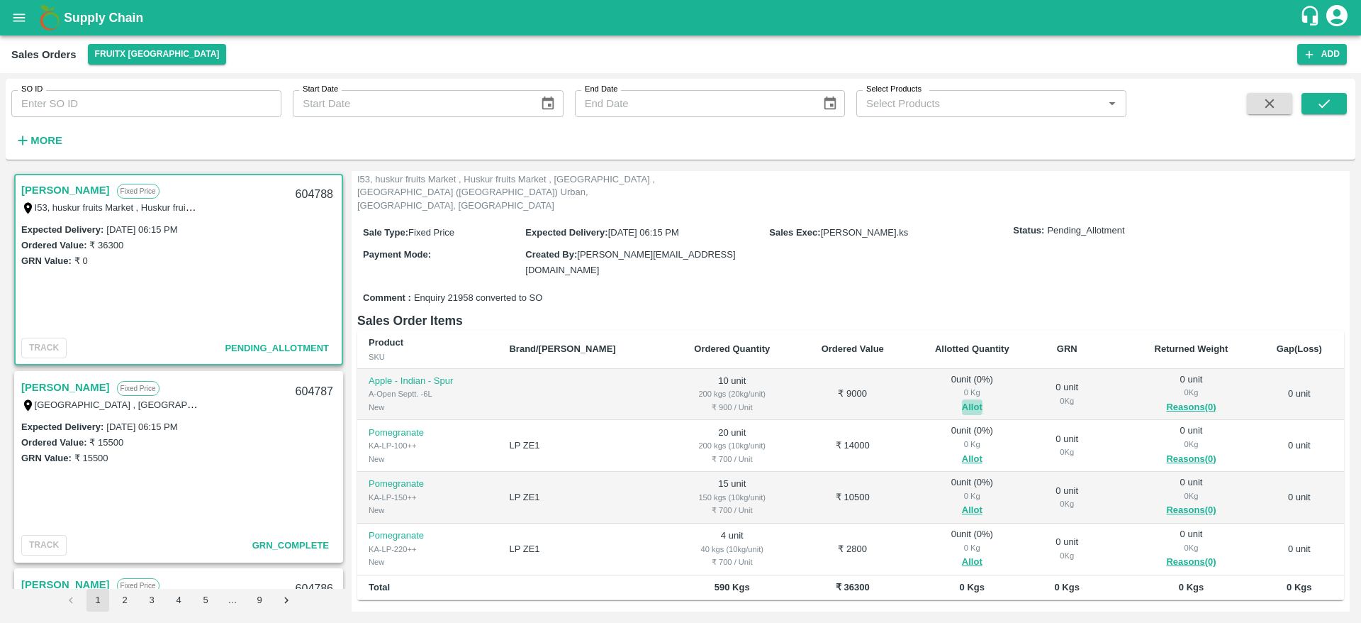
click at [962, 399] on button "Allot" at bounding box center [972, 407] width 21 height 16
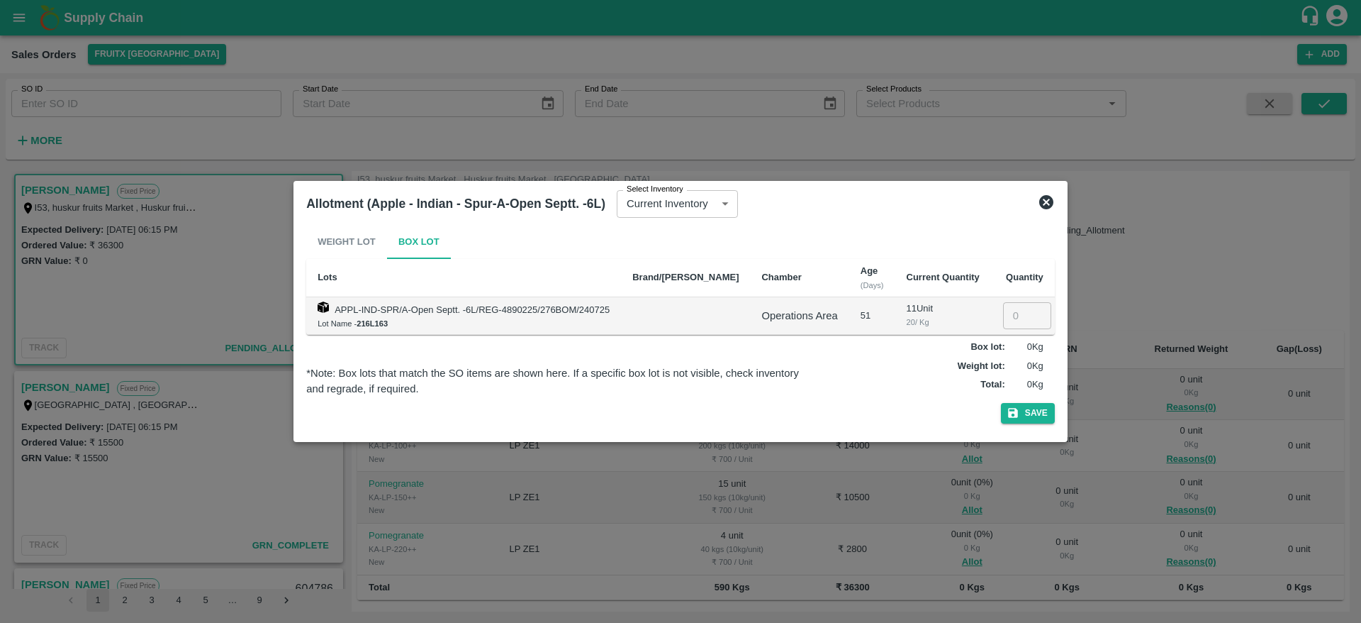
click at [1003, 316] on input "number" at bounding box center [1027, 315] width 48 height 27
type input "10"
click at [1001, 403] on button "Save" at bounding box center [1028, 413] width 54 height 21
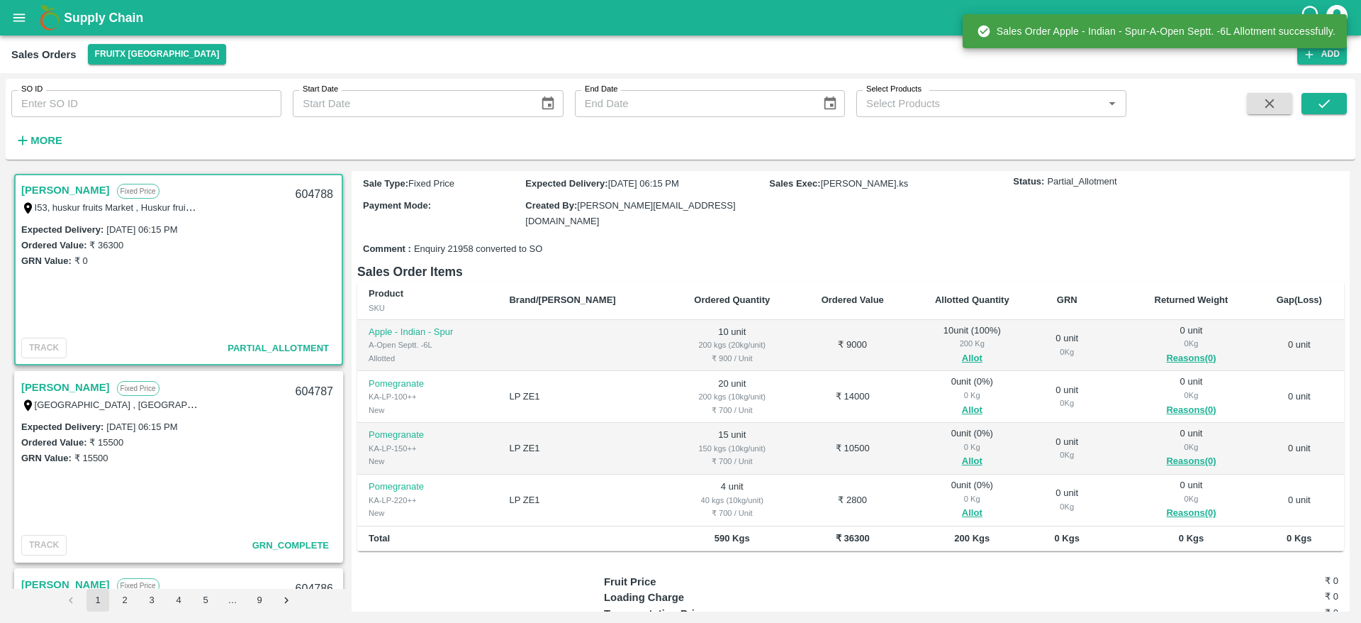
scroll to position [144, 0]
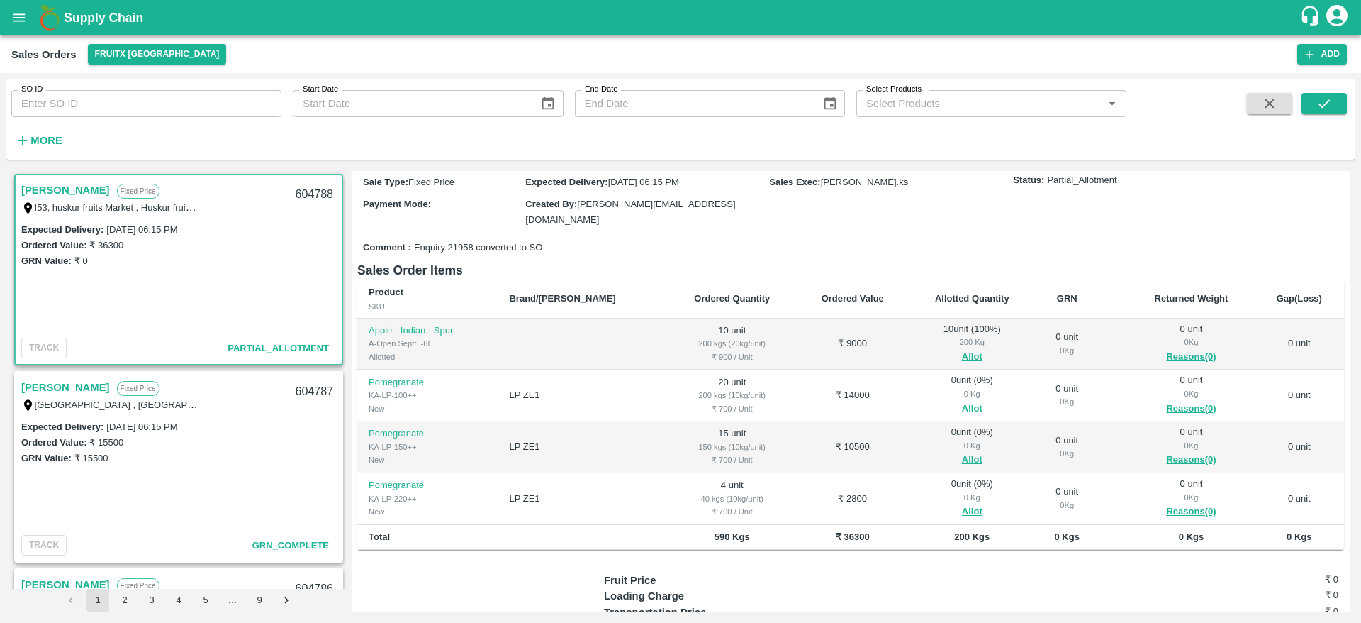
click at [962, 401] on button "Allot" at bounding box center [972, 409] width 21 height 16
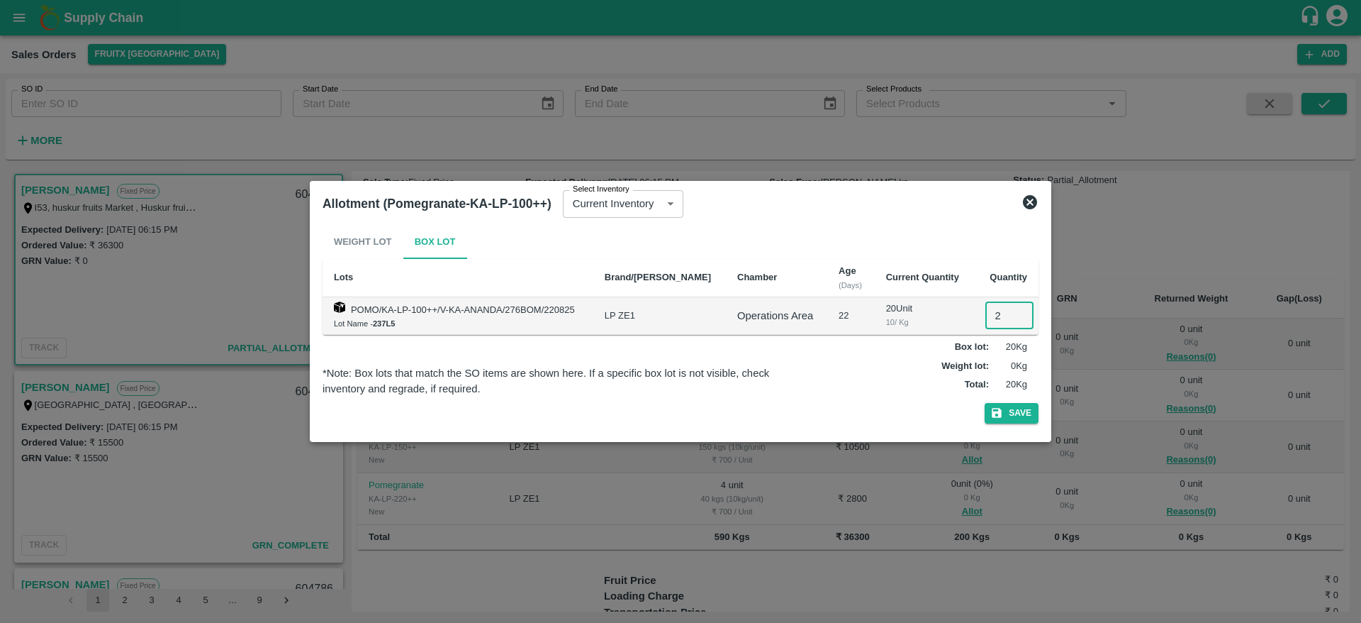
click at [996, 316] on input "2" at bounding box center [1010, 315] width 48 height 27
type input "20"
click at [985, 403] on button "Save" at bounding box center [1012, 413] width 54 height 21
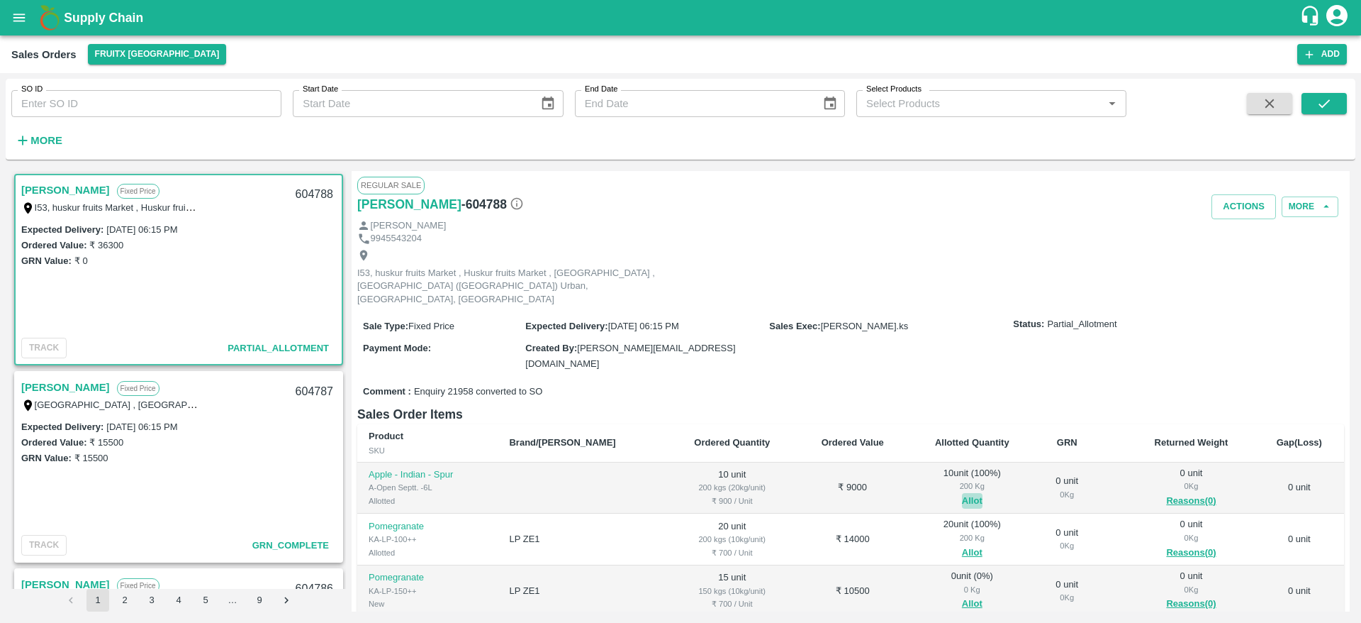
click at [962, 493] on button "Allot" at bounding box center [972, 501] width 21 height 16
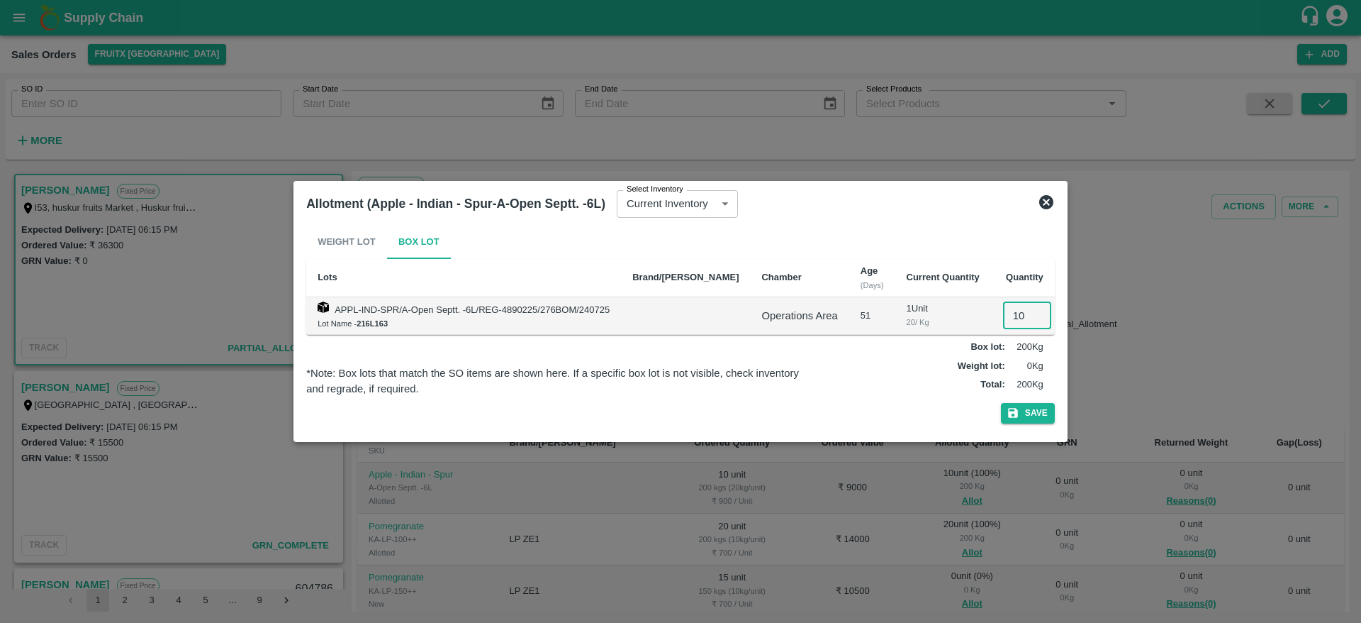
click at [1004, 320] on input "10" at bounding box center [1027, 315] width 48 height 27
type input "11"
click at [1016, 420] on button "Save" at bounding box center [1028, 413] width 54 height 21
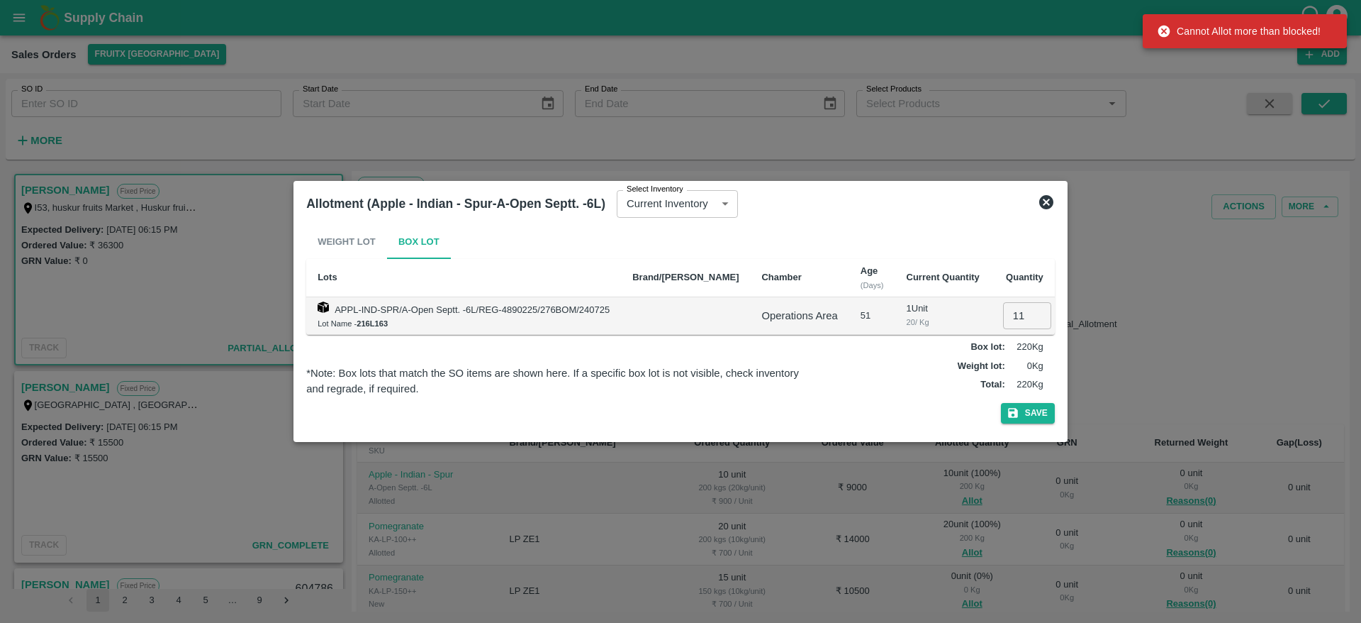
click at [1038, 199] on icon at bounding box center [1046, 202] width 17 height 17
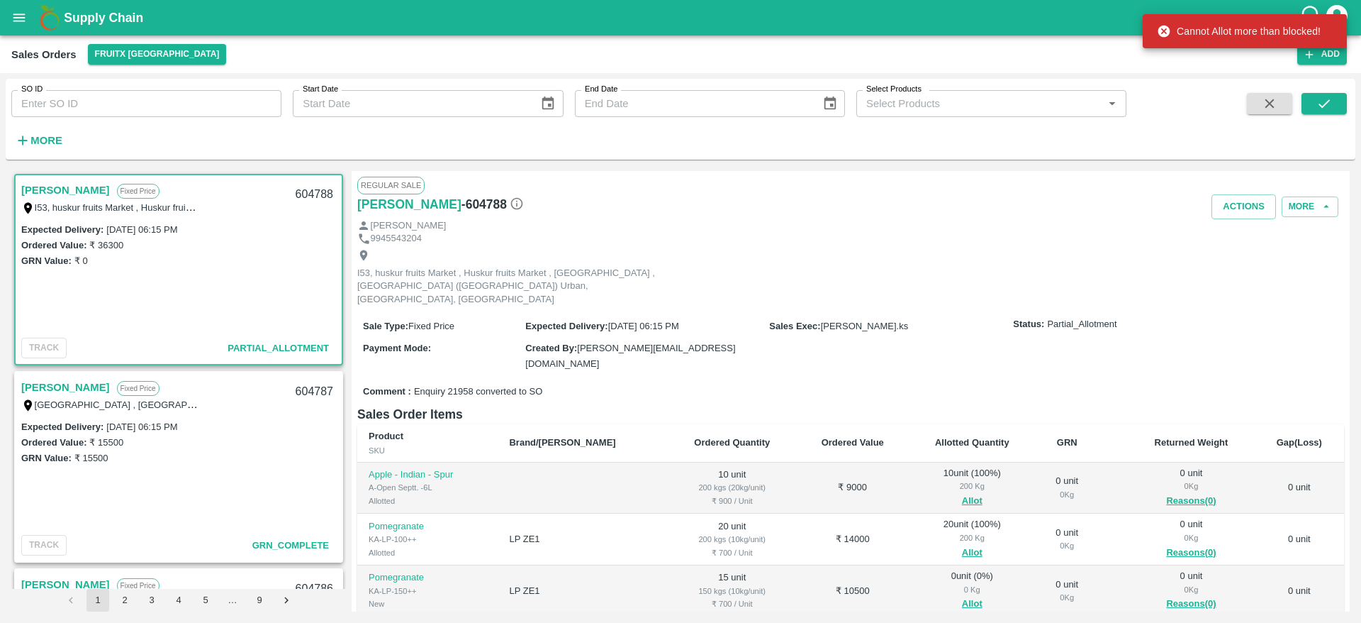
scroll to position [184, 0]
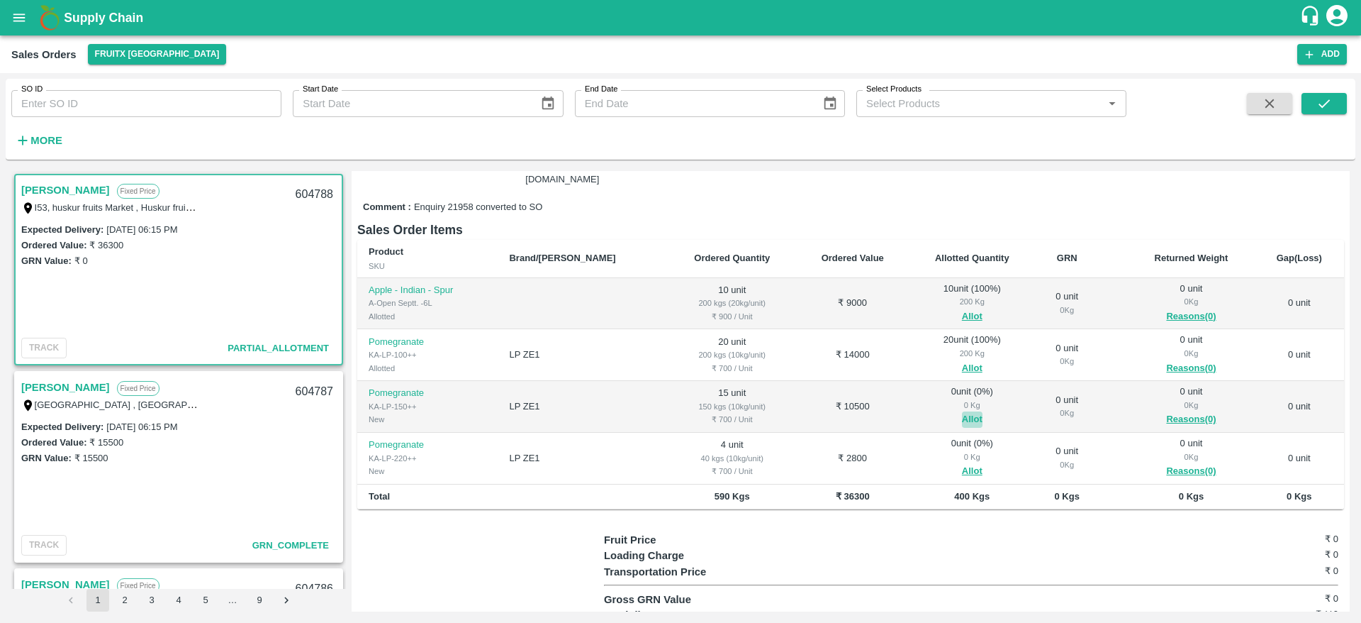
click at [962, 411] on button "Allot" at bounding box center [972, 419] width 21 height 16
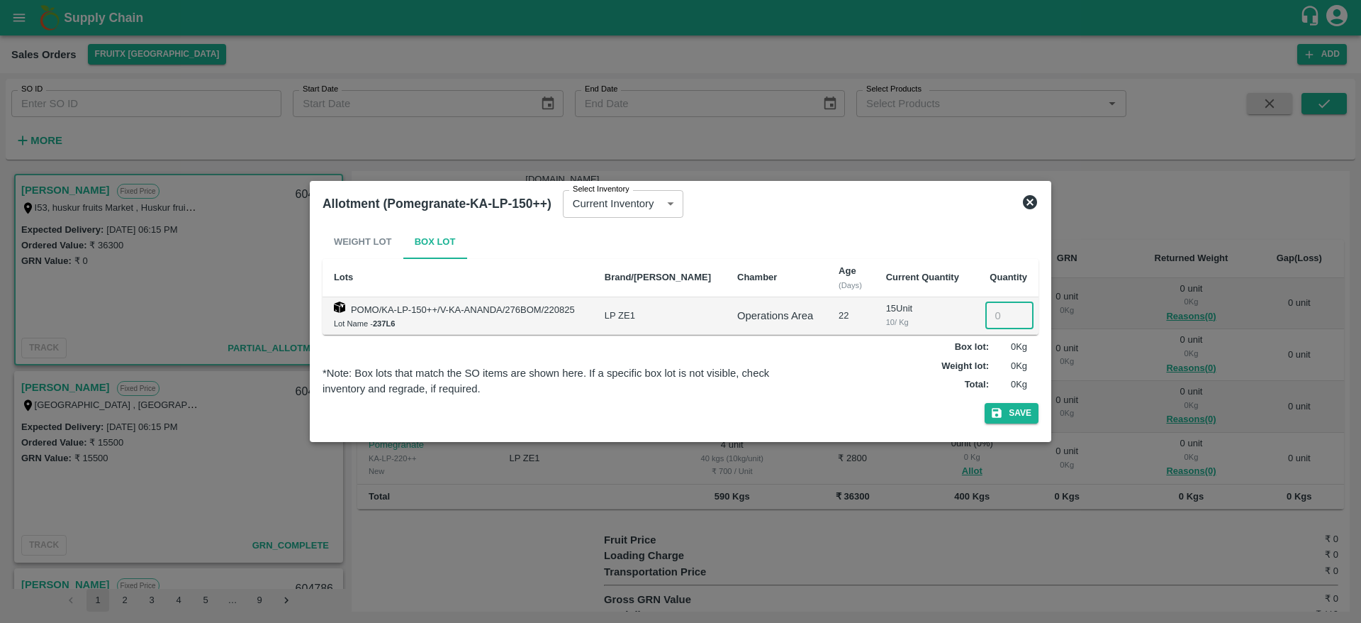
click at [996, 306] on input "number" at bounding box center [1010, 315] width 48 height 27
type input "15"
click at [985, 403] on button "Save" at bounding box center [1012, 413] width 54 height 21
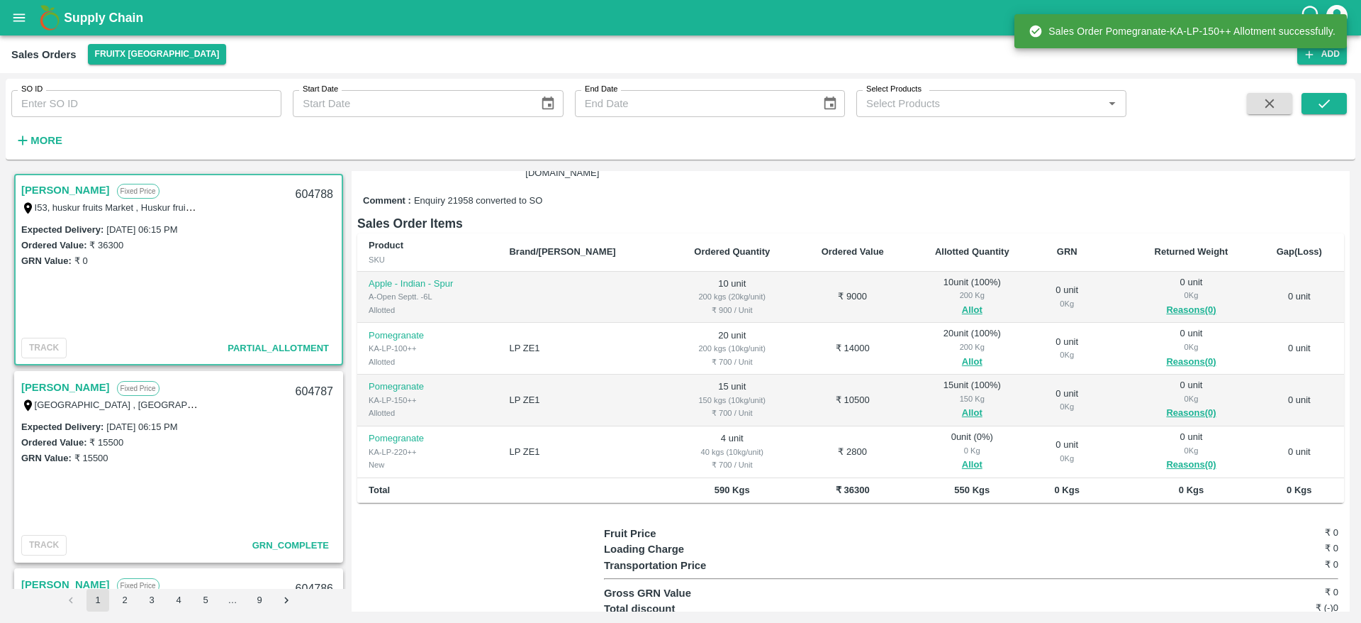
scroll to position [191, 0]
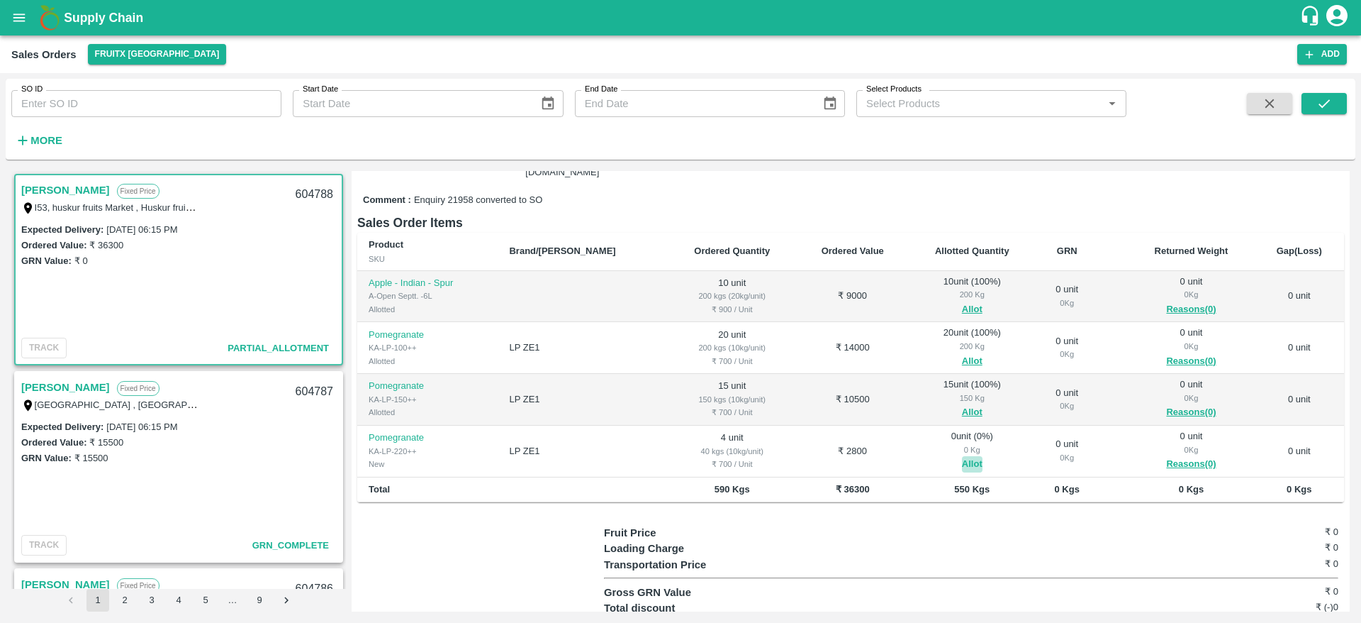
click at [962, 456] on button "Allot" at bounding box center [972, 464] width 21 height 16
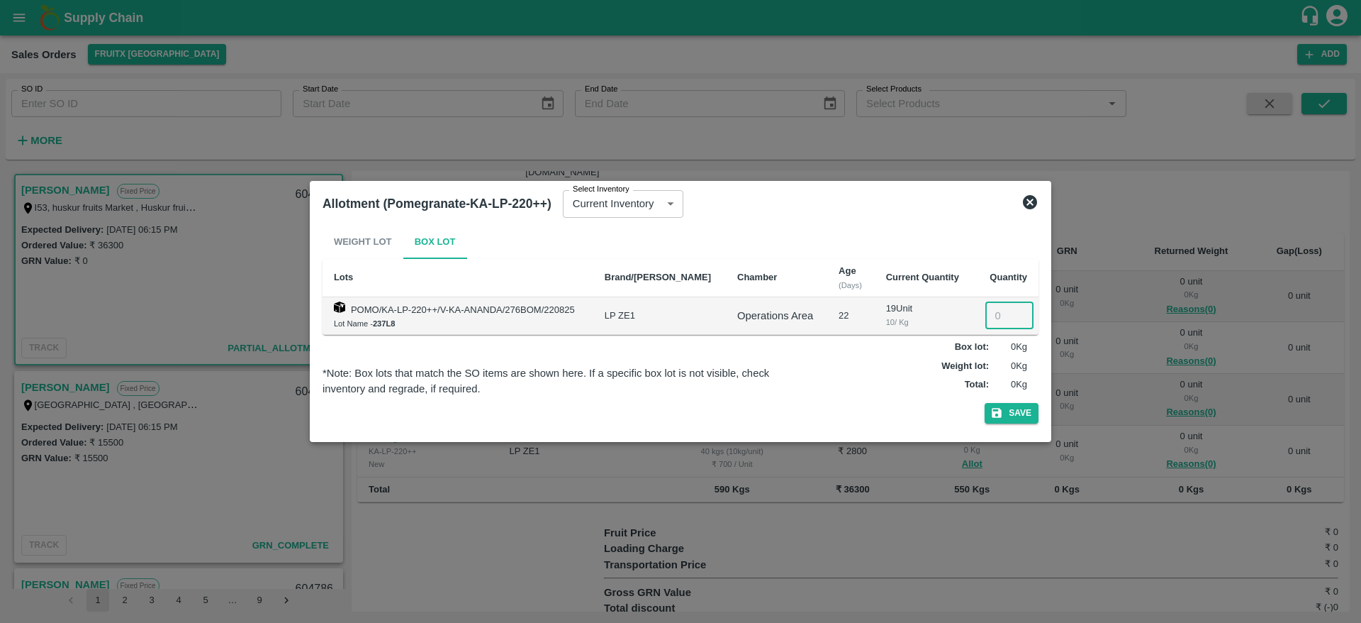
click at [1002, 318] on input "number" at bounding box center [1010, 315] width 48 height 27
type input "4"
click at [985, 403] on button "Save" at bounding box center [1012, 413] width 54 height 21
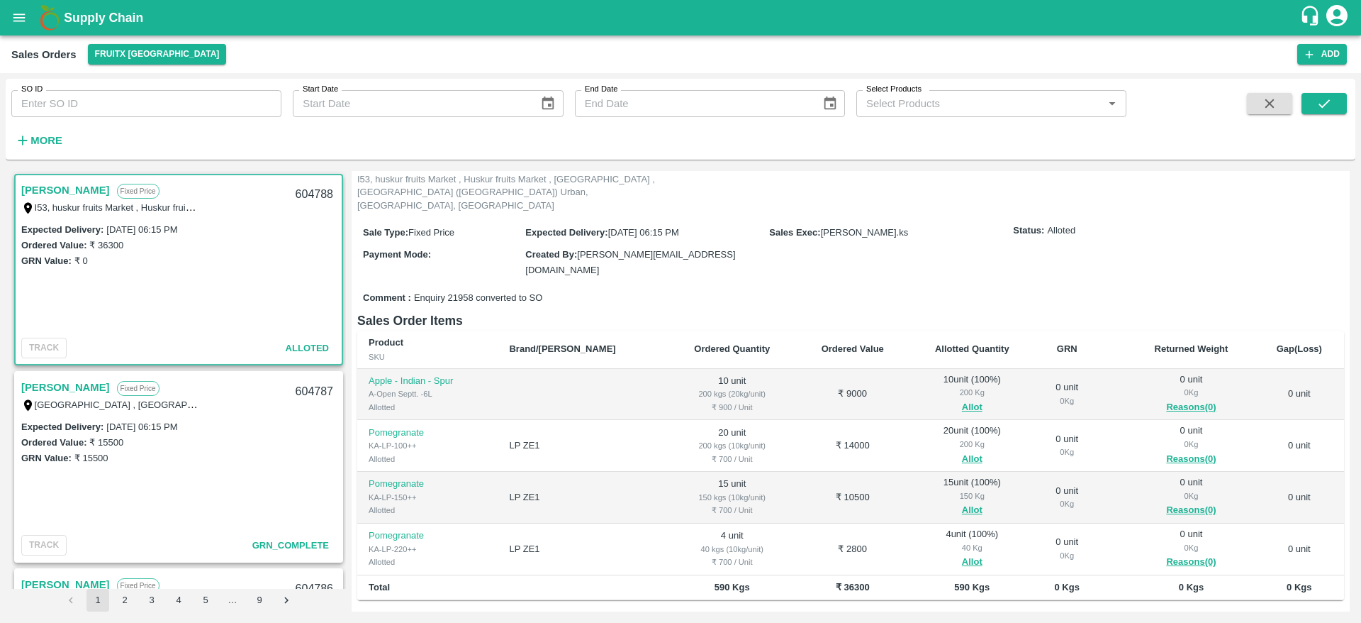
scroll to position [0, 0]
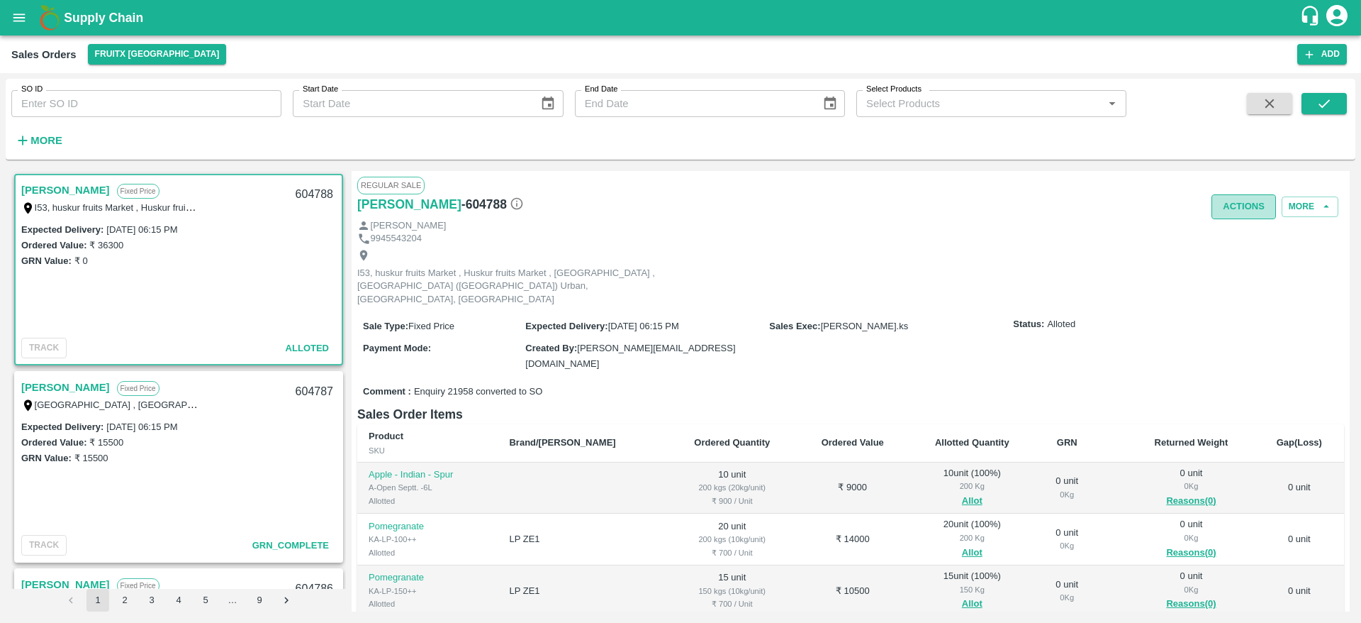
click at [1244, 208] on button "Actions" at bounding box center [1244, 206] width 65 height 25
click at [1233, 258] on li "Deliver" at bounding box center [1276, 261] width 150 height 24
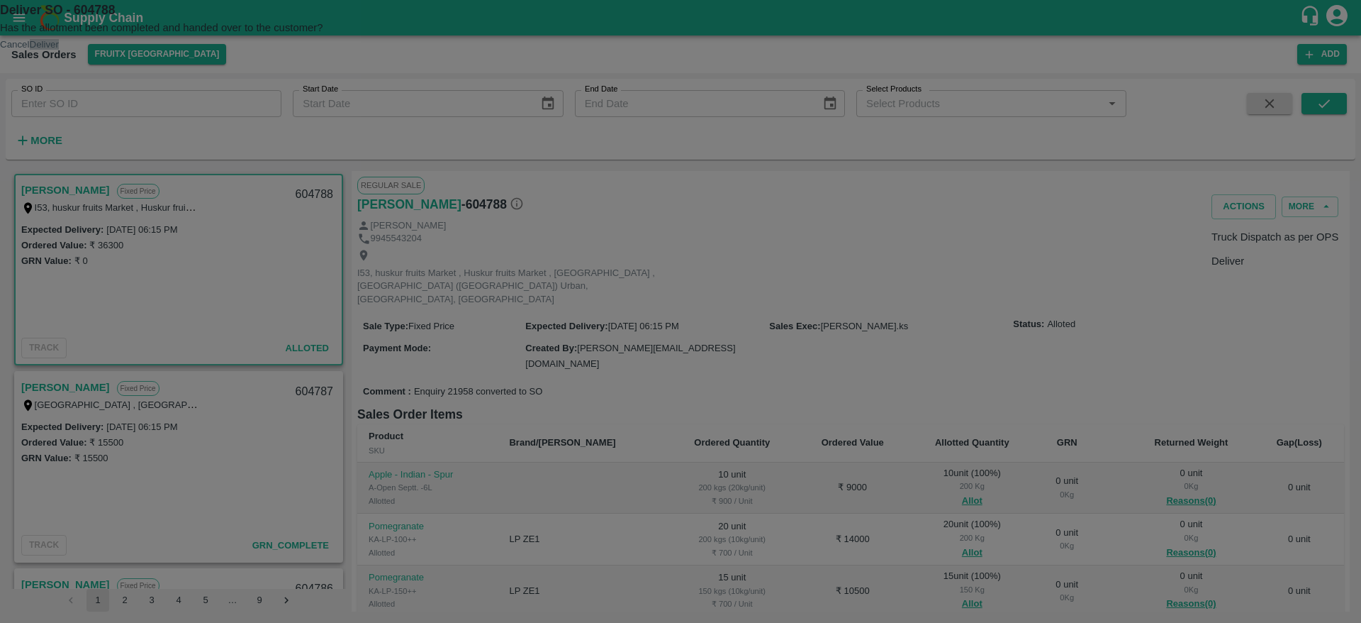
click at [59, 50] on button "Deliver" at bounding box center [44, 44] width 29 height 11
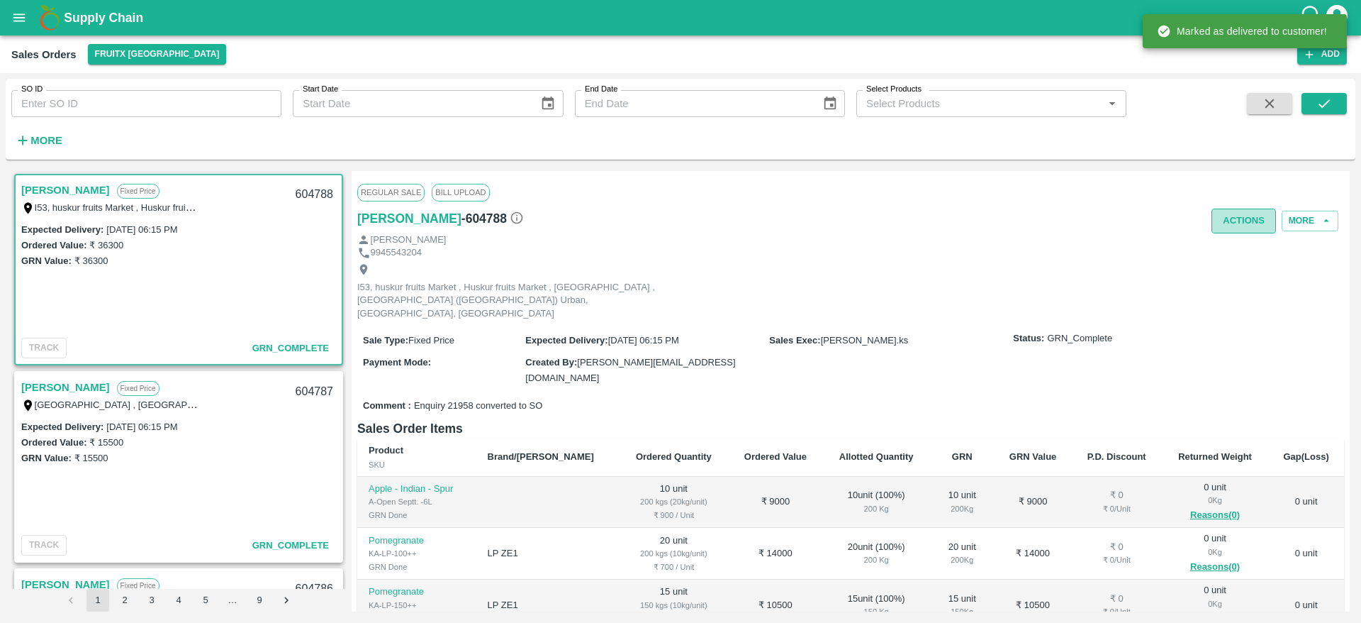
click at [1222, 218] on button "Actions" at bounding box center [1244, 220] width 65 height 25
click at [1241, 259] on li "Truck Dispatch as per OPS" at bounding box center [1276, 251] width 150 height 24
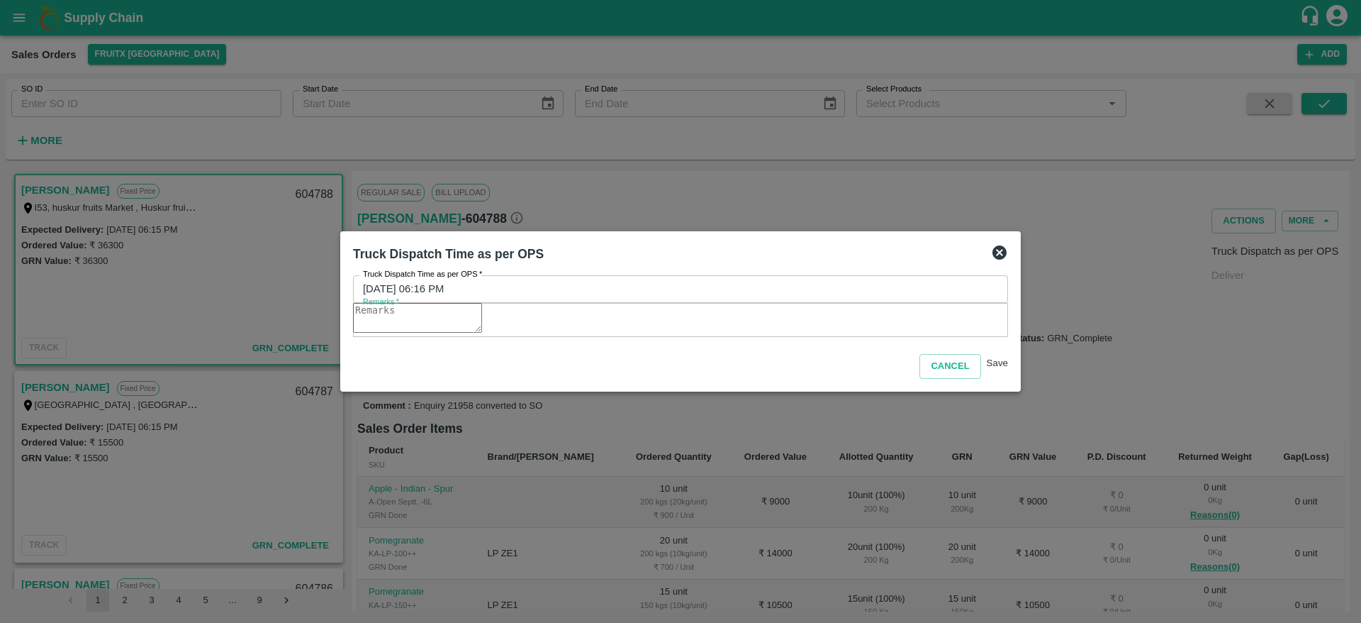
click at [482, 323] on textarea "Remarks   *" at bounding box center [417, 318] width 129 height 30
type textarea "OTD"
click at [992, 368] on button "Save" at bounding box center [997, 362] width 21 height 11
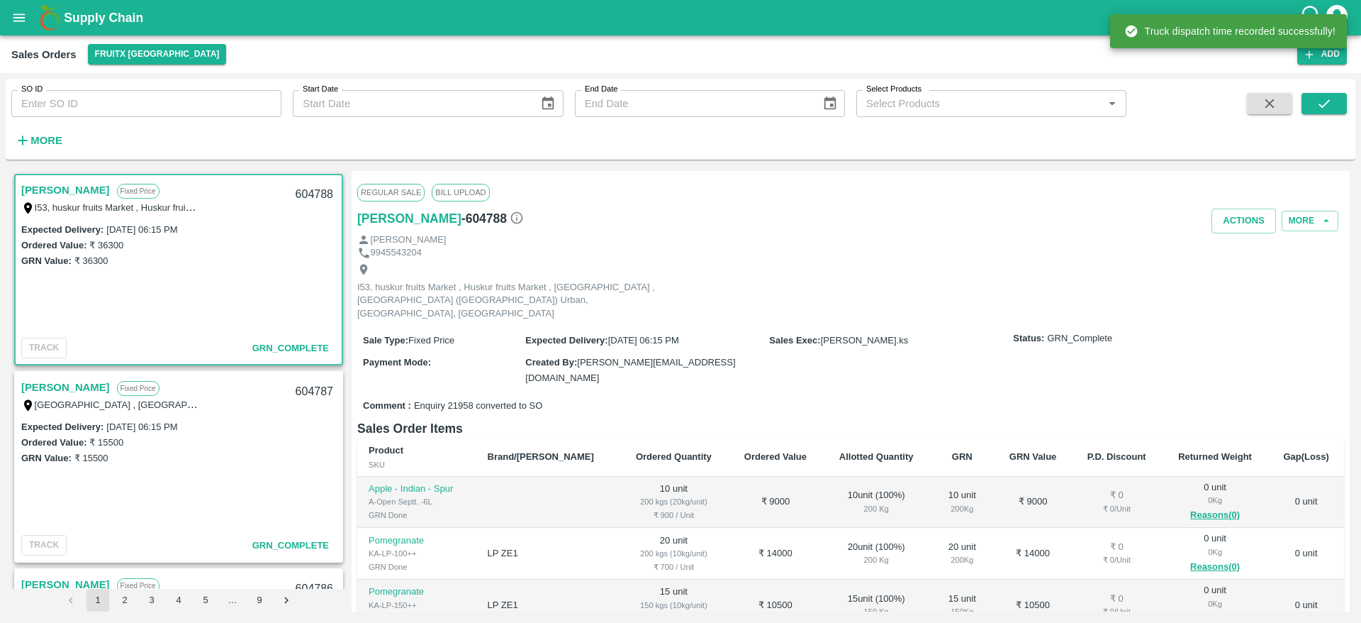
scroll to position [96, 0]
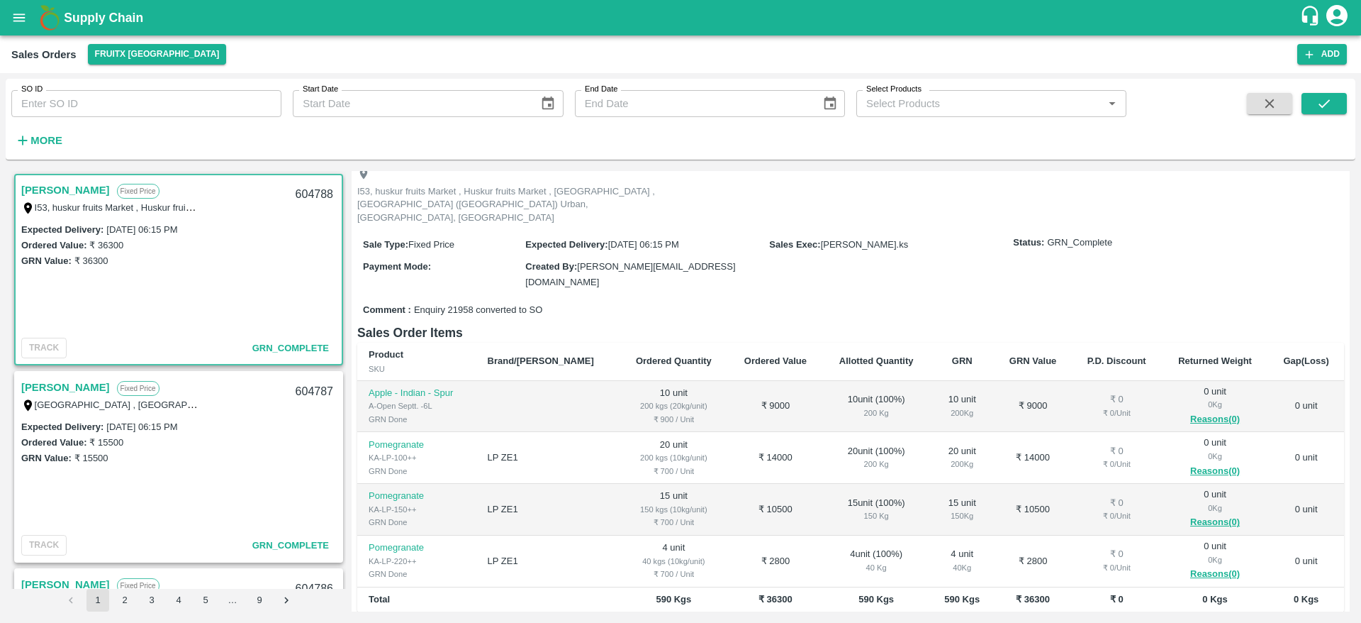
click at [314, 196] on div "604788" at bounding box center [314, 194] width 55 height 33
copy div "604788"
